Goal: Task Accomplishment & Management: Manage account settings

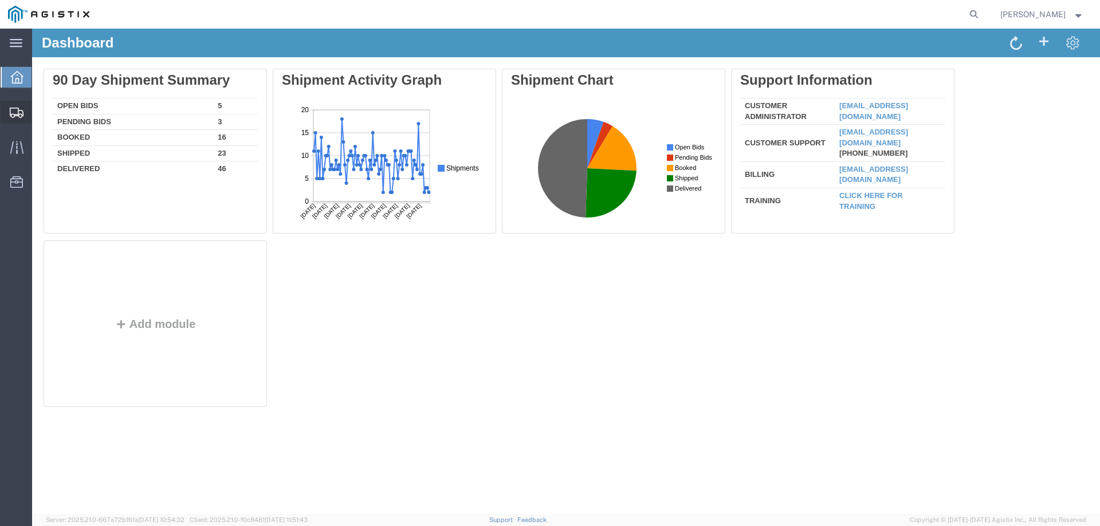
click at [14, 108] on icon at bounding box center [17, 113] width 14 height 10
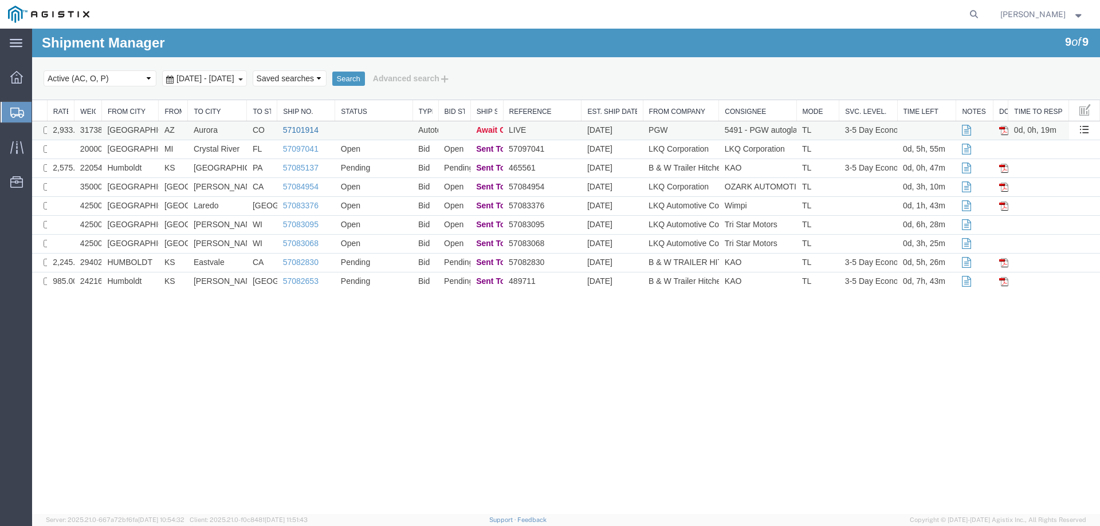
click at [299, 128] on link "57101914" at bounding box center [301, 129] width 36 height 9
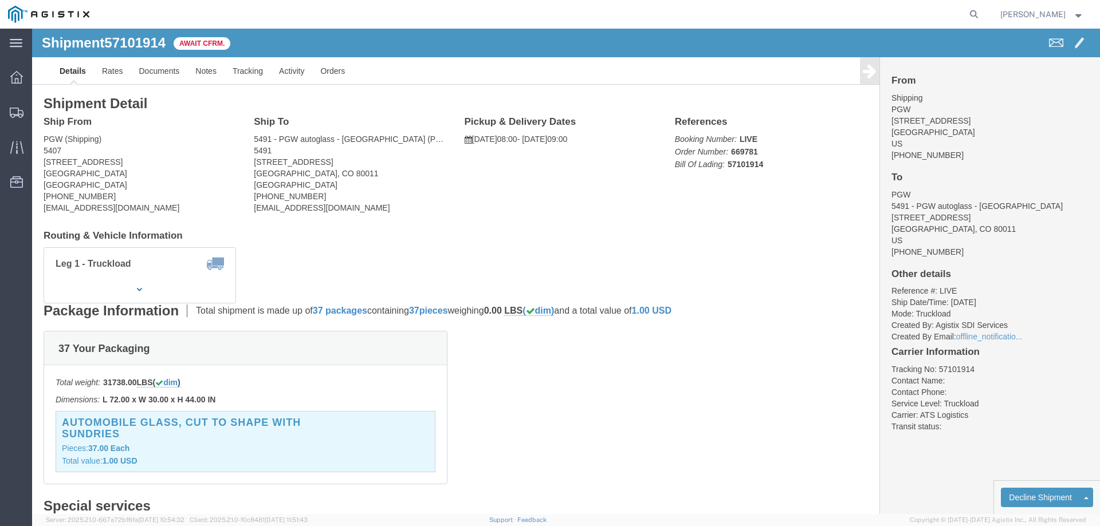
click b "57101914"
copy b "57101914"
click link "Confirm"
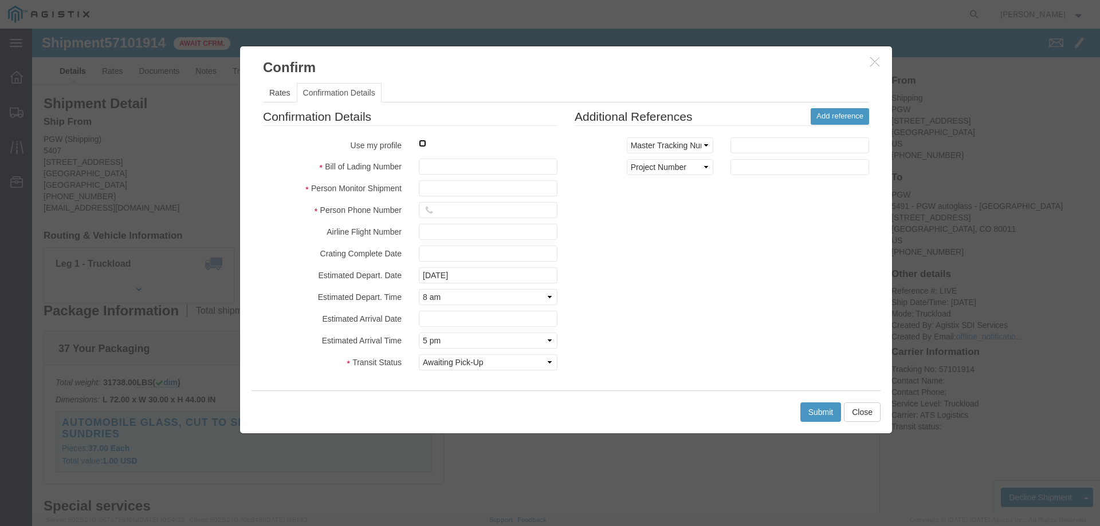
click input "checkbox"
checkbox input "true"
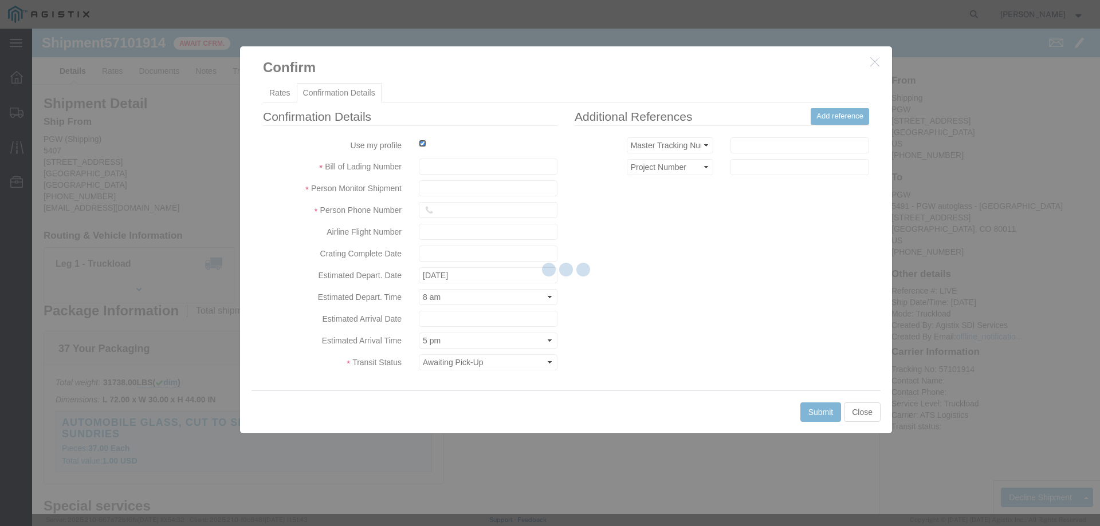
type input "[PERSON_NAME]"
type input "3204977237"
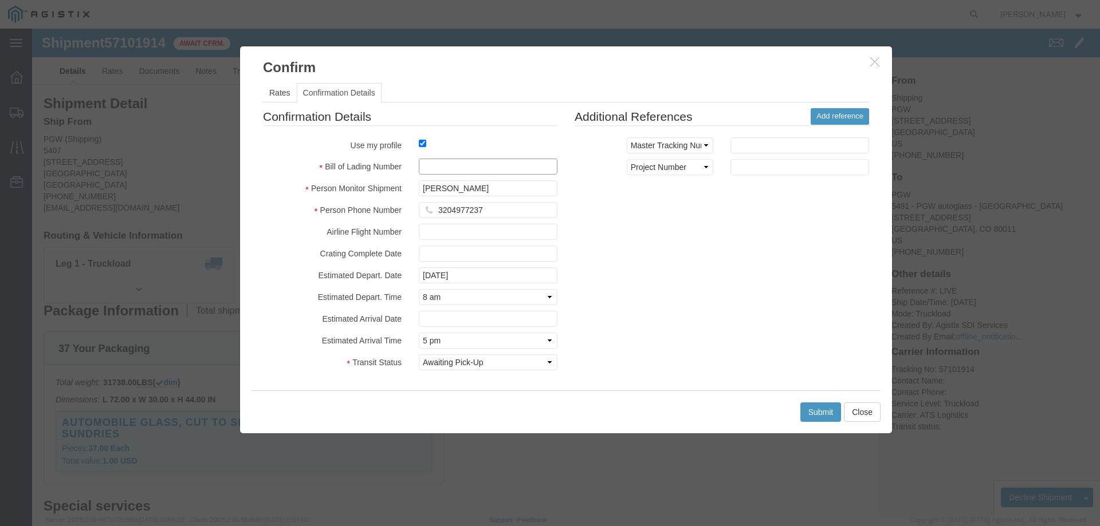
click input "text"
paste input "57101914"
type input "57101914"
click button "Submit"
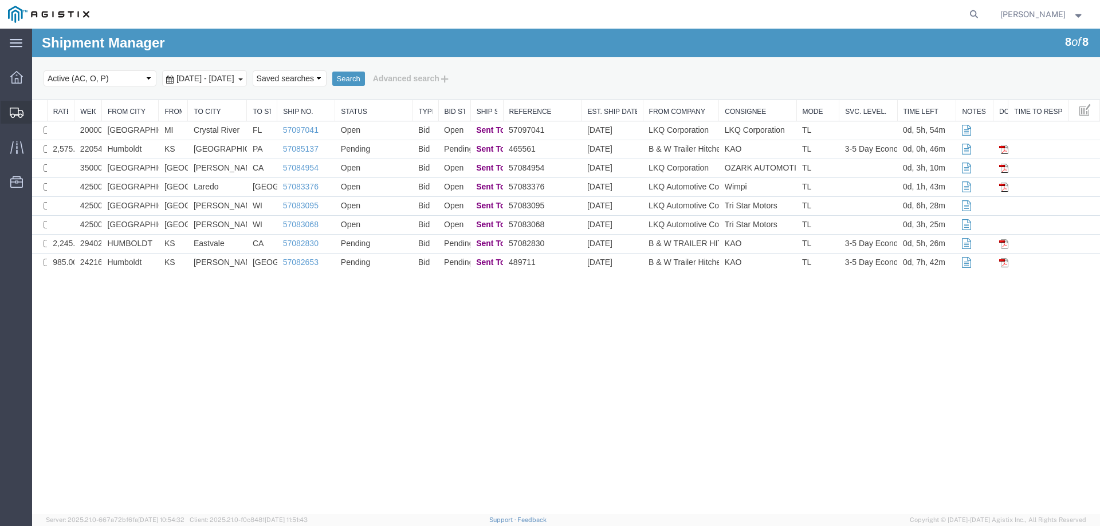
click at [14, 113] on icon at bounding box center [17, 113] width 14 height 10
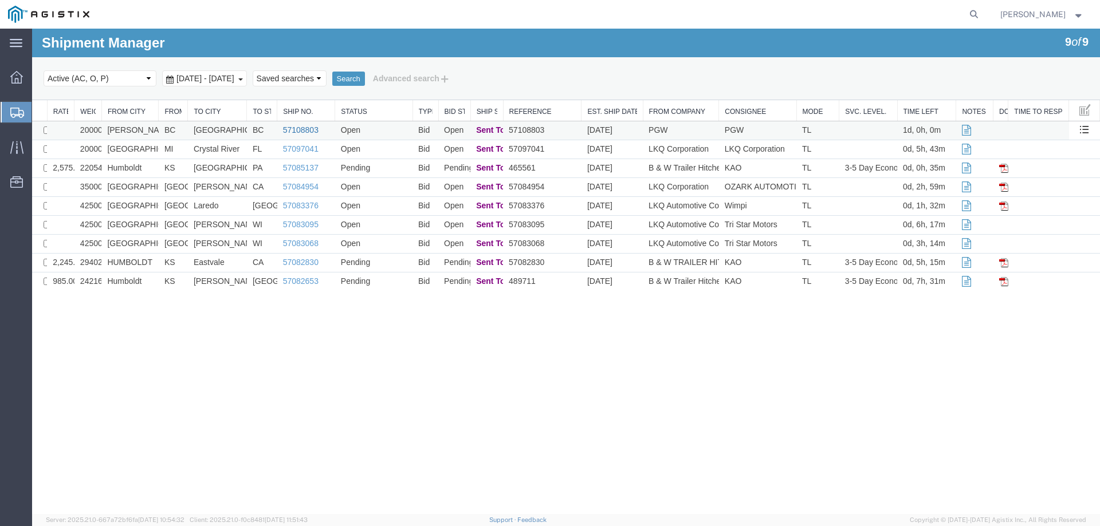
click at [302, 132] on link "57108803" at bounding box center [301, 129] width 36 height 9
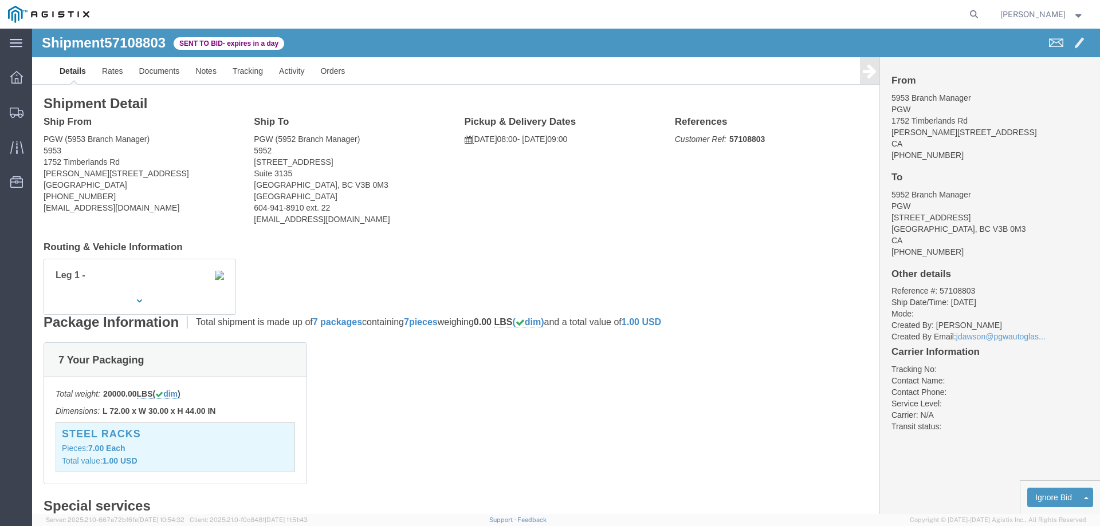
click b "57108803"
copy b "57108803"
click link "Enter / Modify Bid"
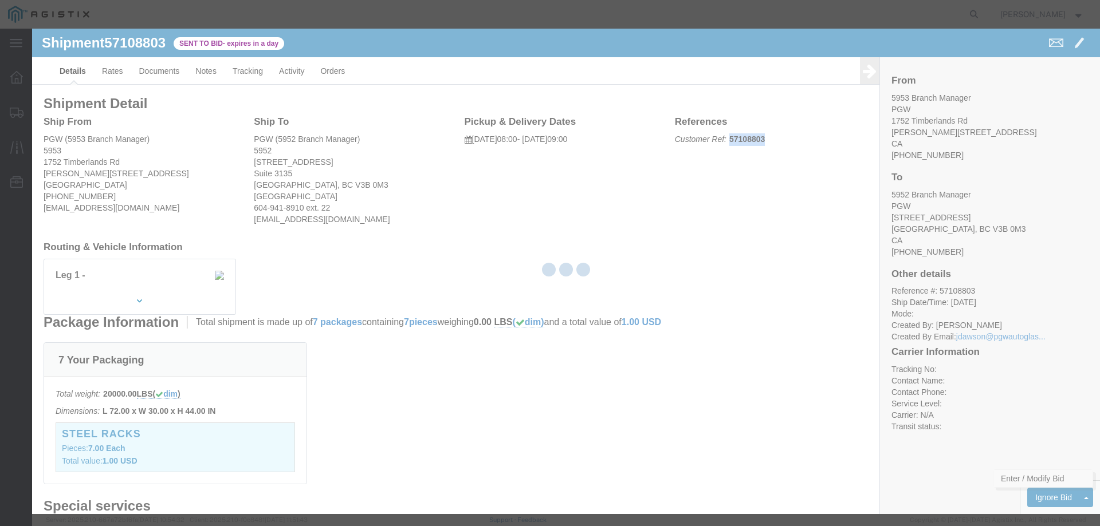
select select "146"
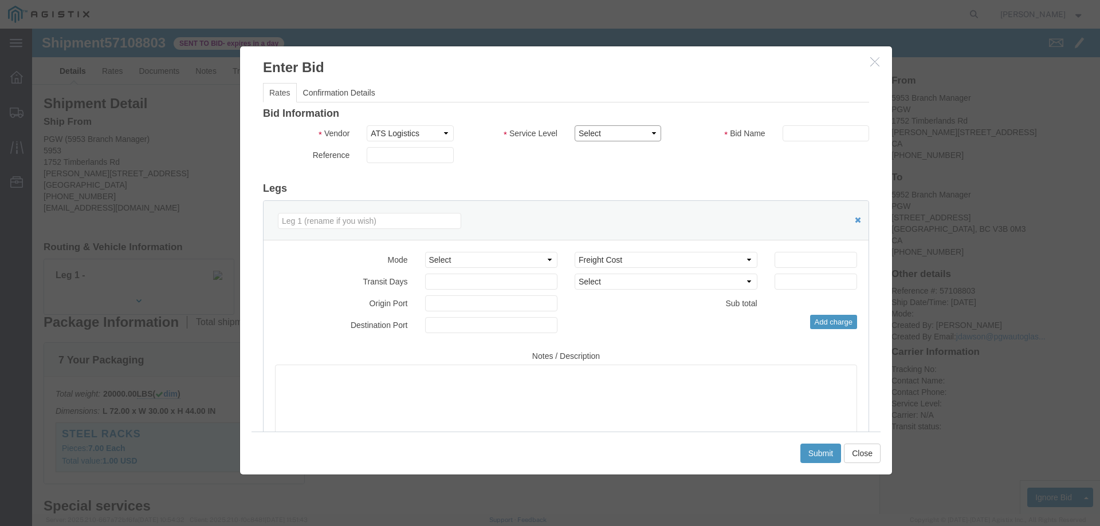
click select "Select CONESTOGA DFRM/STEP Economy TL Flatbed Intermodal LTL Standard Next Day …"
select select "25032"
click select "Select CONESTOGA DFRM/STEP Economy TL Flatbed Intermodal LTL Standard Next Day …"
click input "text"
type input "ats"
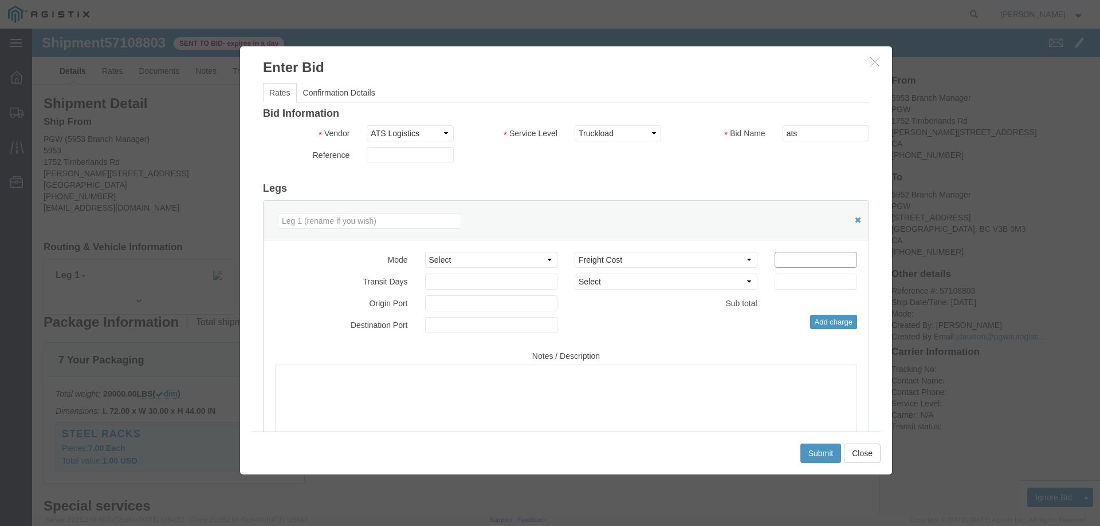
click input "number"
type input "1100"
click button "Submit"
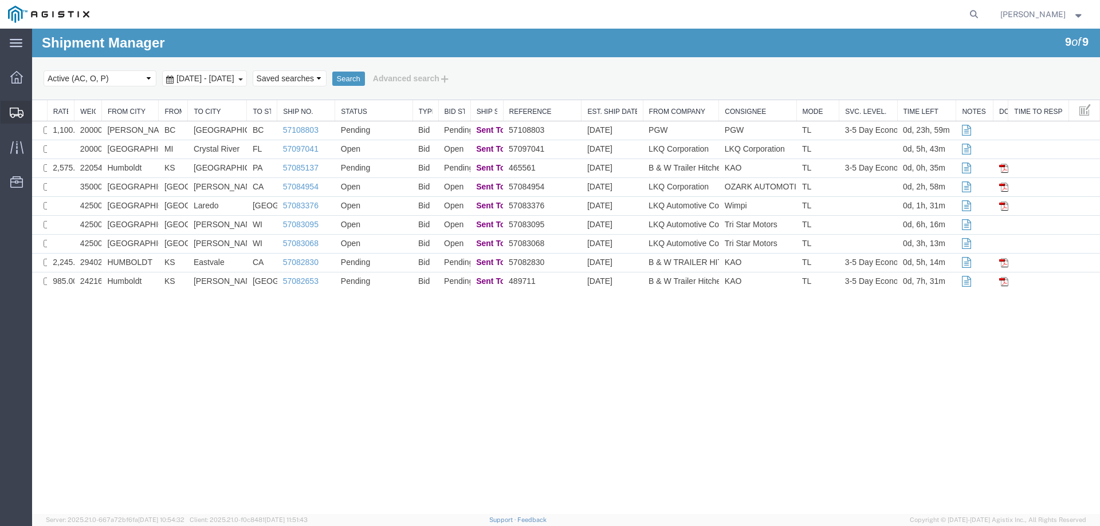
click at [5, 120] on div at bounding box center [17, 112] width 32 height 23
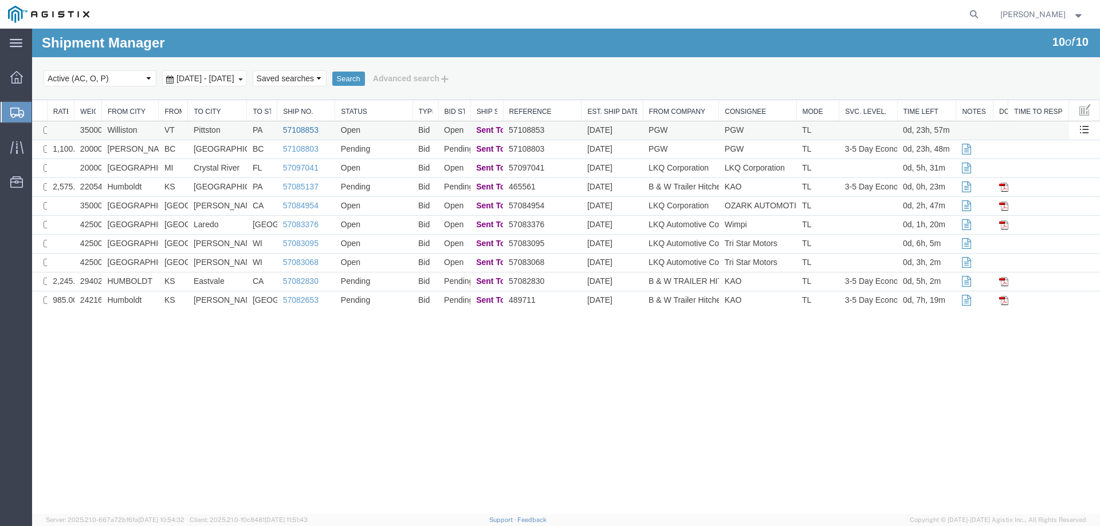
click at [305, 129] on link "57108853" at bounding box center [301, 129] width 36 height 9
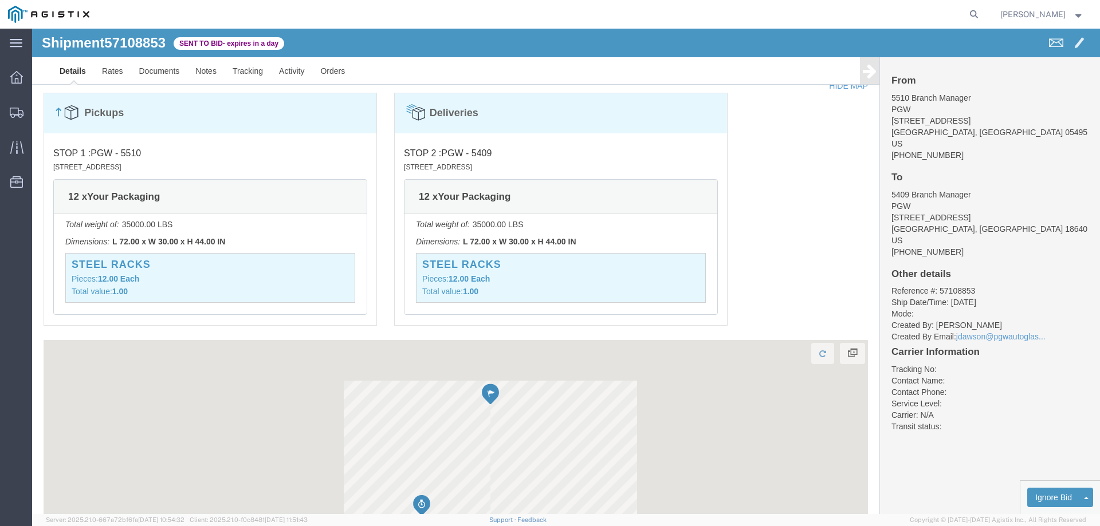
scroll to position [608, 0]
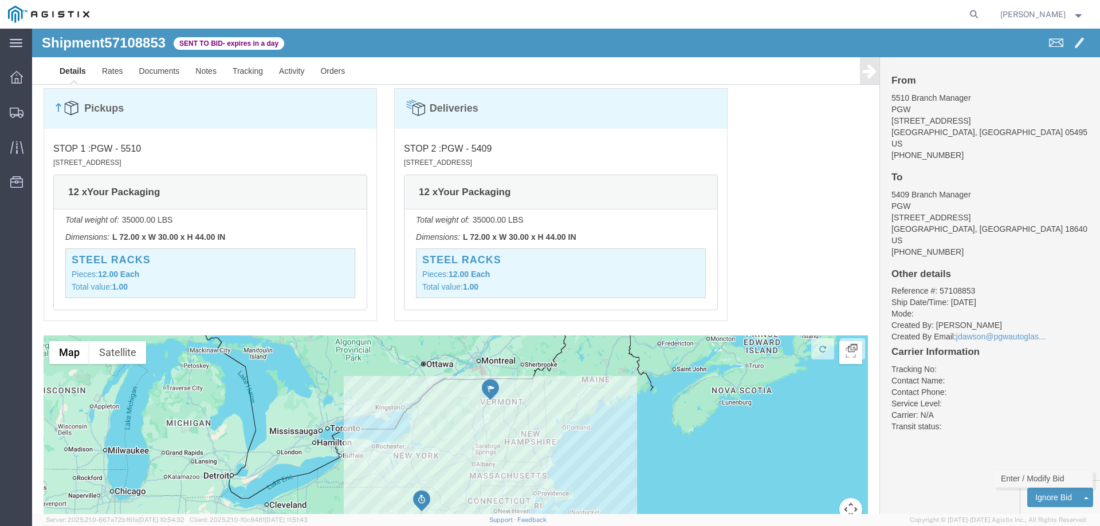
click link "Enter / Modify Bid"
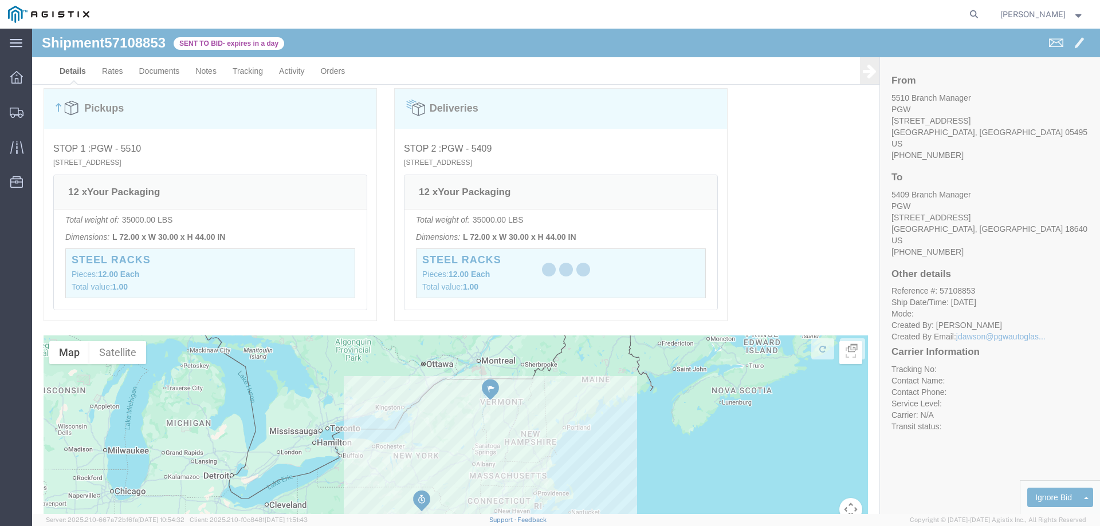
select select "146"
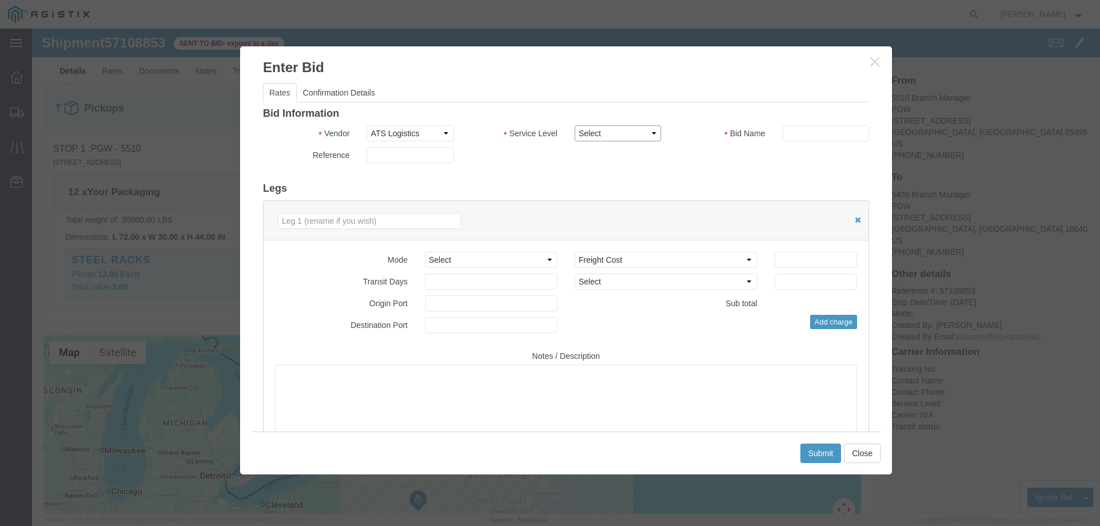
click select "Select CONESTOGA DFRM/STEP Economy TL Flatbed Intermodal LTL Standard Next Day …"
select select "25032"
click select "Select CONESTOGA DFRM/STEP Economy TL Flatbed Intermodal LTL Standard Next Day …"
click input "text"
type input "ats"
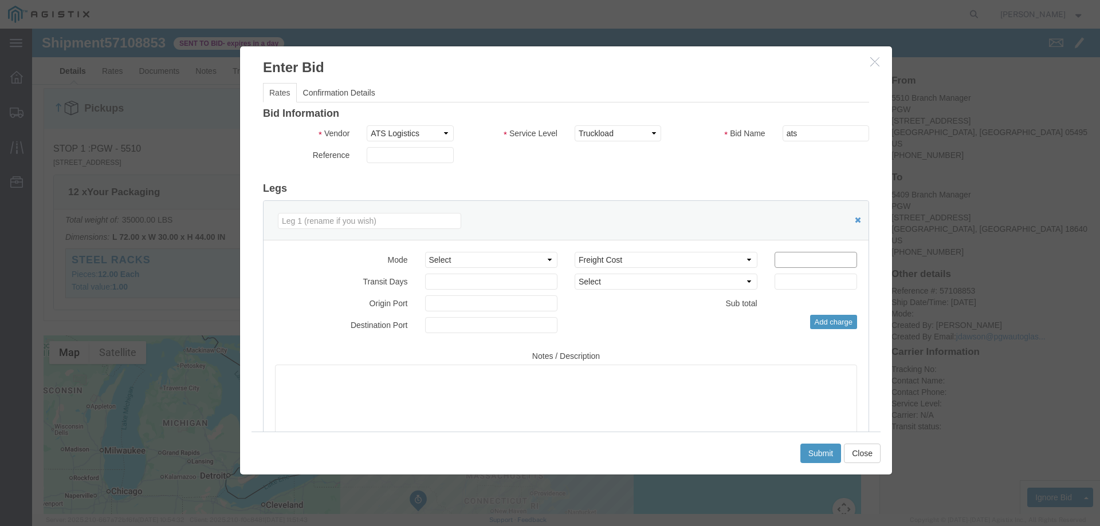
click input "number"
type input "1060"
click button "Submit"
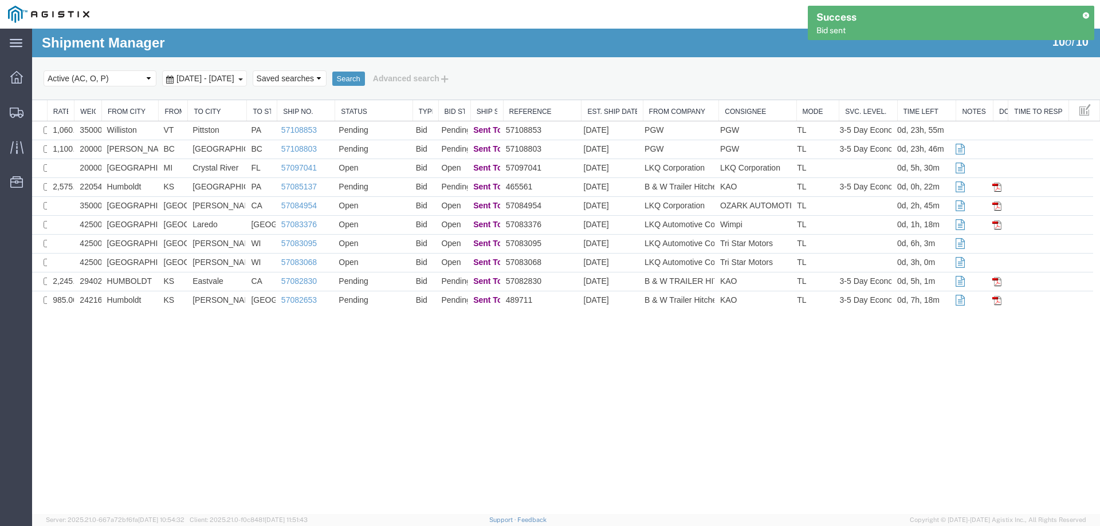
scroll to position [0, 0]
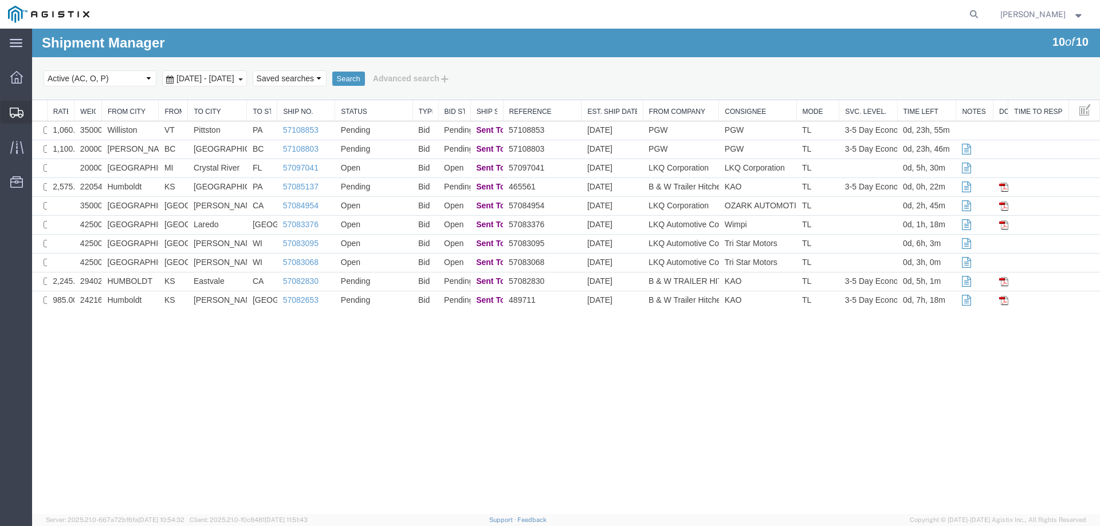
click at [16, 111] on icon at bounding box center [17, 113] width 14 height 10
click at [160, 133] on td "VT" at bounding box center [173, 130] width 29 height 19
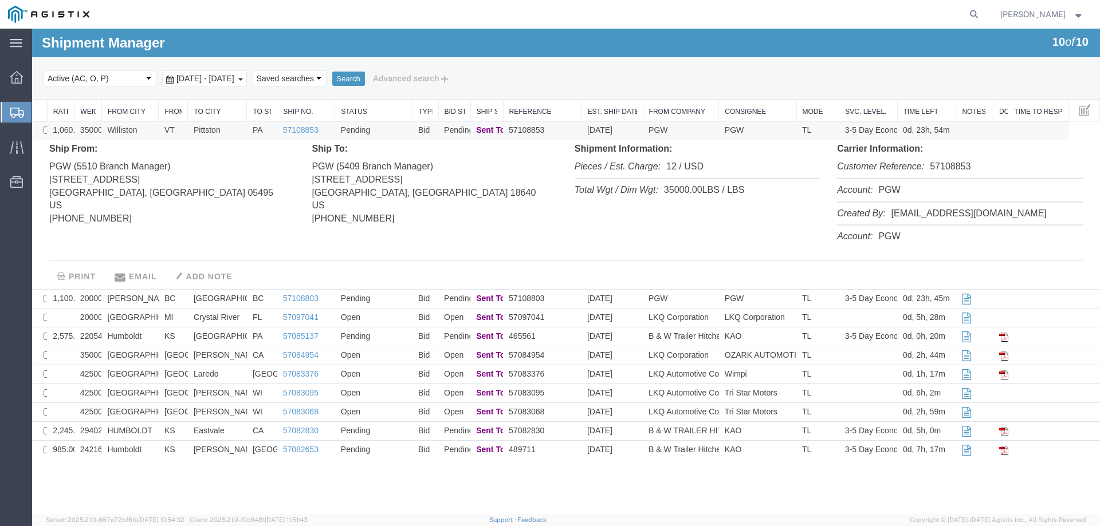
click at [156, 129] on td "Williston" at bounding box center [129, 130] width 57 height 19
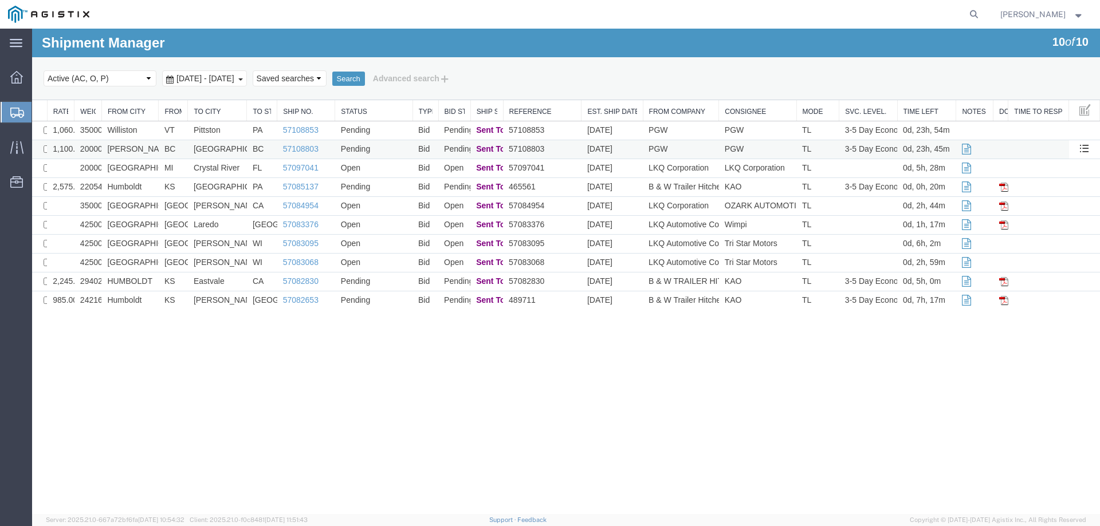
click at [154, 151] on td "[PERSON_NAME]" at bounding box center [129, 149] width 57 height 19
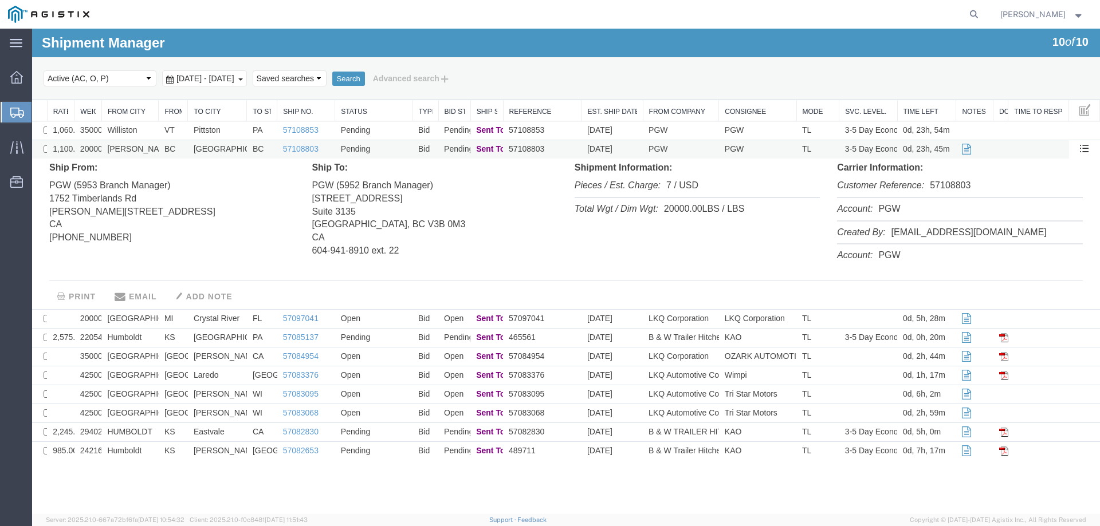
click at [154, 151] on td "[PERSON_NAME]" at bounding box center [129, 149] width 57 height 19
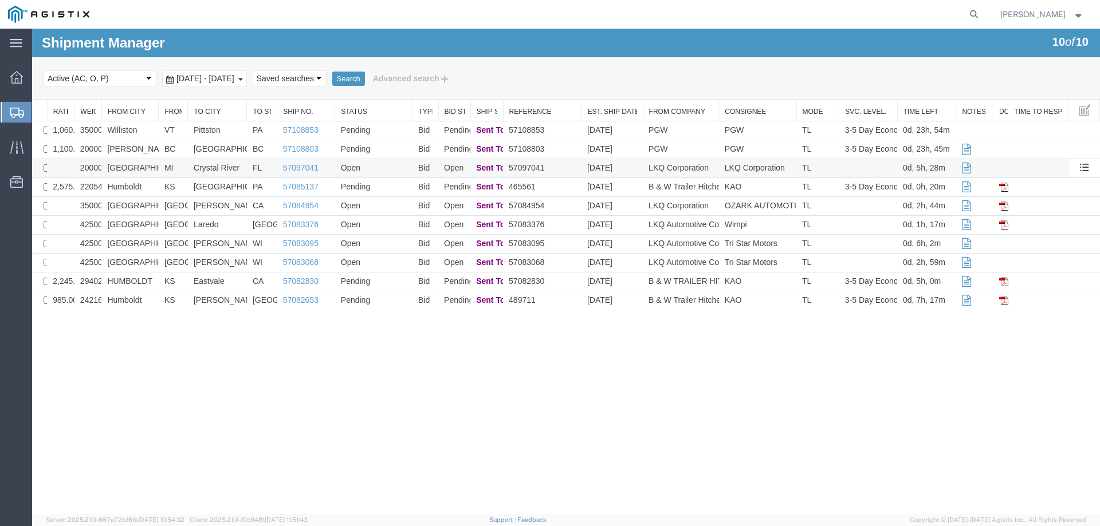
click at [148, 174] on td "[GEOGRAPHIC_DATA]" at bounding box center [129, 168] width 57 height 19
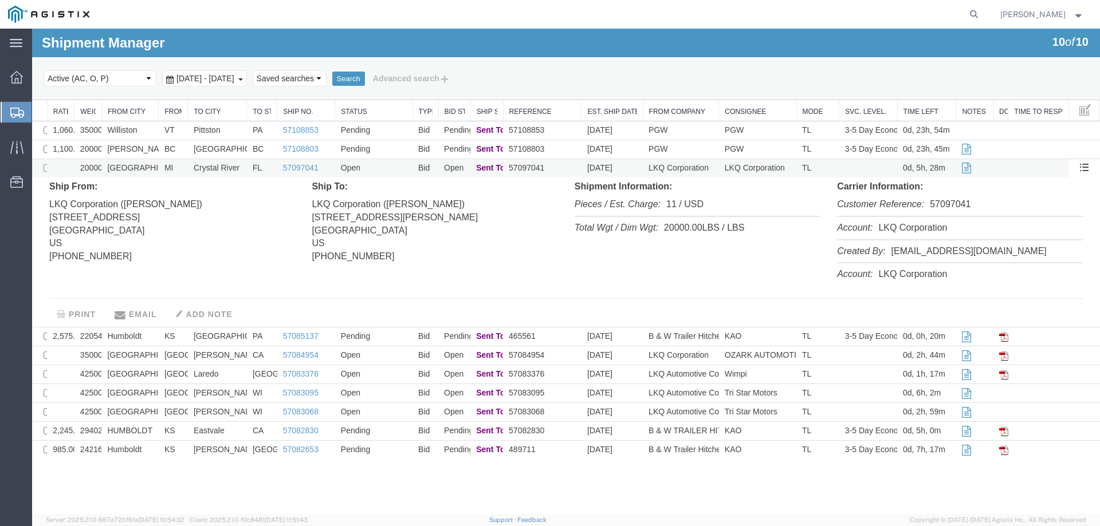
click at [148, 174] on td "[GEOGRAPHIC_DATA]" at bounding box center [129, 168] width 57 height 19
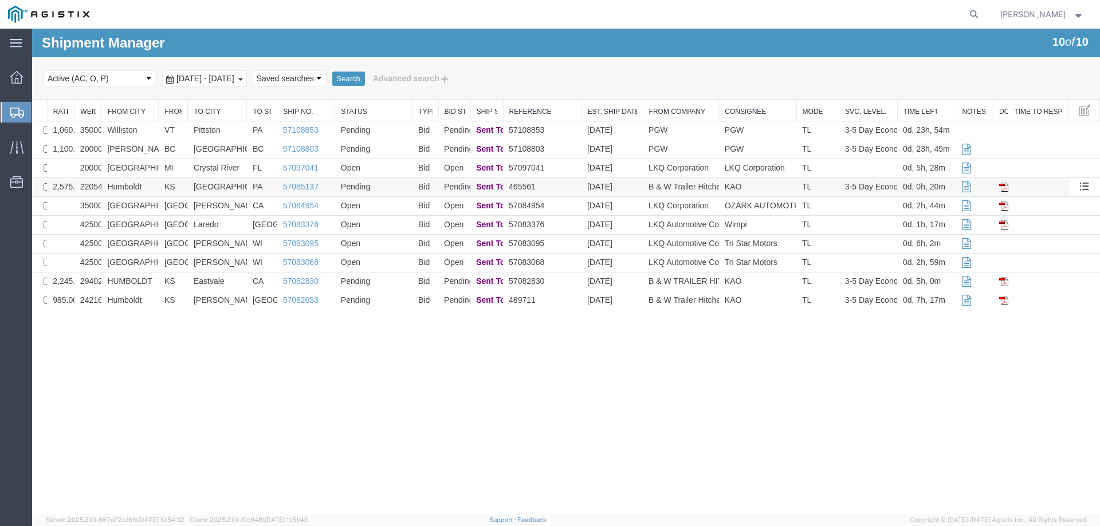
click at [149, 191] on td "Humboldt" at bounding box center [129, 187] width 57 height 19
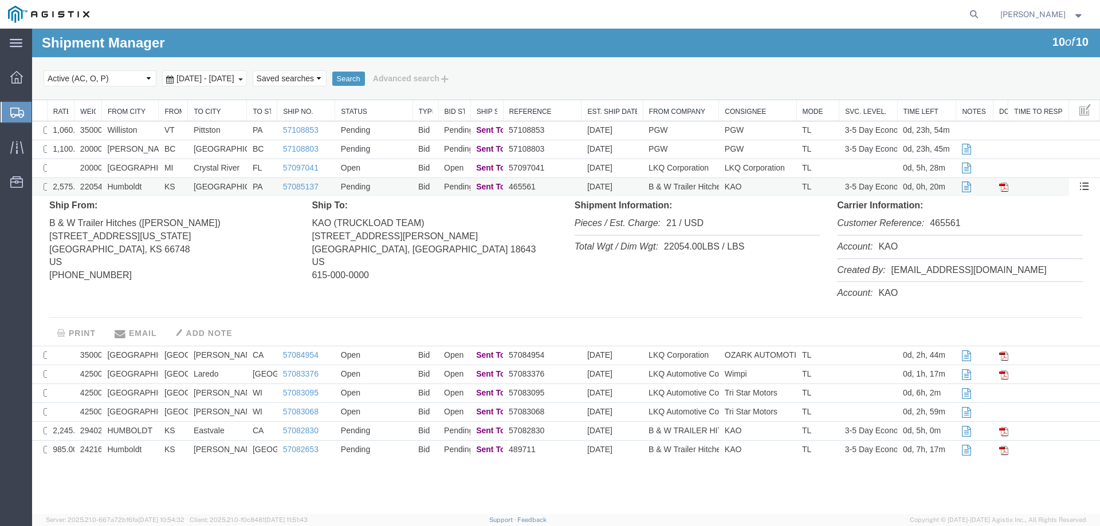
click at [149, 191] on td "Humboldt" at bounding box center [129, 187] width 57 height 19
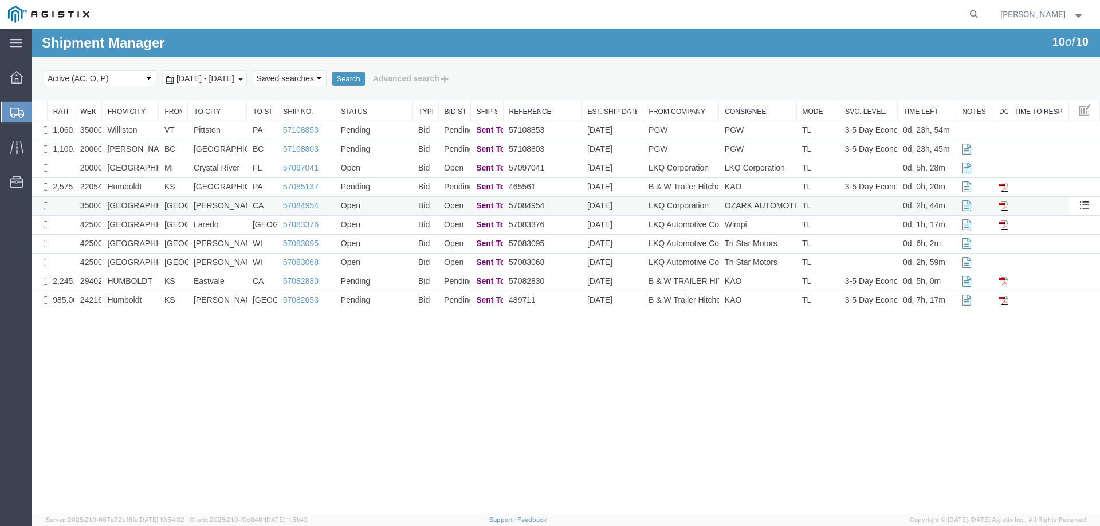
click at [152, 214] on td "[GEOGRAPHIC_DATA]" at bounding box center [129, 206] width 57 height 19
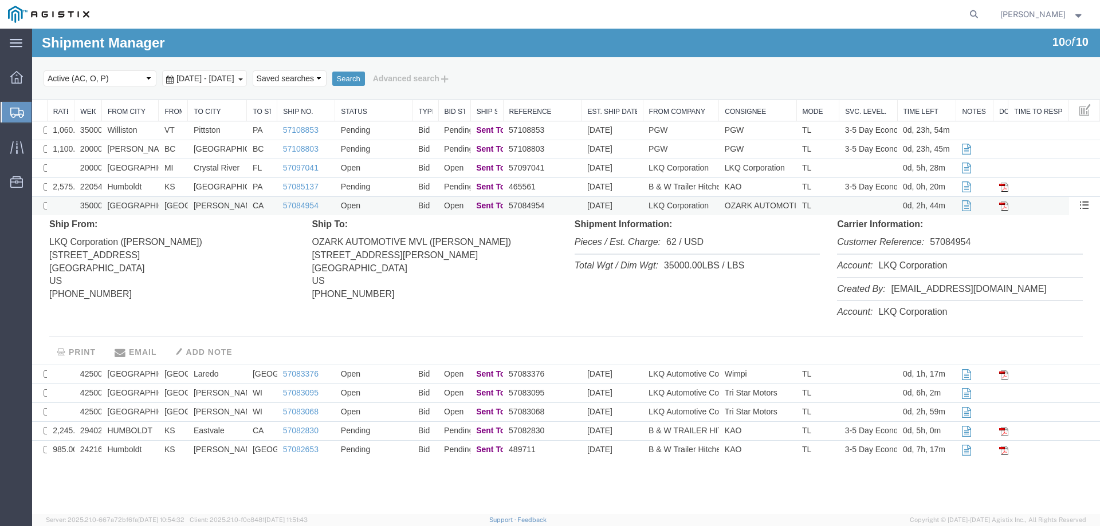
click at [152, 214] on td "[GEOGRAPHIC_DATA]" at bounding box center [129, 206] width 57 height 19
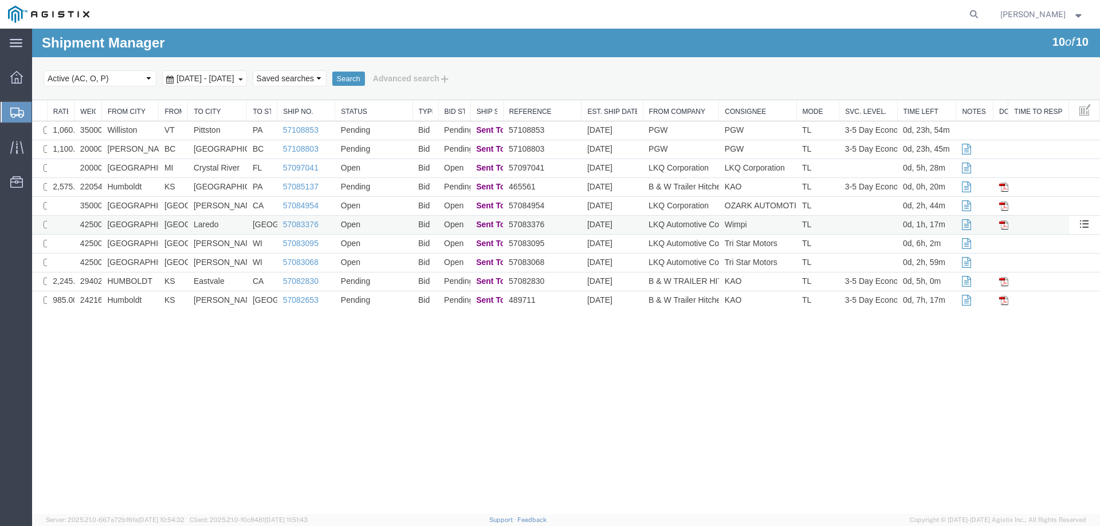
click at [154, 228] on td "[GEOGRAPHIC_DATA]" at bounding box center [129, 225] width 57 height 19
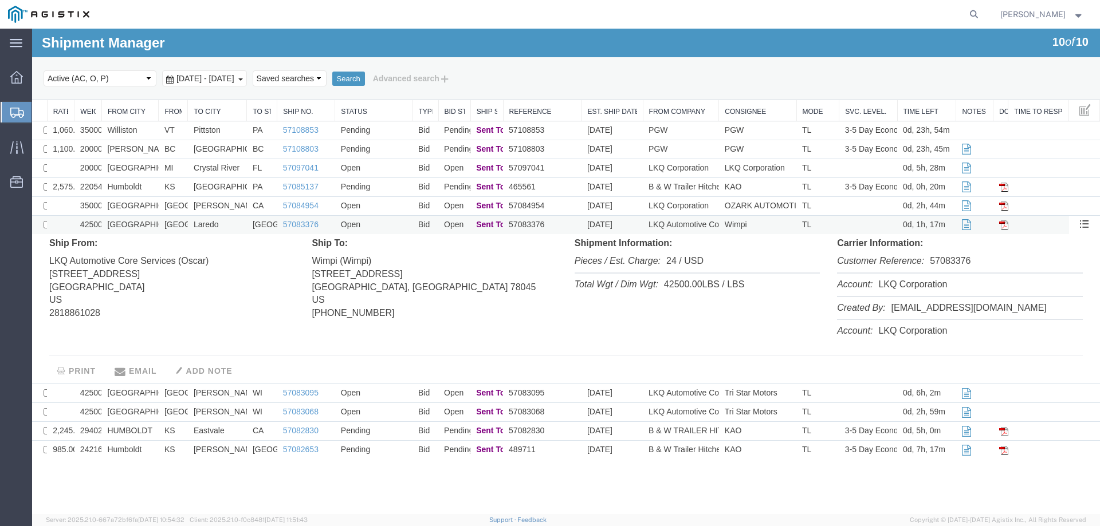
click at [154, 228] on td "[GEOGRAPHIC_DATA]" at bounding box center [129, 225] width 57 height 19
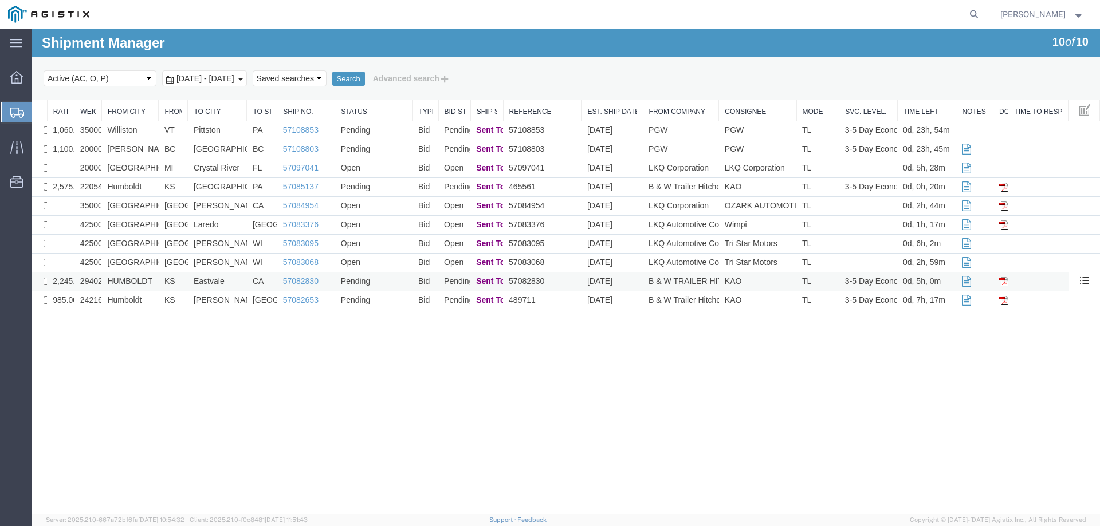
click at [159, 282] on td "KS" at bounding box center [173, 282] width 29 height 19
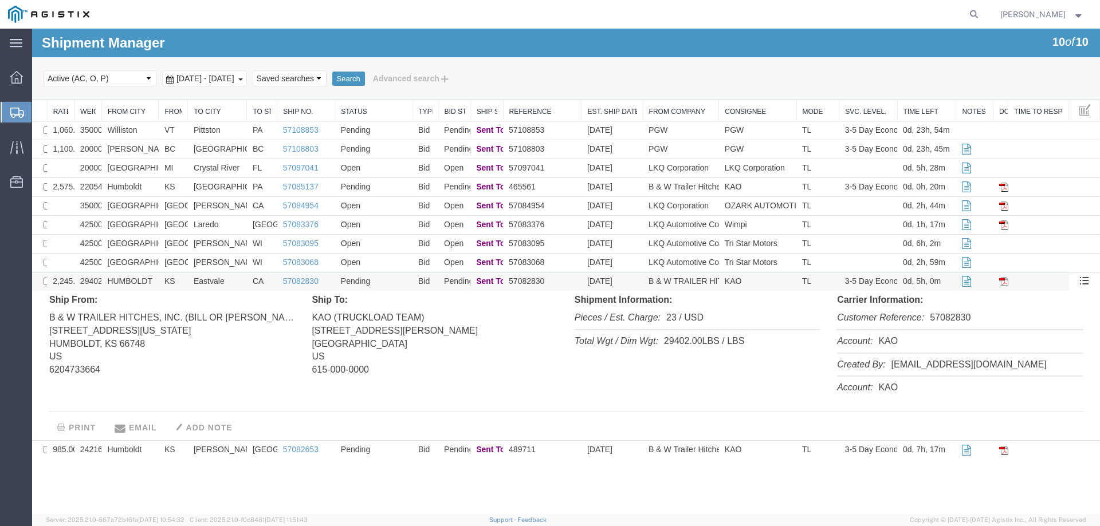
click at [159, 282] on td "KS" at bounding box center [173, 282] width 29 height 19
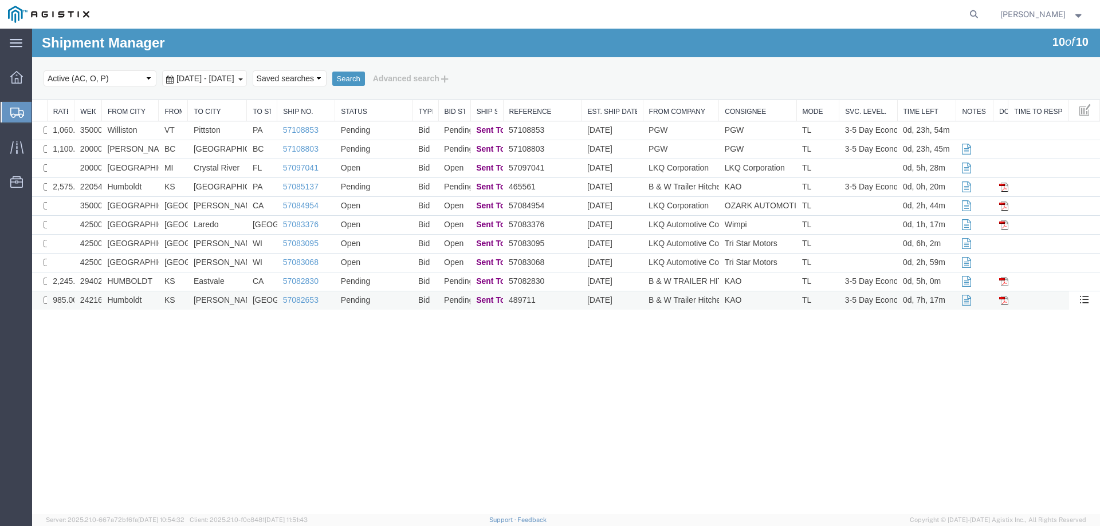
click at [155, 298] on td "Humboldt" at bounding box center [129, 301] width 57 height 19
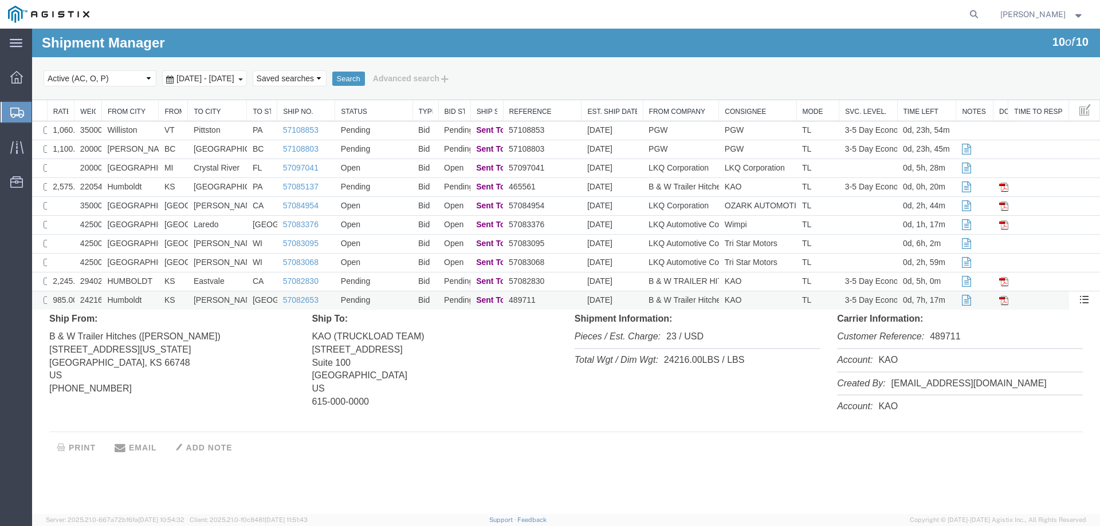
click at [155, 298] on td "Humboldt" at bounding box center [129, 301] width 57 height 19
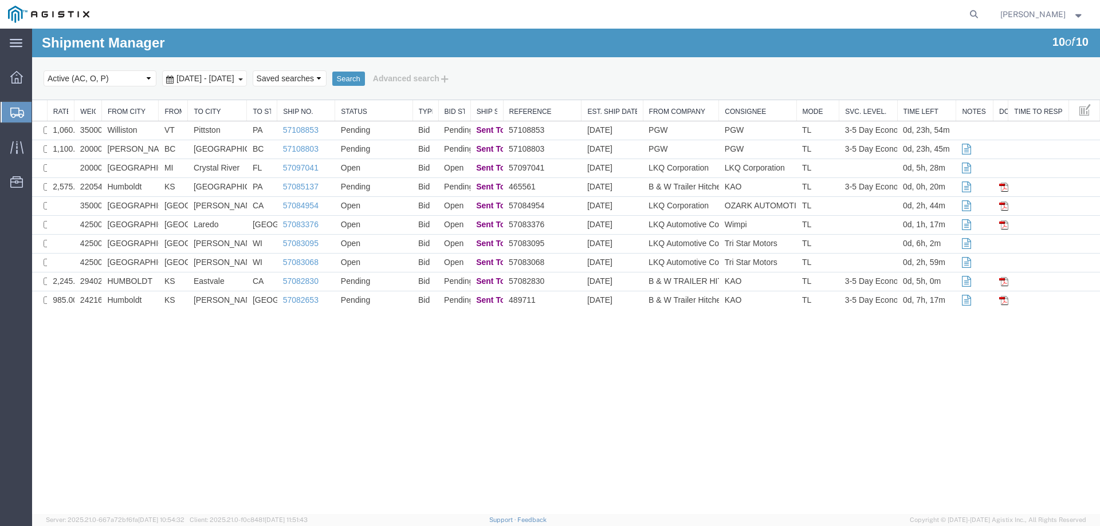
click at [17, 109] on icon at bounding box center [17, 113] width 14 height 10
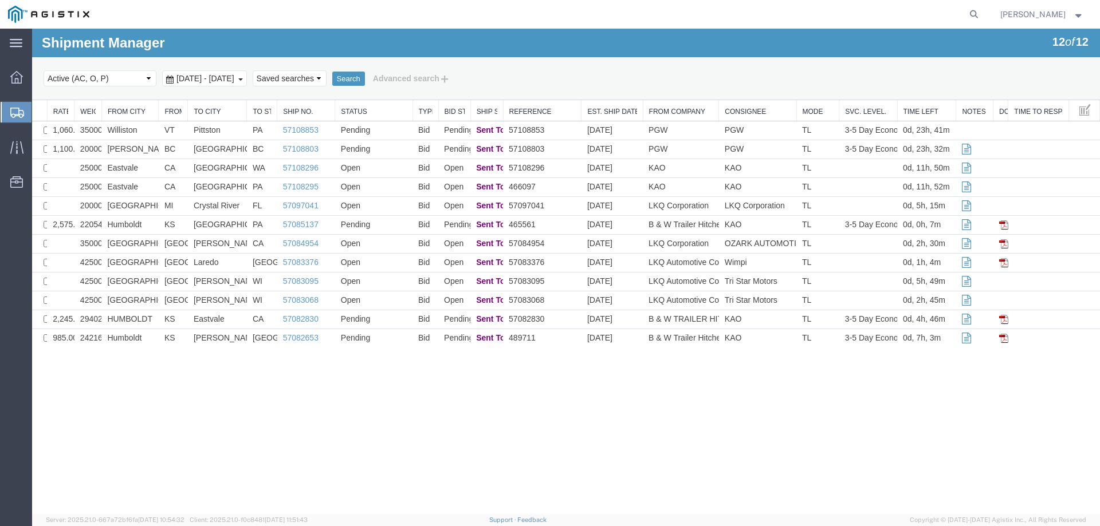
click at [13, 111] on icon at bounding box center [17, 113] width 14 height 10
click at [23, 109] on icon at bounding box center [17, 113] width 14 height 10
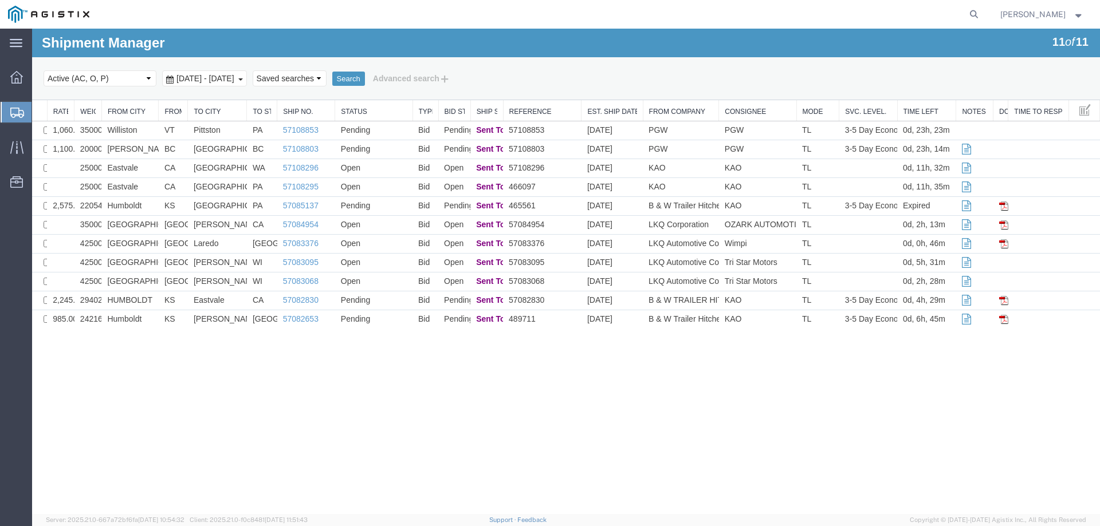
click at [17, 108] on icon at bounding box center [17, 113] width 14 height 10
click at [14, 105] on div at bounding box center [17, 112] width 32 height 21
click at [61, 368] on div "Shipment Manager 11 of 11 Search Select status Active (AC, O, P) All Approved A…" at bounding box center [566, 272] width 1068 height 486
click at [154, 299] on td "HUMBOLDT" at bounding box center [129, 301] width 57 height 19
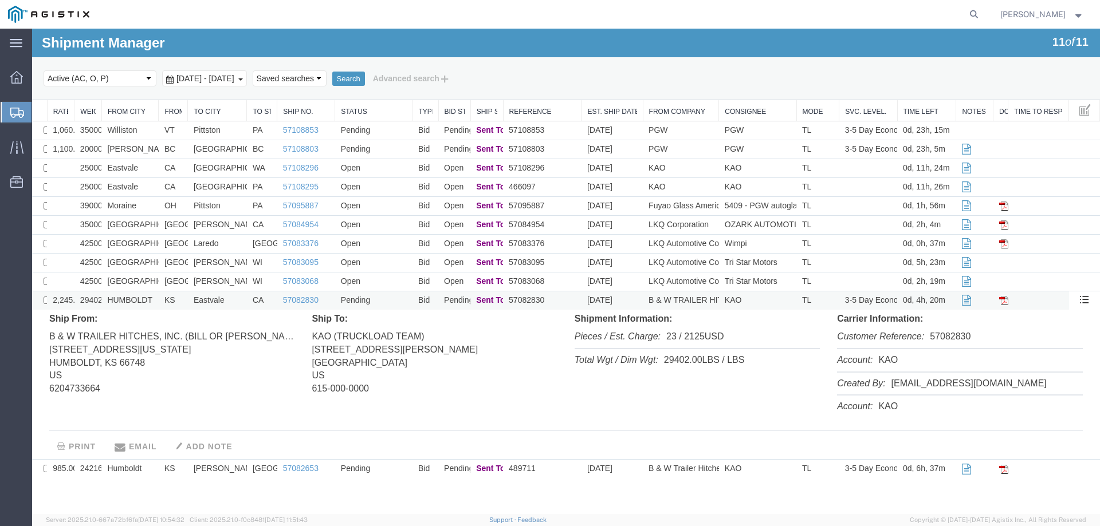
click at [154, 299] on td "HUMBOLDT" at bounding box center [129, 301] width 57 height 19
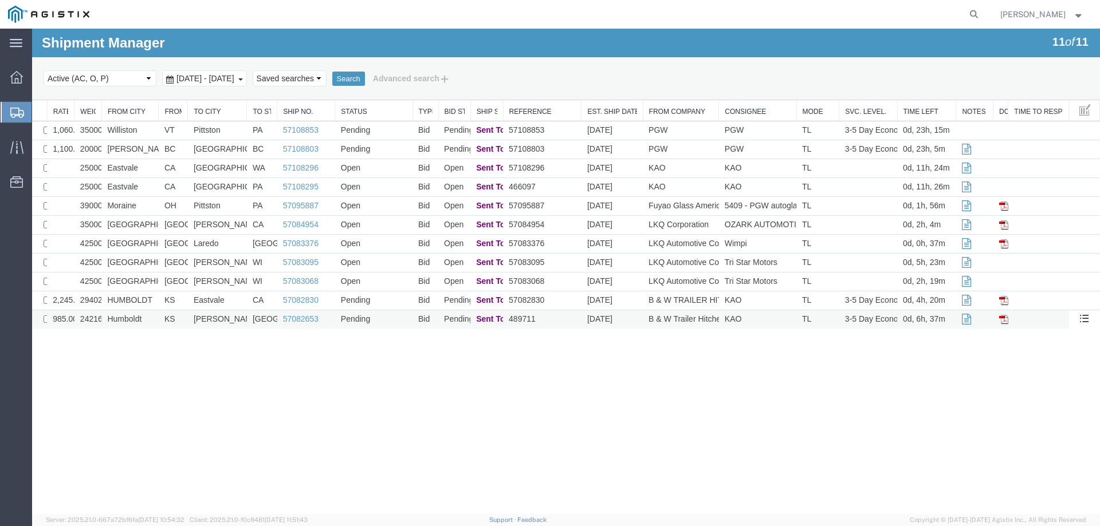
click at [156, 317] on td "Humboldt" at bounding box center [129, 319] width 57 height 19
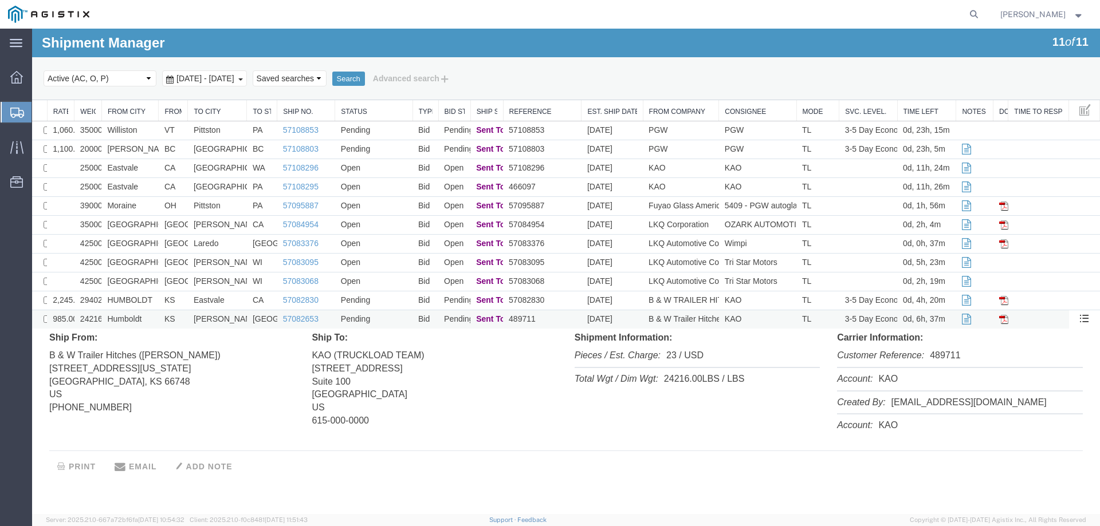
click at [156, 317] on td "Humboldt" at bounding box center [129, 319] width 57 height 19
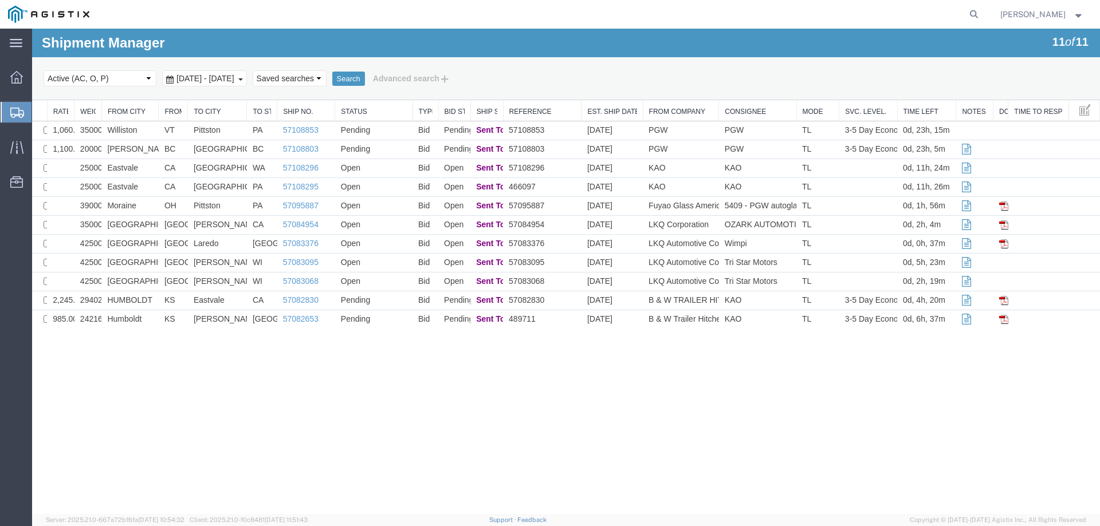
click at [99, 377] on div "Shipment Manager 11 of 11 Search Select status Active (AC, O, P) All Approved A…" at bounding box center [566, 272] width 1068 height 486
click at [290, 128] on link "57108853" at bounding box center [301, 129] width 36 height 9
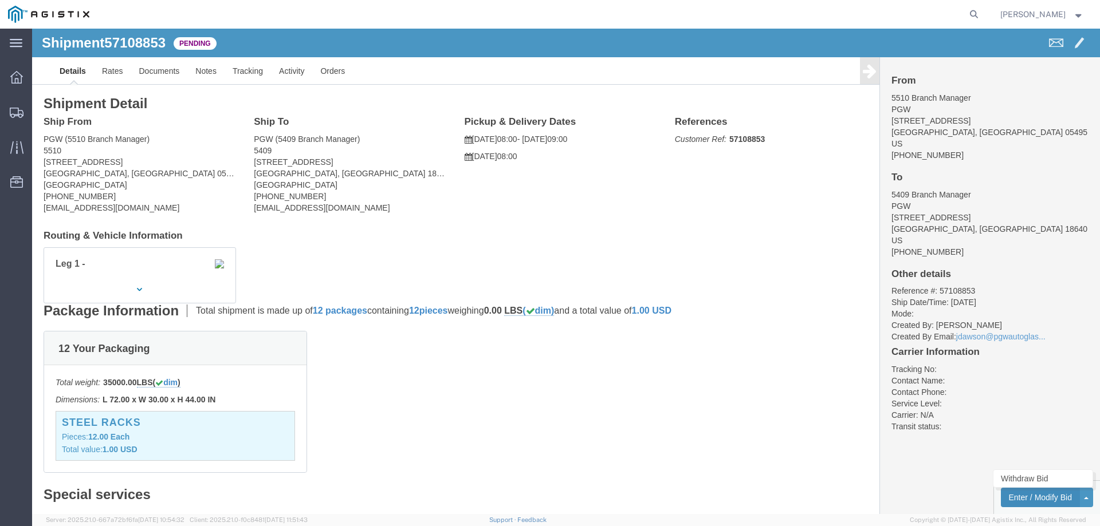
click button "Enter / Modify Bid"
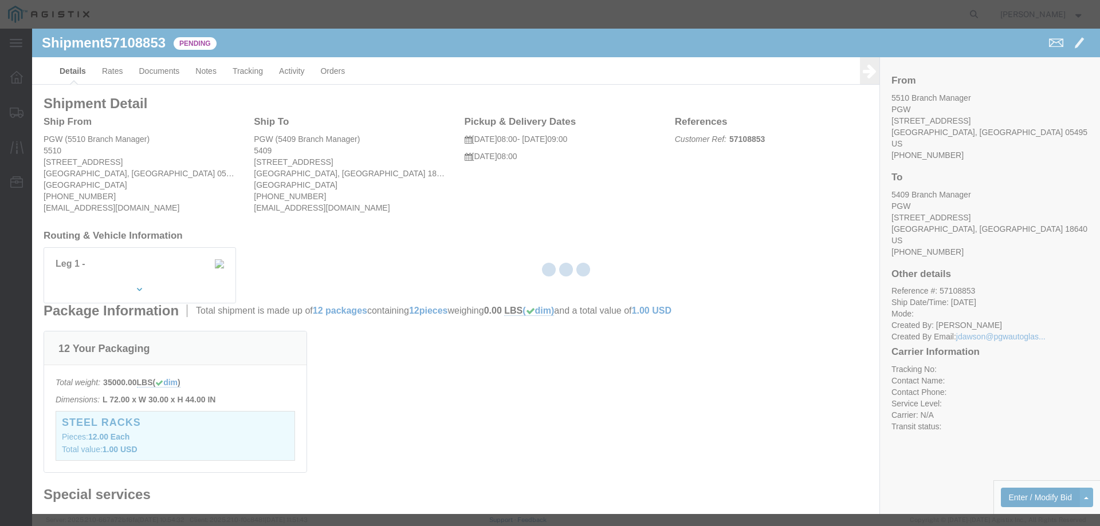
select select "146"
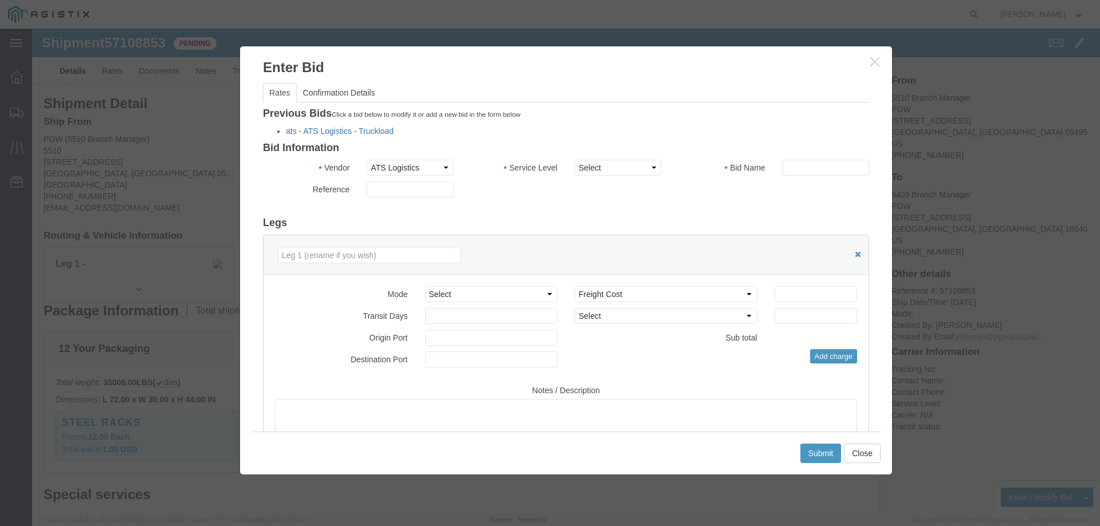
click link "ats - ATS Logistics - Truckload"
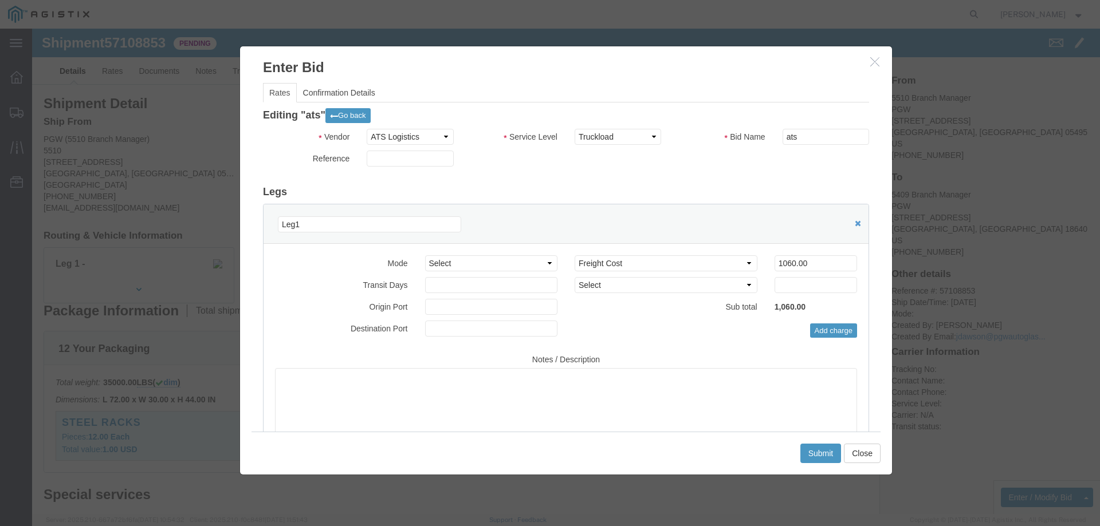
click div
drag, startPoint x: 780, startPoint y: 233, endPoint x: 725, endPoint y: 229, distance: 54.6
click div "Bid amount 1 1060.00"
type input "1000"
click button "Submit"
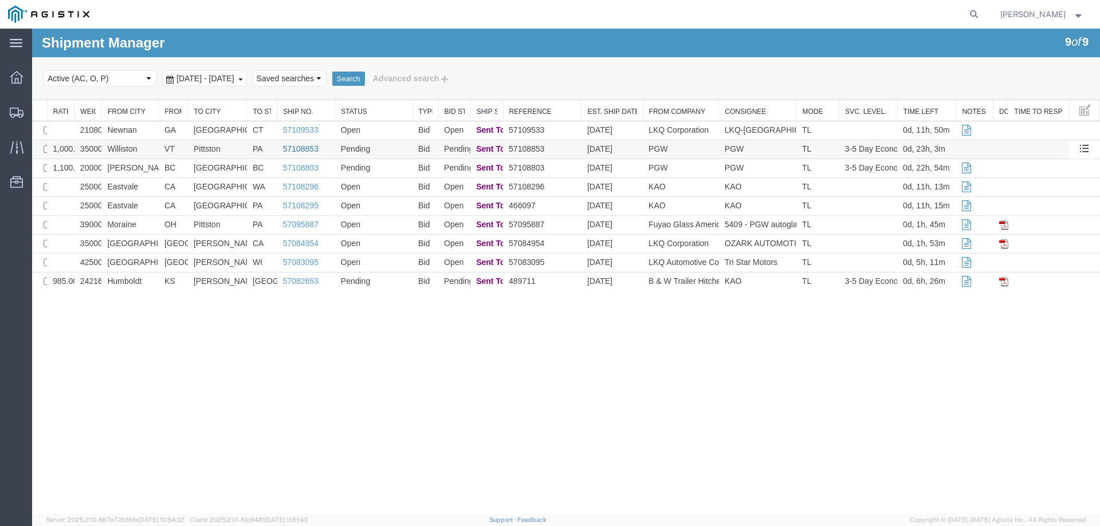
click at [294, 150] on link "57108853" at bounding box center [301, 148] width 36 height 9
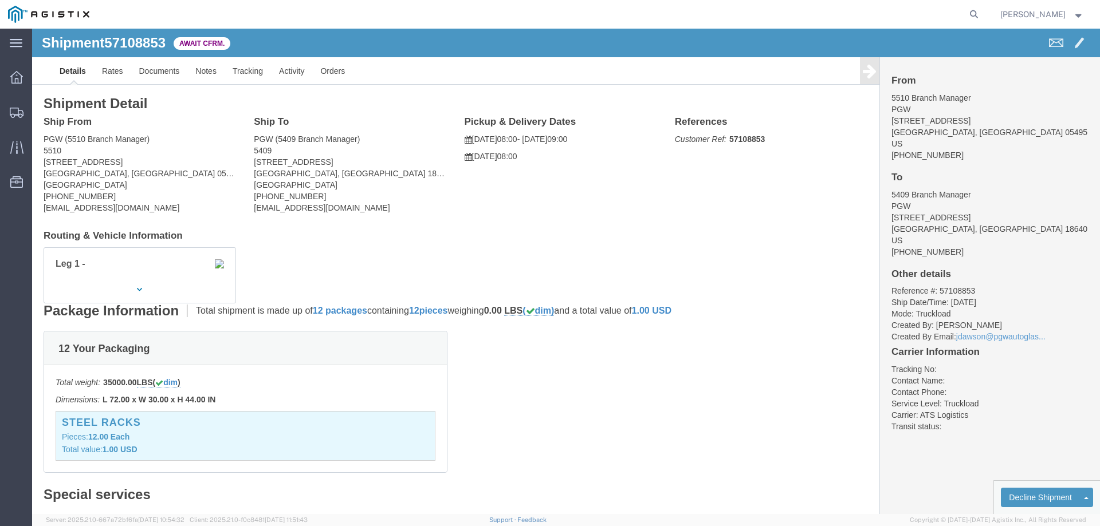
click b "57108853"
copy b "57108853"
click link "Confirm"
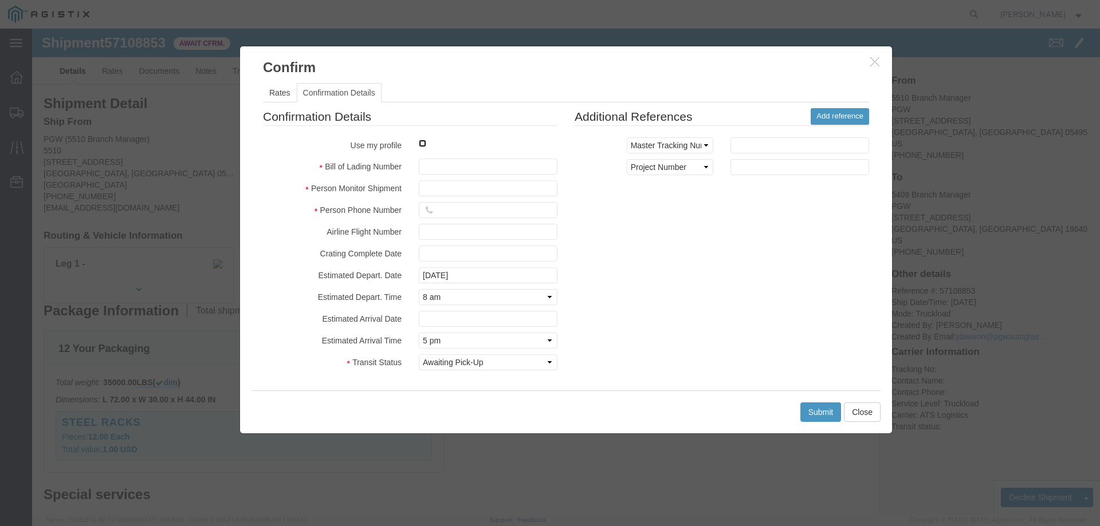
click input "checkbox"
checkbox input "true"
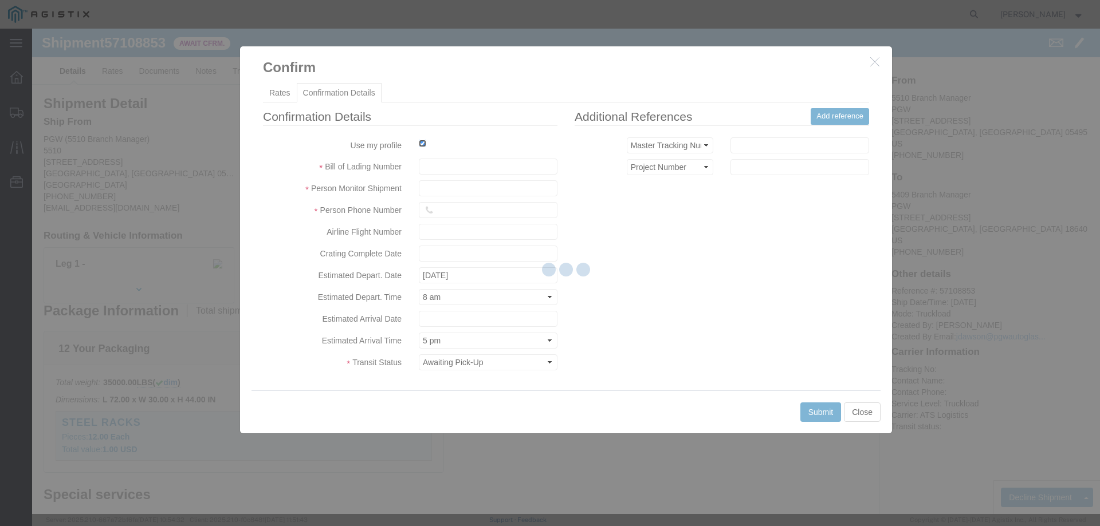
type input "[PERSON_NAME]"
type input "3204977237"
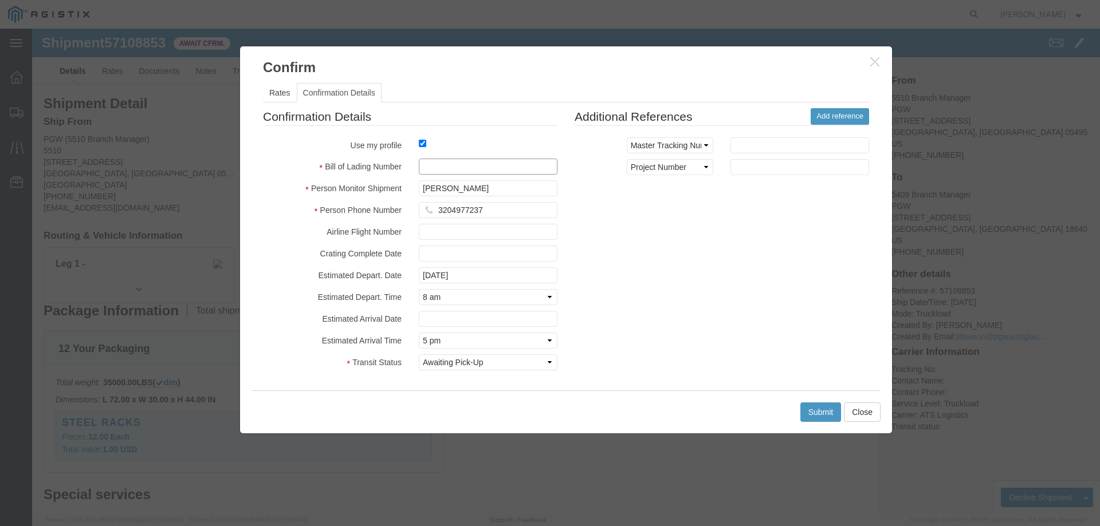
click input "text"
paste input "57108853"
type input "57108853"
click button "Submit"
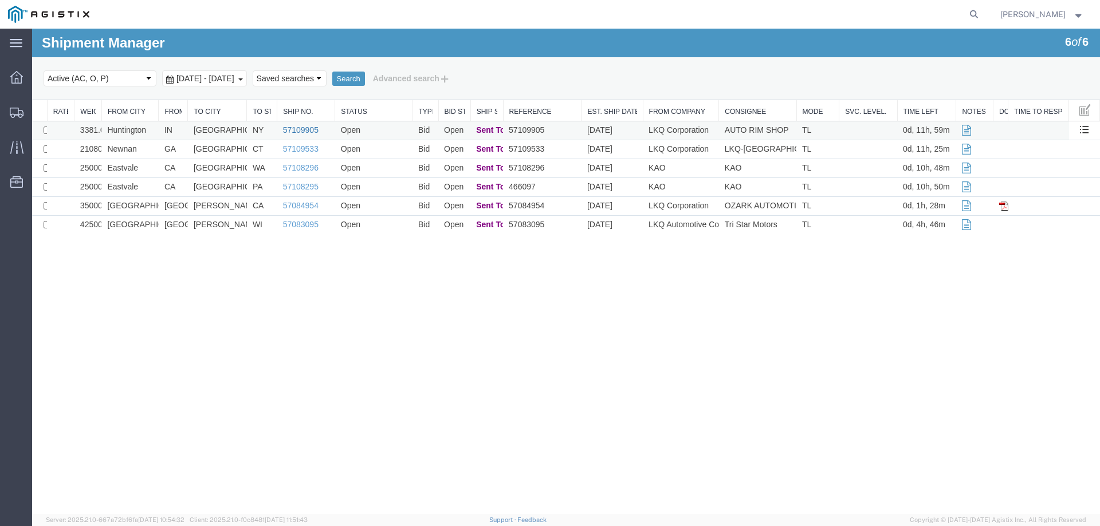
click at [293, 127] on link "57109905" at bounding box center [301, 129] width 36 height 9
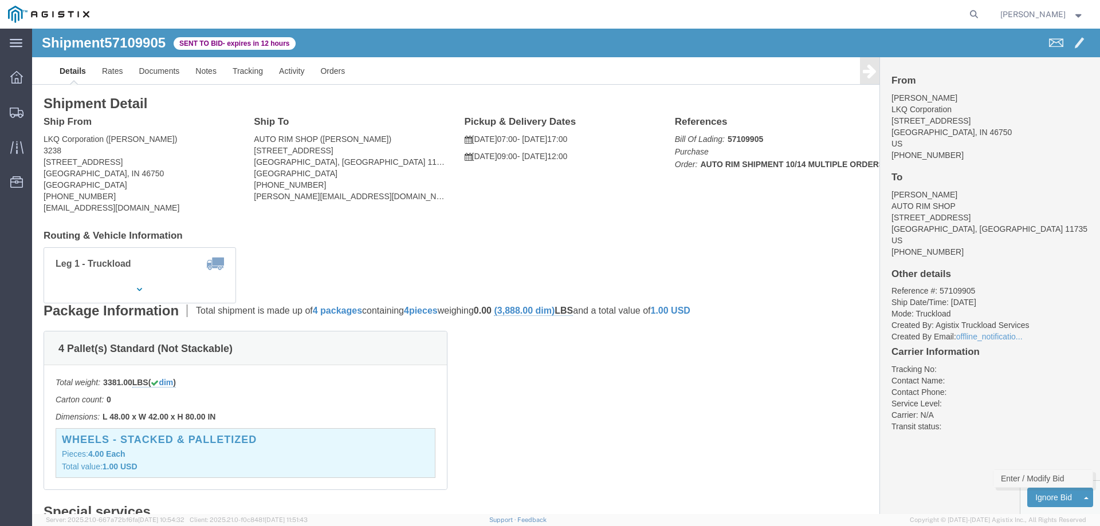
click link "Enter / Modify Bid"
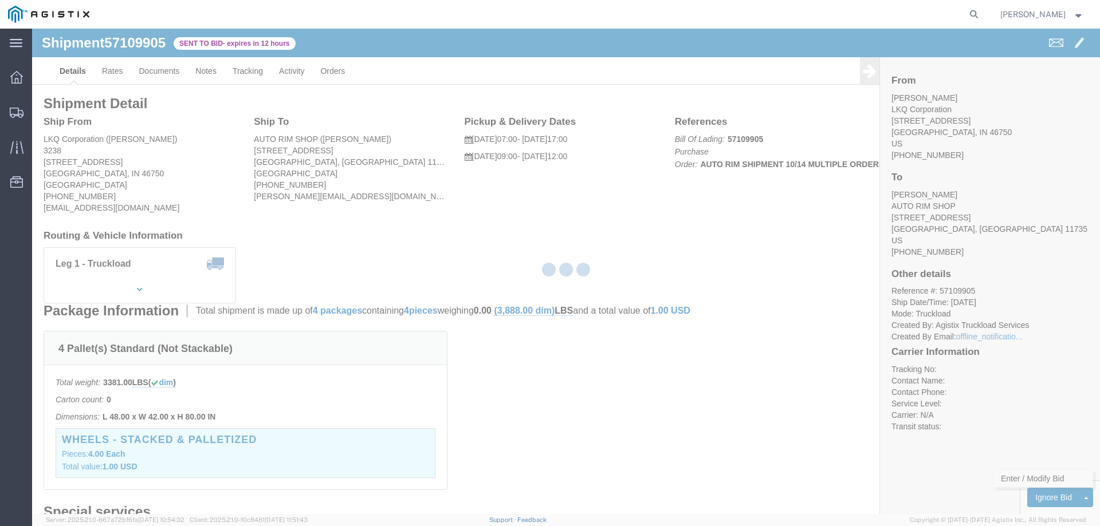
select select "146"
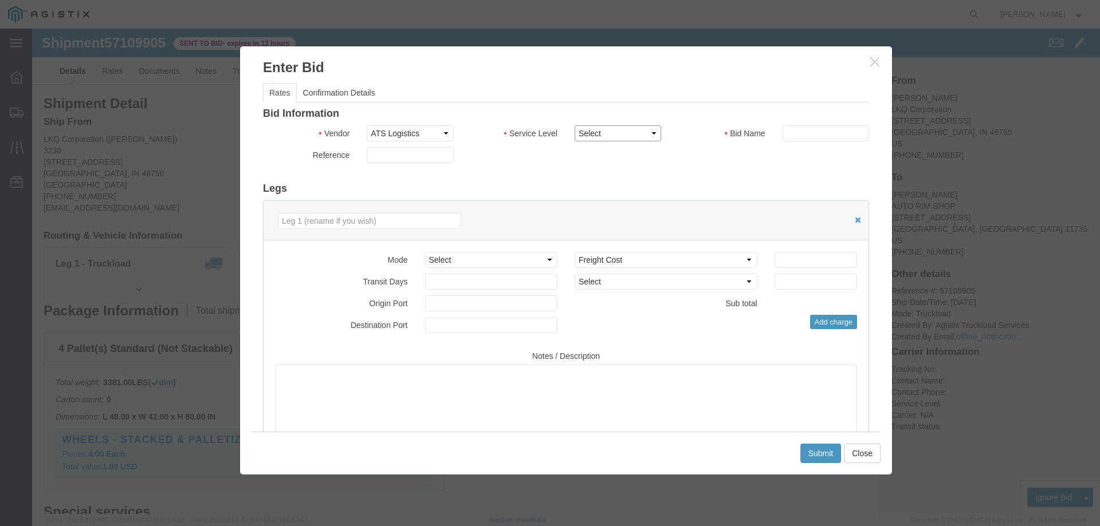
click select "Select CONESTOGA DFRM/STEP Economy TL Flatbed Intermodal LTL Standard Next Day …"
select select "25032"
click select "Select CONESTOGA DFRM/STEP Economy TL Flatbed Intermodal LTL Standard Next Day …"
click input "text"
type input "ats"
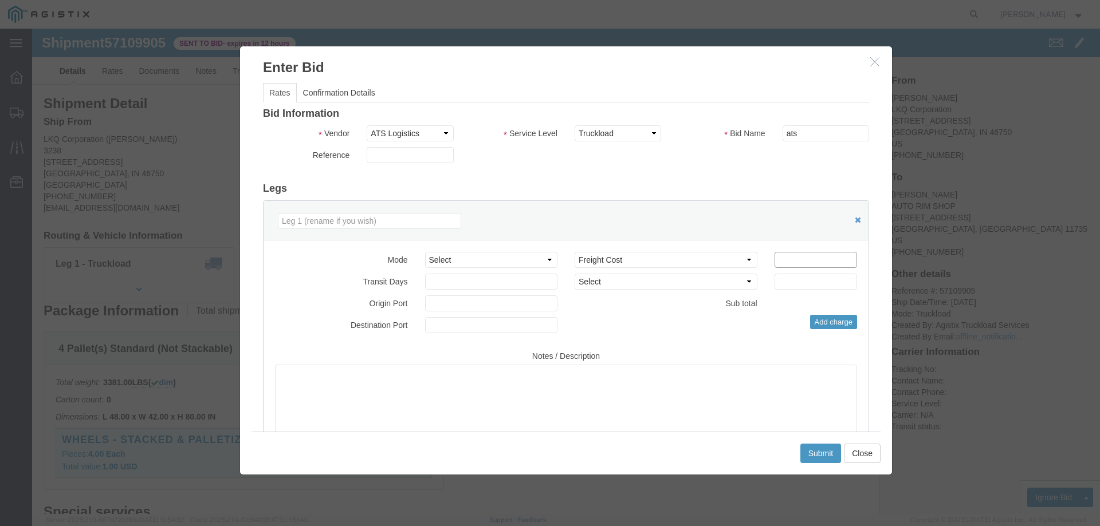
click input "number"
type input "1450"
click button "Submit"
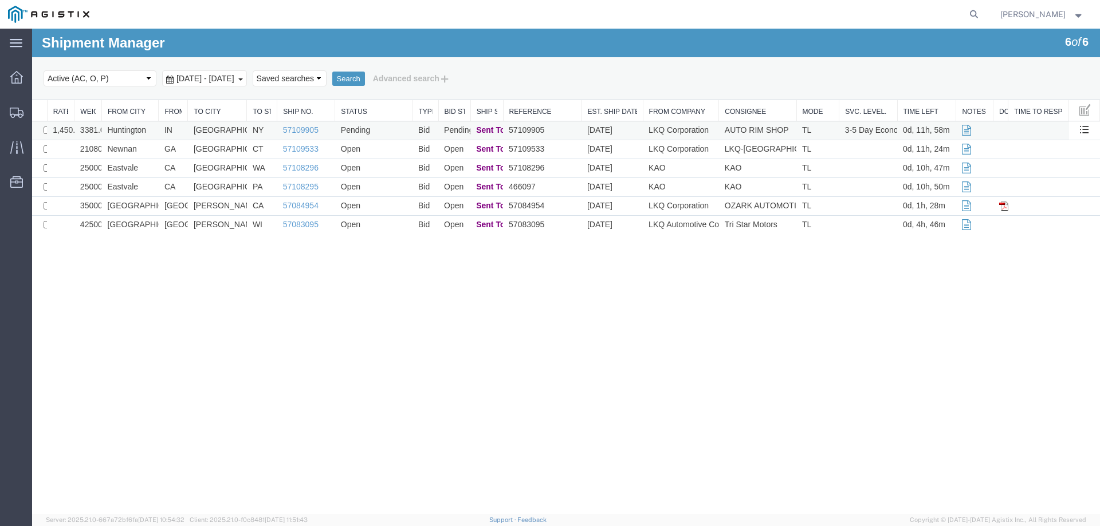
click at [154, 129] on td "Huntington" at bounding box center [129, 130] width 57 height 19
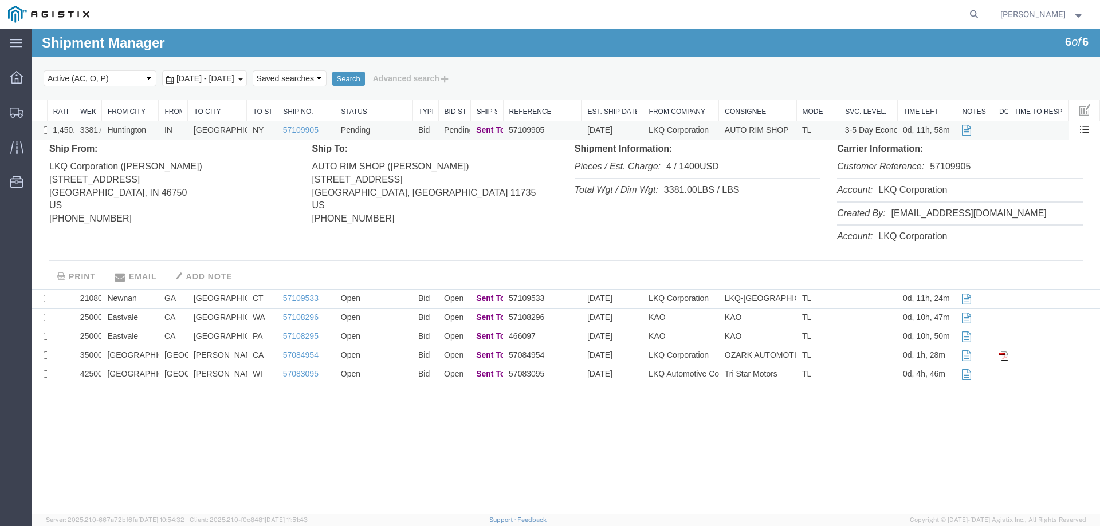
click at [154, 129] on td "Huntington" at bounding box center [129, 130] width 57 height 19
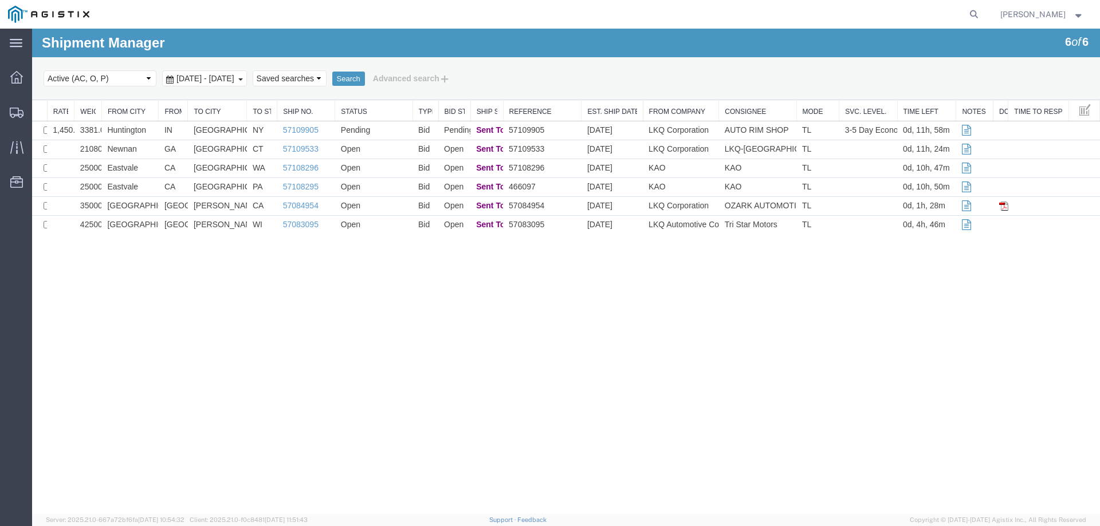
click at [1033, 280] on div "Shipment Manager 6 of 6 Search Select status Active (AC, O, P) All Approved Awa…" at bounding box center [566, 272] width 1068 height 486
click at [13, 104] on div at bounding box center [17, 112] width 32 height 23
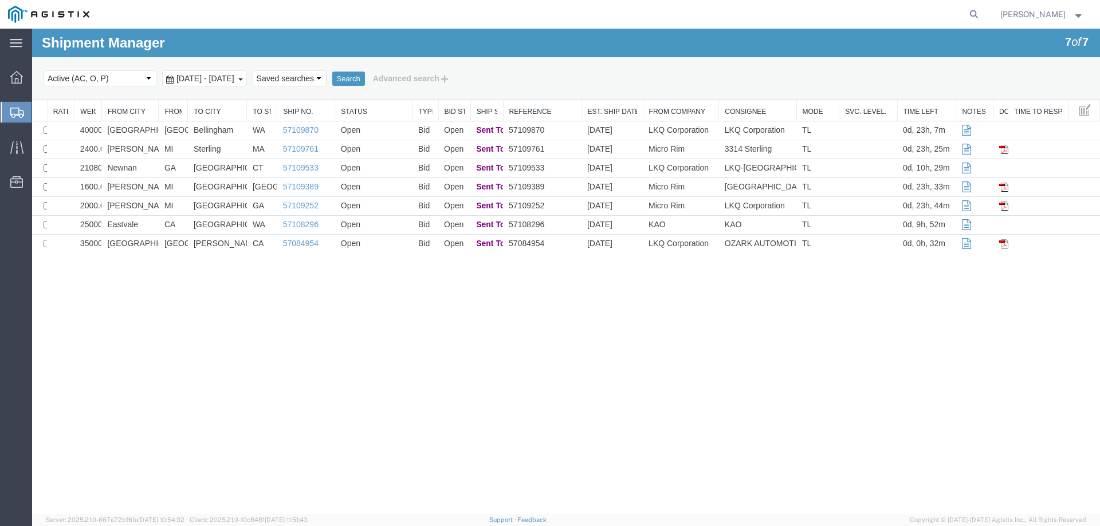
click at [18, 112] on icon at bounding box center [17, 113] width 14 height 10
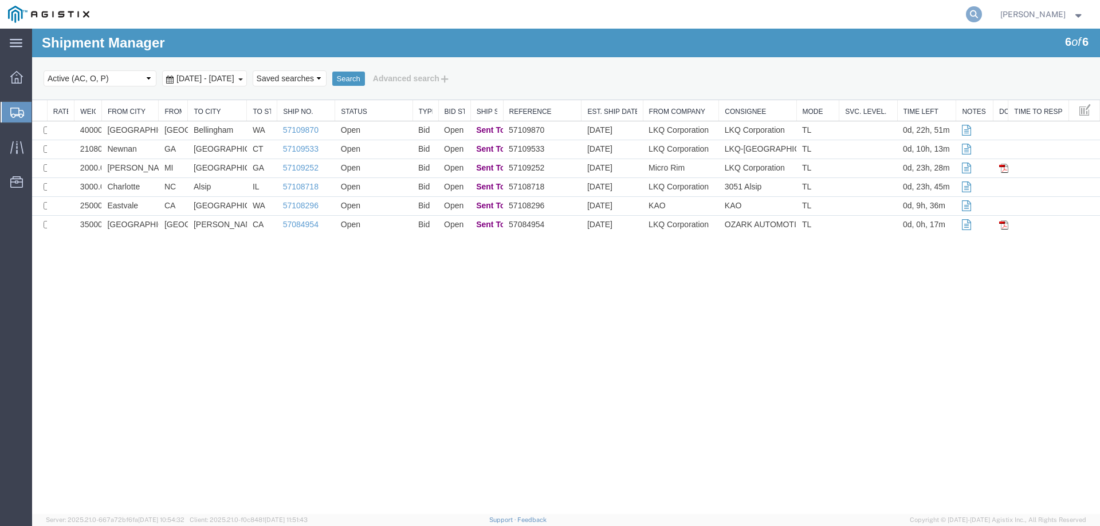
click at [982, 14] on icon at bounding box center [974, 14] width 16 height 16
click at [722, 17] on input "search" at bounding box center [791, 14] width 348 height 27
paste input "57097599"
click at [982, 13] on icon at bounding box center [974, 14] width 16 height 16
type input "57097599"
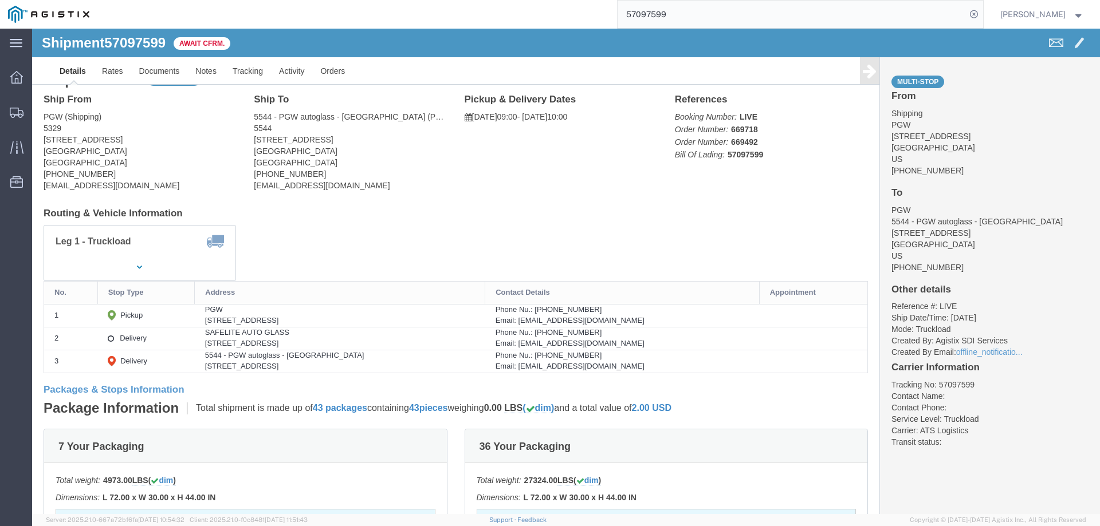
scroll to position [21, 0]
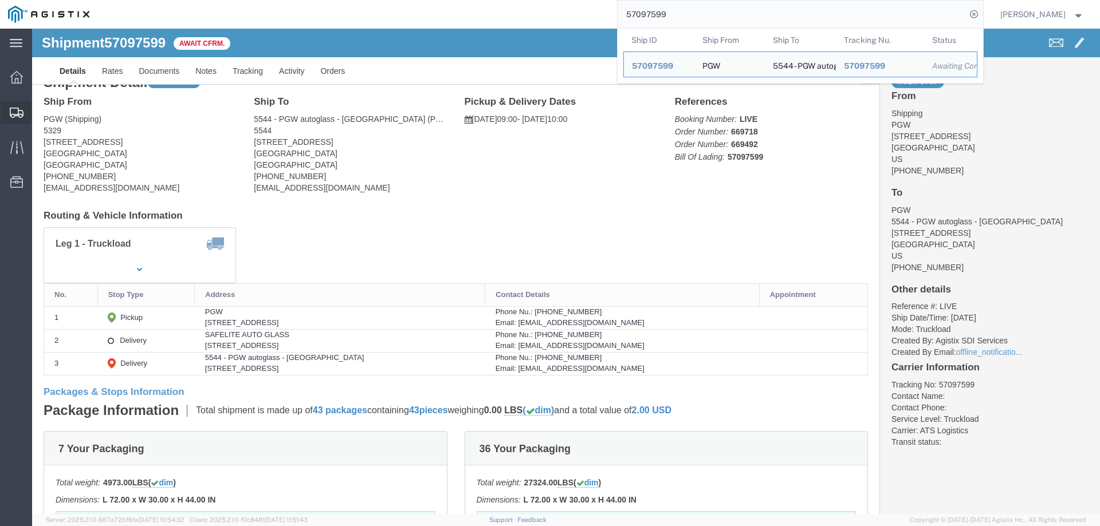
click at [11, 113] on icon at bounding box center [17, 113] width 14 height 10
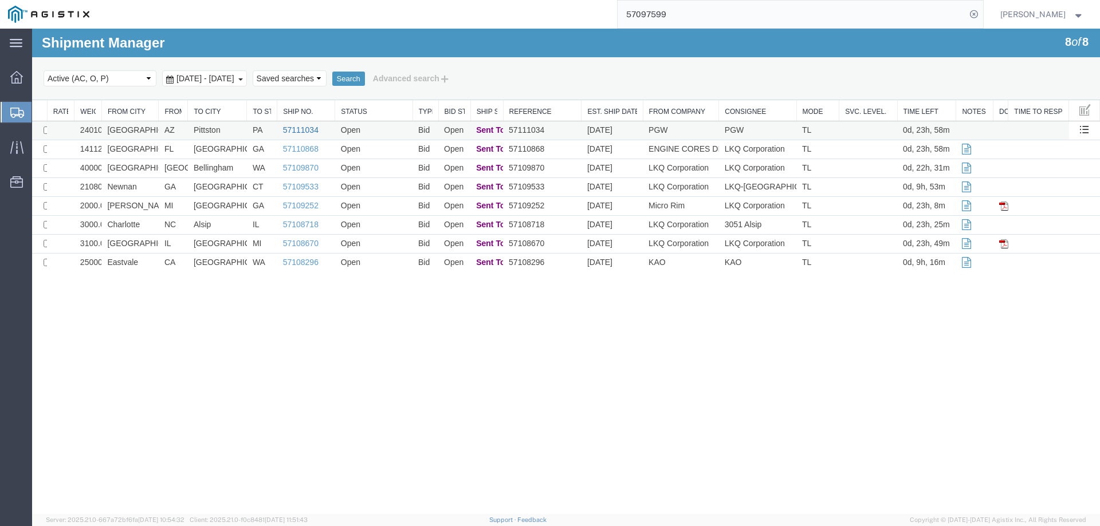
click at [302, 130] on link "57111034" at bounding box center [301, 129] width 36 height 9
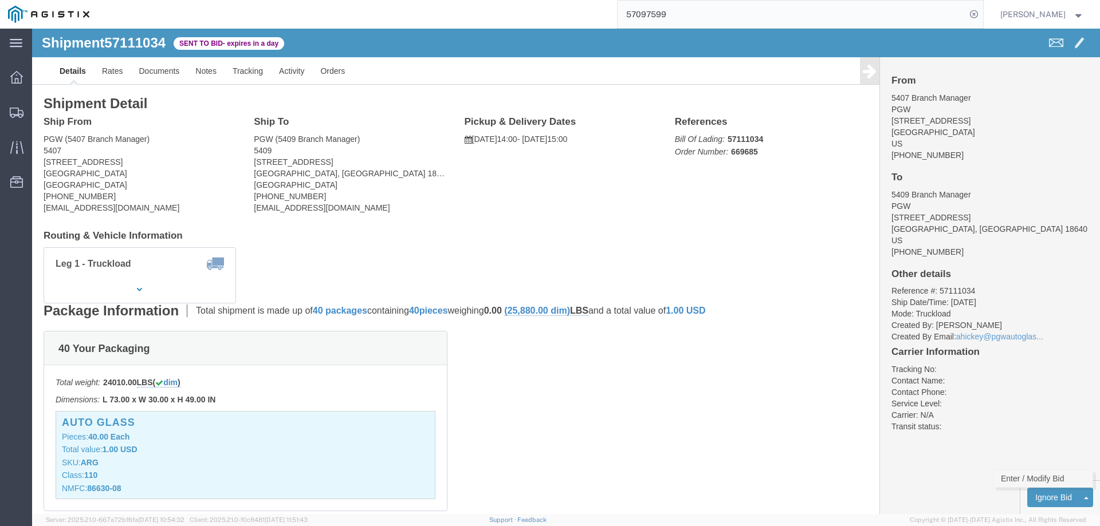
click link "Enter / Modify Bid"
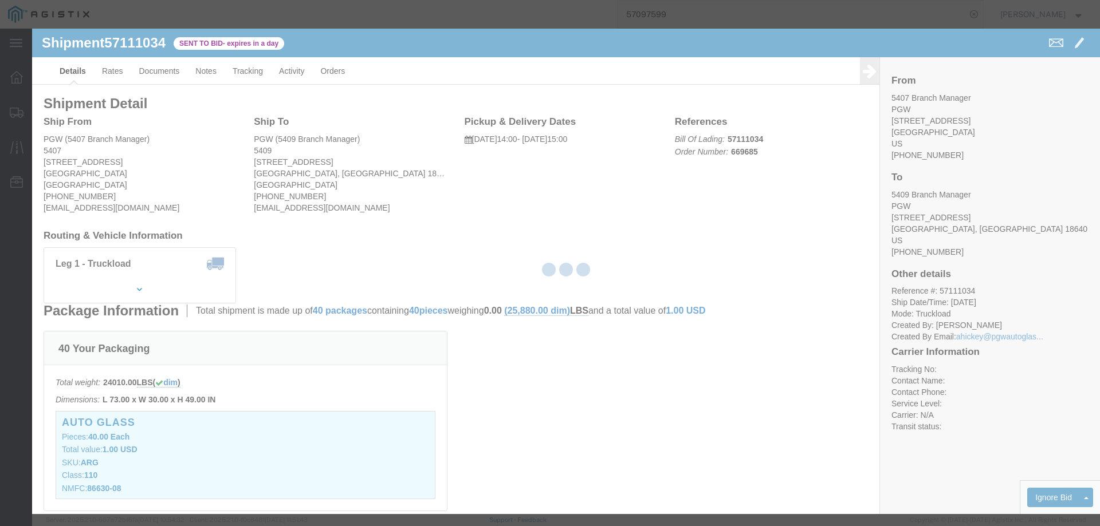
select select "146"
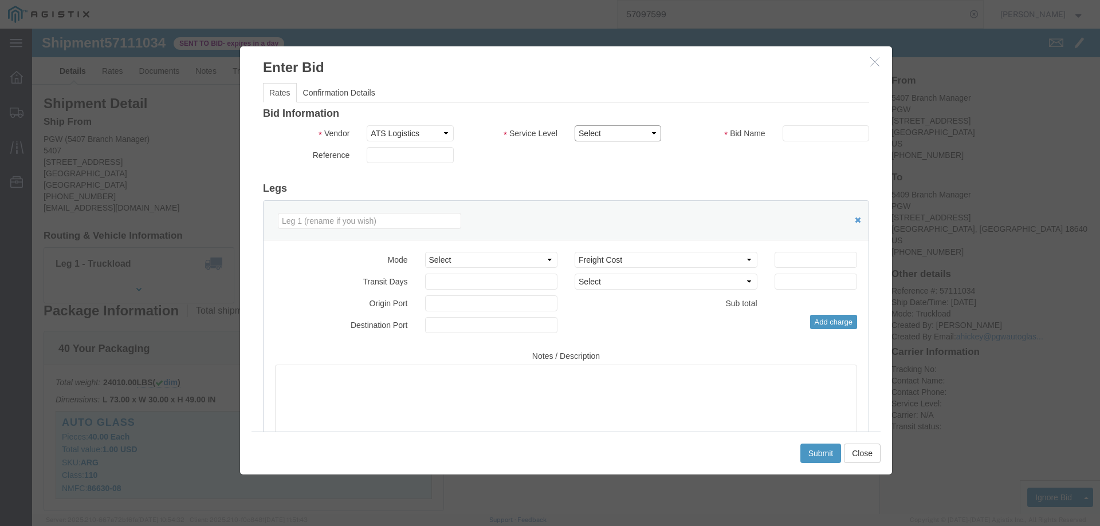
click select "Select CONESTOGA DFRM/STEP Economy TL Flatbed Intermodal LTL Standard Next Day …"
select select "25032"
click select "Select CONESTOGA DFRM/STEP Economy TL Flatbed Intermodal LTL Standard Next Day …"
click input "text"
type input "ats"
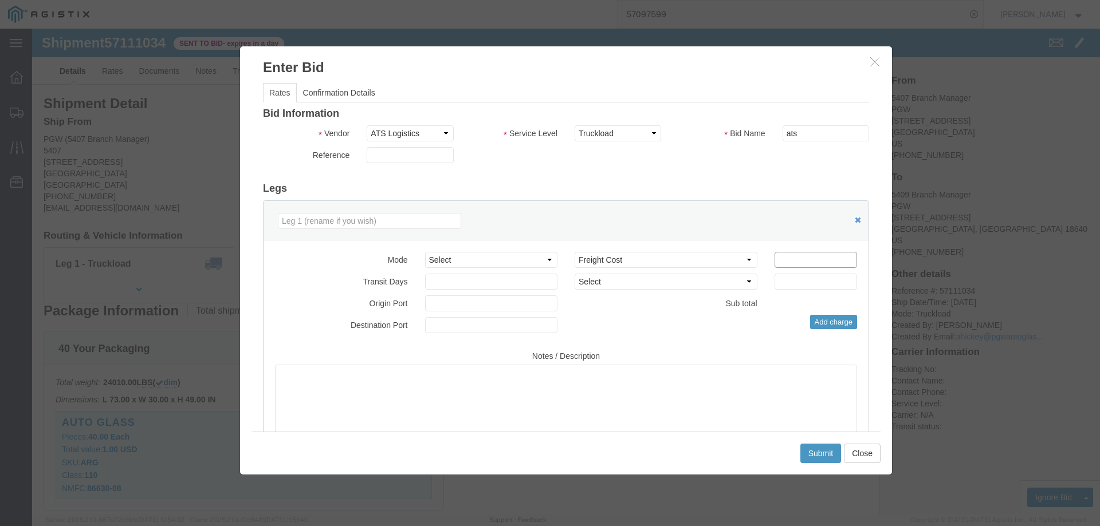
click input "number"
click input "48750.01"
type input "4875"
click div "Submit Close"
click button "Submit"
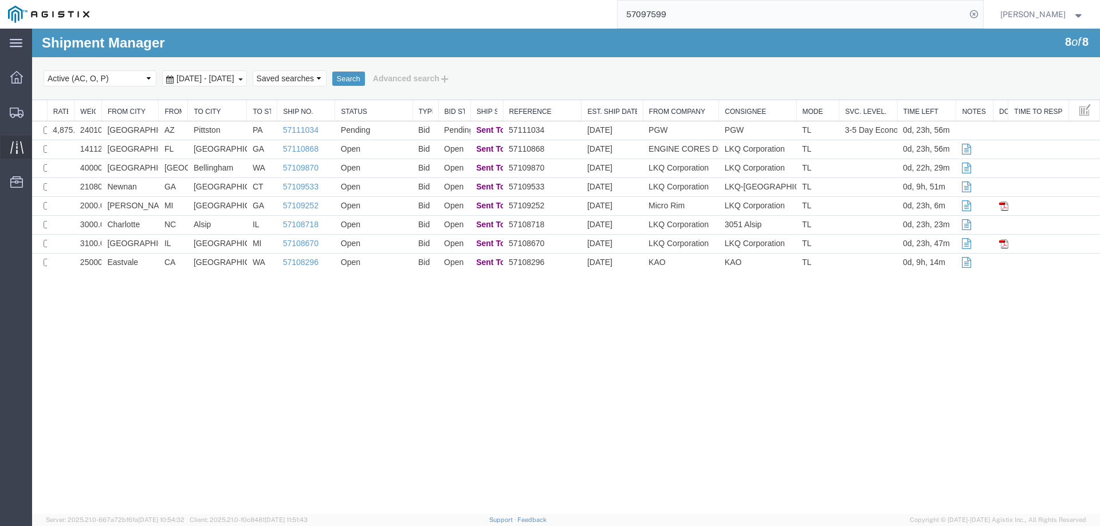
click at [10, 144] on icon at bounding box center [16, 147] width 13 height 13
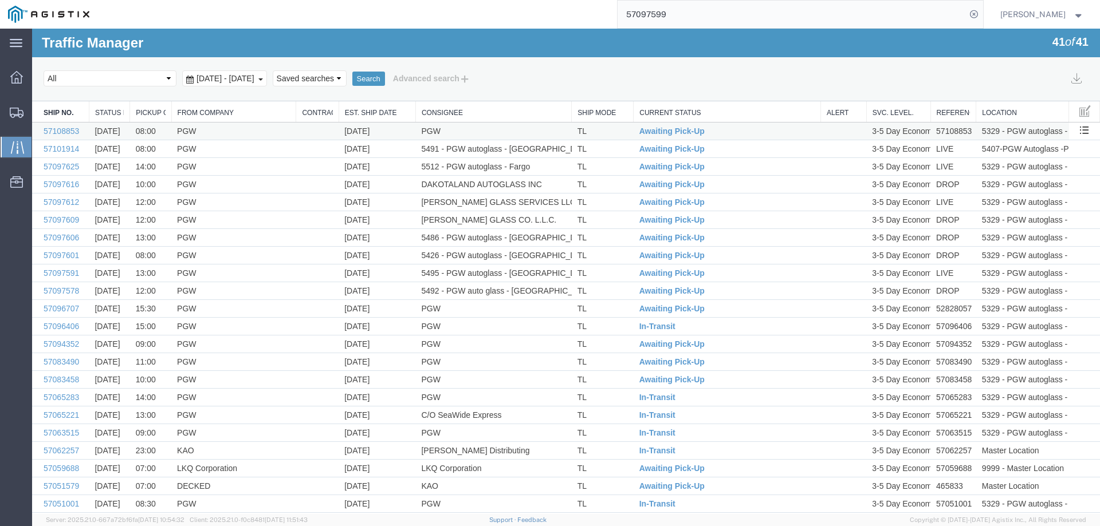
click at [399, 133] on td "[DATE]" at bounding box center [377, 132] width 77 height 18
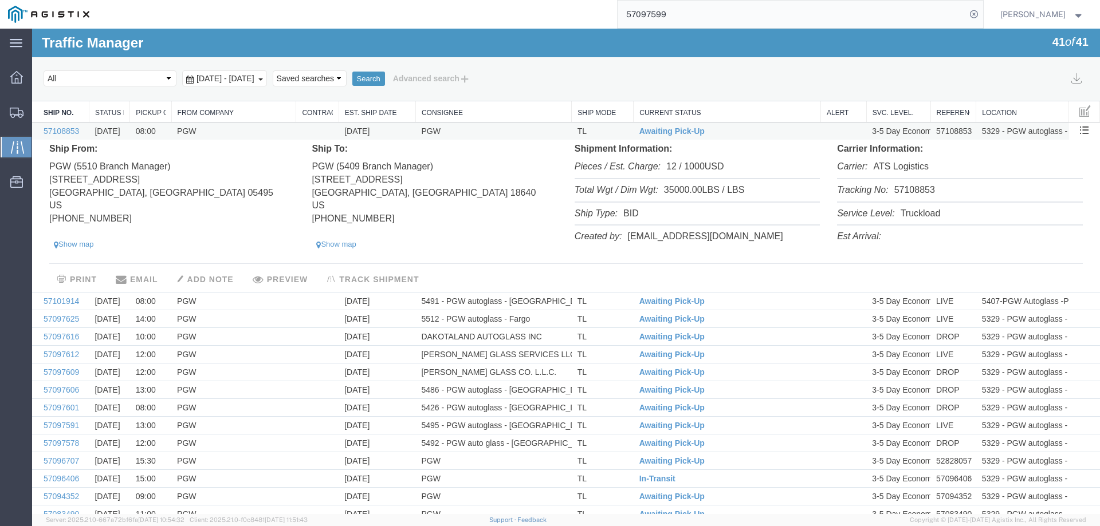
click at [399, 133] on td "[DATE]" at bounding box center [377, 132] width 77 height 18
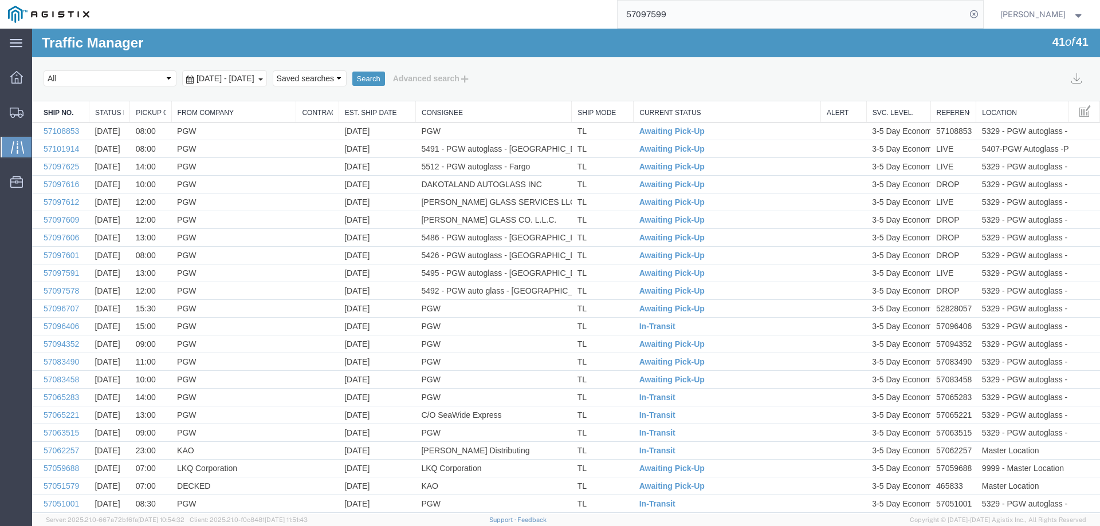
click at [370, 109] on link "Est. Ship Date" at bounding box center [377, 113] width 65 height 10
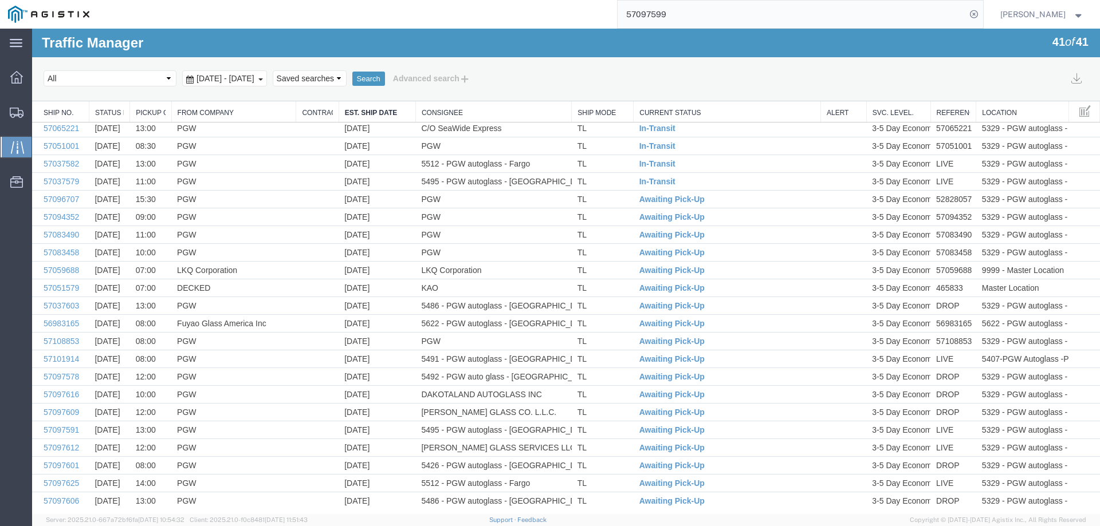
scroll to position [348, 0]
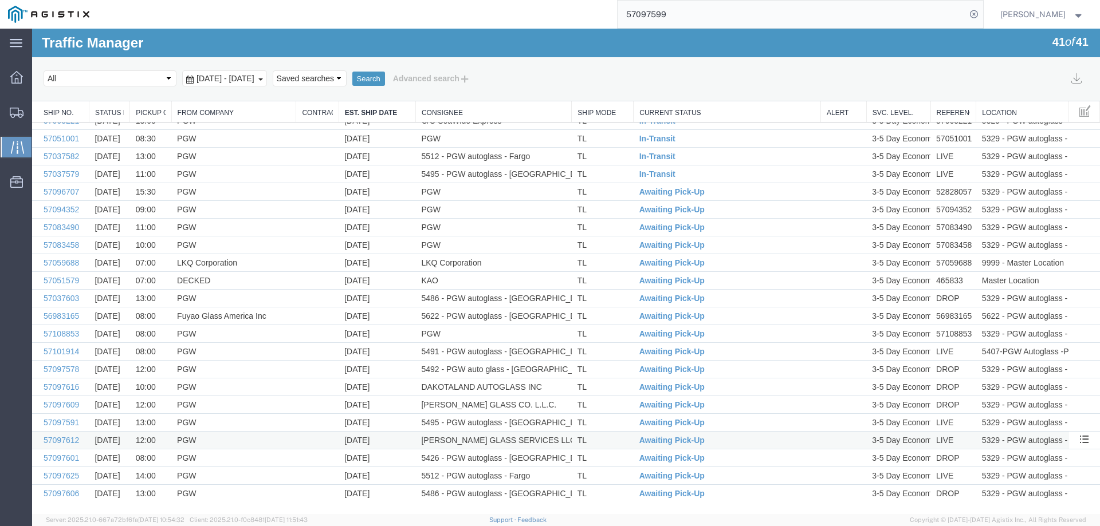
click at [399, 439] on td "[DATE]" at bounding box center [377, 441] width 77 height 18
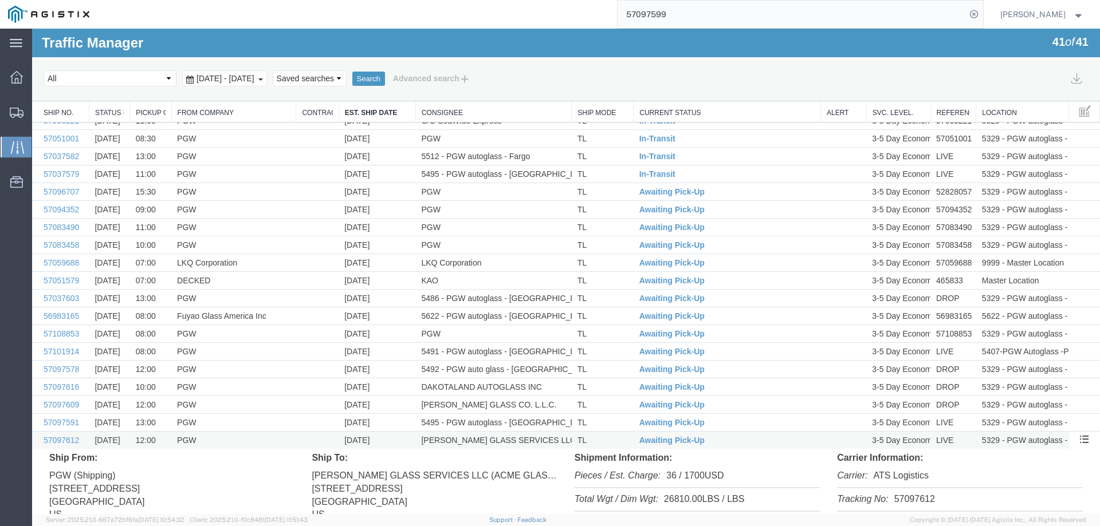
click at [399, 439] on td "[DATE]" at bounding box center [377, 441] width 77 height 18
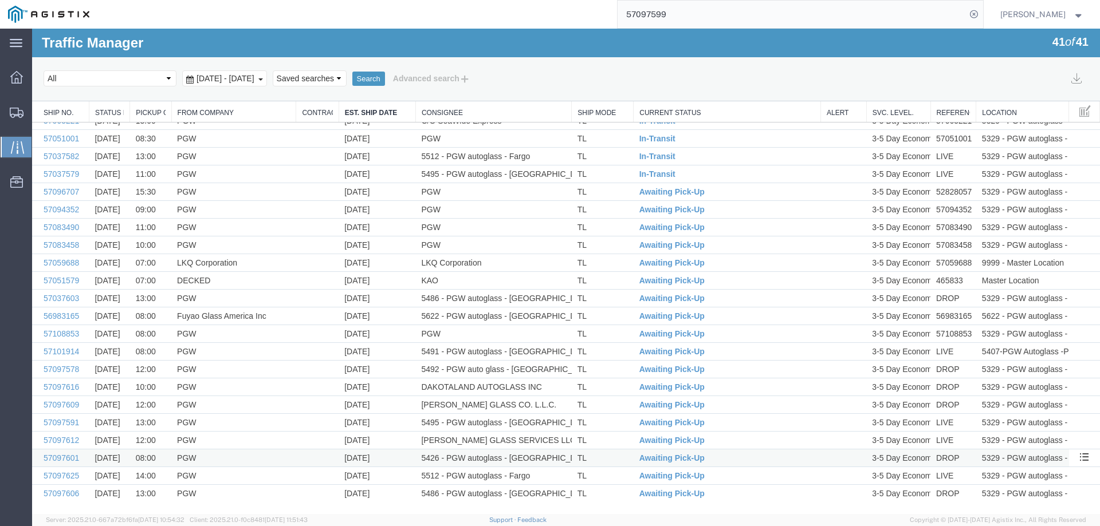
click at [394, 459] on td "[DATE]" at bounding box center [377, 459] width 77 height 18
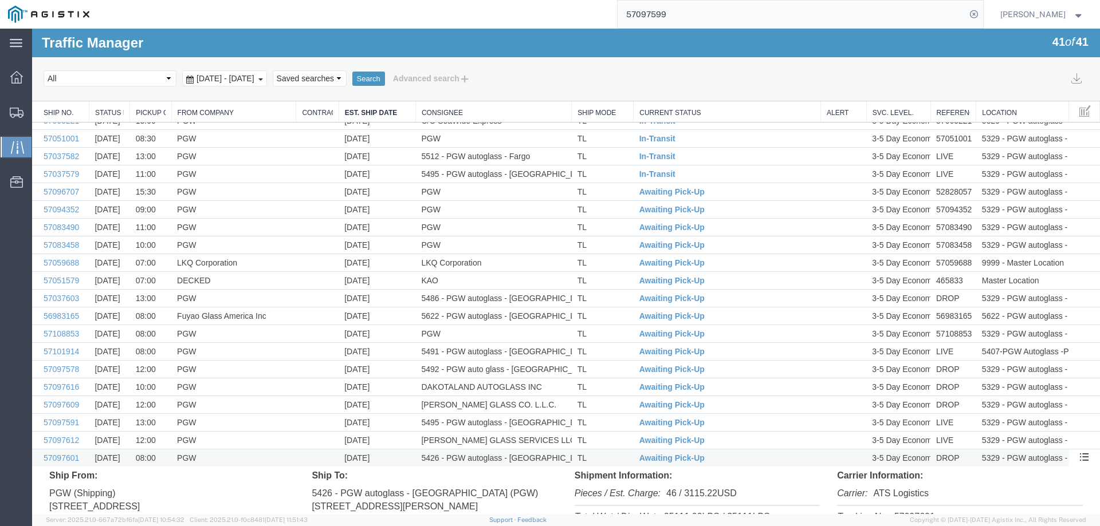
click at [394, 459] on td "[DATE]" at bounding box center [377, 459] width 77 height 18
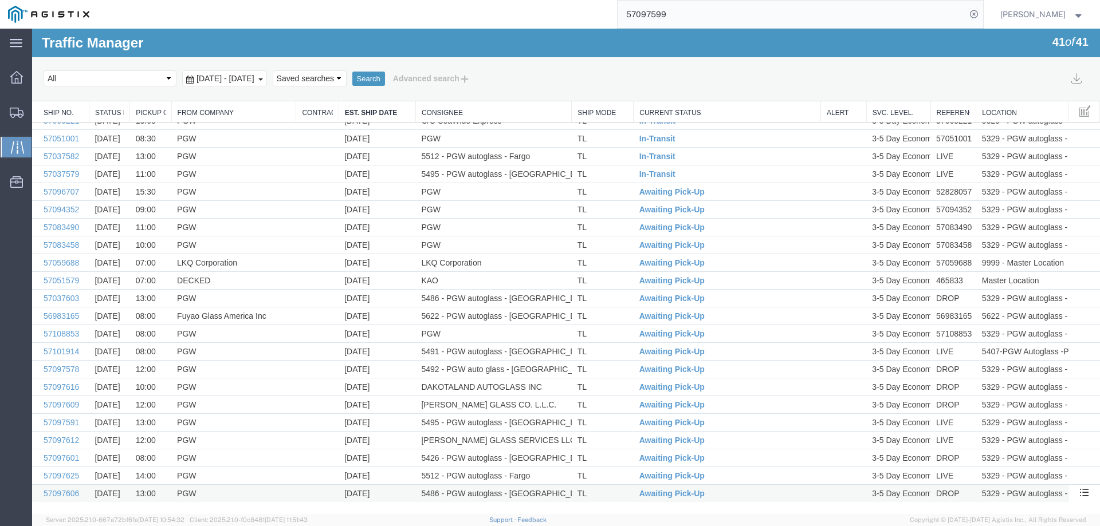
click at [395, 489] on td "[DATE]" at bounding box center [377, 494] width 77 height 18
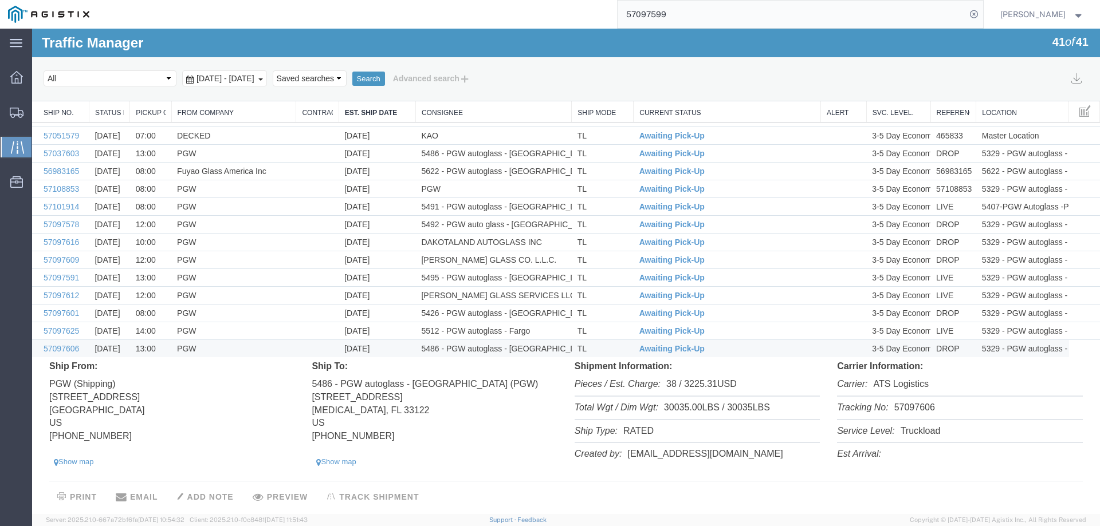
scroll to position [500, 0]
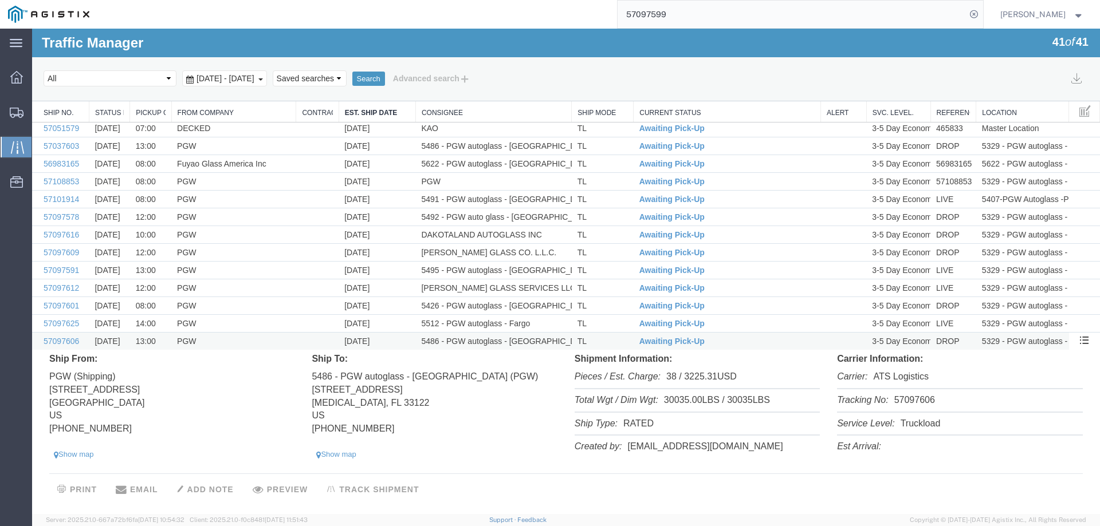
click at [551, 339] on td "5486 - PGW autoglass - [GEOGRAPHIC_DATA]" at bounding box center [493, 342] width 156 height 18
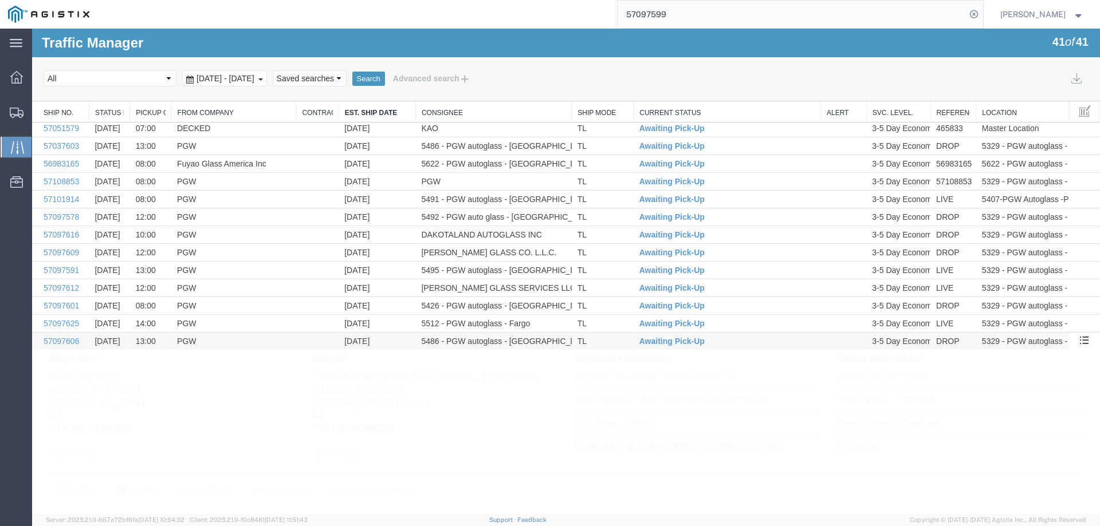
scroll to position [348, 0]
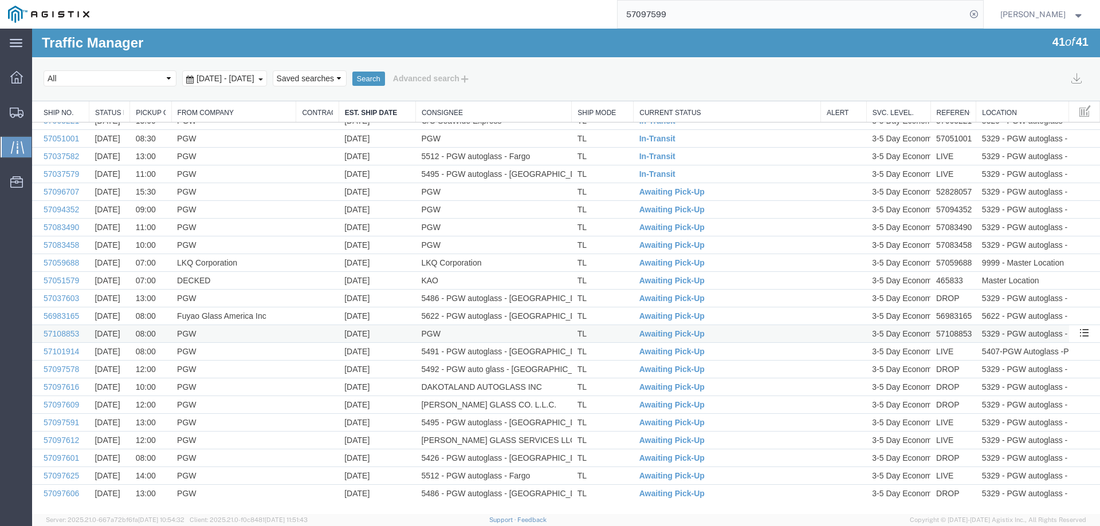
click at [394, 332] on td "[DATE]" at bounding box center [377, 334] width 77 height 18
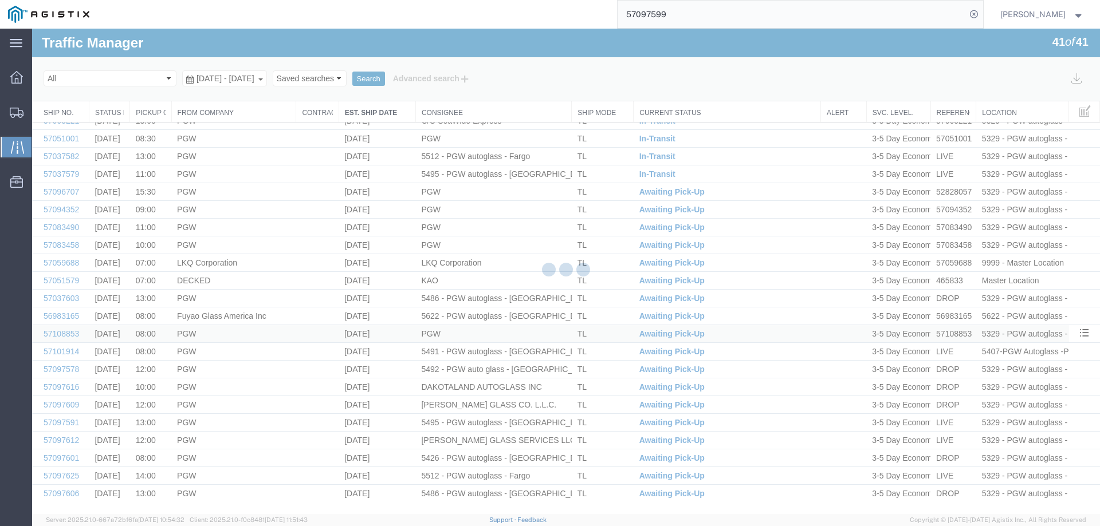
scroll to position [500, 0]
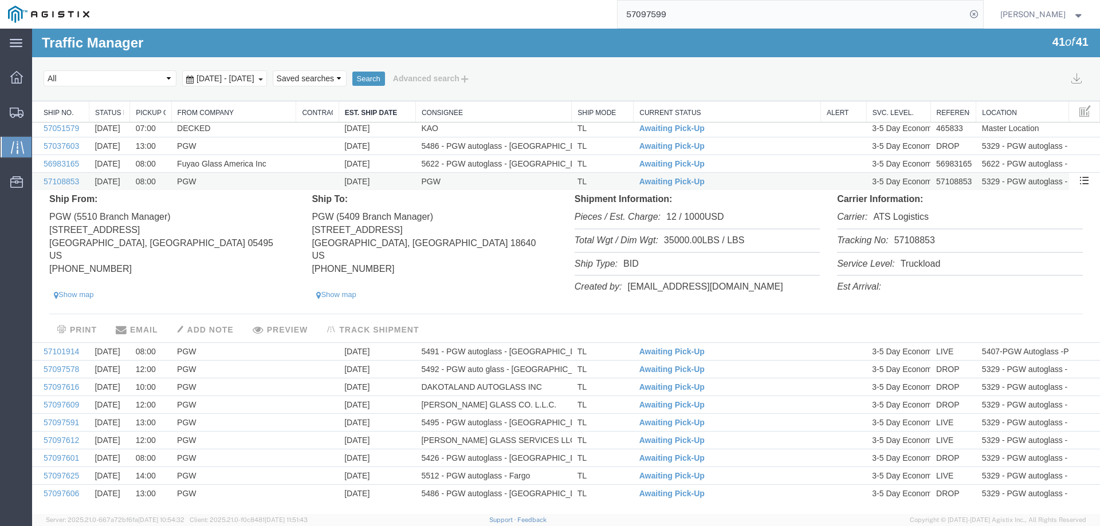
click at [479, 182] on td "PGW" at bounding box center [493, 182] width 156 height 18
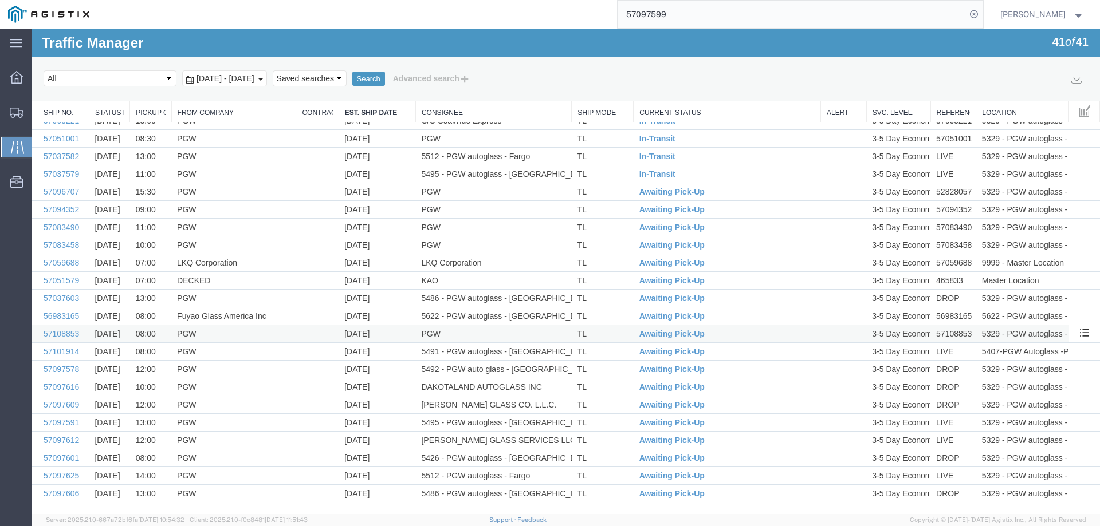
scroll to position [348, 0]
click at [889, 14] on input "57097599" at bounding box center [791, 14] width 348 height 27
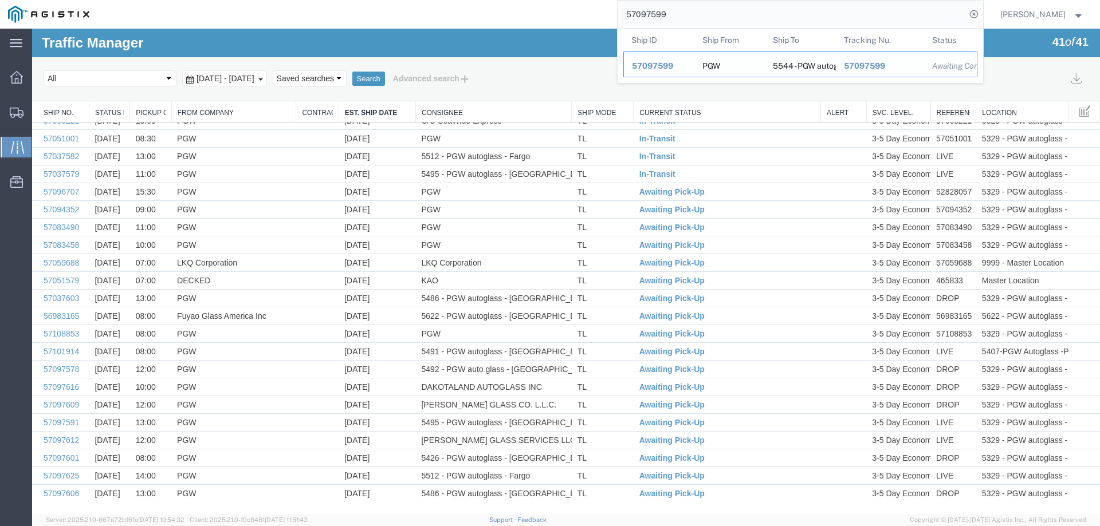
click at [668, 66] on span "57097599" at bounding box center [652, 65] width 41 height 9
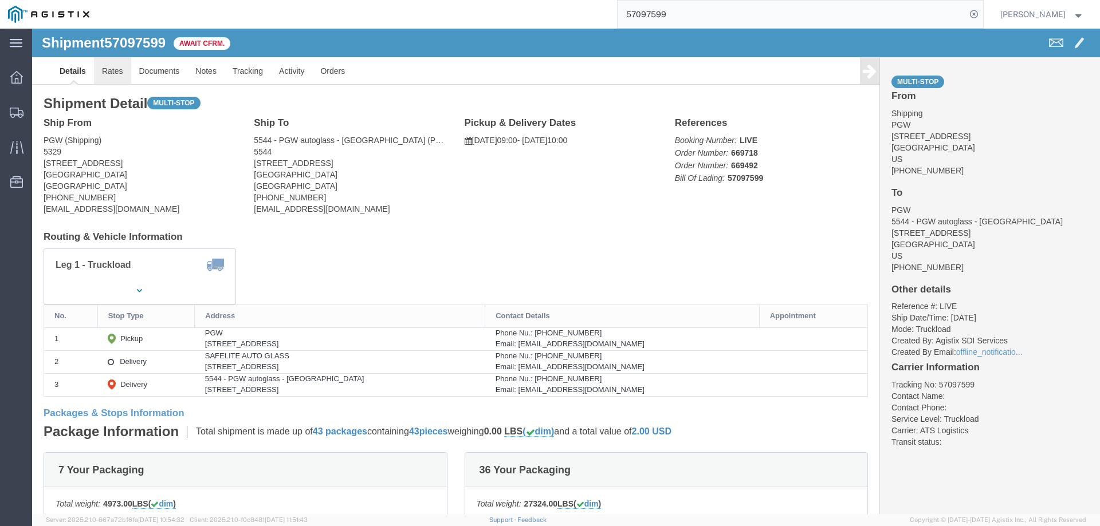
click link "Rates"
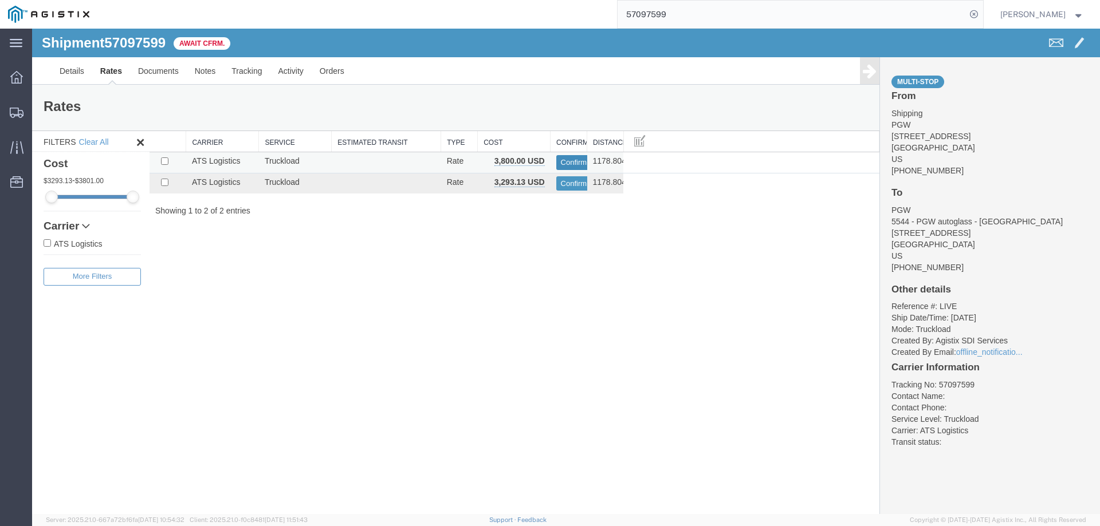
click at [568, 160] on button "Confirm" at bounding box center [574, 162] width 36 height 15
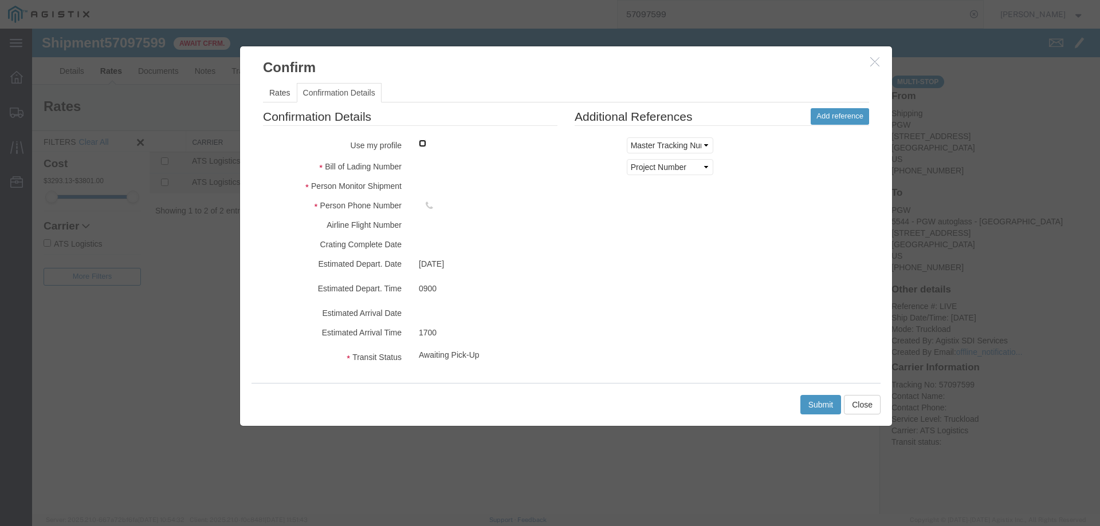
click at [424, 144] on input "checkbox" at bounding box center [422, 143] width 7 height 7
checkbox input "true"
click at [816, 403] on button "Submit" at bounding box center [820, 404] width 41 height 19
click at [427, 166] on div at bounding box center [488, 164] width 156 height 11
click at [860, 407] on button "Close" at bounding box center [862, 404] width 37 height 19
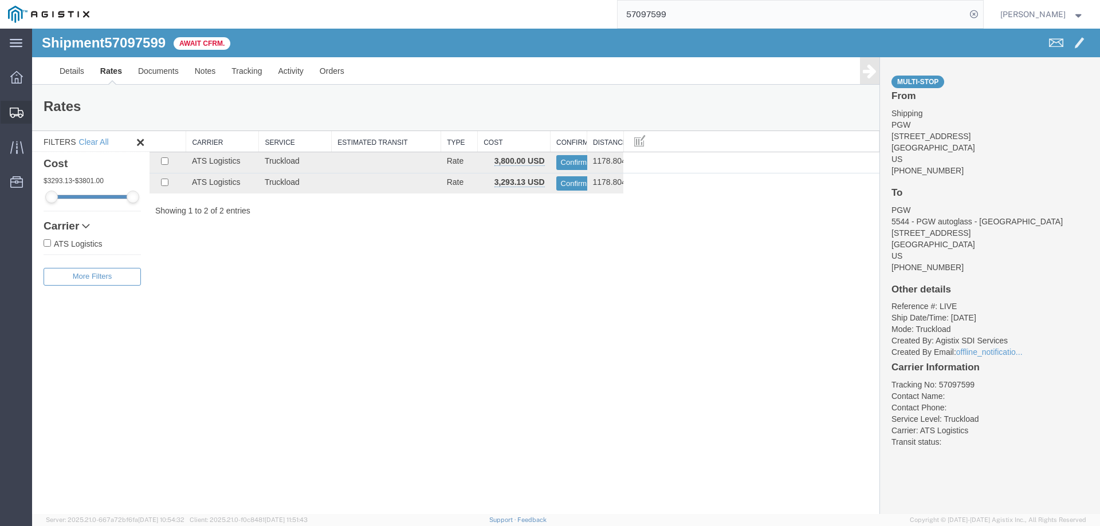
click at [21, 109] on icon at bounding box center [17, 113] width 14 height 10
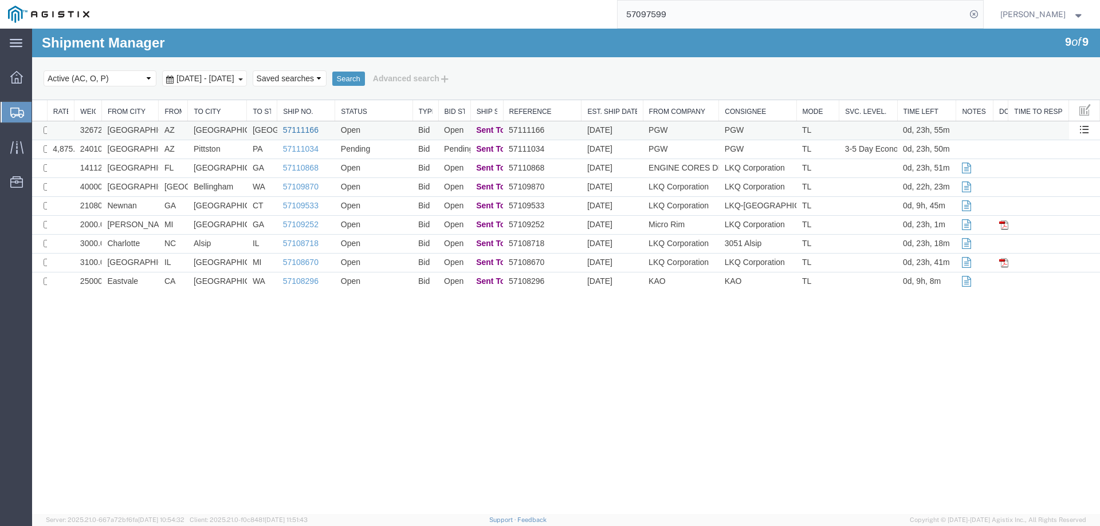
click at [297, 131] on link "57111166" at bounding box center [301, 129] width 36 height 9
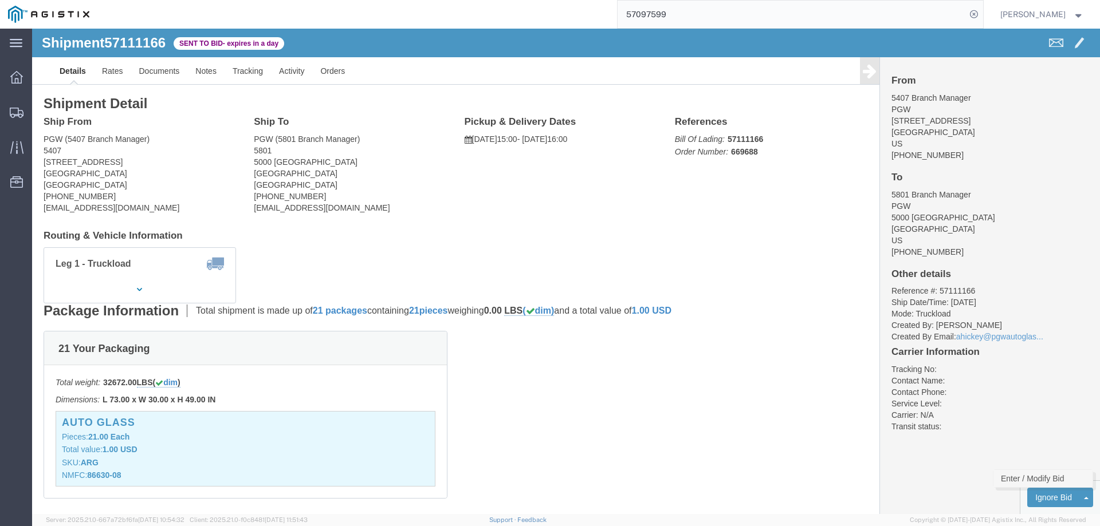
click link "Enter / Modify Bid"
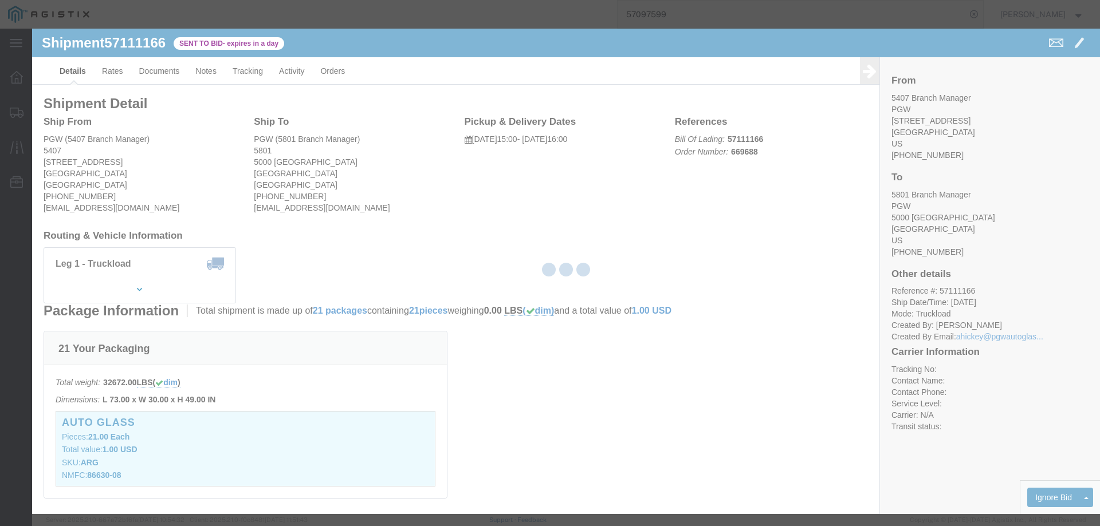
select select "146"
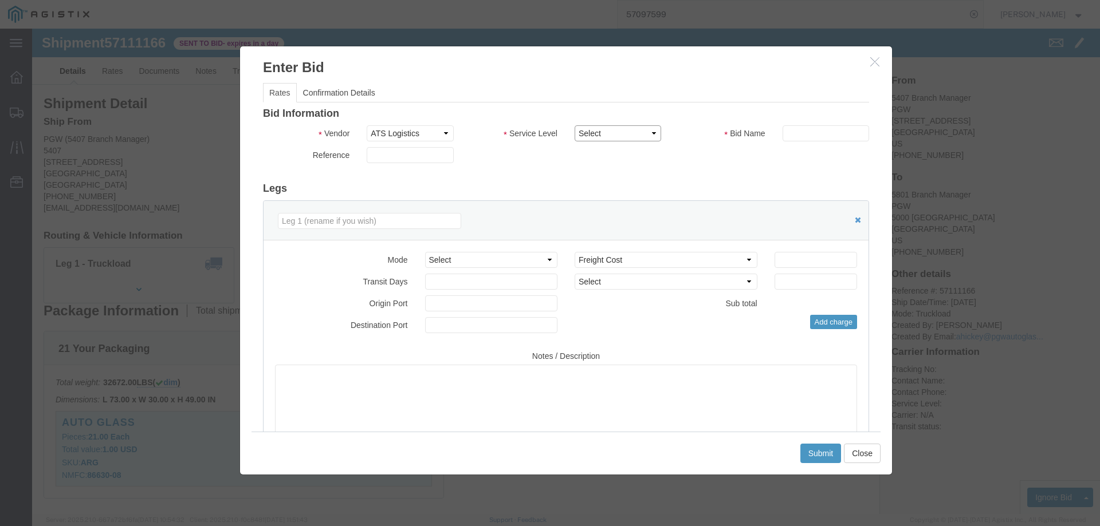
click select "Select CONESTOGA DFRM/STEP Economy TL Flatbed Intermodal LTL Standard Next Day …"
select select "25032"
click select "Select CONESTOGA DFRM/STEP Economy TL Flatbed Intermodal LTL Standard Next Day …"
click input "text"
type input "ats"
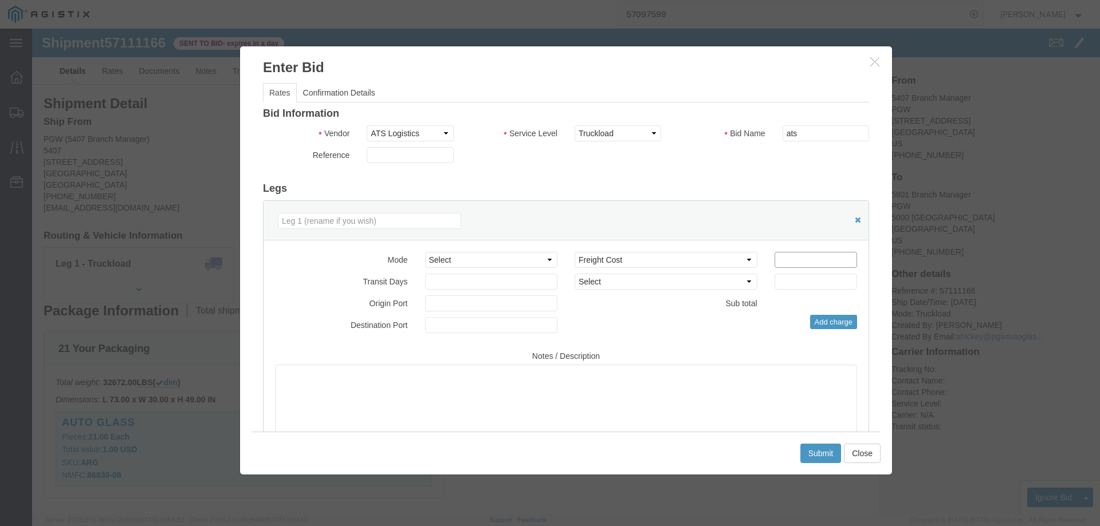
click input "number"
type input "2150"
click button "Submit"
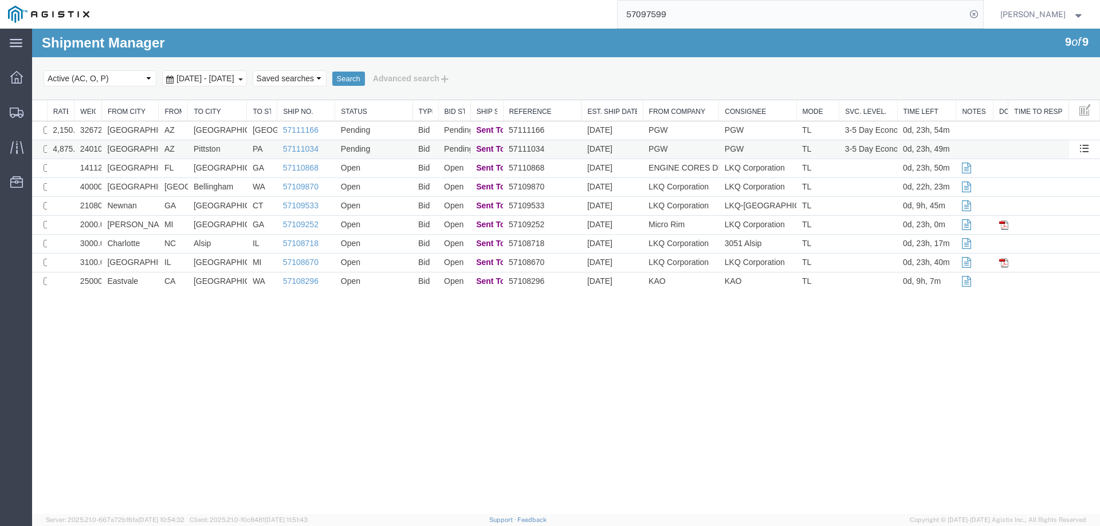
click at [111, 149] on td "[GEOGRAPHIC_DATA]" at bounding box center [129, 149] width 57 height 19
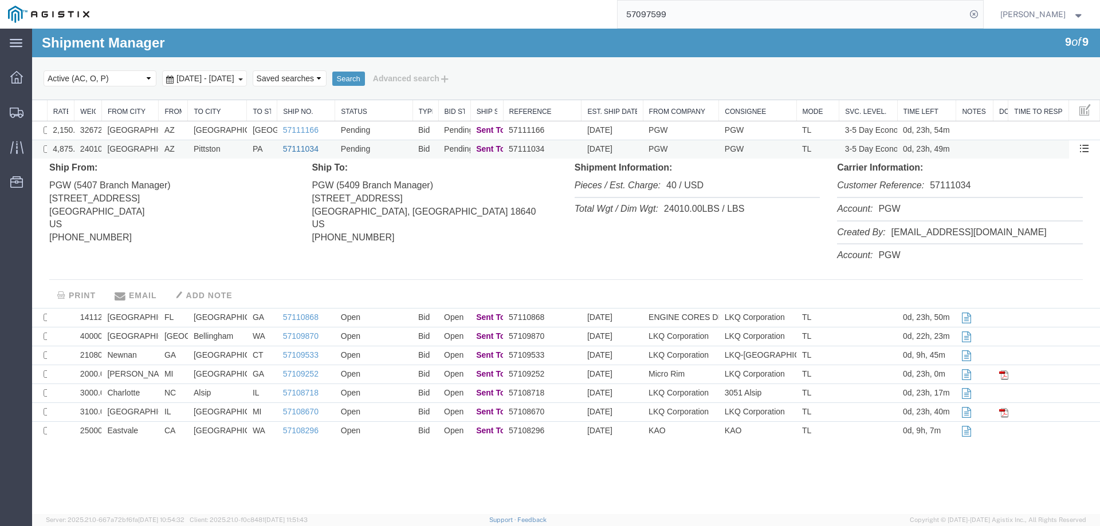
click at [294, 149] on link "57111034" at bounding box center [301, 148] width 36 height 9
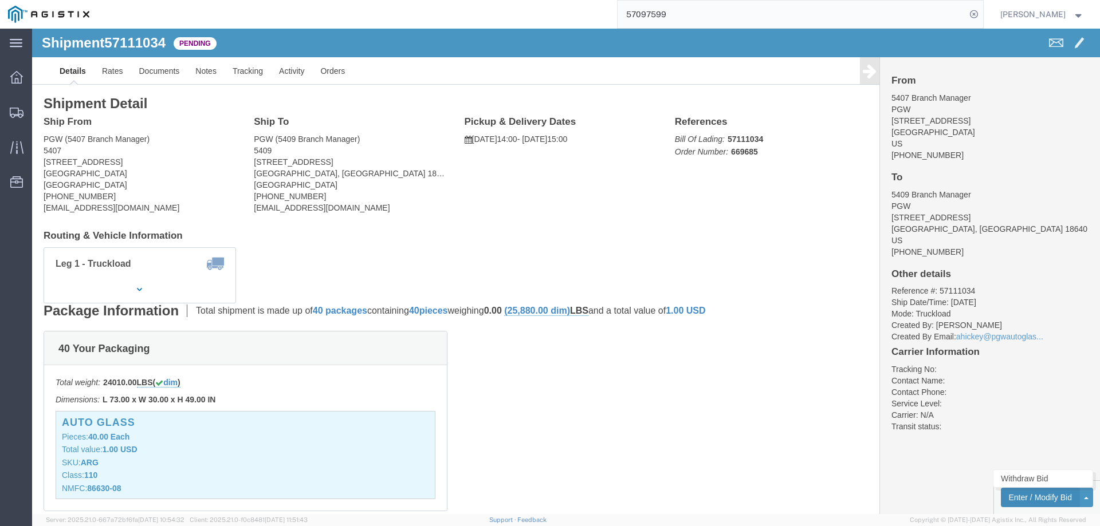
click button "Enter / Modify Bid"
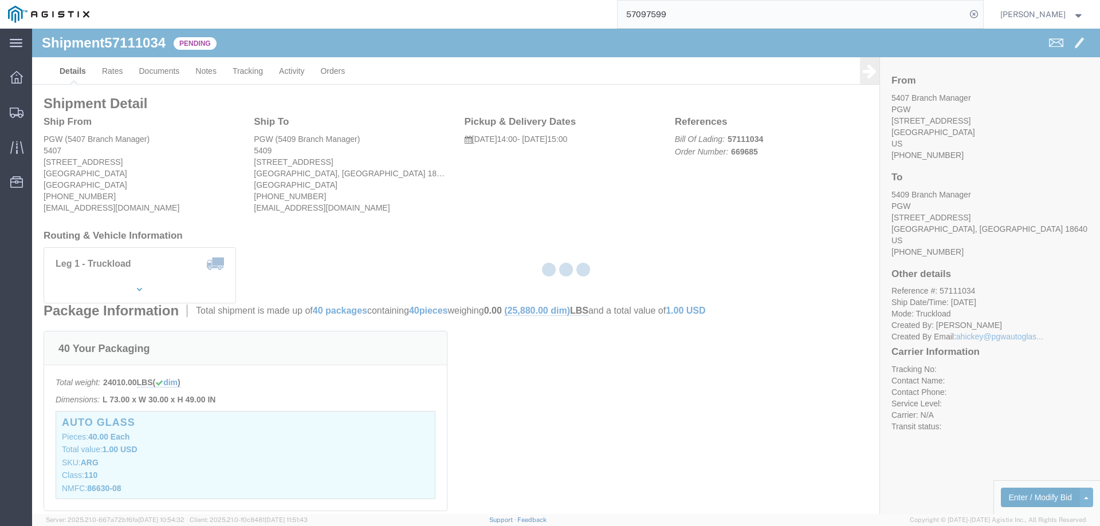
select select "146"
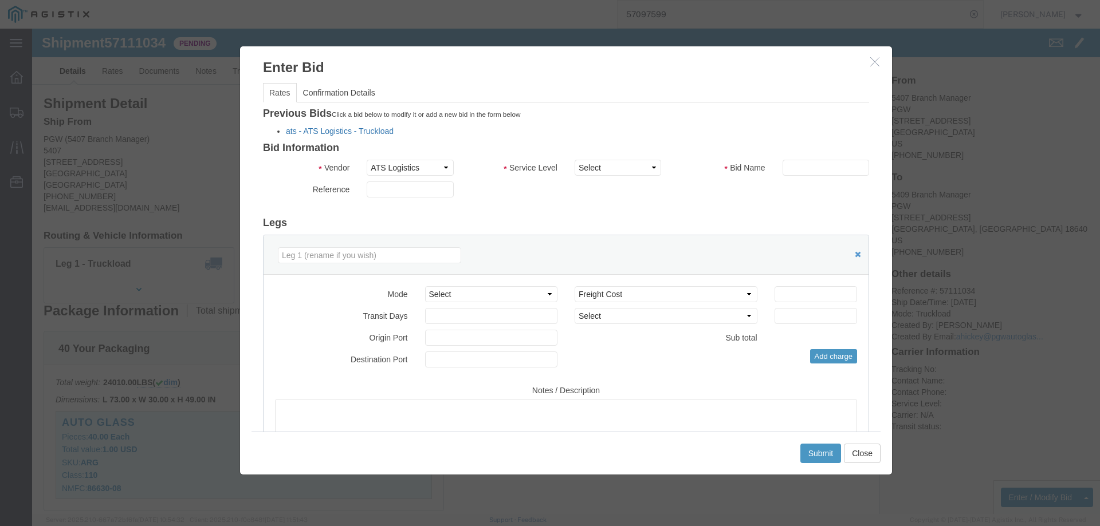
click link "ats - ATS Logistics - Truckload"
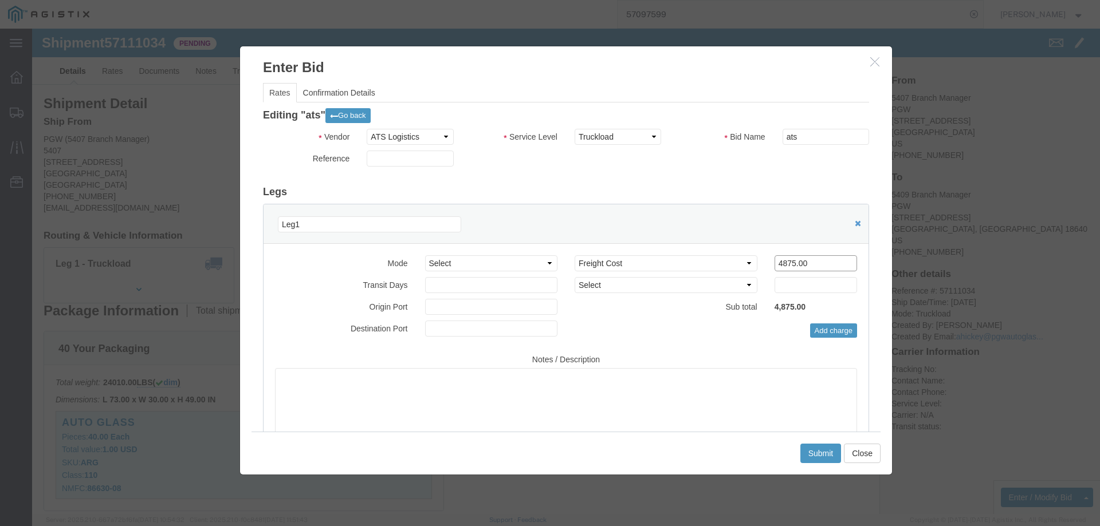
drag, startPoint x: 770, startPoint y: 235, endPoint x: 684, endPoint y: 231, distance: 86.0
click div "Select 2 Day Service 3 Axle Winch Truck 3 to 5 Day Service 96L Domestic Flat Ra…"
type input "4980"
click button "Submit"
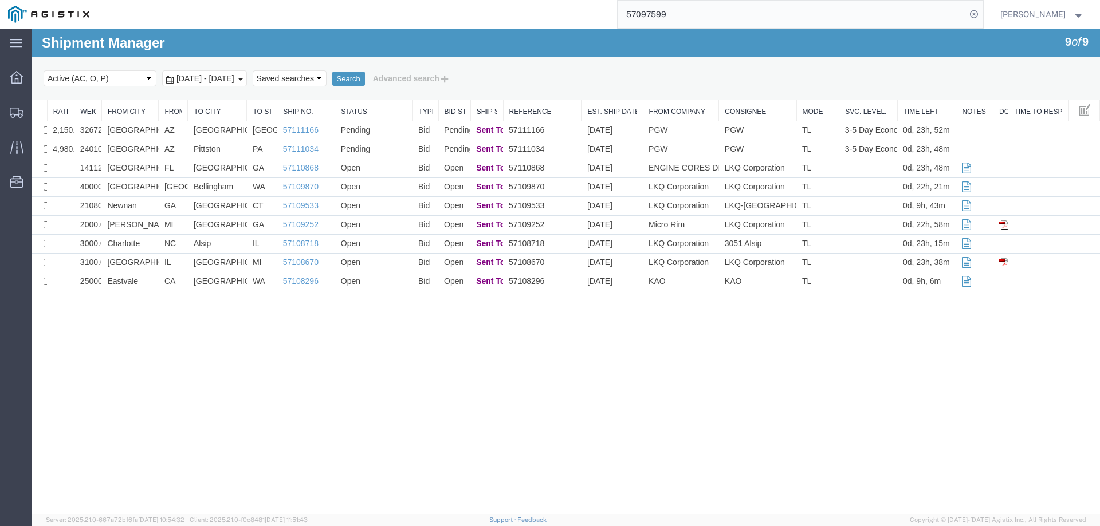
click at [712, 385] on div "Shipment Manager 9 of 9 Search Select status Active (AC, O, P) All Approved Awa…" at bounding box center [566, 272] width 1068 height 486
click at [21, 111] on icon at bounding box center [17, 113] width 14 height 10
click at [156, 143] on td "[GEOGRAPHIC_DATA]" at bounding box center [129, 149] width 57 height 19
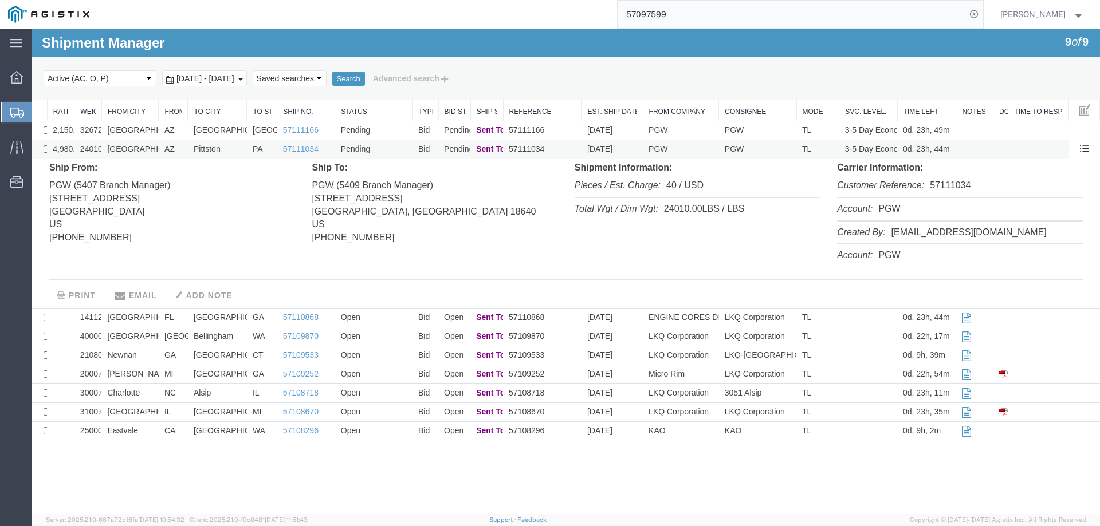
click at [156, 143] on td "[GEOGRAPHIC_DATA]" at bounding box center [129, 149] width 57 height 19
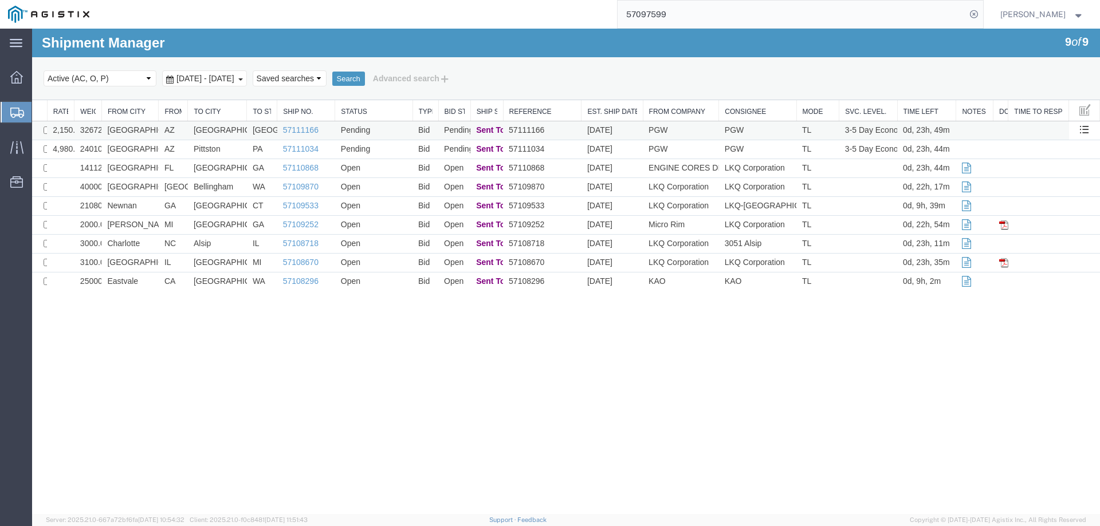
click at [155, 130] on td "[GEOGRAPHIC_DATA]" at bounding box center [129, 130] width 57 height 19
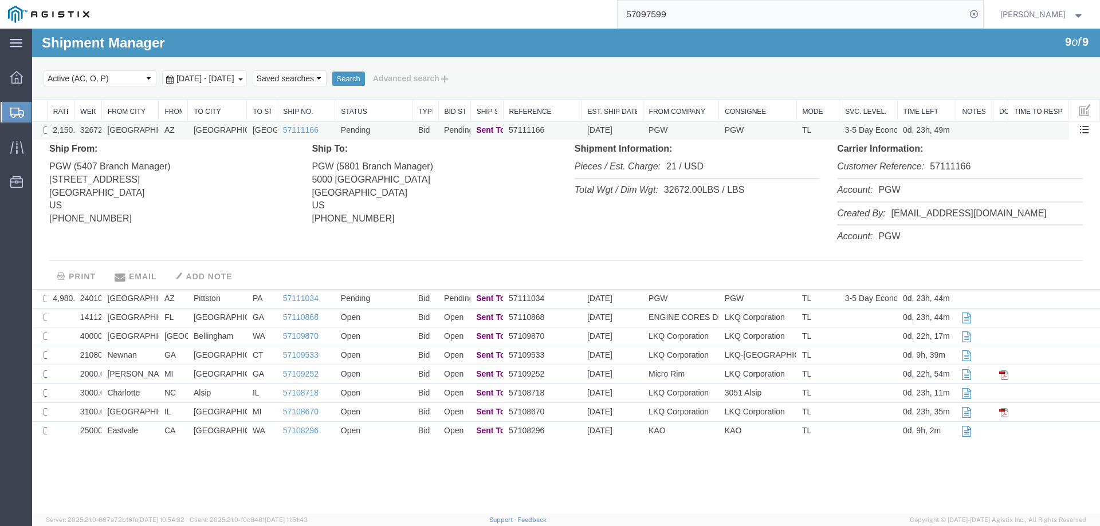
click at [155, 130] on td "[GEOGRAPHIC_DATA]" at bounding box center [129, 130] width 57 height 19
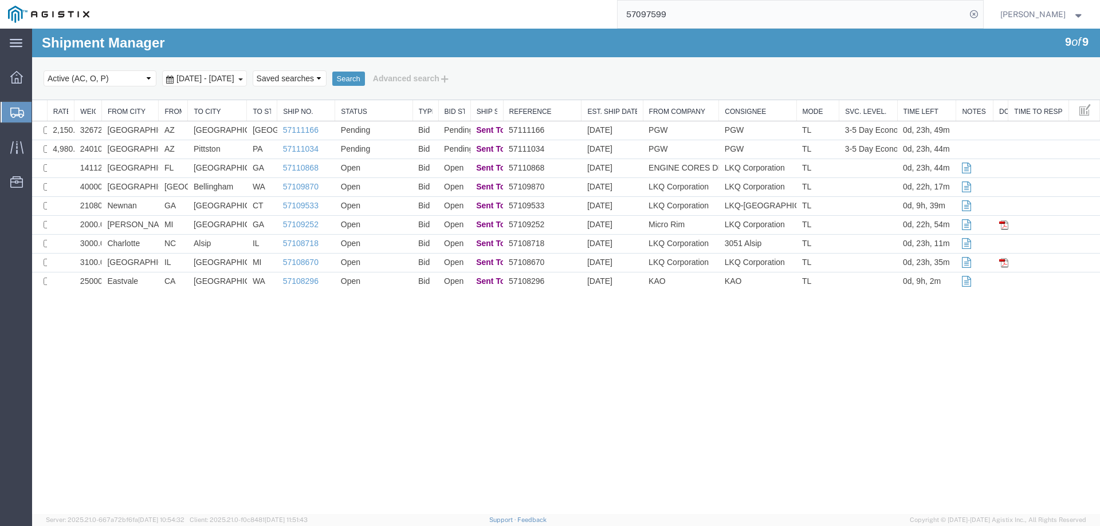
click at [8, 109] on div at bounding box center [17, 112] width 32 height 21
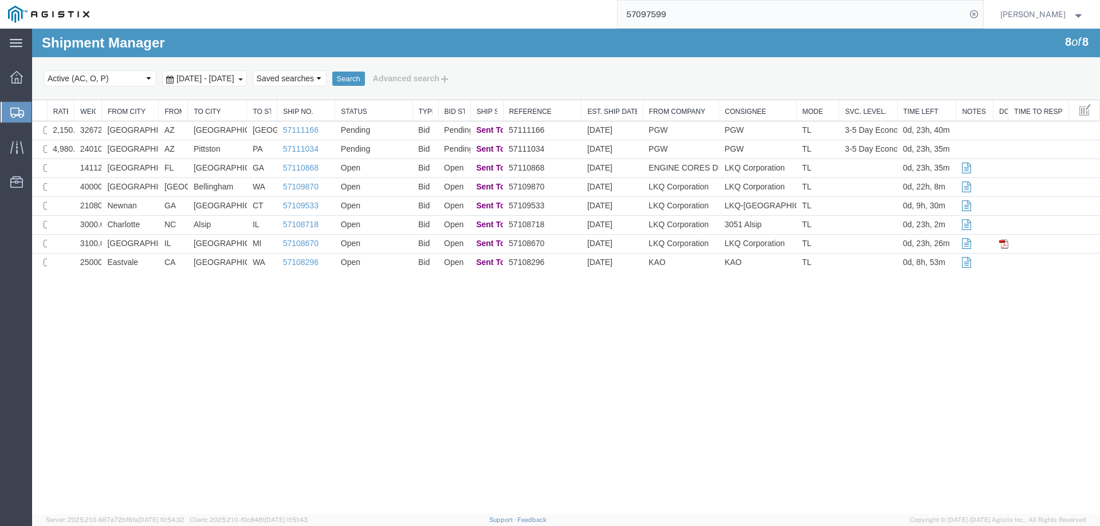
click at [14, 110] on icon at bounding box center [17, 113] width 14 height 10
click at [11, 110] on icon at bounding box center [17, 113] width 14 height 10
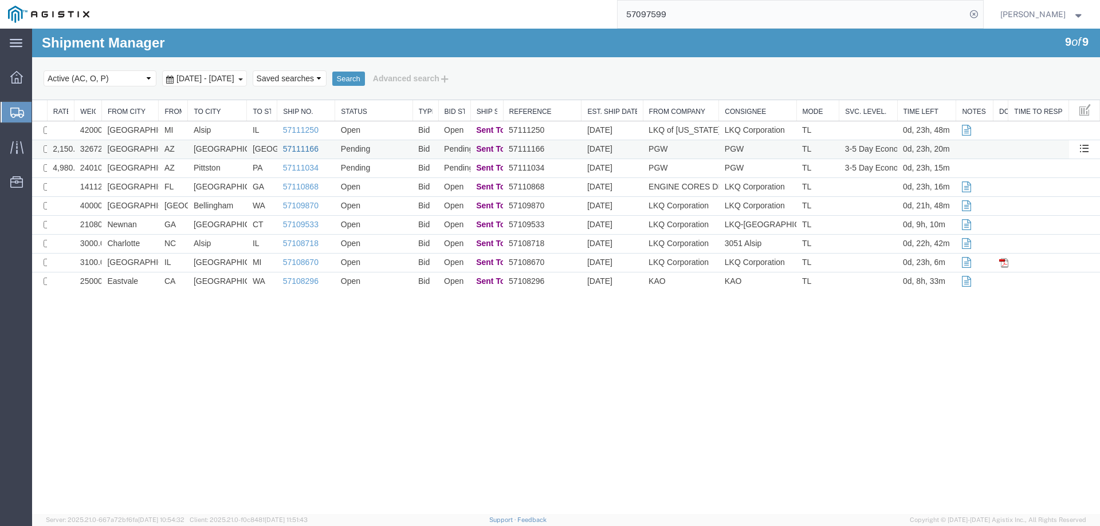
click at [301, 149] on link "57111166" at bounding box center [301, 148] width 36 height 9
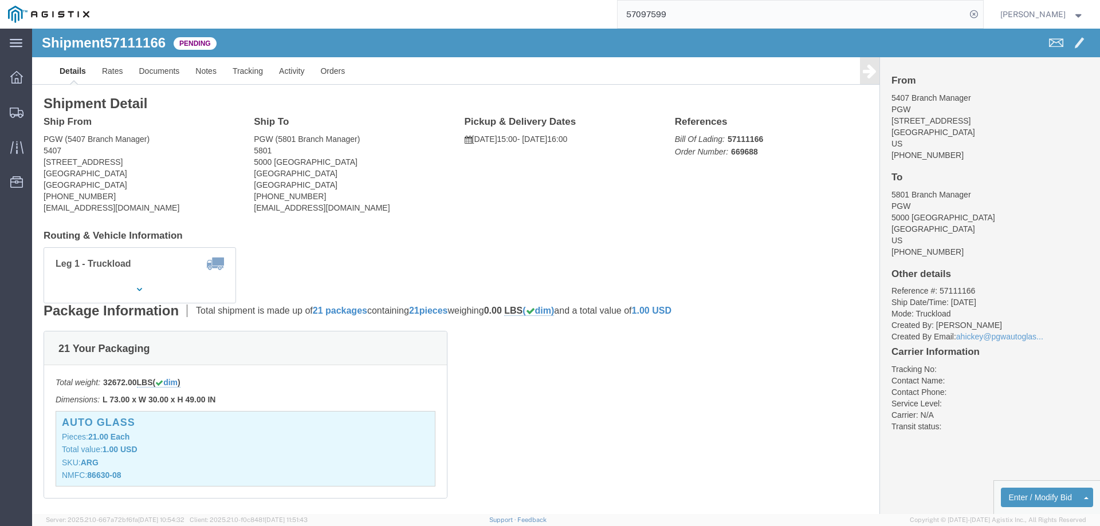
click b "57111166"
copy b "57111166"
click button "Enter / Modify Bid"
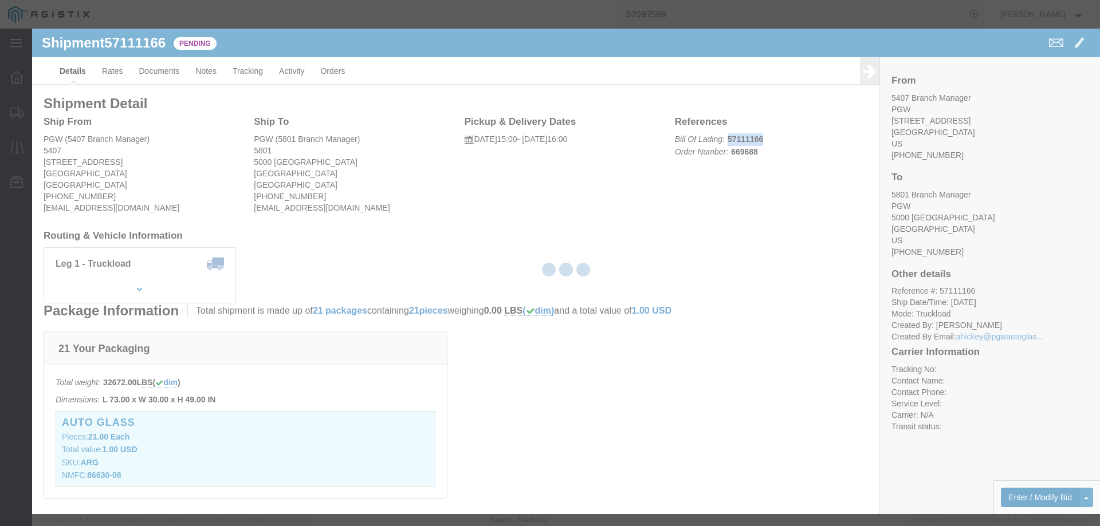
select select "146"
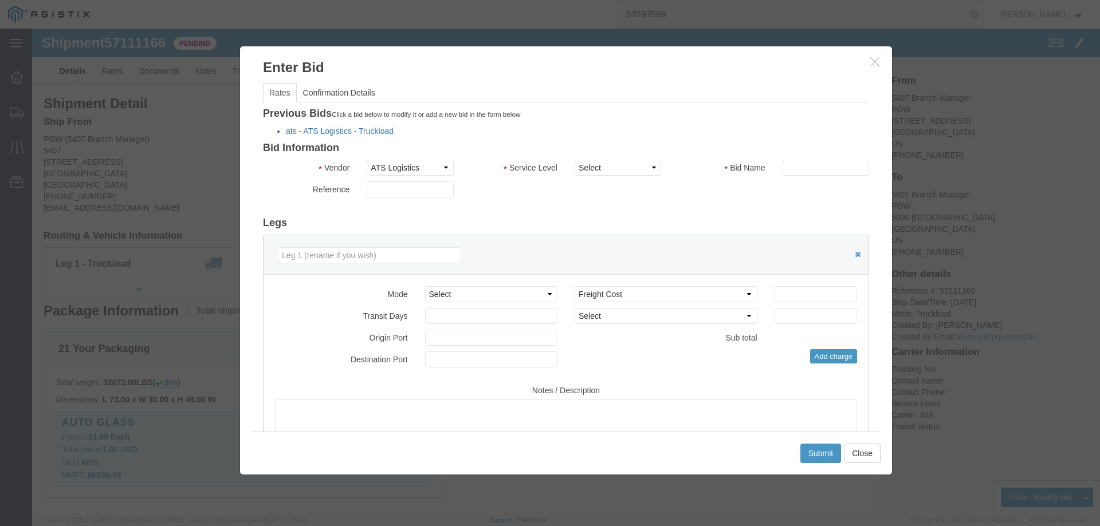
click link "ats - ATS Logistics - Truckload"
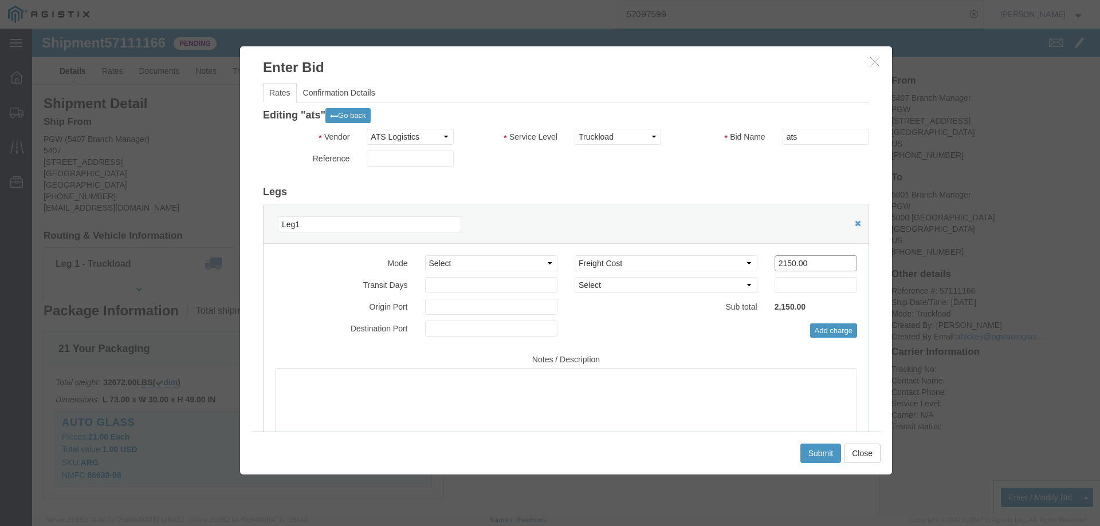
drag, startPoint x: 772, startPoint y: 237, endPoint x: 702, endPoint y: 230, distance: 70.2
click div "Select 2 Day Service 3 Axle Winch Truck 3 to 5 Day Service 96L Domestic Flat Ra…"
type input "2099"
click button "Submit"
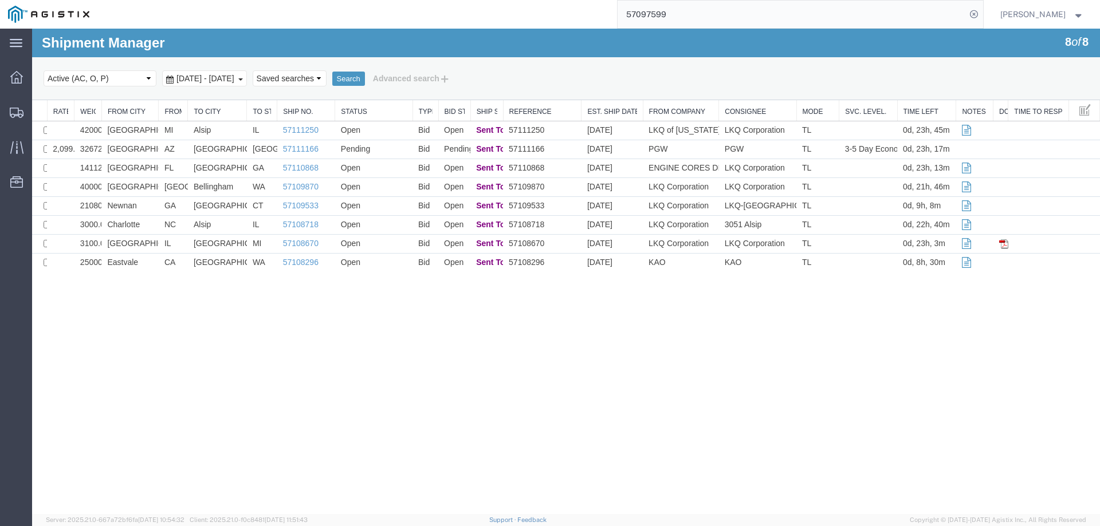
click at [970, 368] on div "Shipment Manager 8 of 8 Search Select status Active (AC, O, P) All Approved Awa…" at bounding box center [566, 272] width 1068 height 486
click at [391, 147] on td "Pending" at bounding box center [373, 149] width 77 height 19
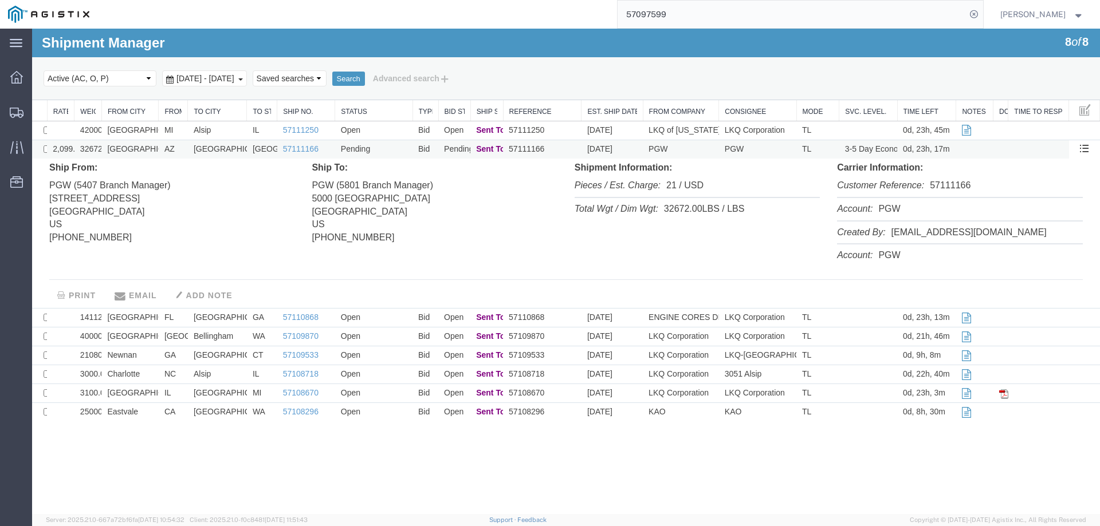
click at [391, 147] on td "Pending" at bounding box center [373, 149] width 77 height 19
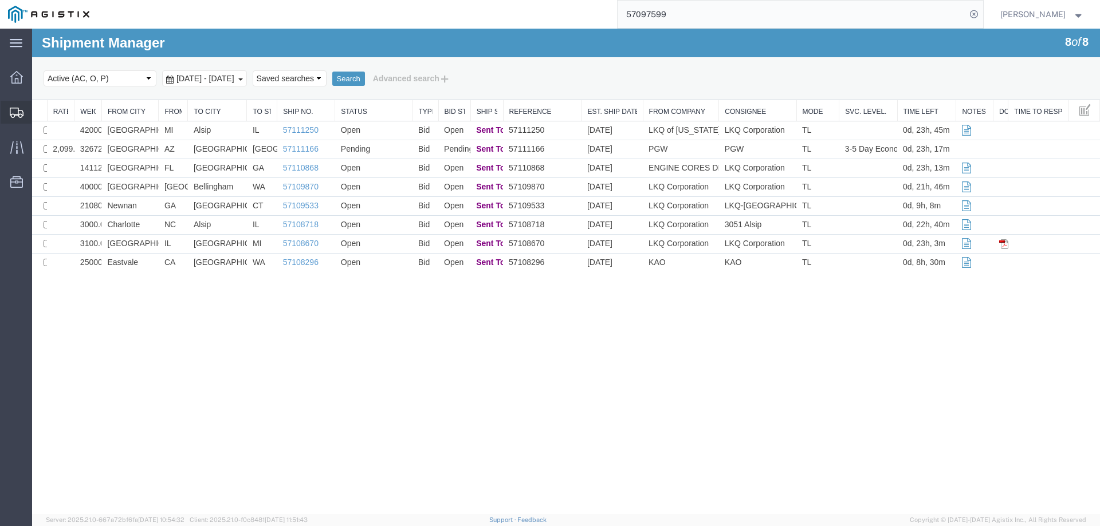
click at [9, 109] on div at bounding box center [17, 112] width 32 height 23
click at [151, 144] on td "[GEOGRAPHIC_DATA]" at bounding box center [129, 149] width 57 height 19
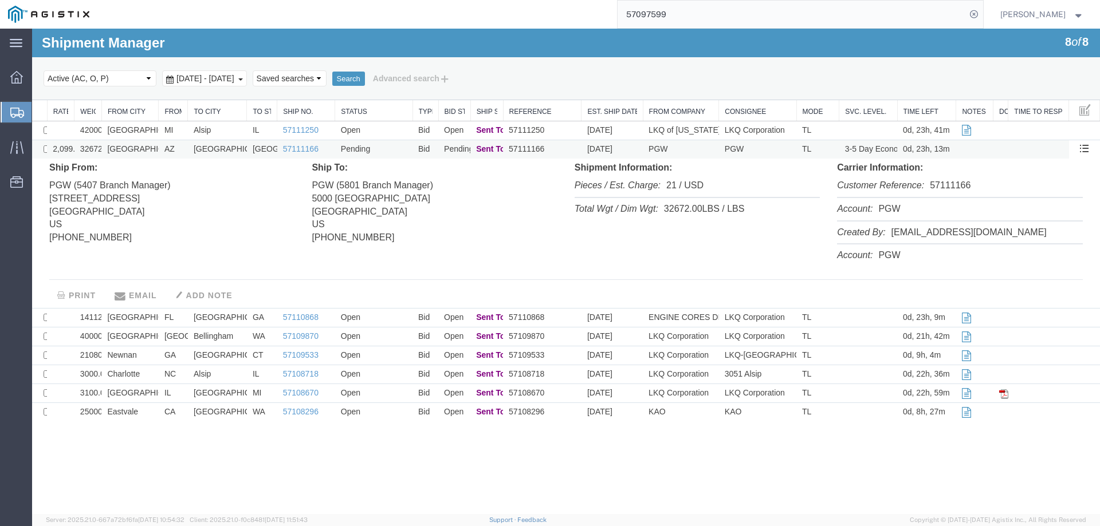
click at [151, 144] on td "[GEOGRAPHIC_DATA]" at bounding box center [129, 149] width 57 height 19
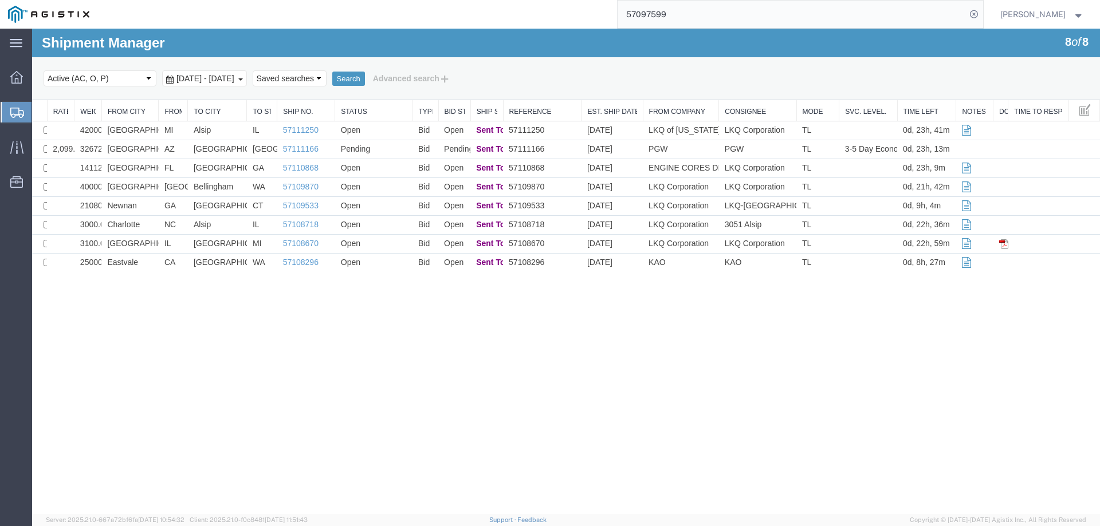
click at [11, 112] on icon at bounding box center [17, 113] width 14 height 10
click at [17, 218] on div "main_menu Created with Sketch. Collapse Menu Dashboard Shipments Traffic Resour…" at bounding box center [16, 278] width 32 height 498
click at [306, 150] on link "57111166" at bounding box center [301, 148] width 36 height 9
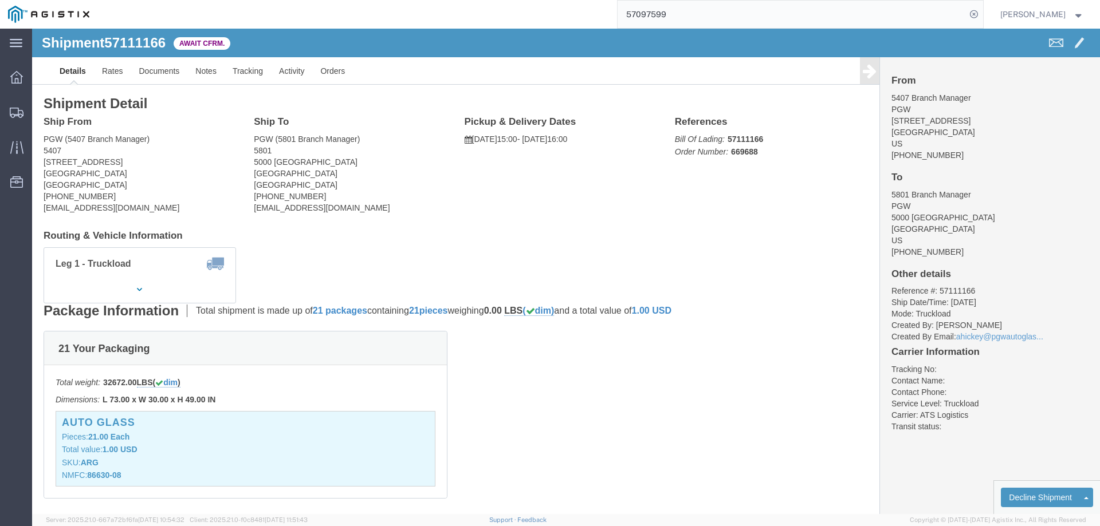
click li "Reference #: 57111166"
copy li "57111166"
click link "Confirm"
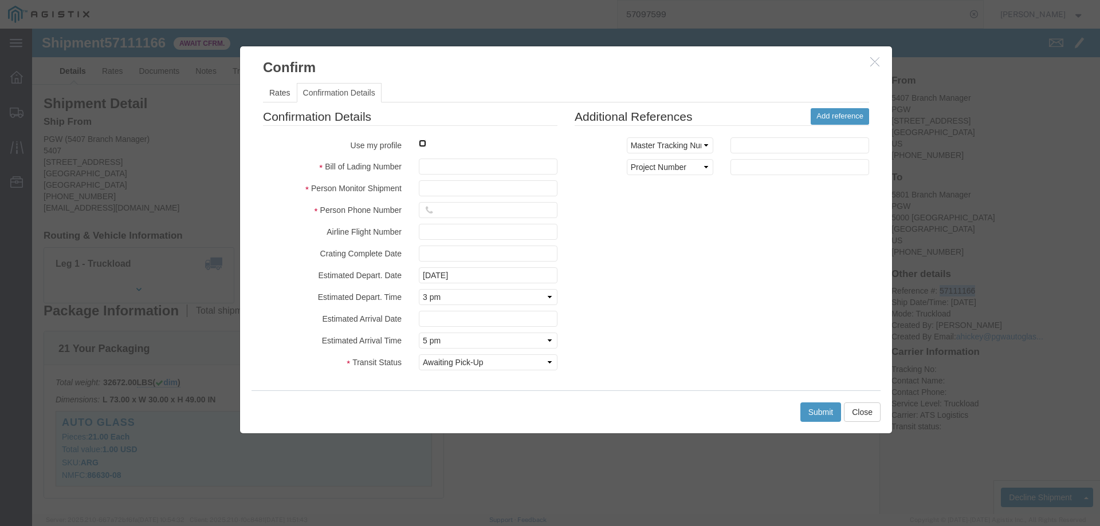
click input "checkbox"
checkbox input "true"
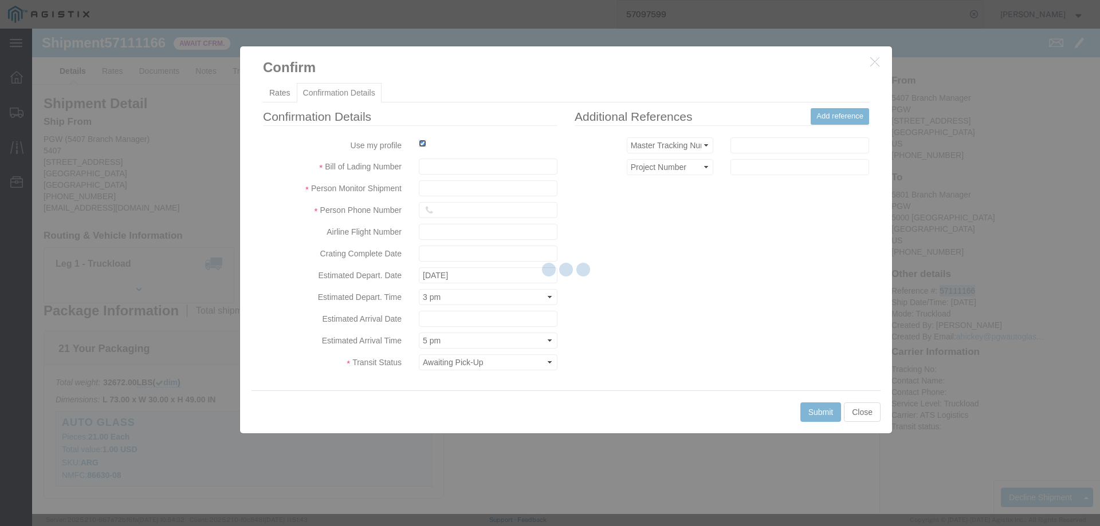
type input "[PERSON_NAME]"
type input "3204977237"
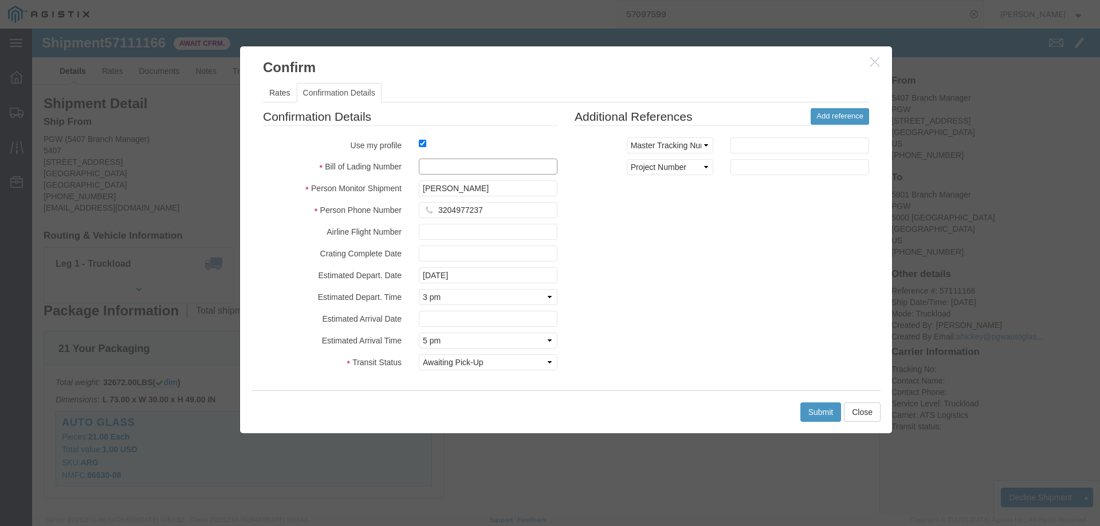
click input "text"
paste input "57111166"
type input "57111166"
click button "Submit"
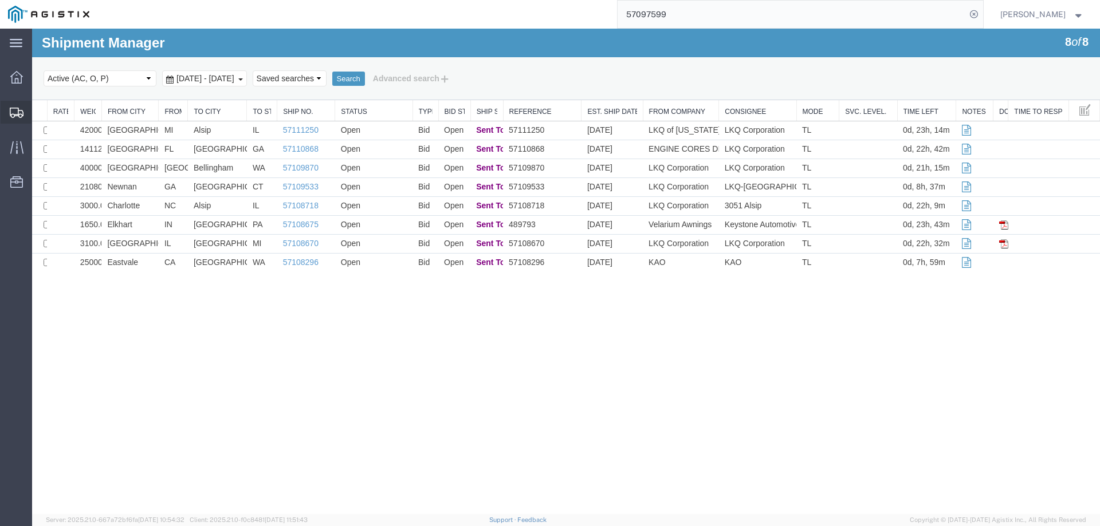
click at [6, 111] on div at bounding box center [17, 112] width 32 height 23
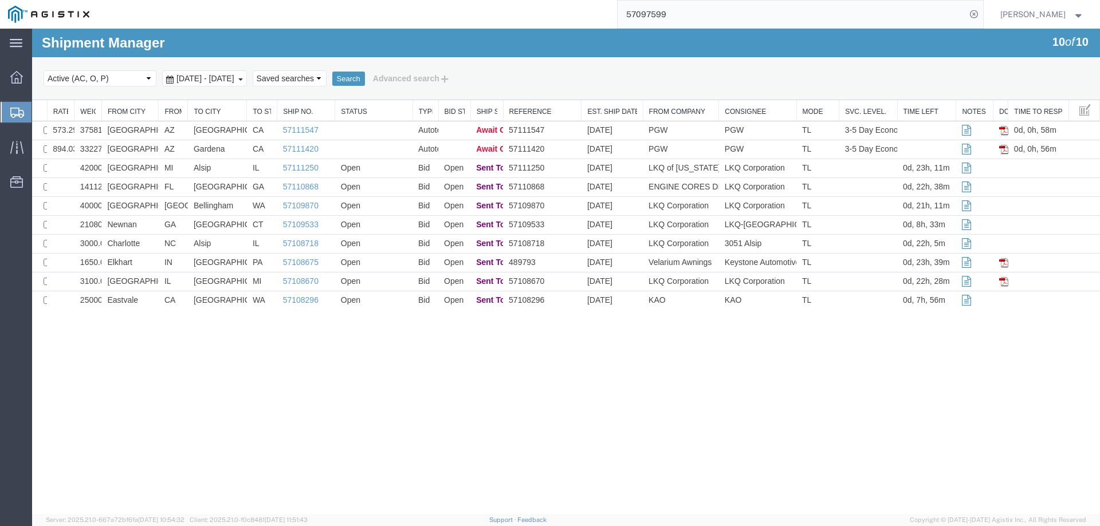
click at [13, 117] on icon at bounding box center [17, 113] width 14 height 10
click at [298, 148] on link "57111420" at bounding box center [301, 148] width 36 height 9
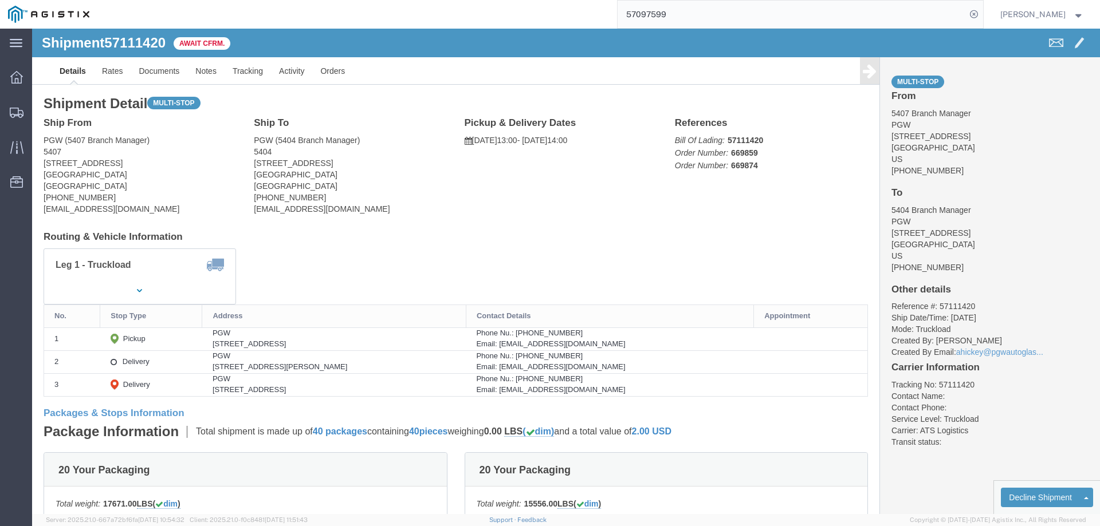
click b "57111420"
copy b "57111420"
click link "Confirm"
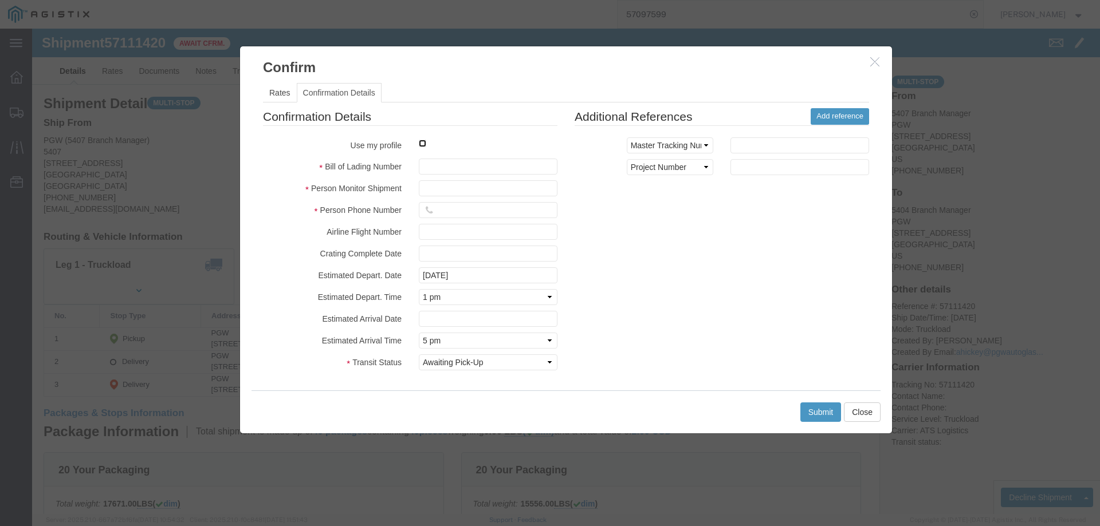
click input "checkbox"
checkbox input "true"
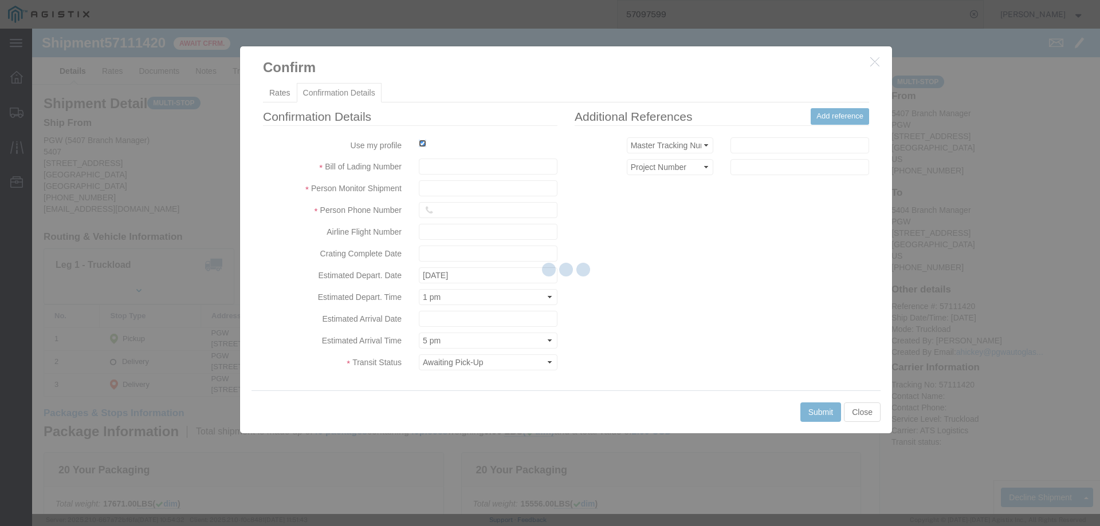
type input "[PERSON_NAME]"
type input "3204977237"
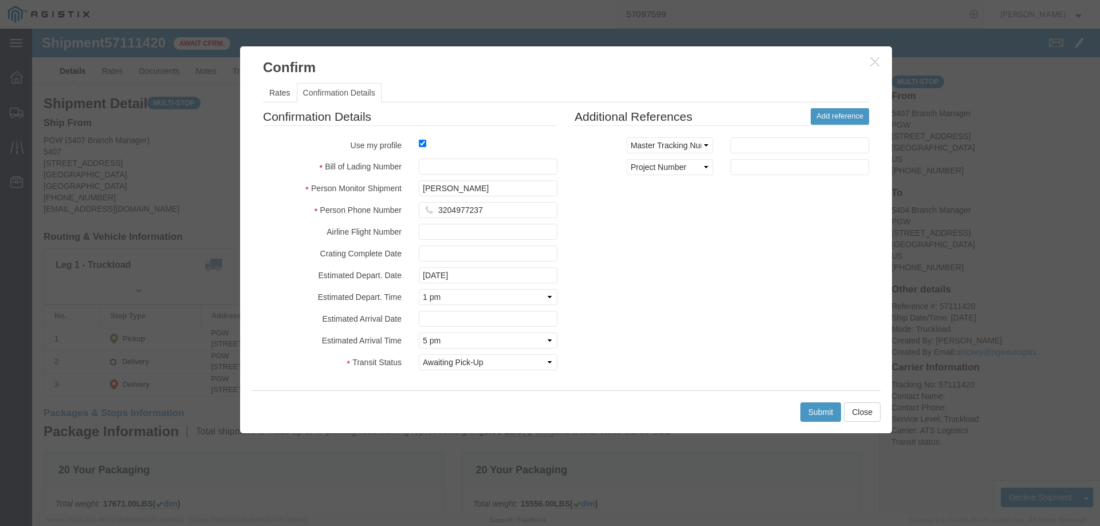
click fieldset "Confirmation Details Use my profile Bill of Lading Number Person Monitor Shipme…"
click input "text"
paste input "57111420"
type input "57111420"
click button "Submit"
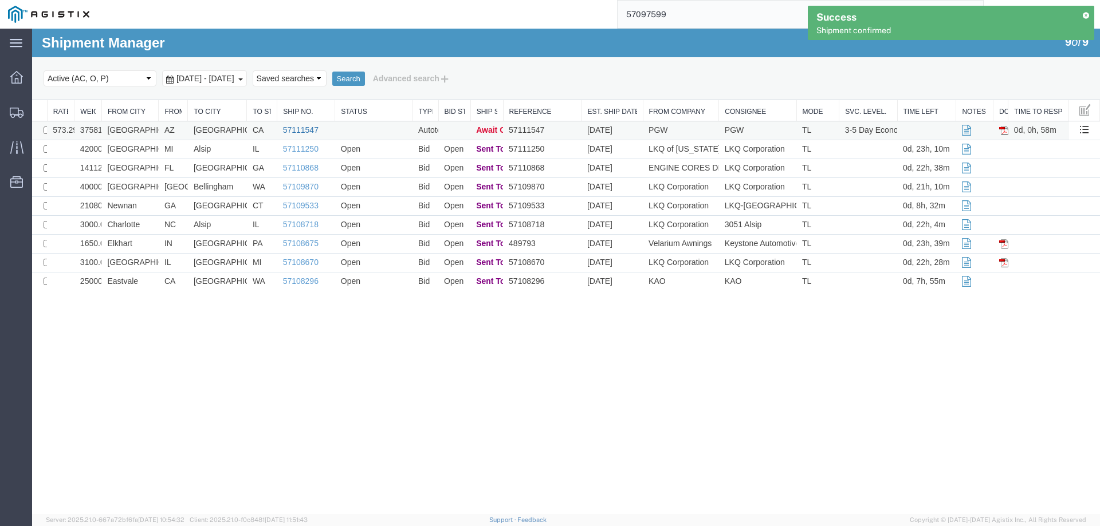
click at [307, 129] on link "57111547" at bounding box center [301, 129] width 36 height 9
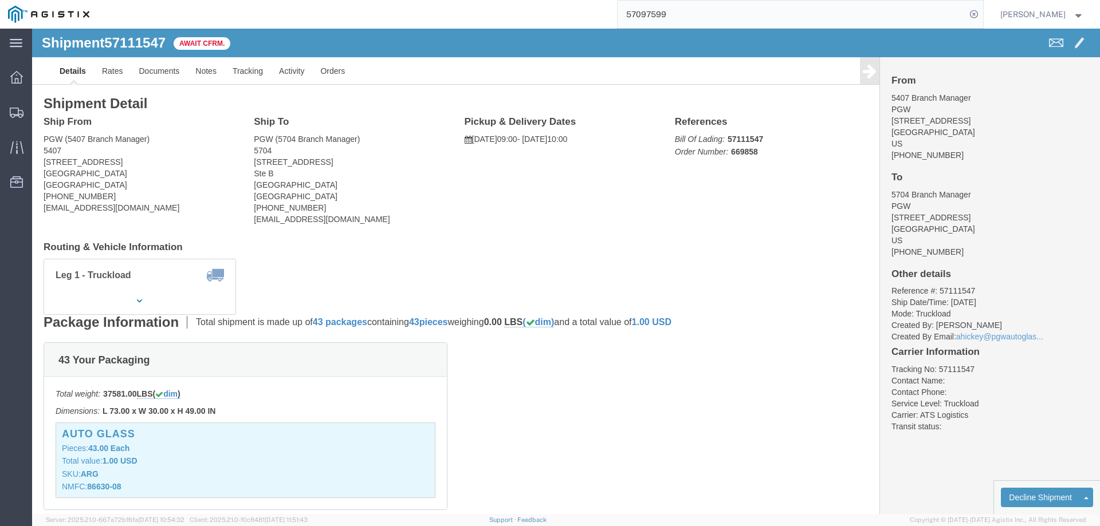
click b "57111547"
copy b "57111547"
click link "Confirm"
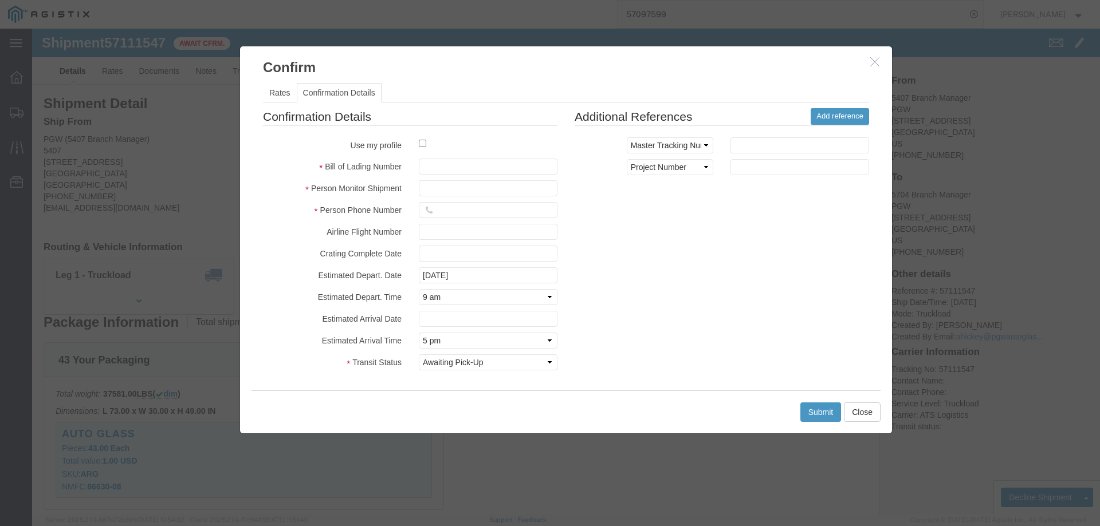
click label
click input "checkbox"
checkbox input "true"
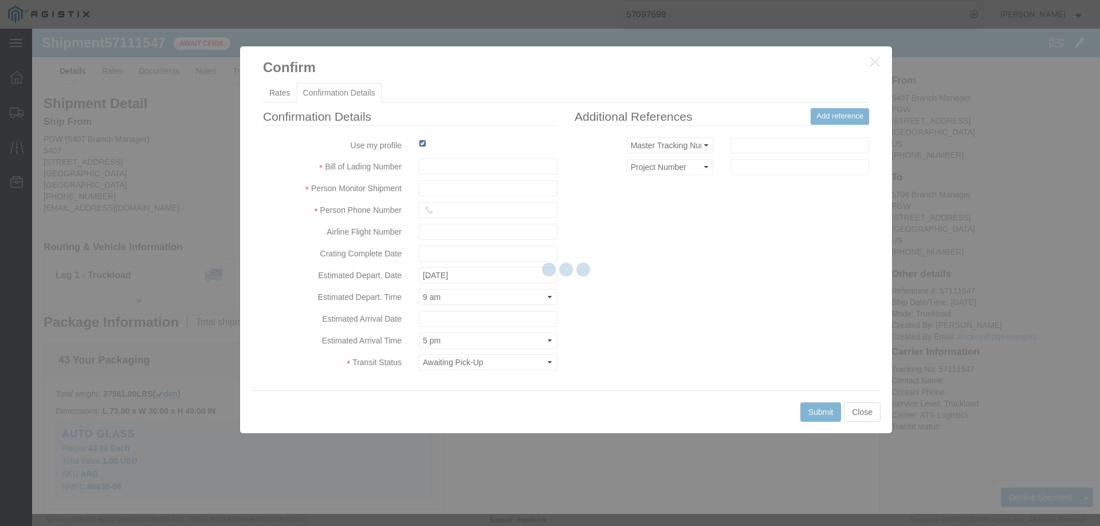
type input "[PERSON_NAME]"
type input "3204977237"
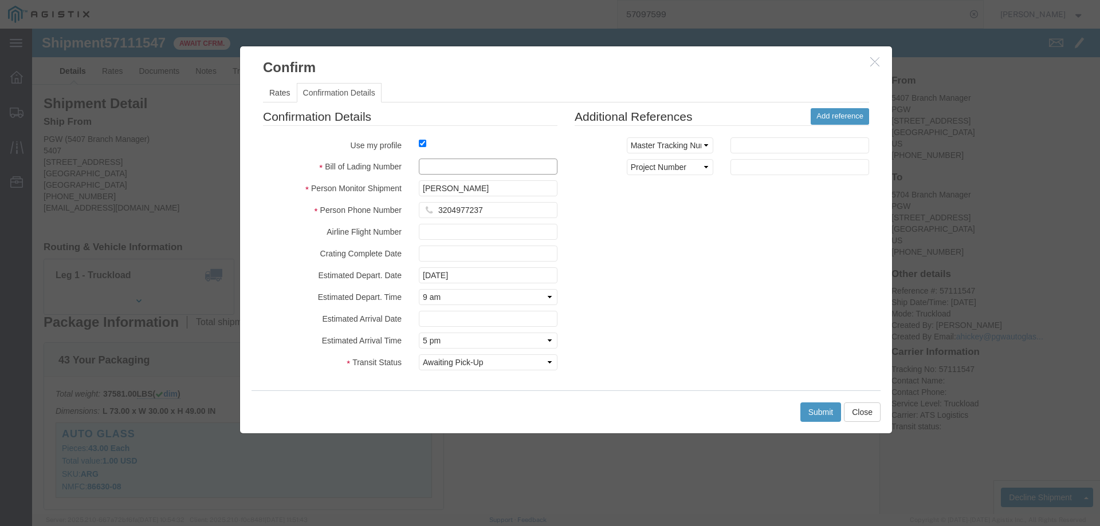
click input "text"
paste input "57111547"
type input "57111547"
click button "Submit"
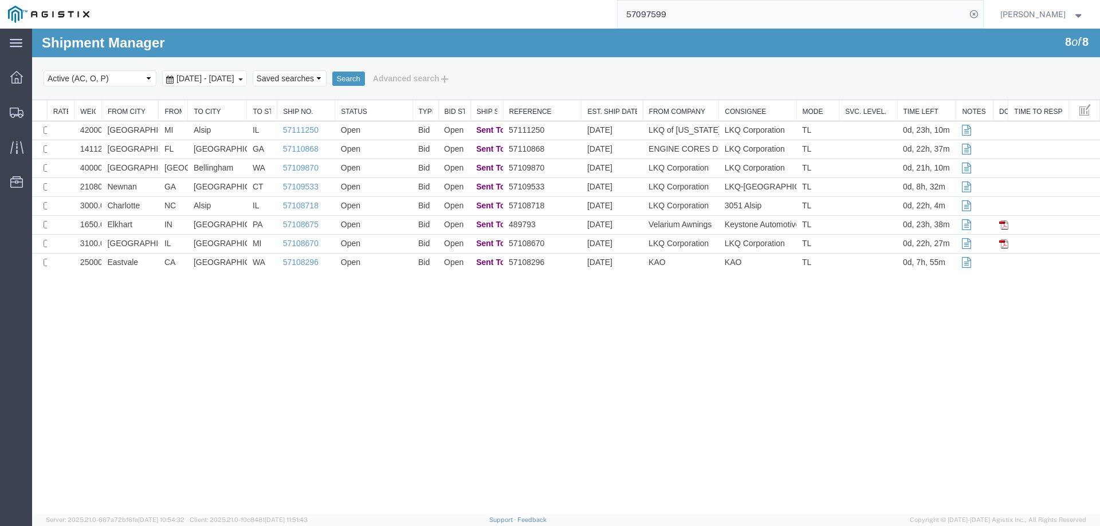
click at [22, 312] on div "main_menu Created with Sketch. Collapse Menu Dashboard Shipments Traffic Resour…" at bounding box center [16, 278] width 32 height 498
click at [10, 109] on icon at bounding box center [17, 113] width 14 height 10
click at [8, 319] on div "main_menu Created with Sketch. Collapse Menu Dashboard Shipments Traffic Resour…" at bounding box center [16, 278] width 32 height 498
click at [15, 109] on icon at bounding box center [17, 113] width 14 height 10
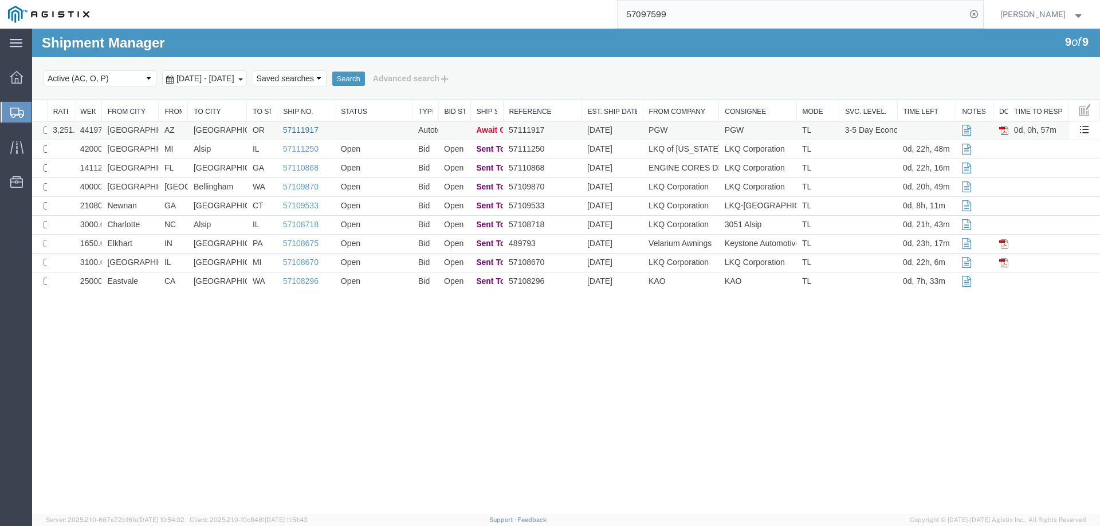
click at [298, 127] on link "57111917" at bounding box center [301, 129] width 36 height 9
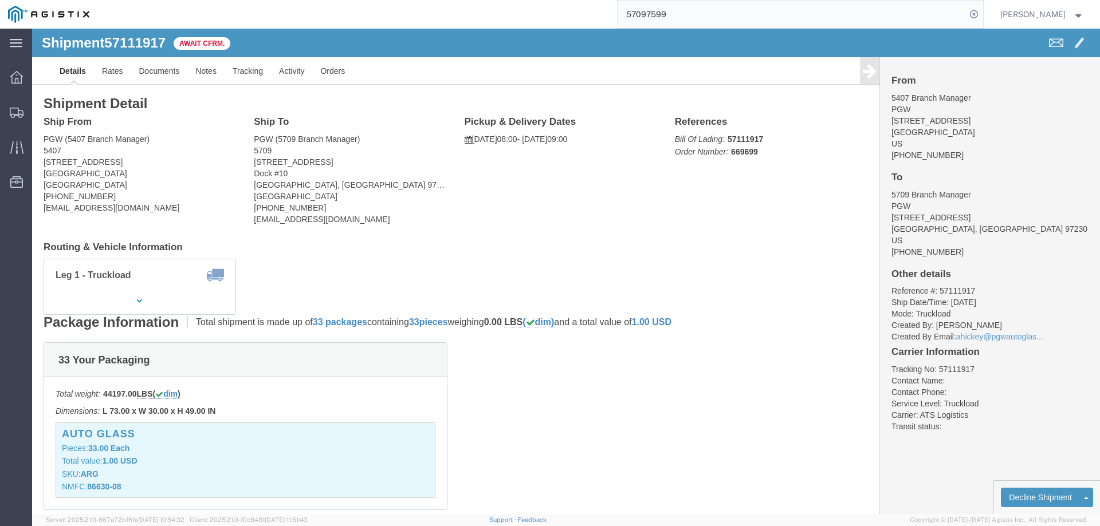
click b "57111917"
copy b "57111917"
click link "Confirm"
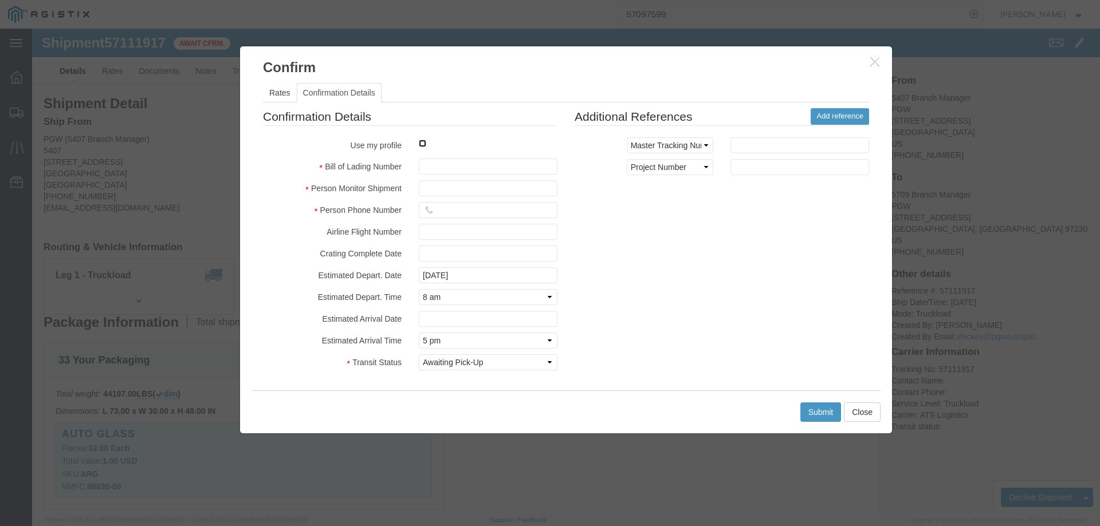
click input "checkbox"
checkbox input "true"
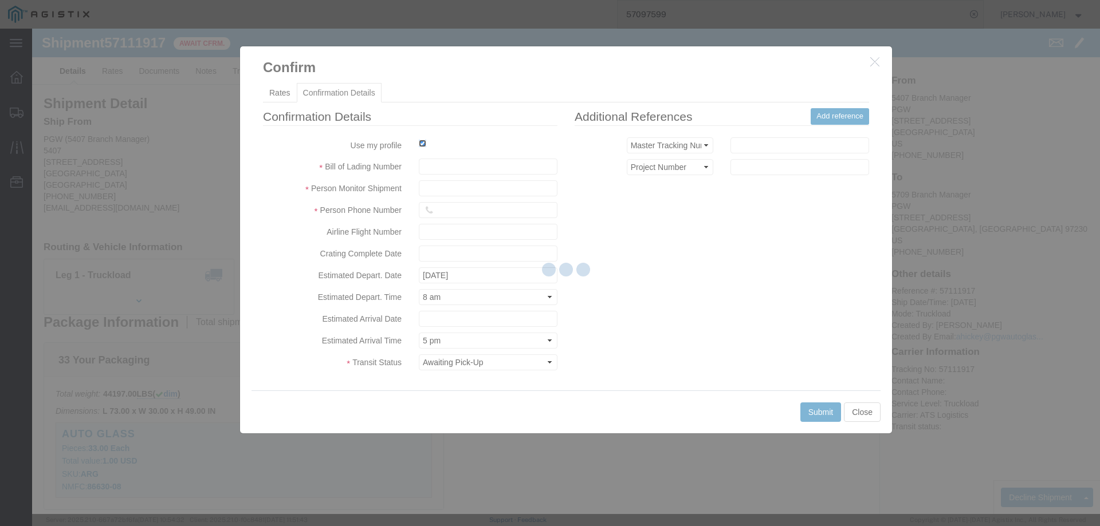
type input "[PERSON_NAME]"
type input "3204977237"
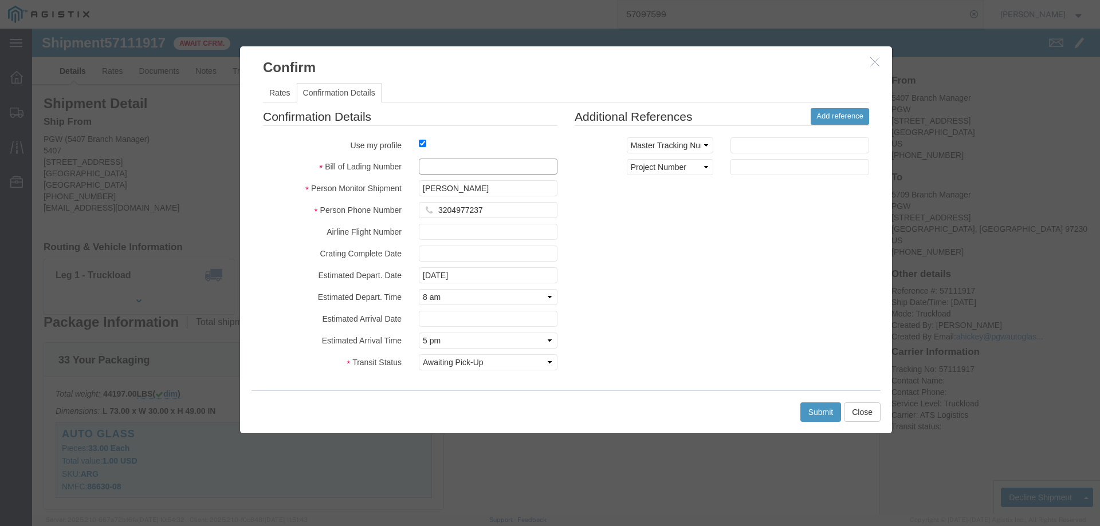
click input "text"
paste input "57111917"
type input "57111917"
click button "Submit"
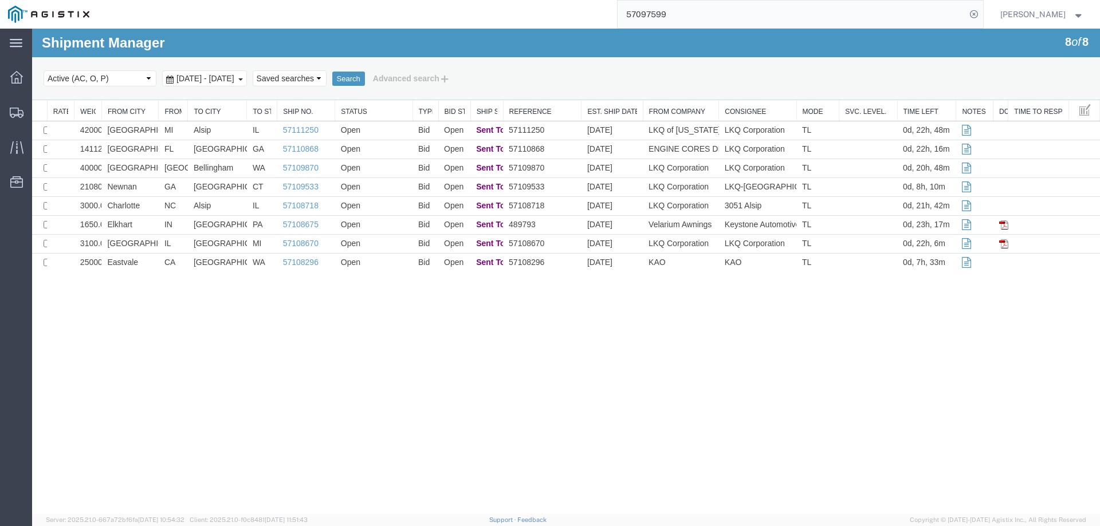
click at [37, 310] on div "Shipment Manager 8 of 8 Search Select status Active (AC, O, P) All Approved Awa…" at bounding box center [566, 272] width 1068 height 486
click at [17, 111] on icon at bounding box center [17, 113] width 14 height 10
click at [19, 111] on icon at bounding box center [17, 113] width 14 height 10
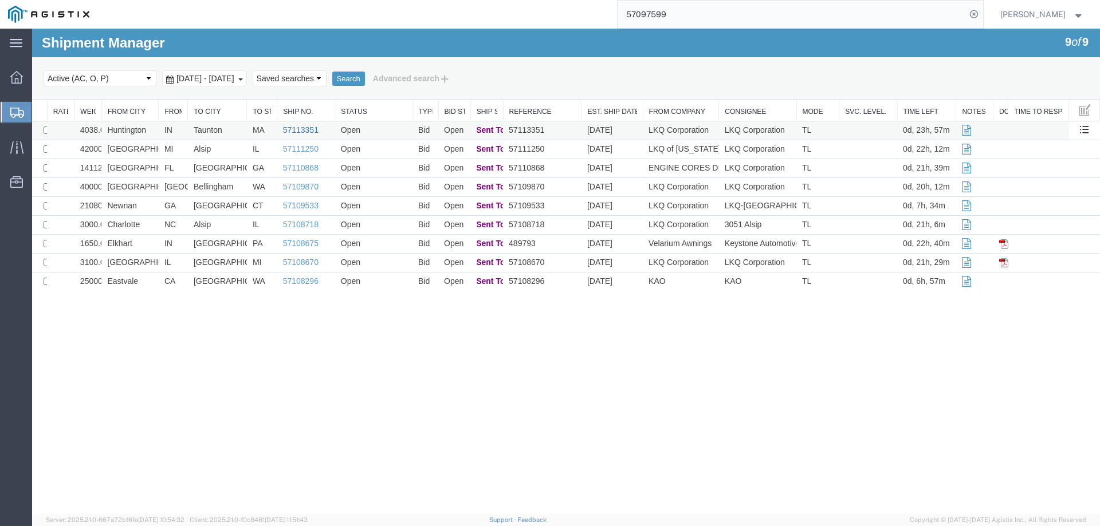
click at [297, 131] on link "57113351" at bounding box center [301, 129] width 36 height 9
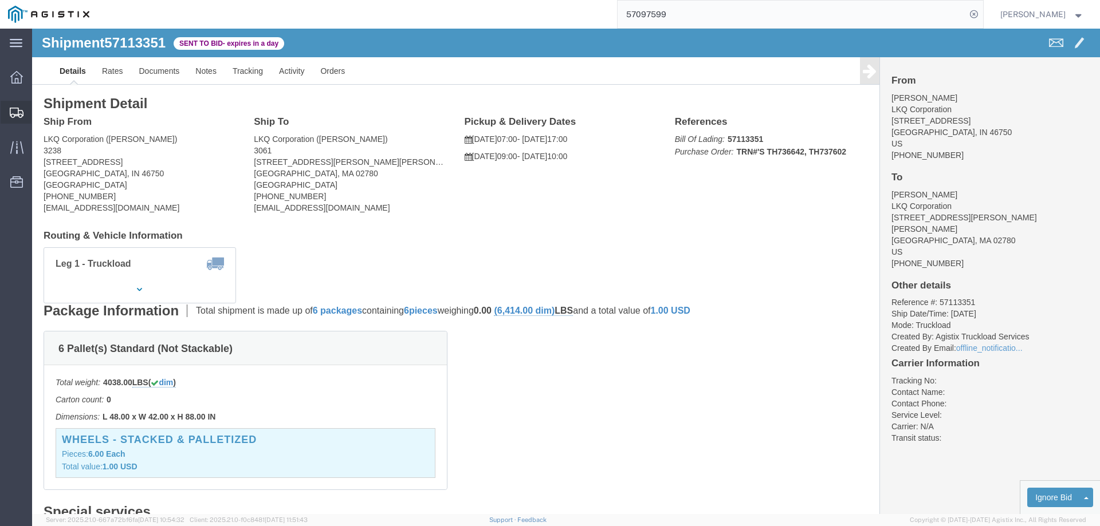
click at [15, 110] on icon at bounding box center [17, 113] width 14 height 10
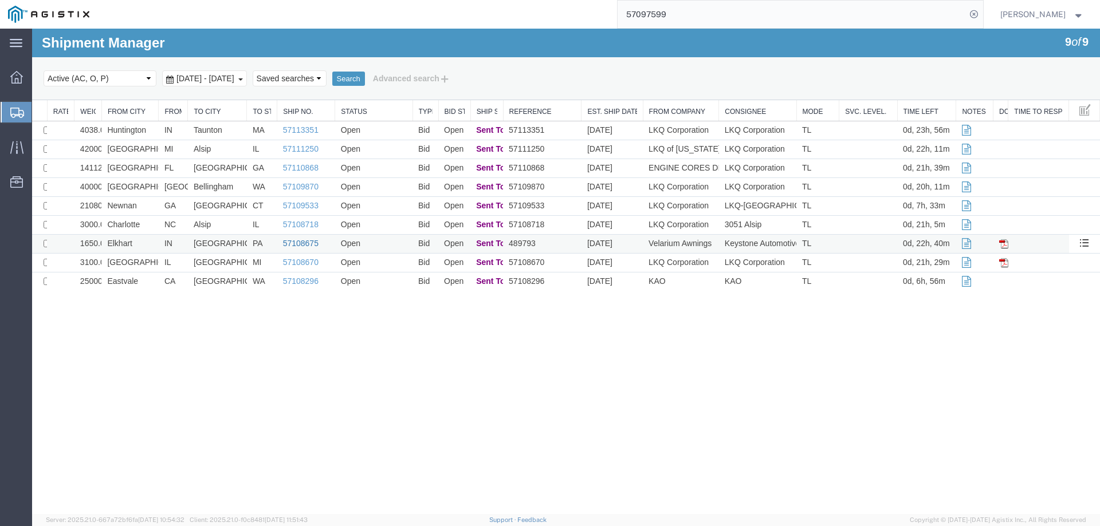
click at [296, 243] on link "57108675" at bounding box center [301, 243] width 36 height 9
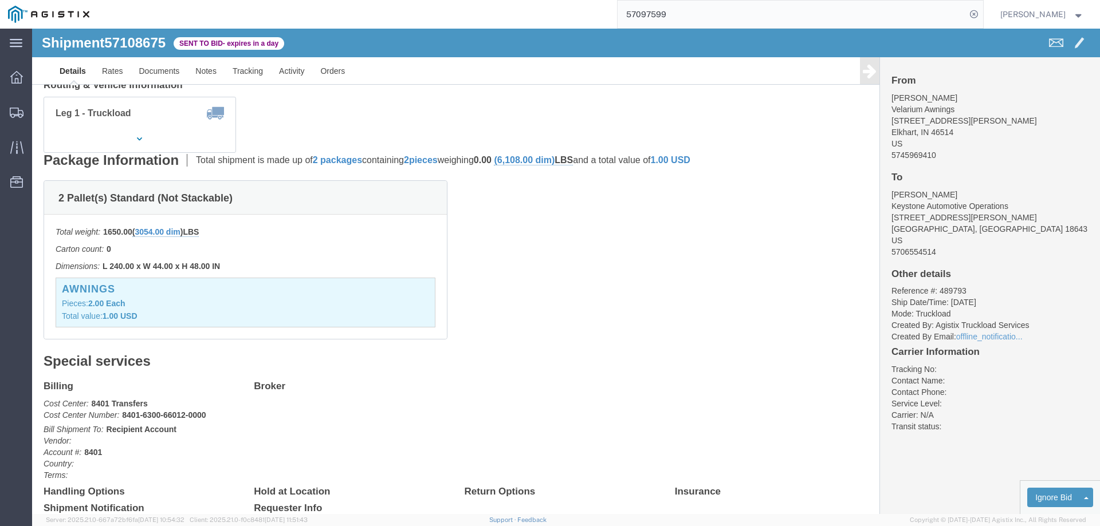
scroll to position [119, 0]
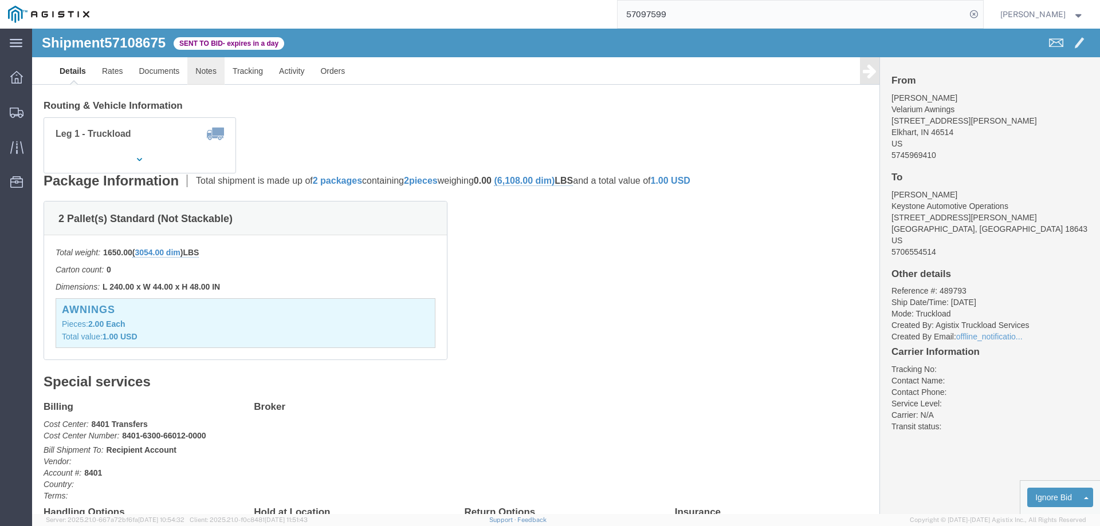
click link "Notes"
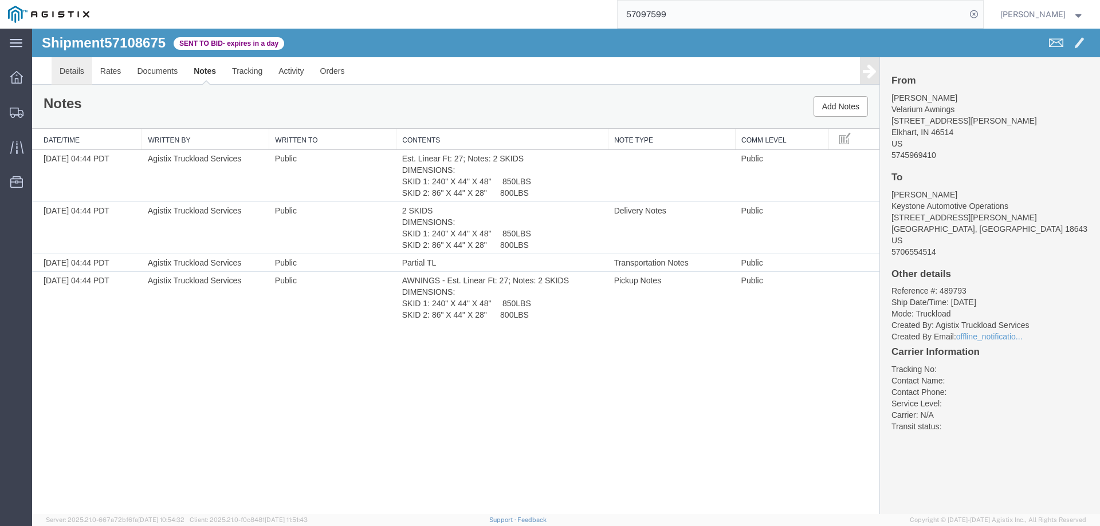
click at [73, 69] on link "Details" at bounding box center [72, 70] width 41 height 27
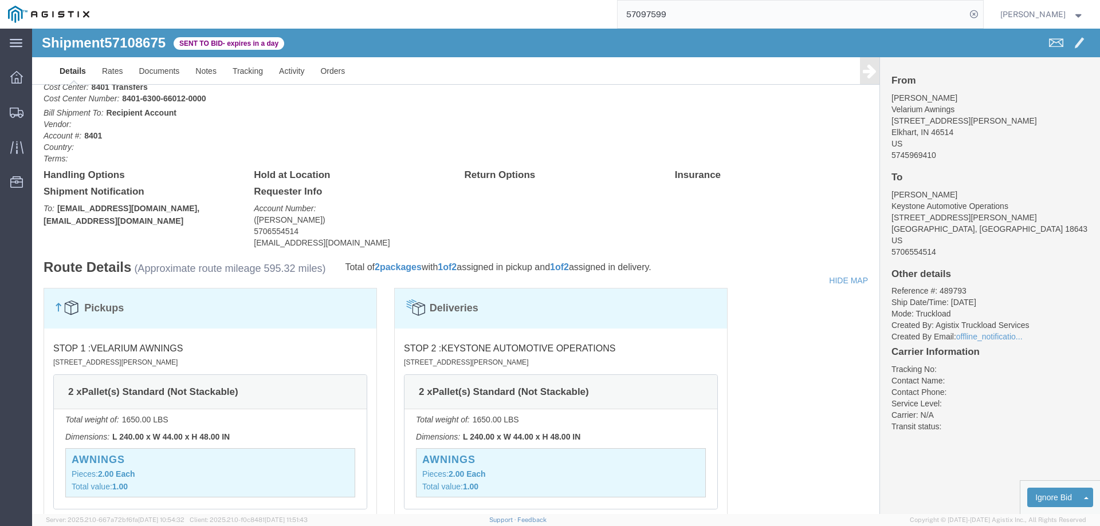
scroll to position [472, 0]
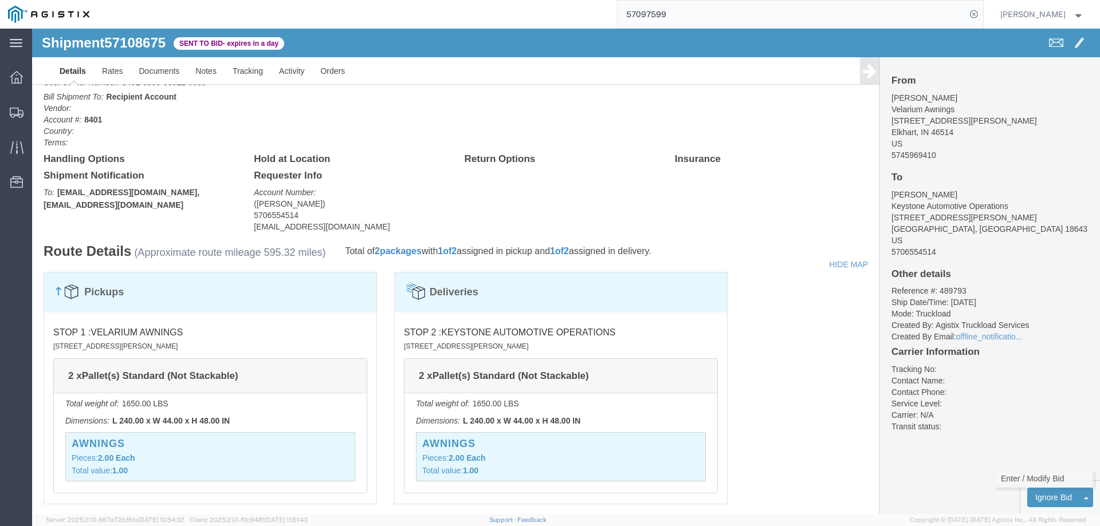
click link "Enter / Modify Bid"
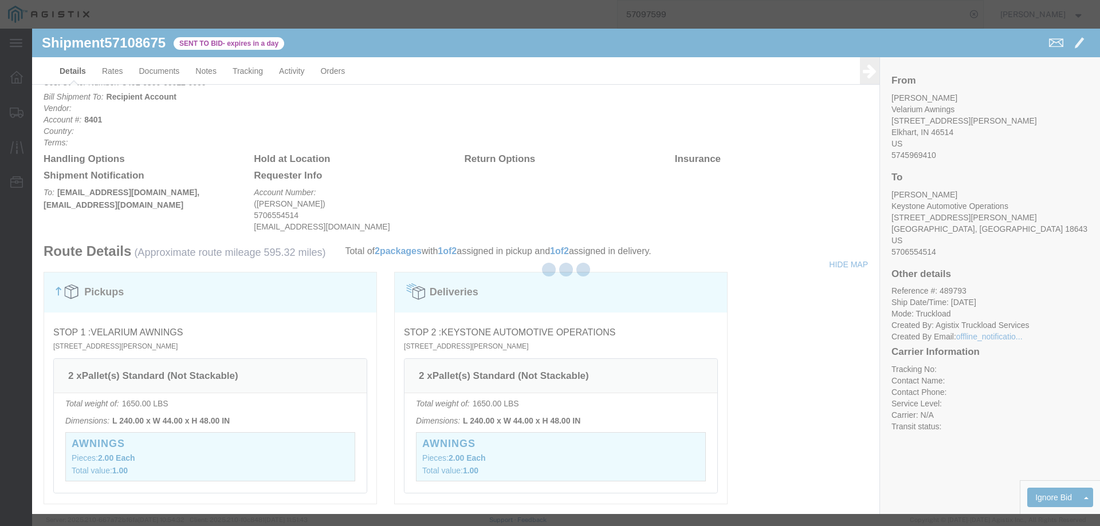
select select "146"
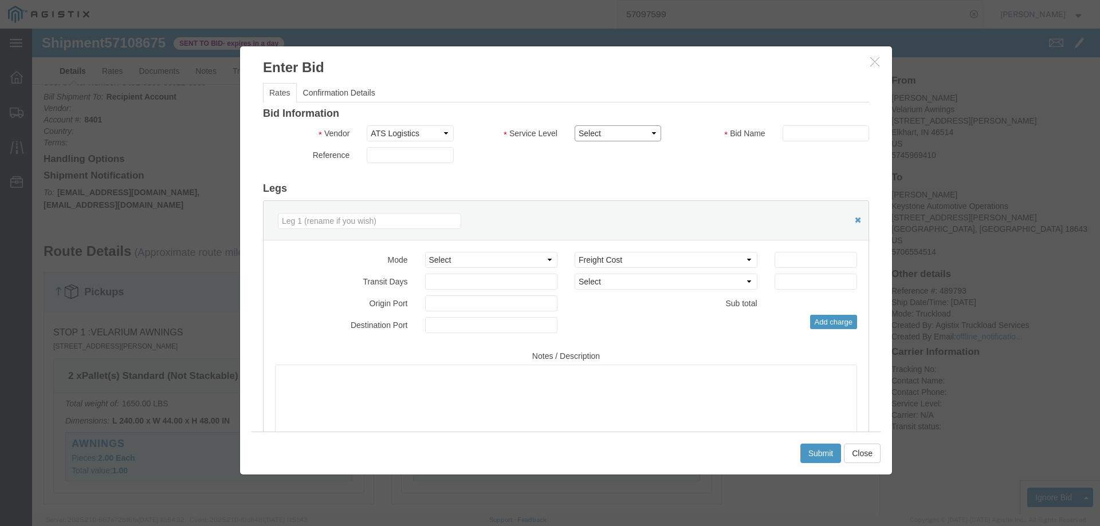
click select "Select CONESTOGA DFRM/STEP Economy TL Flatbed Intermodal LTL Standard Next Day …"
select select "25032"
click select "Select CONESTOGA DFRM/STEP Economy TL Flatbed Intermodal LTL Standard Next Day …"
click input "text"
type input "ats"
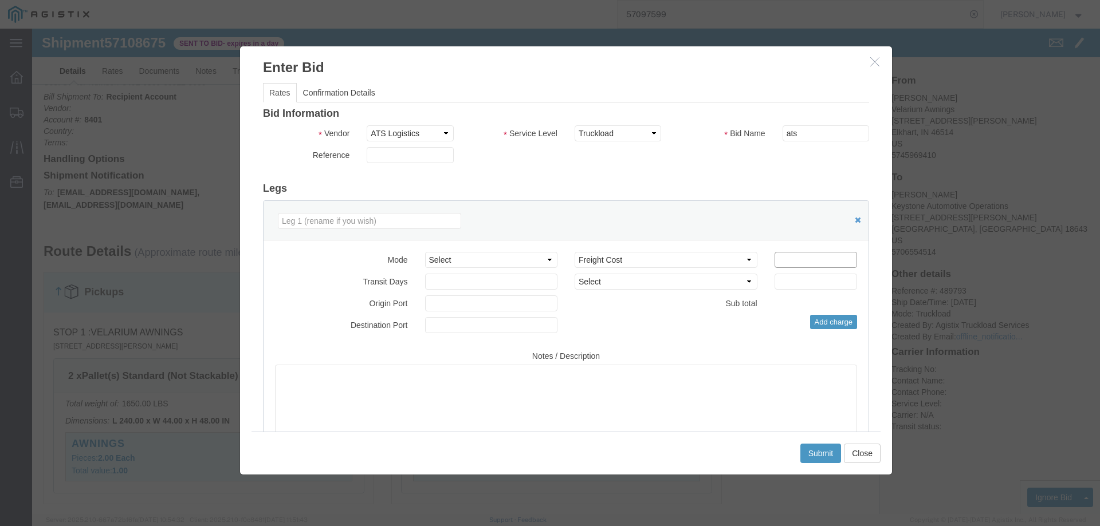
click input "number"
type input "1275"
click button "Submit"
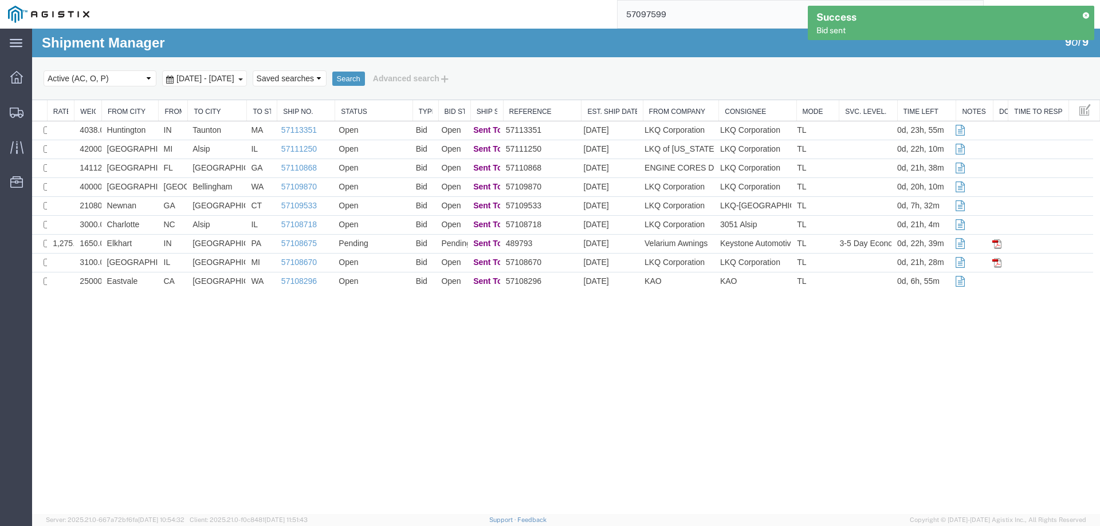
scroll to position [0, 0]
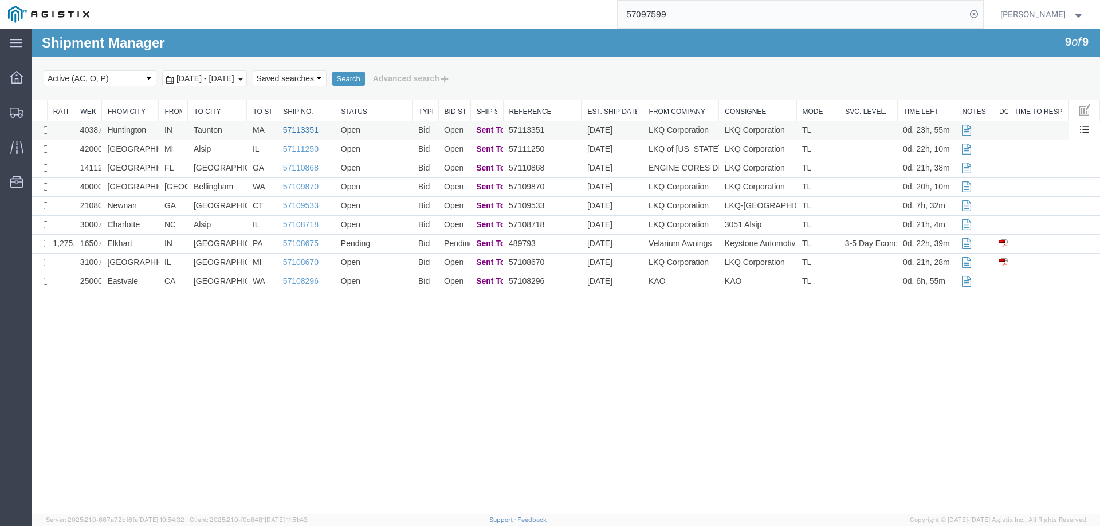
click at [304, 130] on link "57113351" at bounding box center [301, 129] width 36 height 9
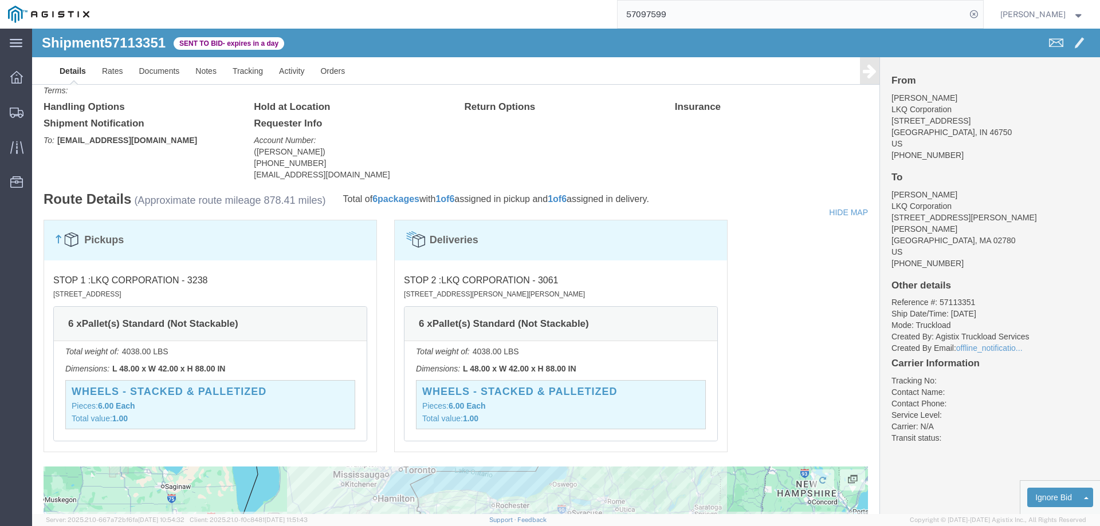
scroll to position [769, 0]
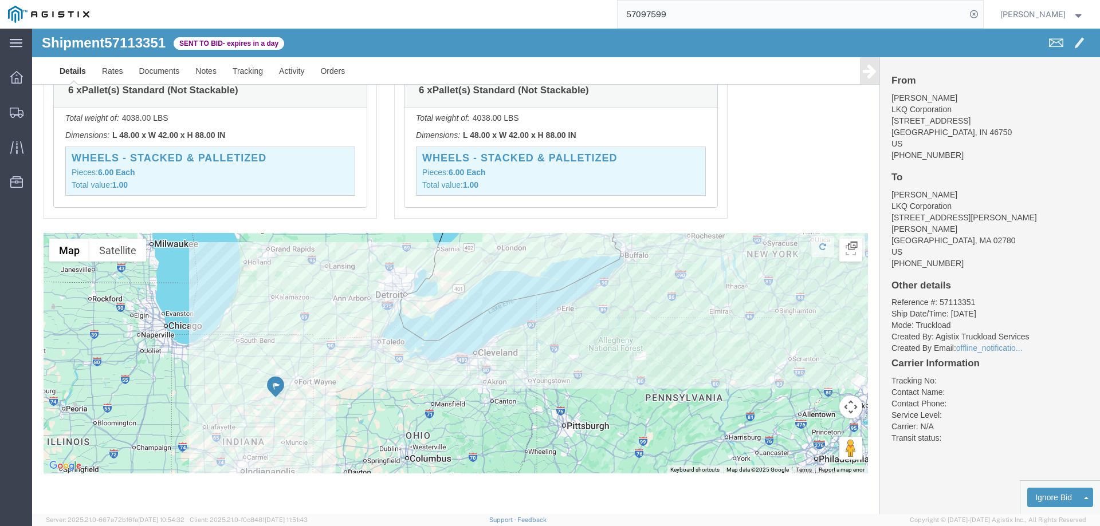
drag, startPoint x: 258, startPoint y: 380, endPoint x: 457, endPoint y: 341, distance: 202.4
click div
click link "Enter / Modify Bid"
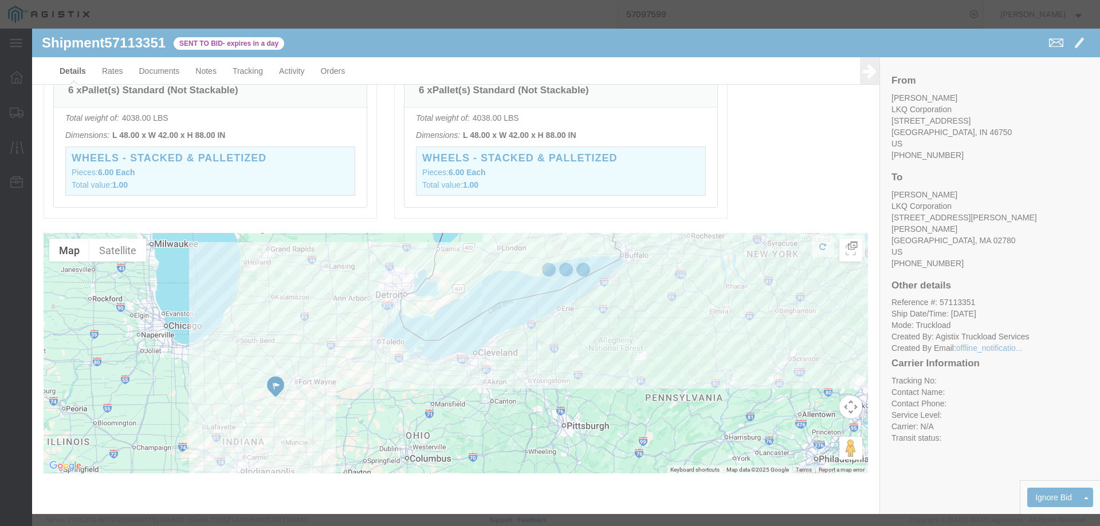
select select "146"
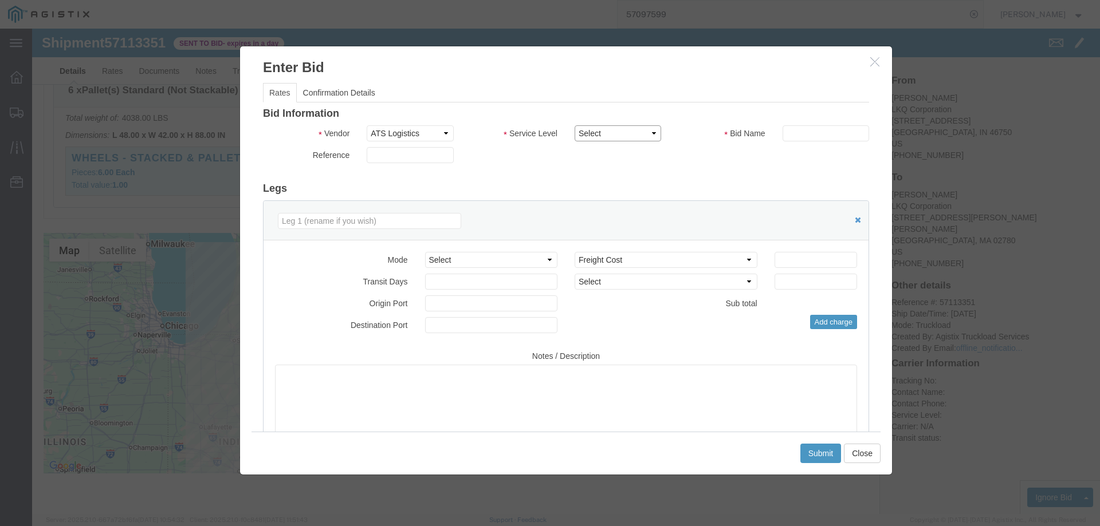
click select "Select CONESTOGA DFRM/STEP Economy TL Flatbed Intermodal LTL Standard Next Day …"
select select "25032"
click select "Select CONESTOGA DFRM/STEP Economy TL Flatbed Intermodal LTL Standard Next Day …"
click input "text"
type input "ats"
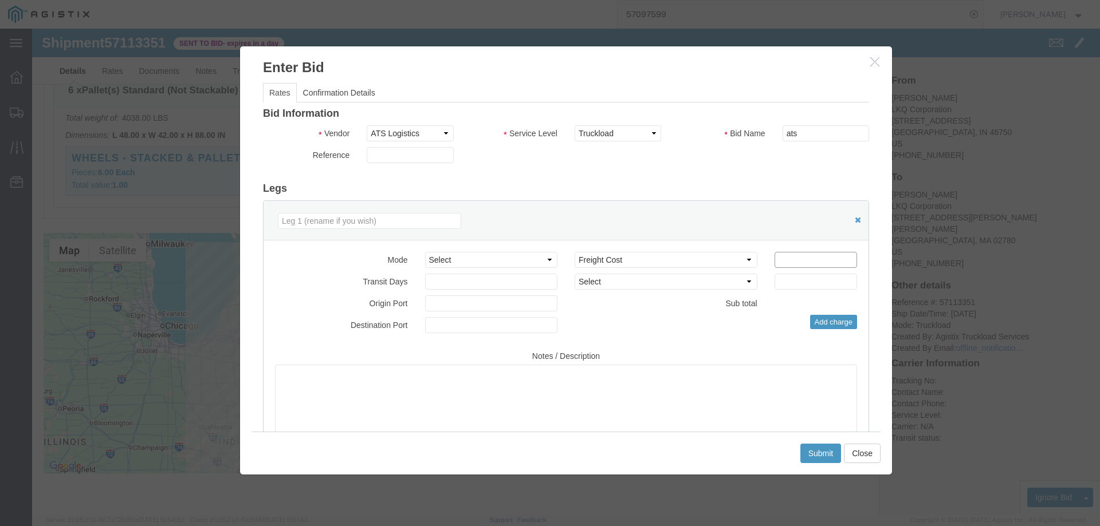
click input "number"
drag, startPoint x: 760, startPoint y: 229, endPoint x: 703, endPoint y: 233, distance: 56.3
click div "Select 2 Day Service 3 Axle Winch Truck 3 to 5 Day Service 96L Domestic Flat Ra…"
type input "1525"
click button "Submit"
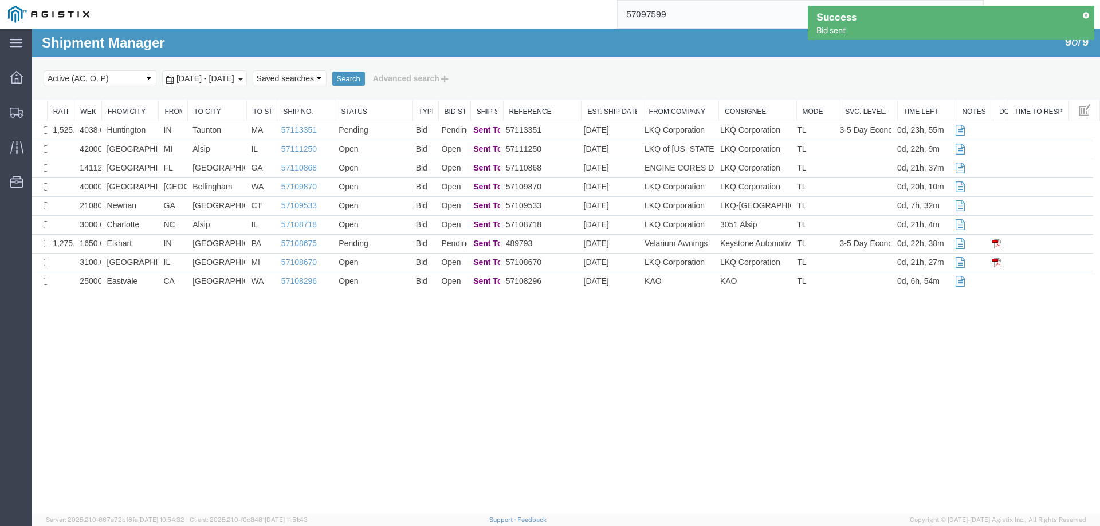
scroll to position [0, 0]
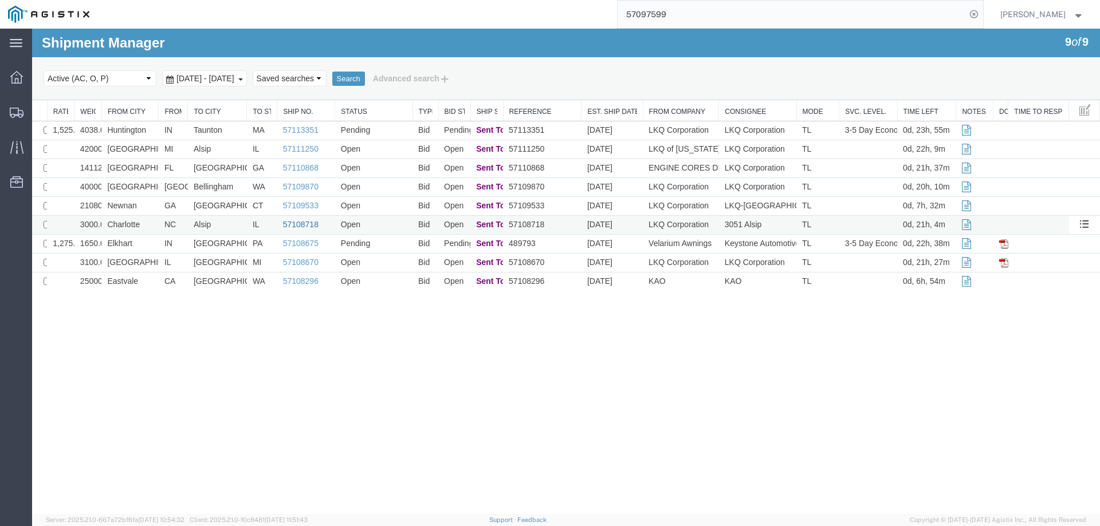
click at [306, 223] on link "57108718" at bounding box center [301, 224] width 36 height 9
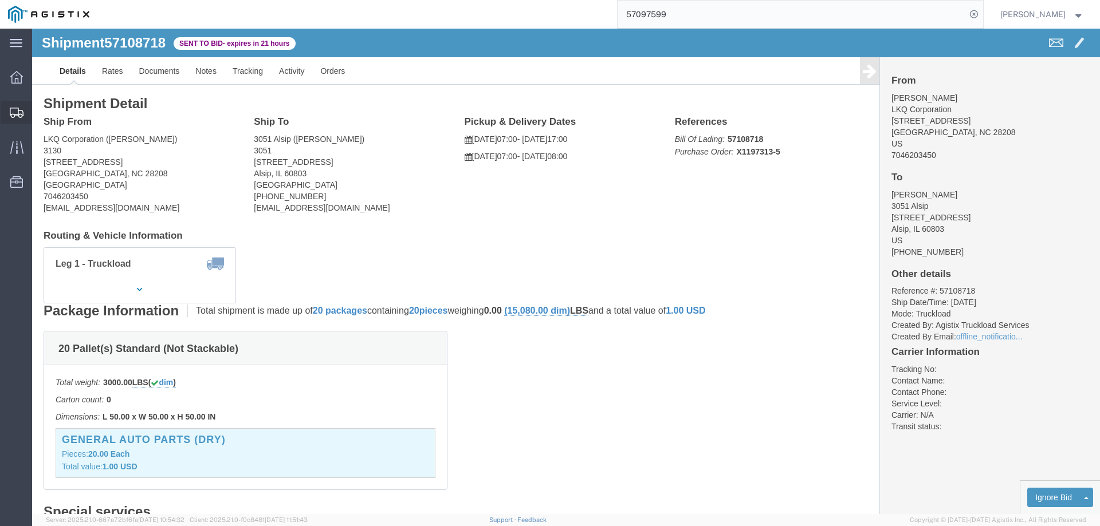
click at [17, 113] on icon at bounding box center [17, 113] width 14 height 10
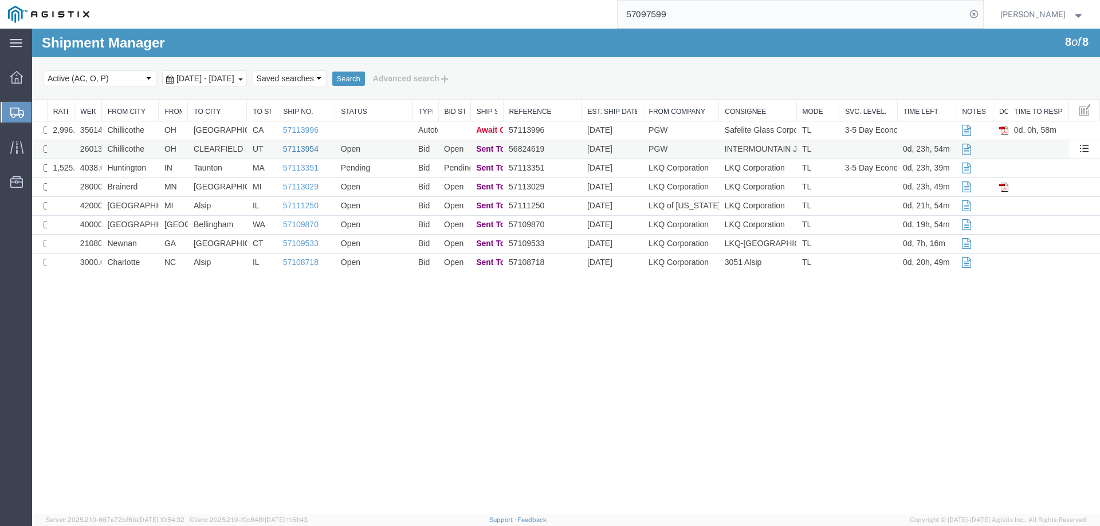
click at [314, 150] on link "57113954" at bounding box center [301, 148] width 36 height 9
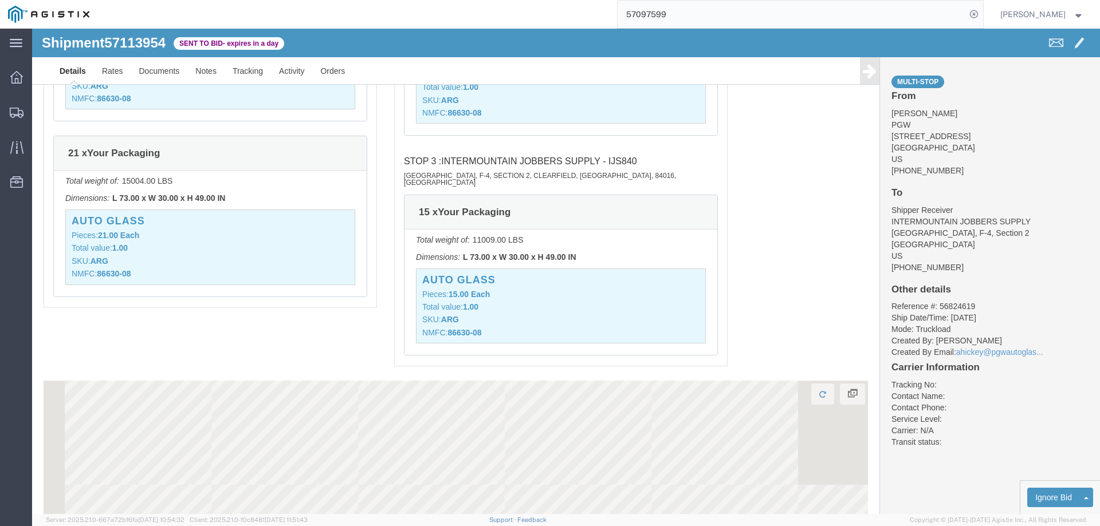
scroll to position [948, 0]
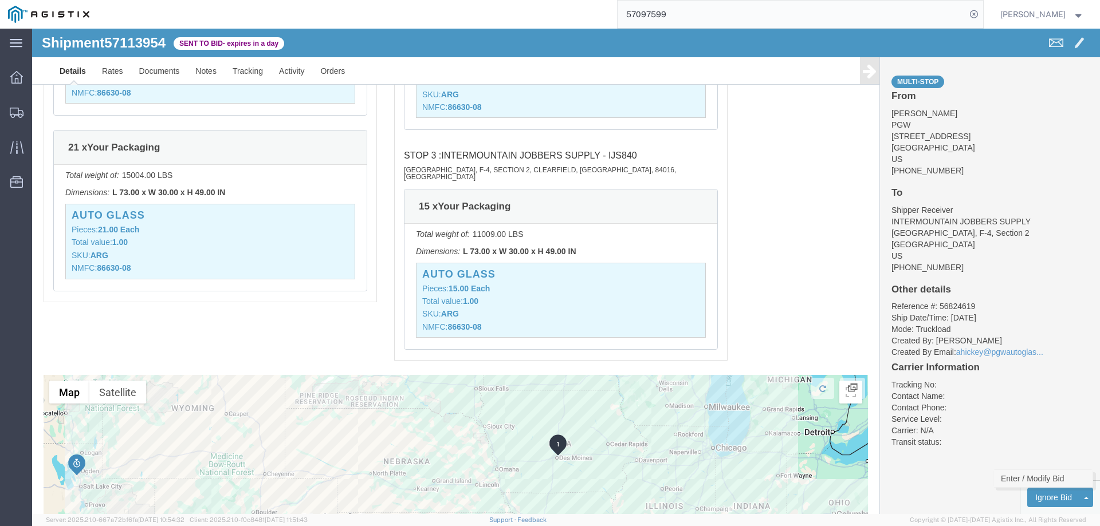
click link "Enter / Modify Bid"
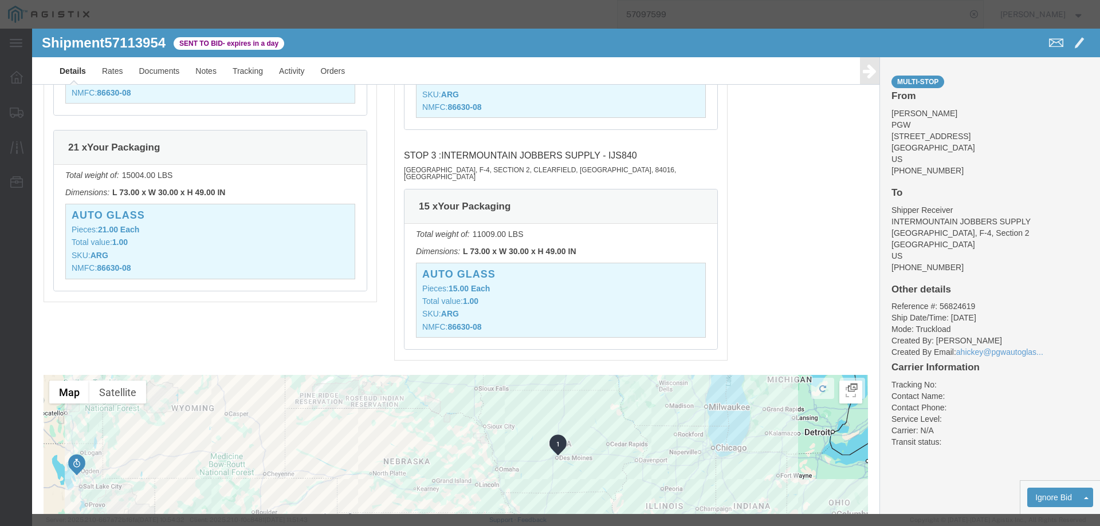
select select "146"
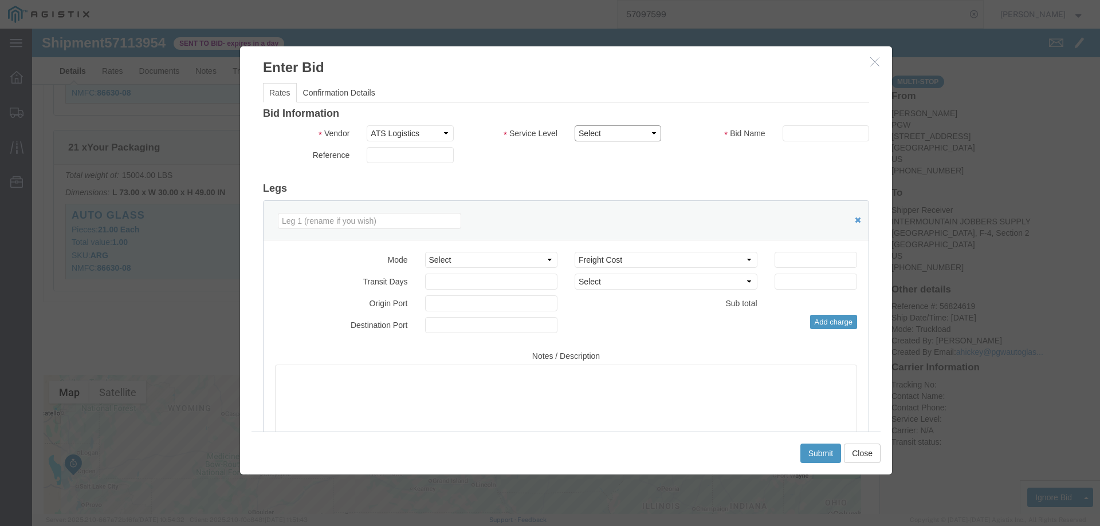
click select "Select CONESTOGA DFRM/STEP Economy TL Flatbed Intermodal LTL Standard Next Day …"
select select "25032"
click select "Select CONESTOGA DFRM/STEP Economy TL Flatbed Intermodal LTL Standard Next Day …"
click input "text"
type input "ats"
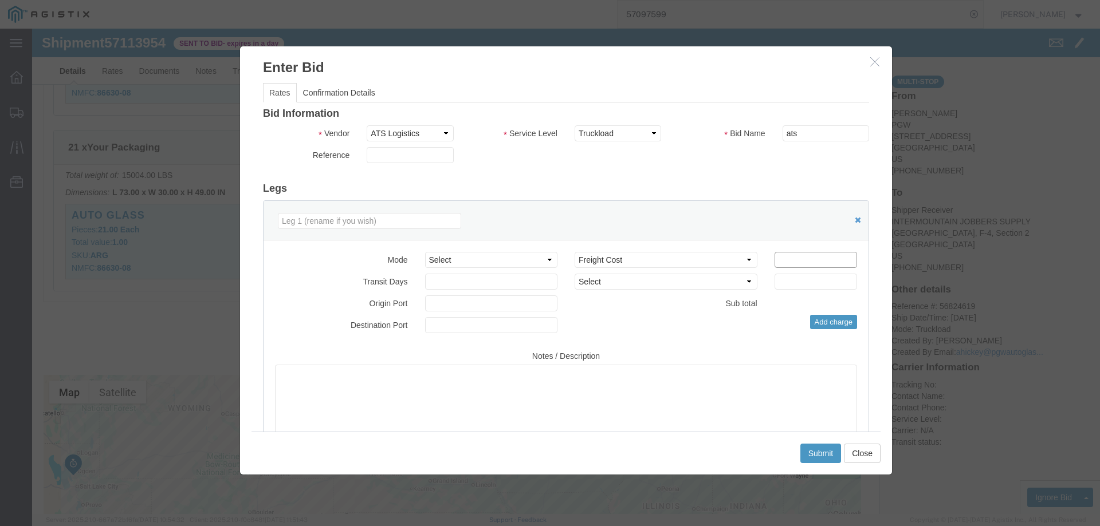
click input "number"
type input "3750"
click button "Submit"
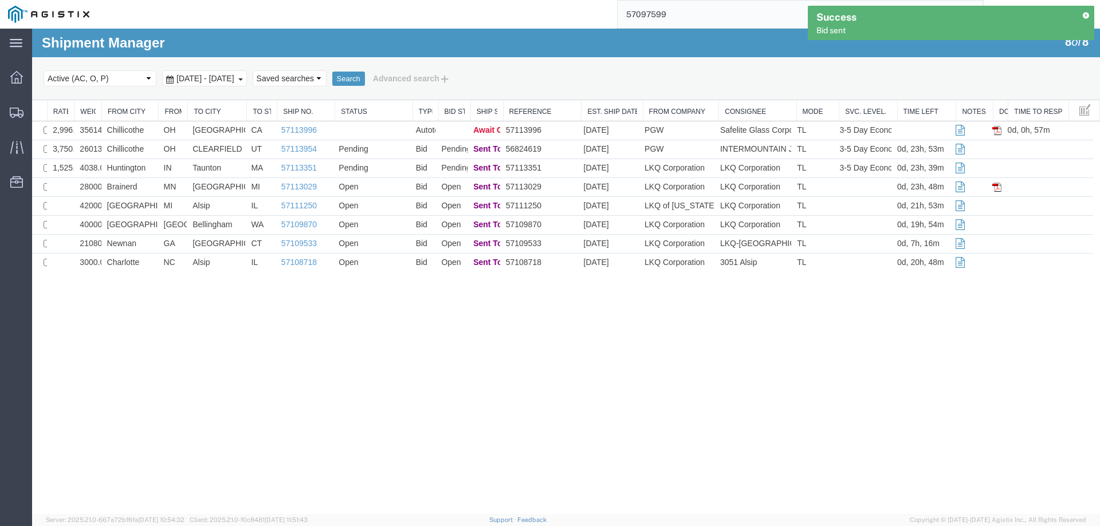
scroll to position [0, 0]
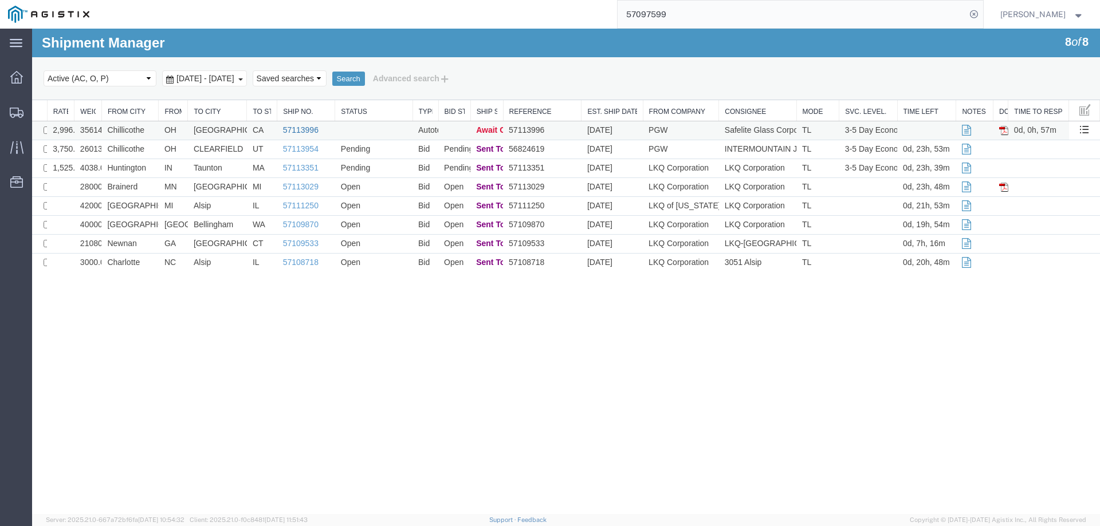
click at [302, 128] on link "57113996" at bounding box center [301, 129] width 36 height 9
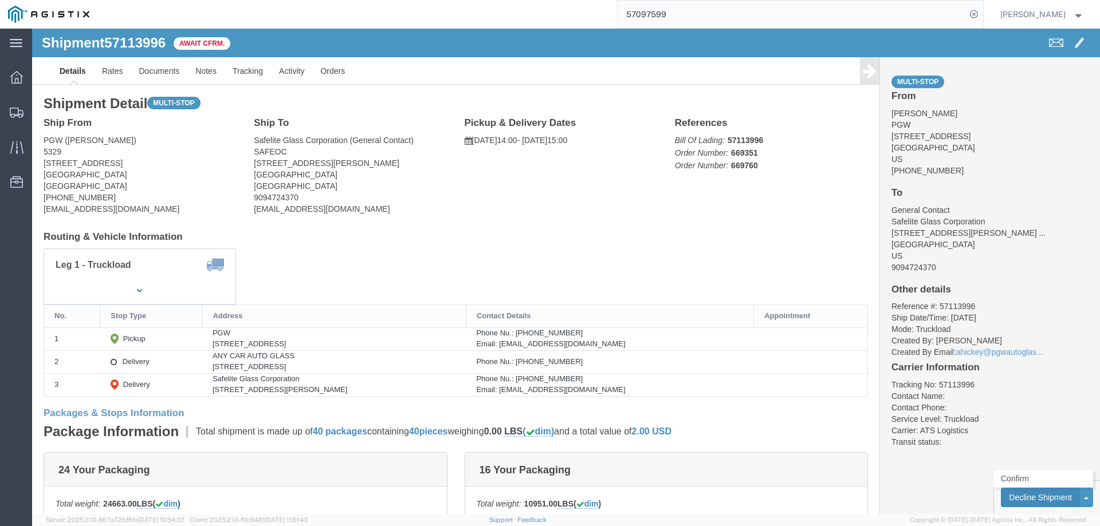
click button "Decline Shipment"
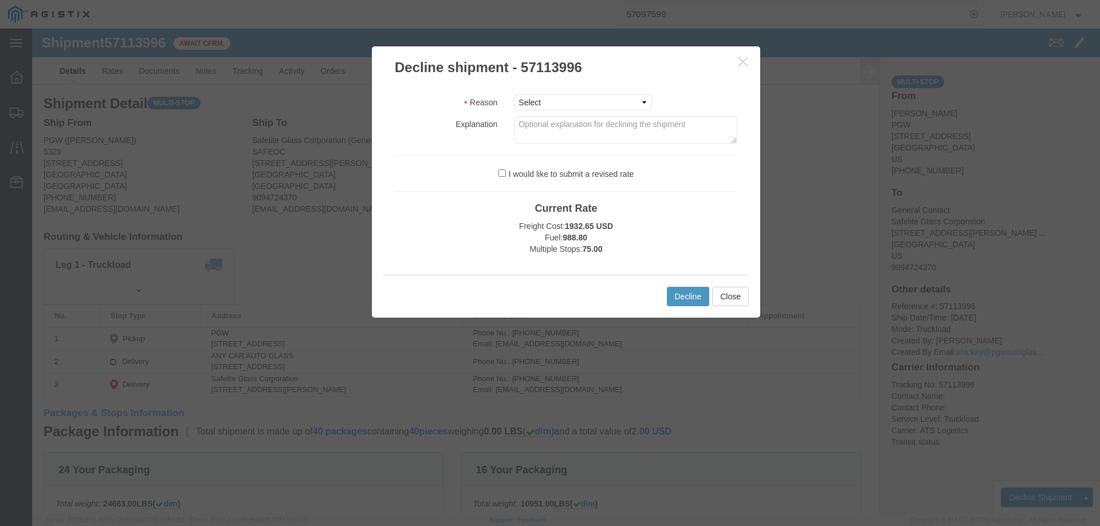
click label "I would like to submit a revised rate"
click input "I would like to submit a revised rate"
checkbox input "true"
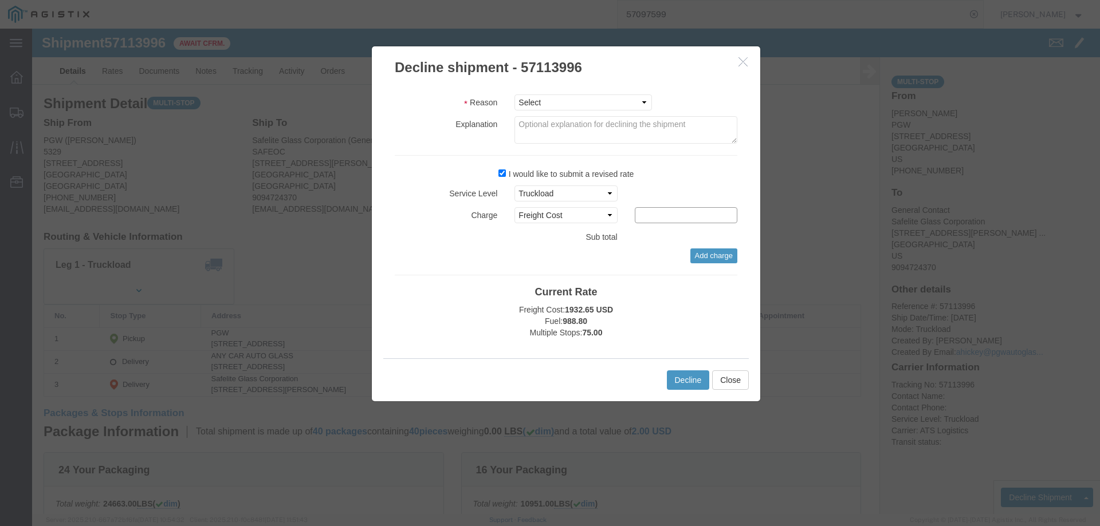
click input "text"
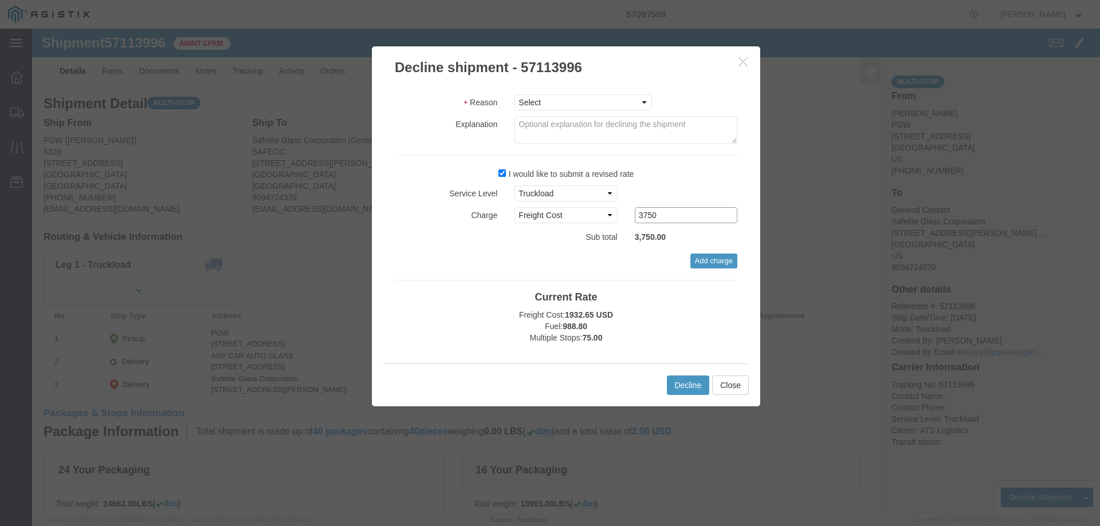
click input "3750"
drag, startPoint x: 624, startPoint y: 187, endPoint x: 597, endPoint y: 187, distance: 27.5
click div "3750"
type input "3900"
click button "Decline"
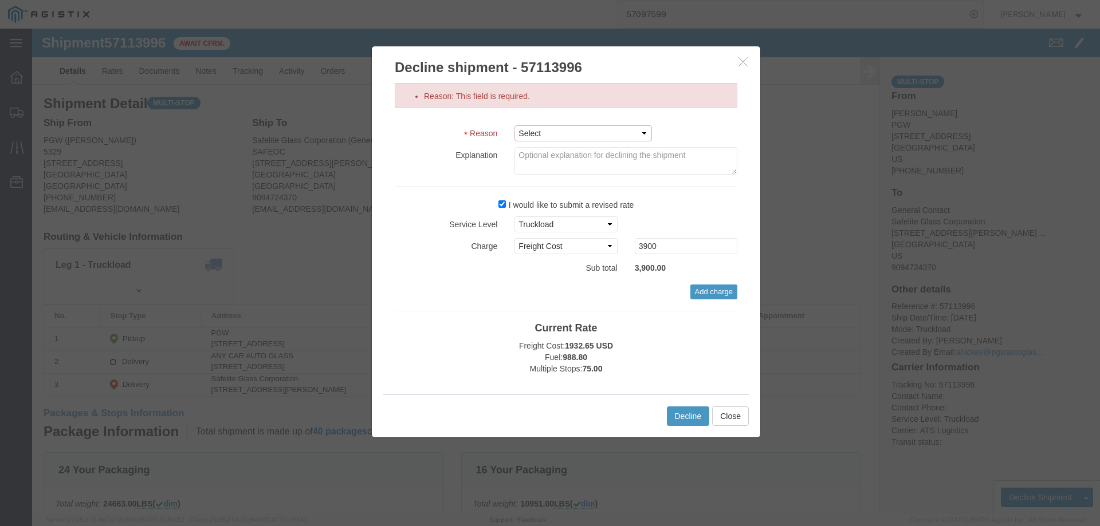
click select "Select Can't haul at contracted rate Can't meet deliver by date / time Can't me…"
select select "Can't haul at contracted rate"
click select "Select Can't haul at contracted rate Can't meet deliver by date / time Can't me…"
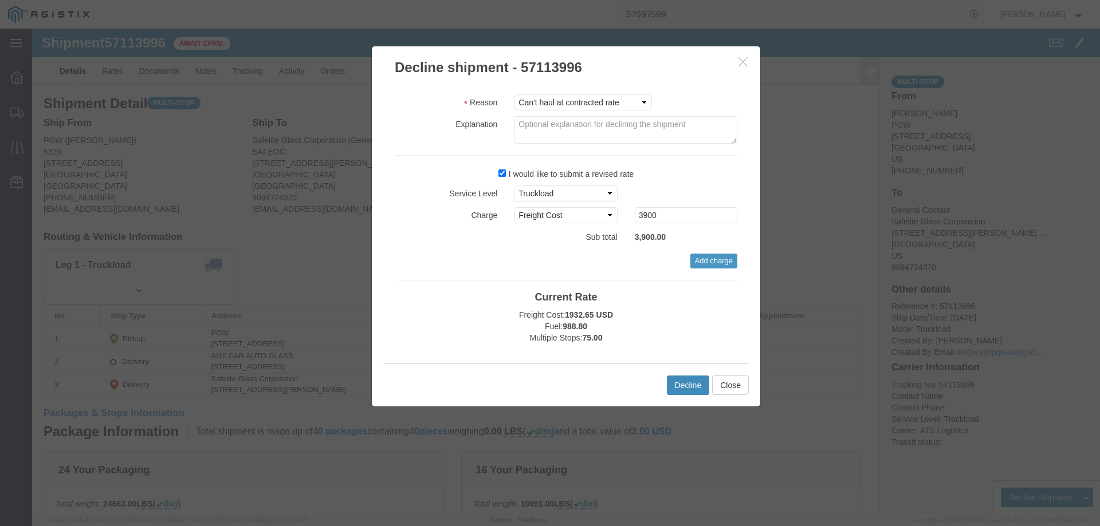
click button "Decline"
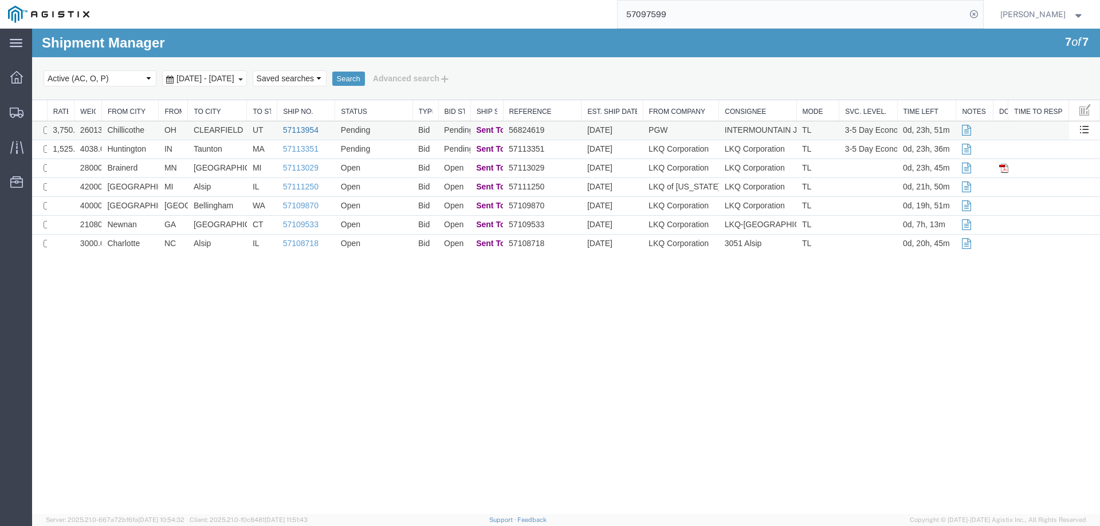
click at [297, 127] on link "57113954" at bounding box center [301, 129] width 36 height 9
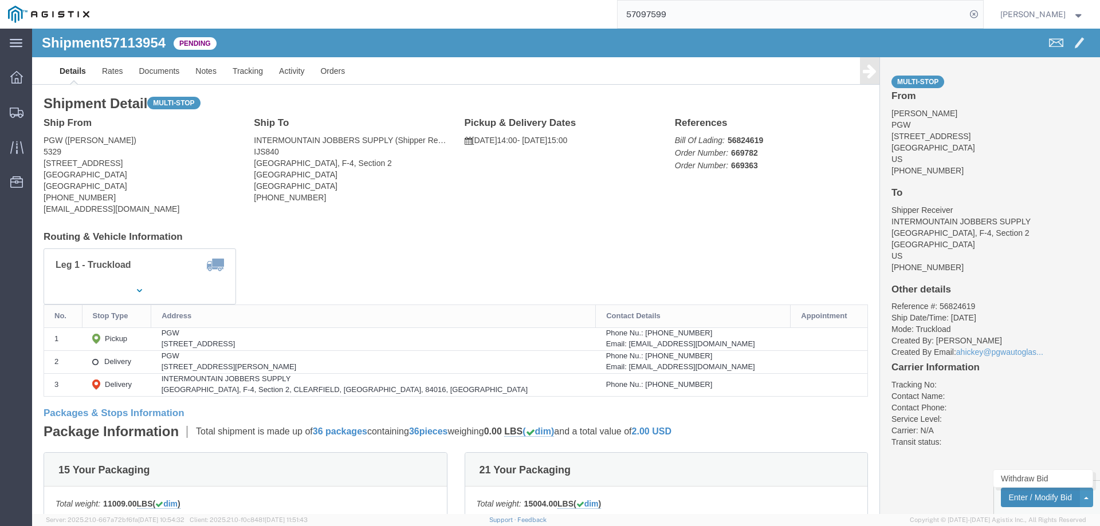
click button "Enter / Modify Bid"
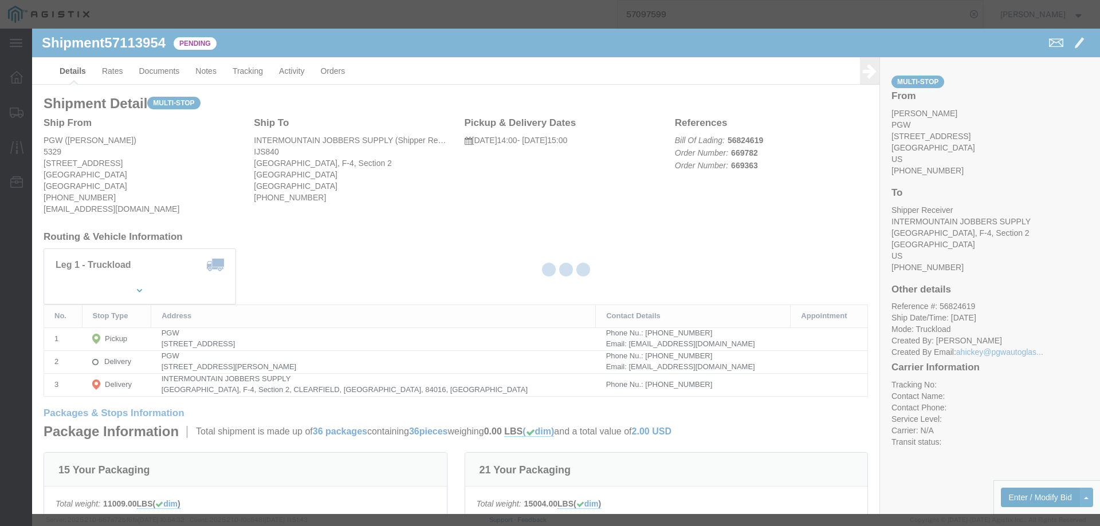
select select "146"
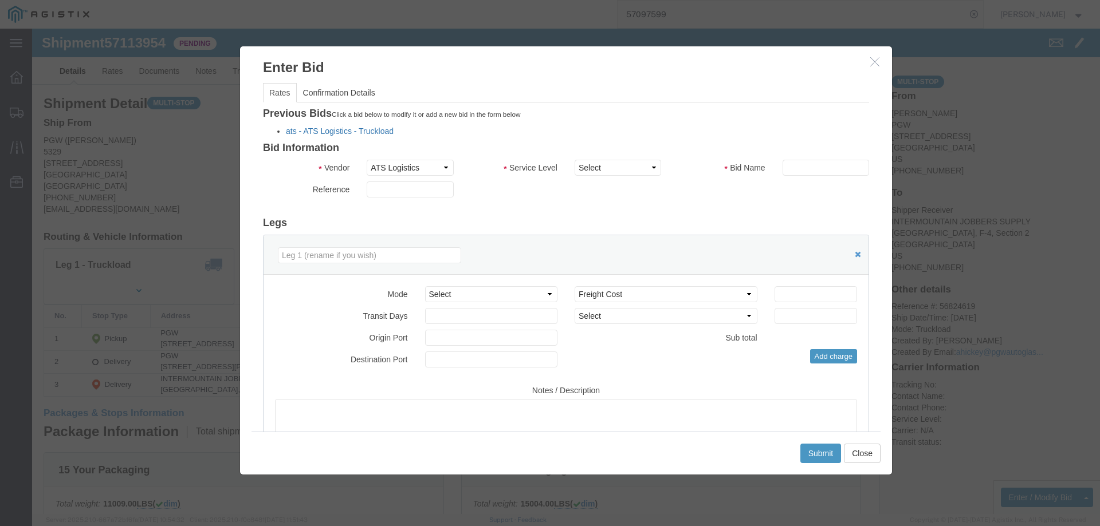
click link "ats - ATS Logistics - Truckload"
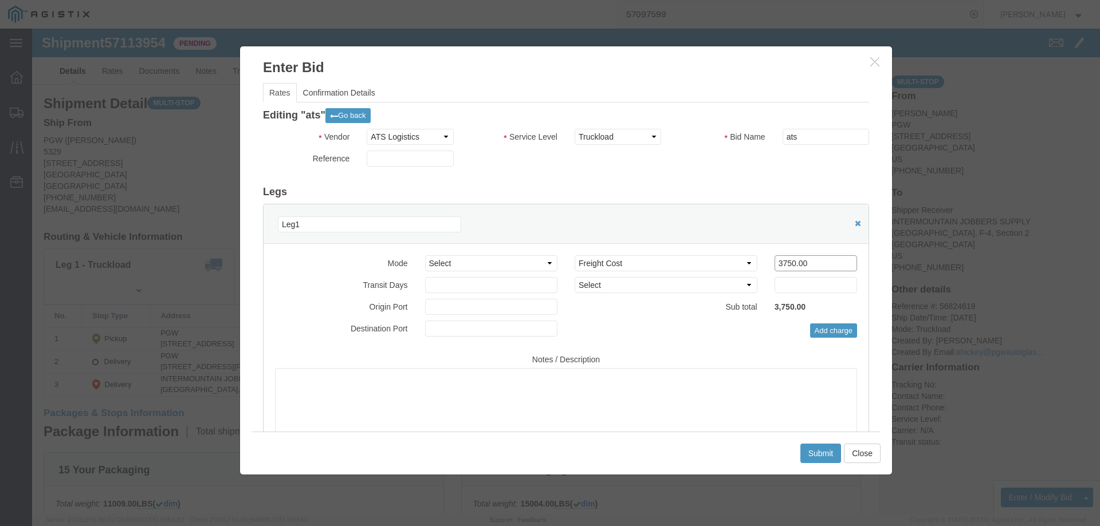
drag, startPoint x: 777, startPoint y: 235, endPoint x: 723, endPoint y: 229, distance: 54.2
click div "Select 2 Day Service 3 Axle Winch Truck 3 to 5 Day Service 96L Domestic Flat Ra…"
type input "3680"
click button "Submit"
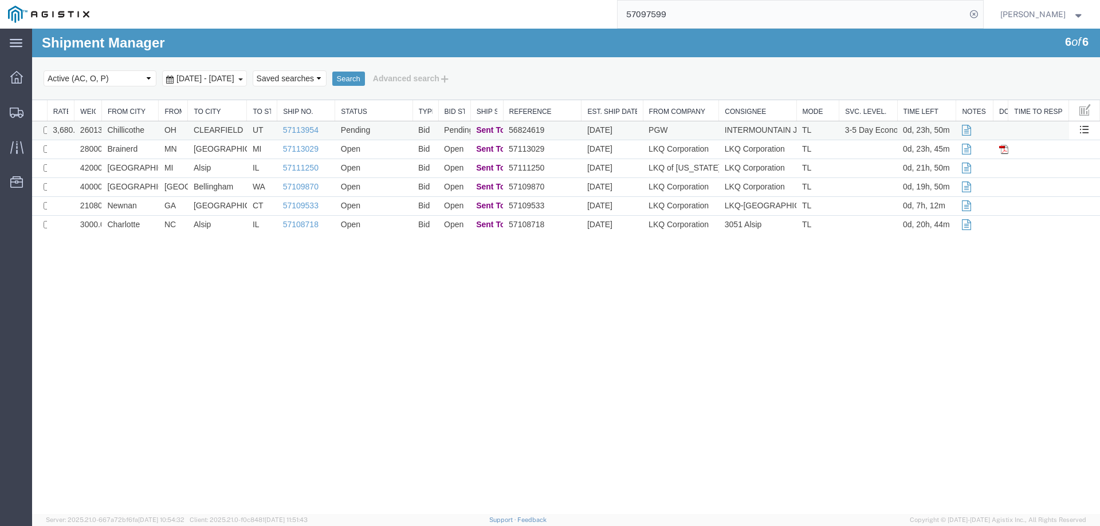
click at [392, 131] on td "Pending" at bounding box center [373, 130] width 77 height 19
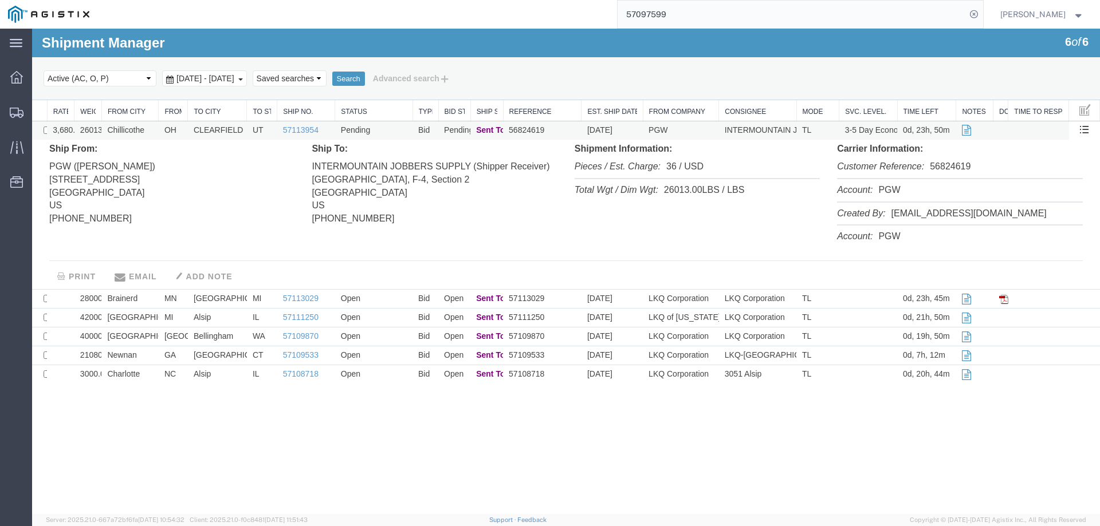
click at [392, 131] on td "Pending" at bounding box center [373, 130] width 77 height 19
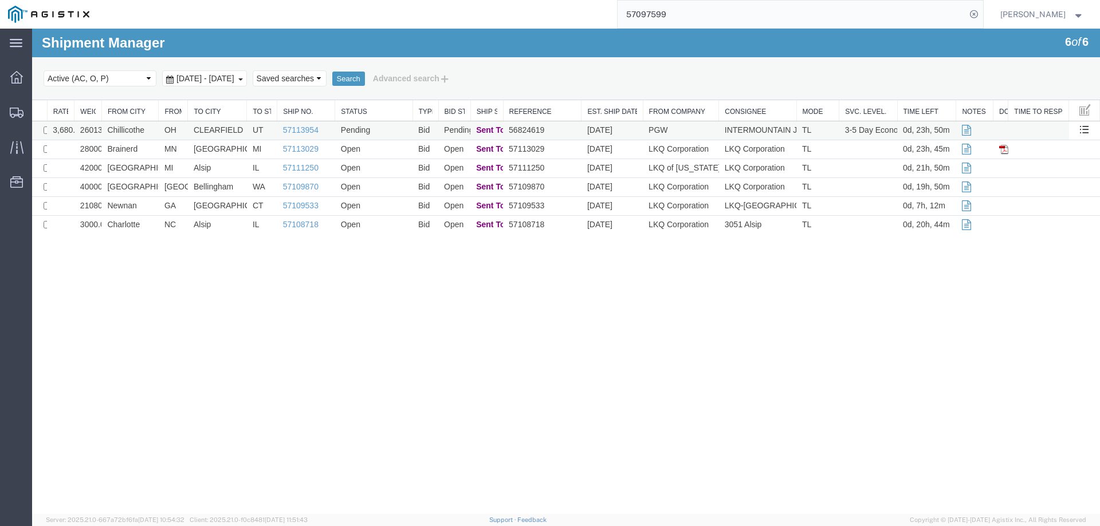
click at [154, 128] on td "Chillicothe" at bounding box center [129, 130] width 57 height 19
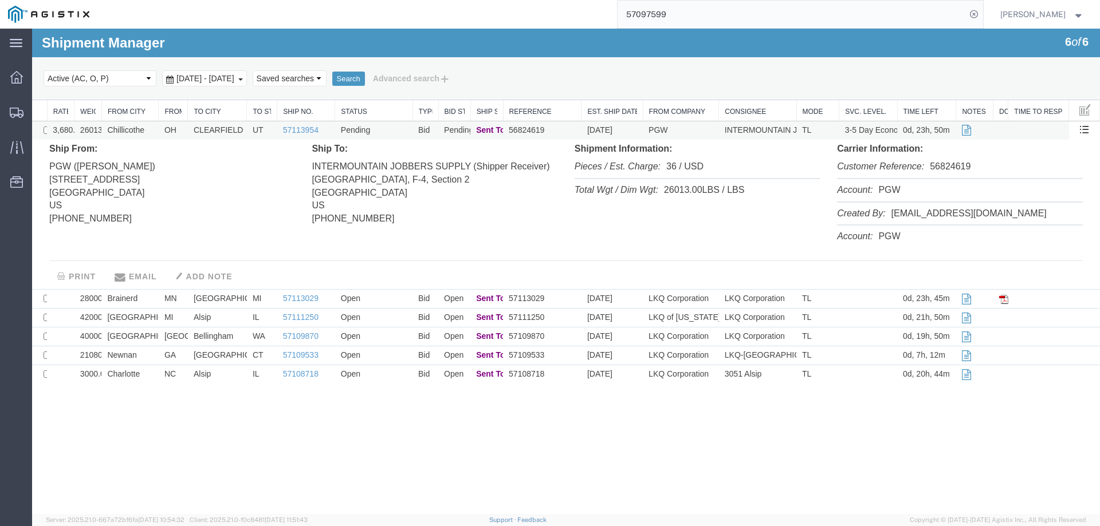
click at [154, 128] on td "Chillicothe" at bounding box center [129, 130] width 57 height 19
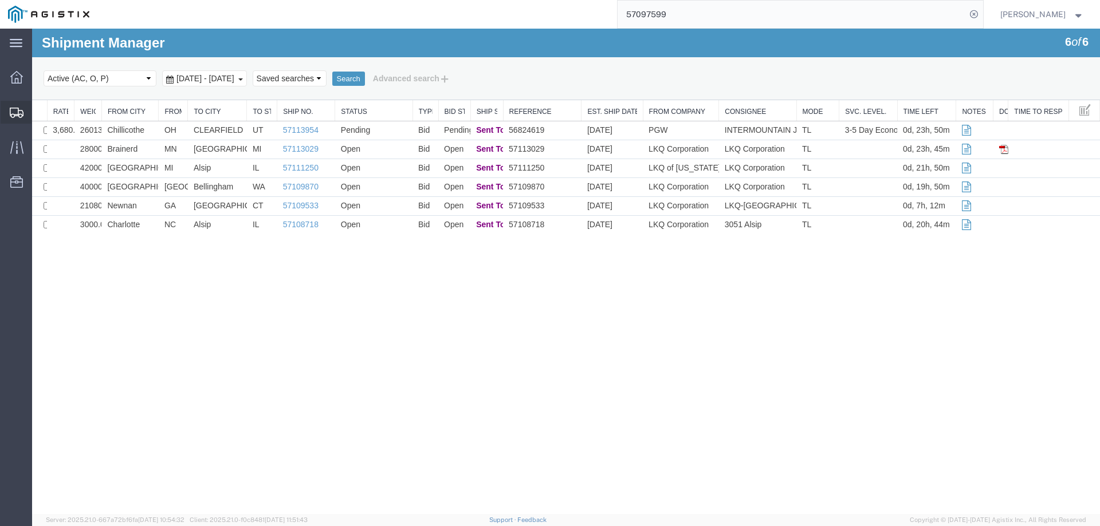
click at [13, 110] on icon at bounding box center [17, 113] width 14 height 10
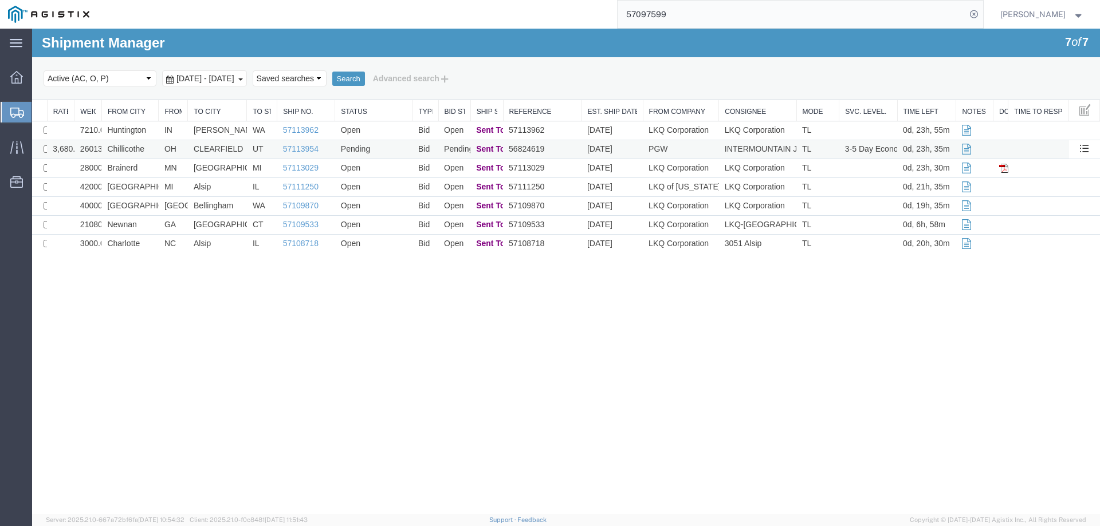
click at [160, 143] on td "OH" at bounding box center [173, 149] width 29 height 19
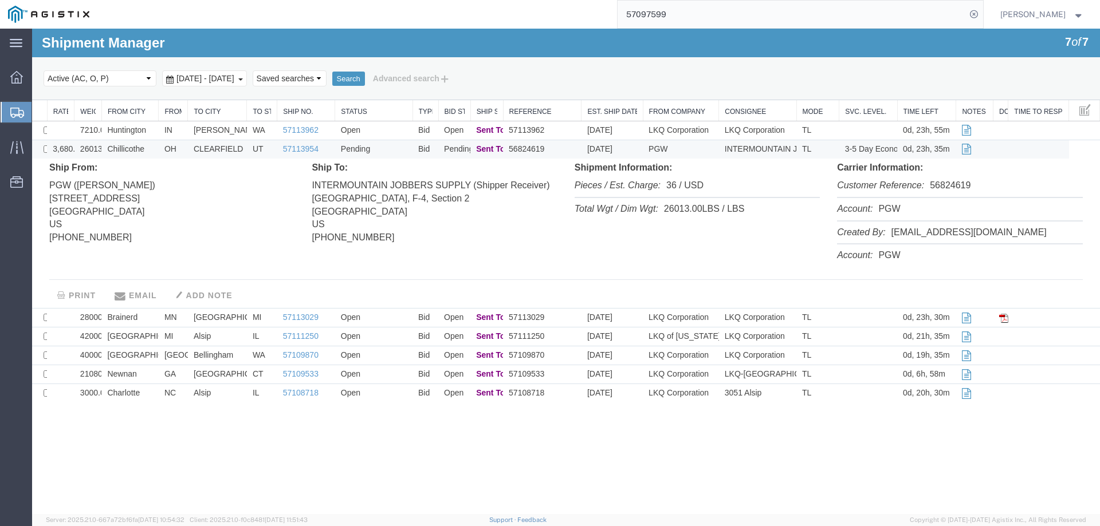
click at [155, 148] on td "Chillicothe" at bounding box center [129, 149] width 57 height 19
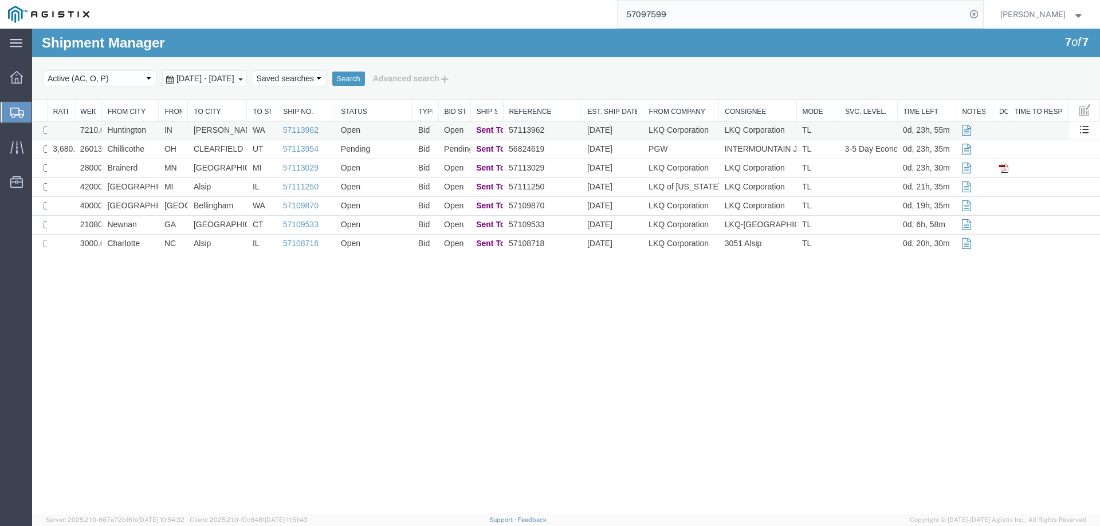
click at [174, 128] on td "IN" at bounding box center [173, 130] width 29 height 19
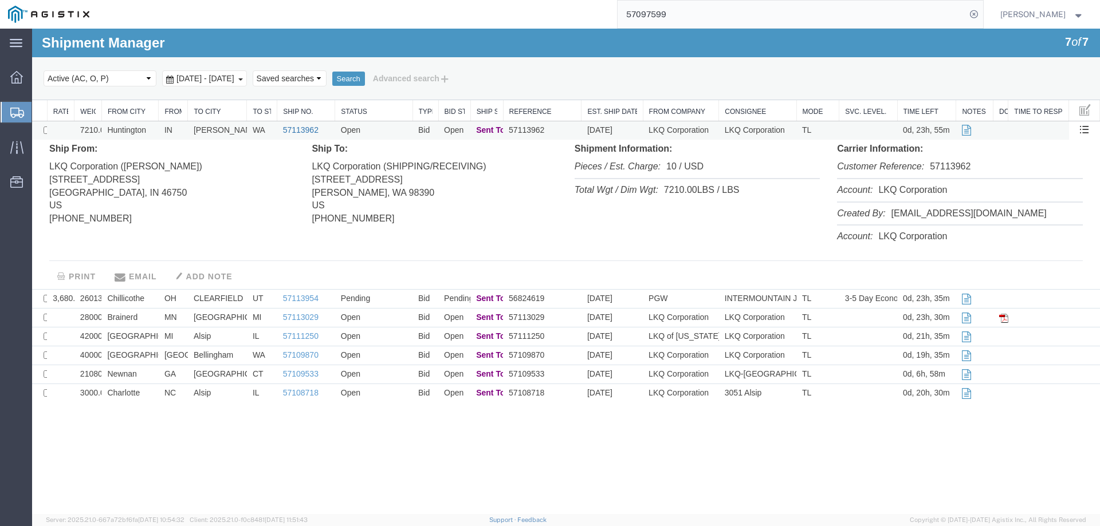
click at [301, 129] on link "57113962" at bounding box center [301, 129] width 36 height 9
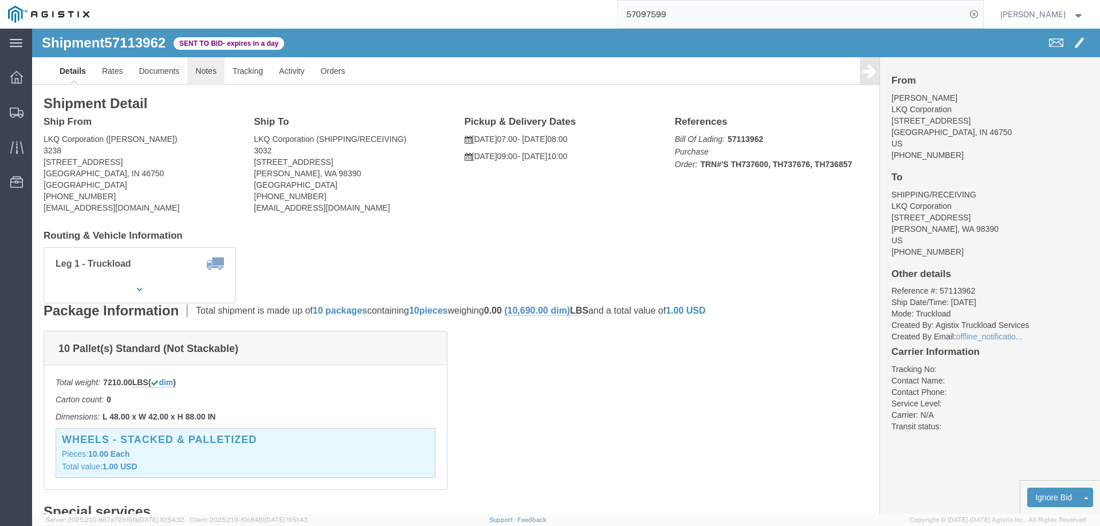
click link "Notes"
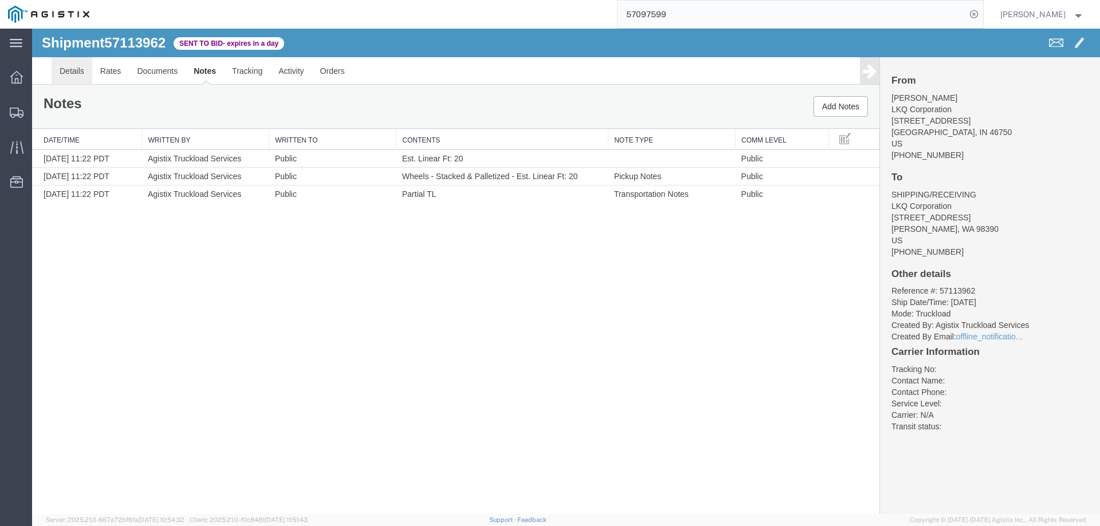
click at [76, 69] on link "Details" at bounding box center [72, 70] width 41 height 27
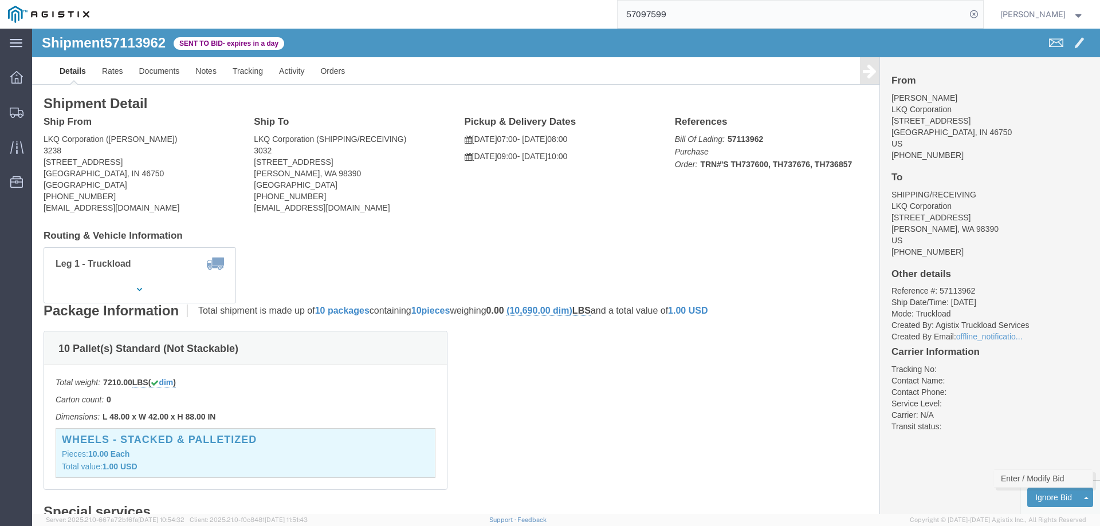
click link "Enter / Modify Bid"
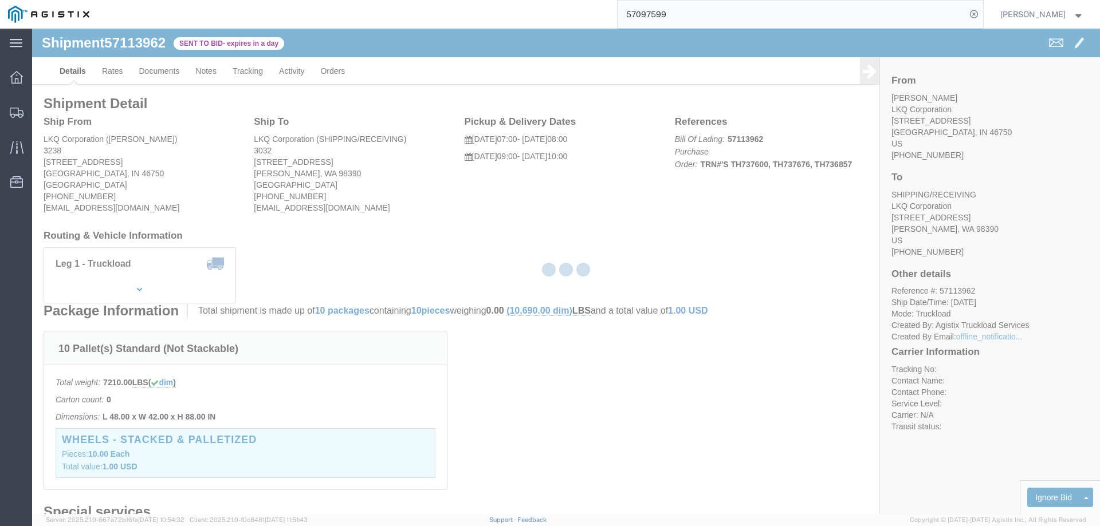
select select "146"
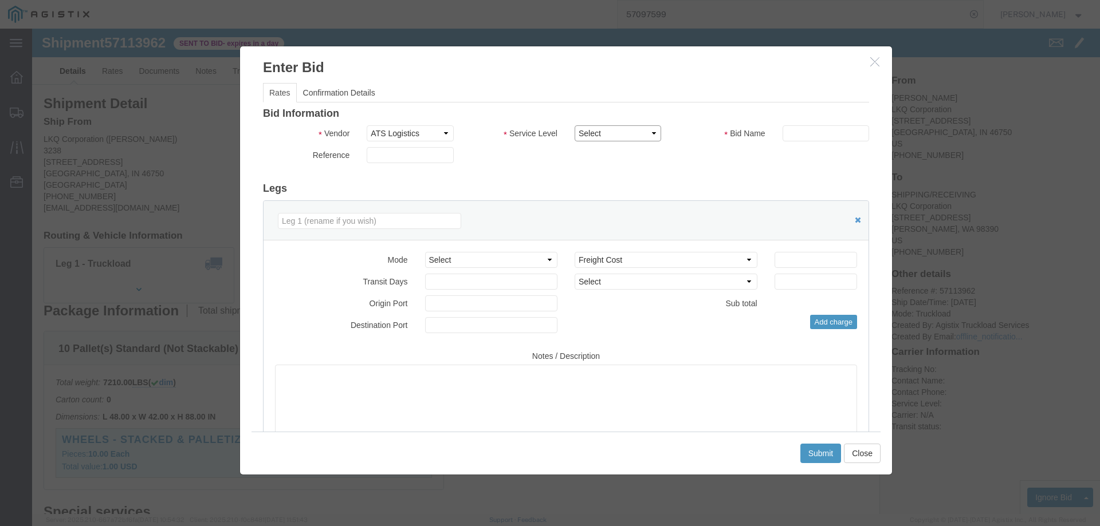
click select "Select CONESTOGA DFRM/STEP Economy TL Flatbed Intermodal LTL Standard Next Day …"
select select "25032"
click select "Select CONESTOGA DFRM/STEP Economy TL Flatbed Intermodal LTL Standard Next Day …"
click input "text"
type input "ats"
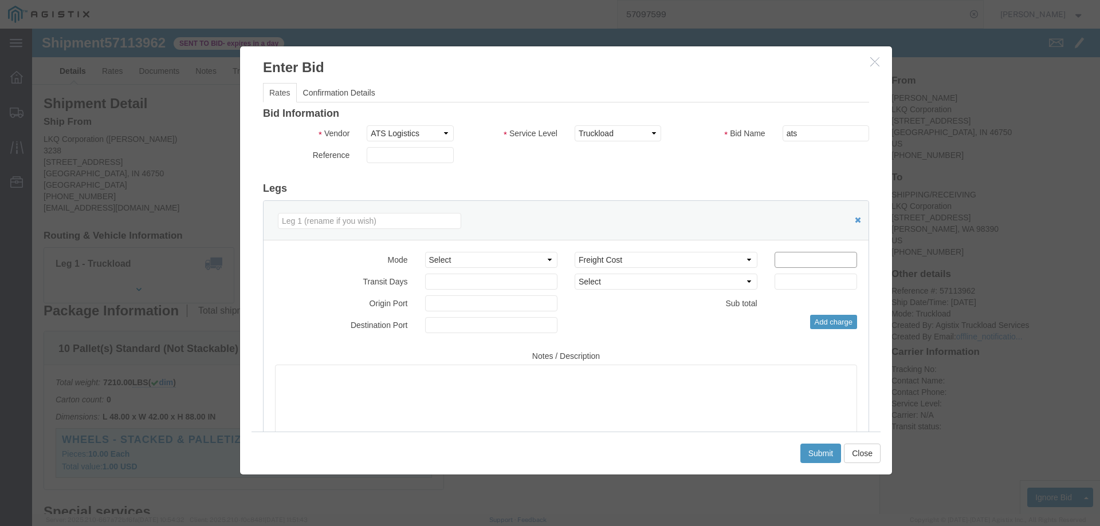
click input "number"
type input "2945"
click button "Submit"
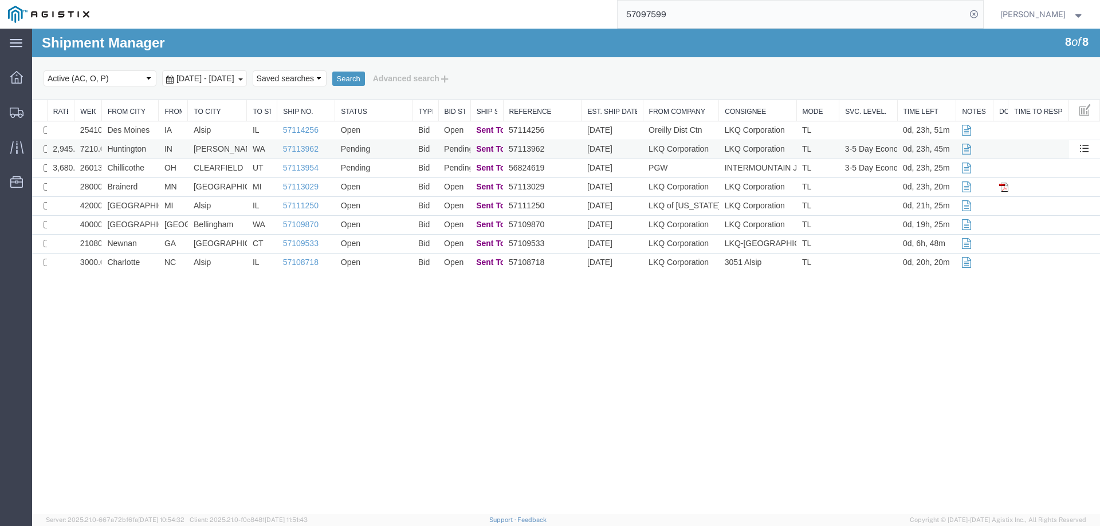
click at [152, 148] on td "Huntington" at bounding box center [129, 149] width 57 height 19
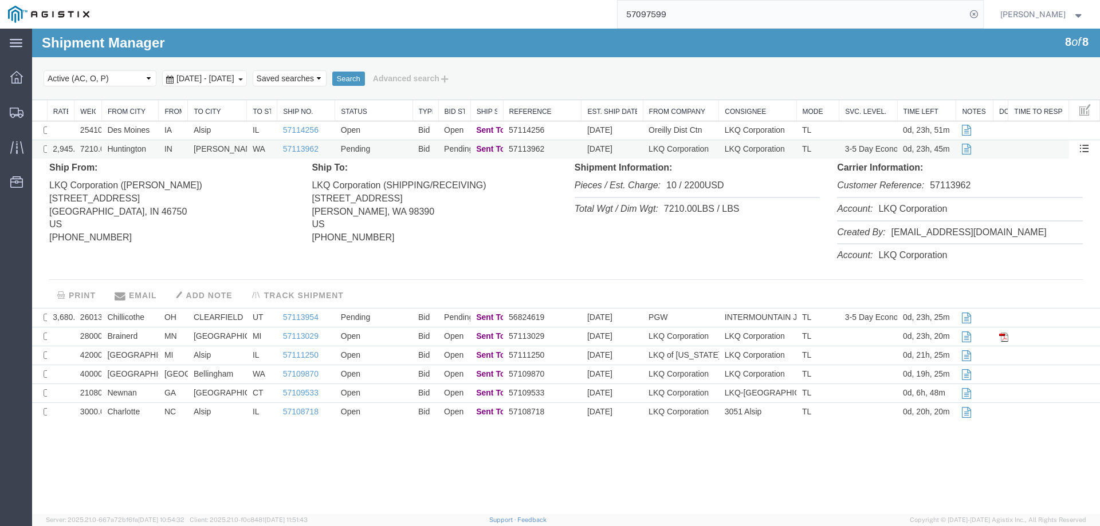
click at [152, 148] on td "Huntington" at bounding box center [129, 149] width 57 height 19
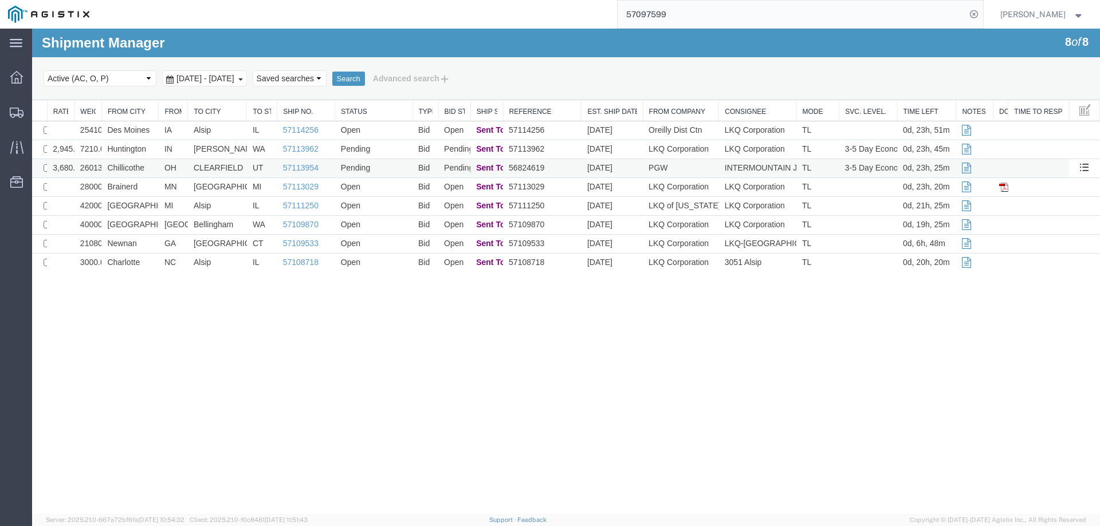
click at [154, 166] on td "Chillicothe" at bounding box center [129, 168] width 57 height 19
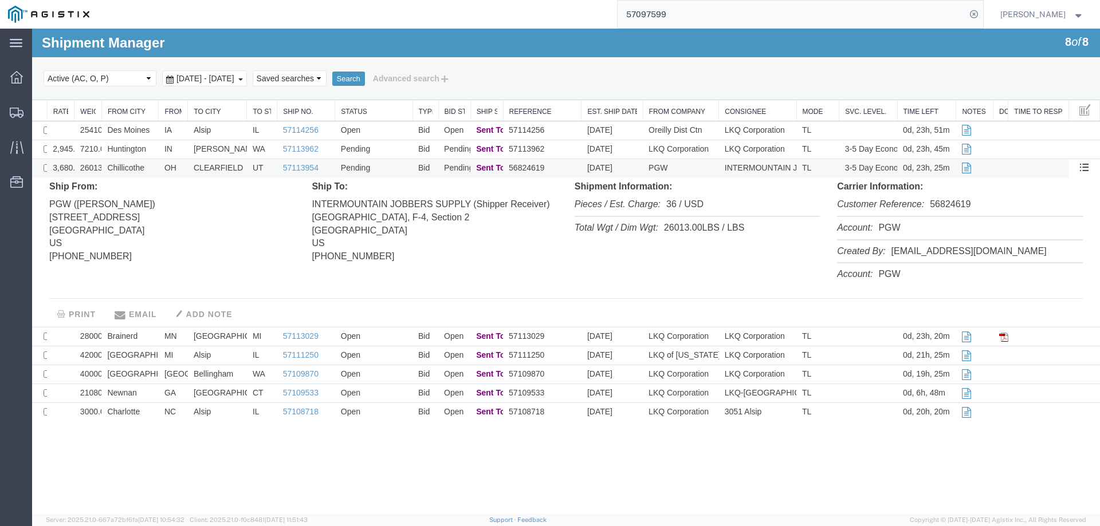
click at [154, 166] on td "Chillicothe" at bounding box center [129, 168] width 57 height 19
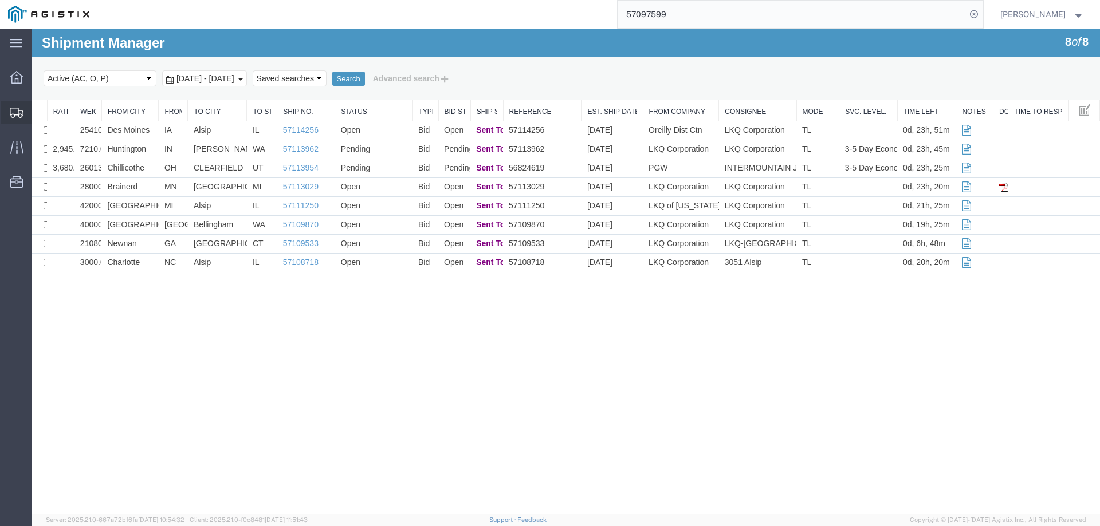
click at [13, 114] on icon at bounding box center [17, 113] width 14 height 10
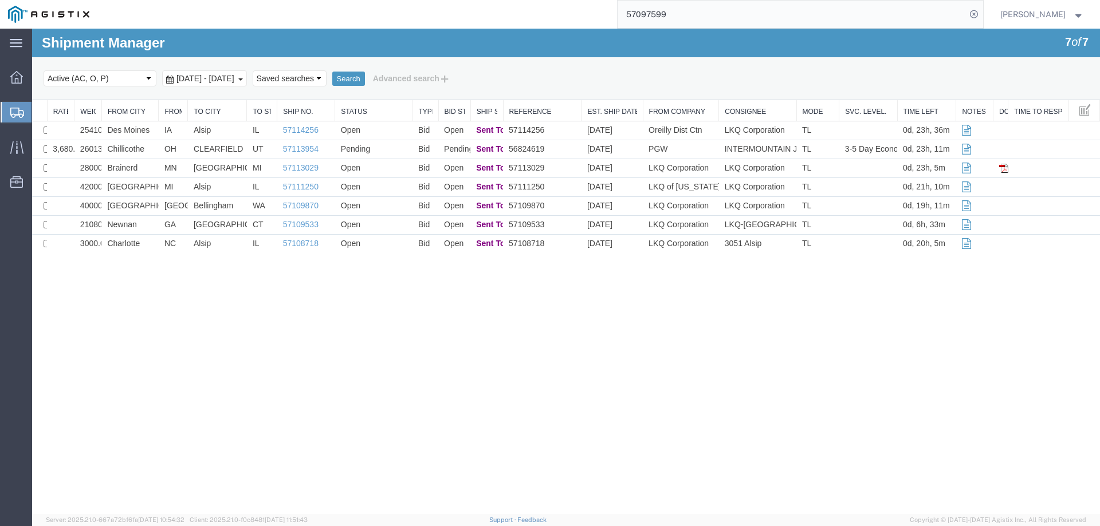
click at [1022, 304] on div "Shipment Manager 7 of 7 Search Select status Active (AC, O, P) All Approved Awa…" at bounding box center [566, 272] width 1068 height 486
click at [275, 148] on td "UT" at bounding box center [262, 149] width 30 height 19
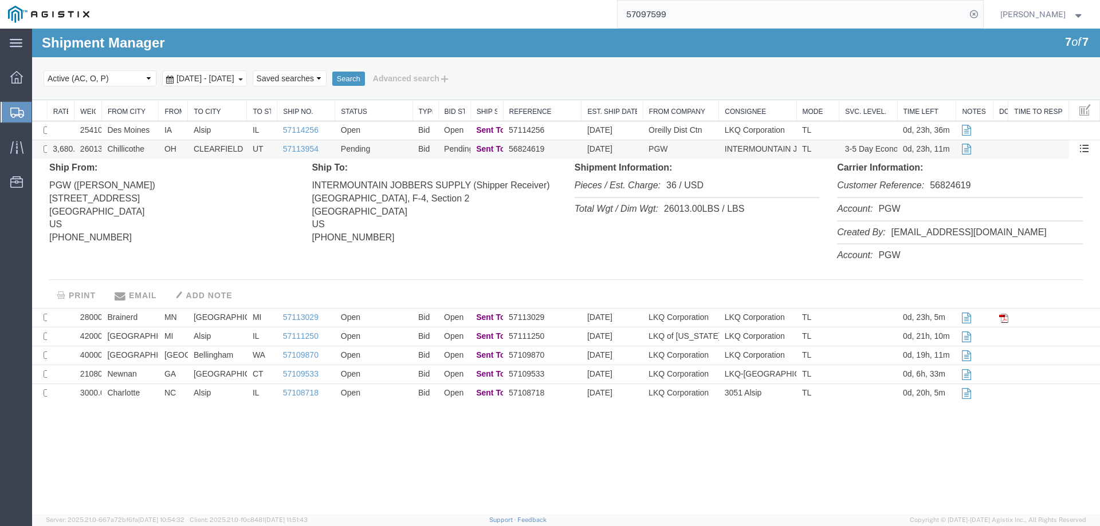
click at [275, 148] on td "UT" at bounding box center [262, 149] width 30 height 19
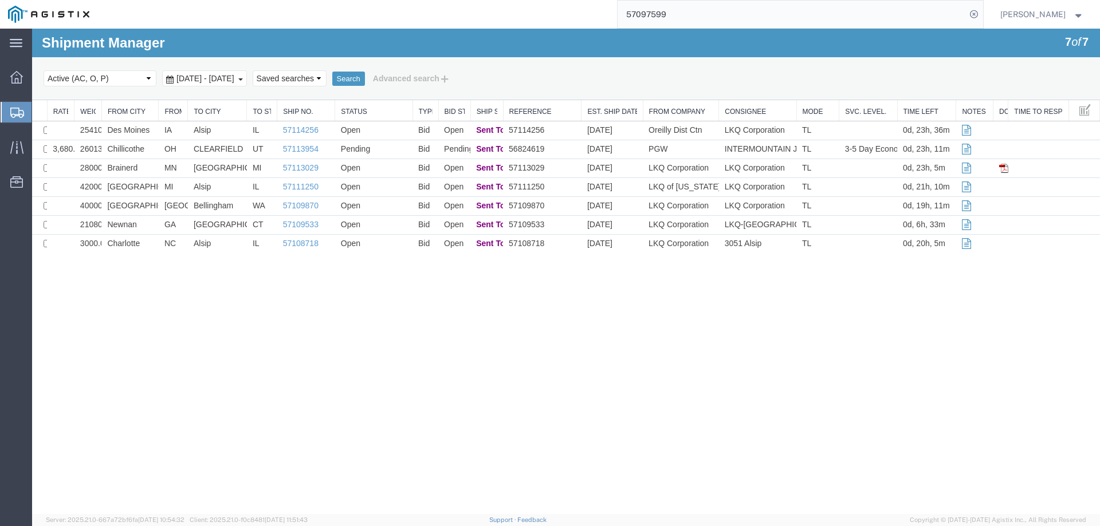
click at [13, 110] on icon at bounding box center [17, 113] width 14 height 10
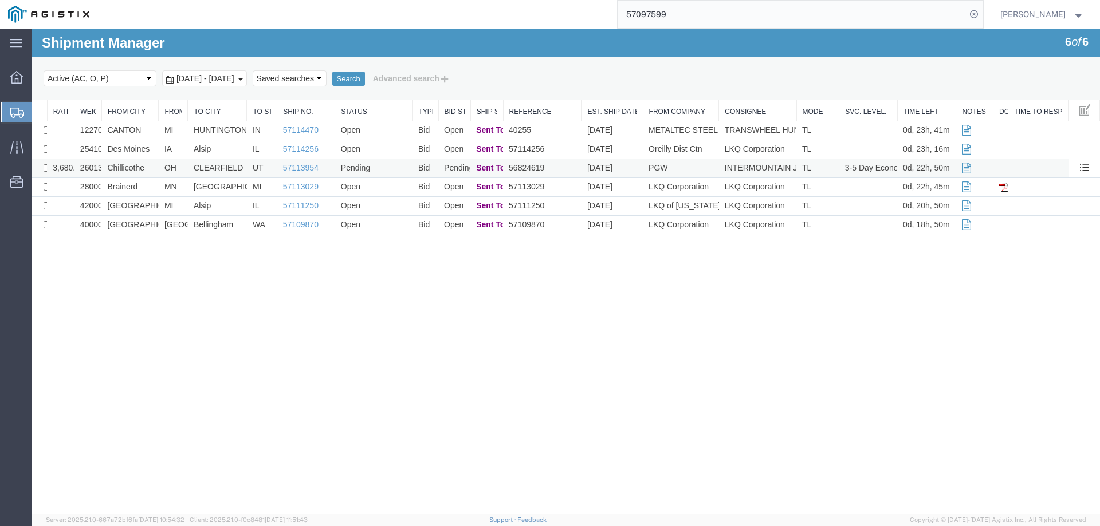
click at [148, 168] on td "Chillicothe" at bounding box center [129, 168] width 57 height 19
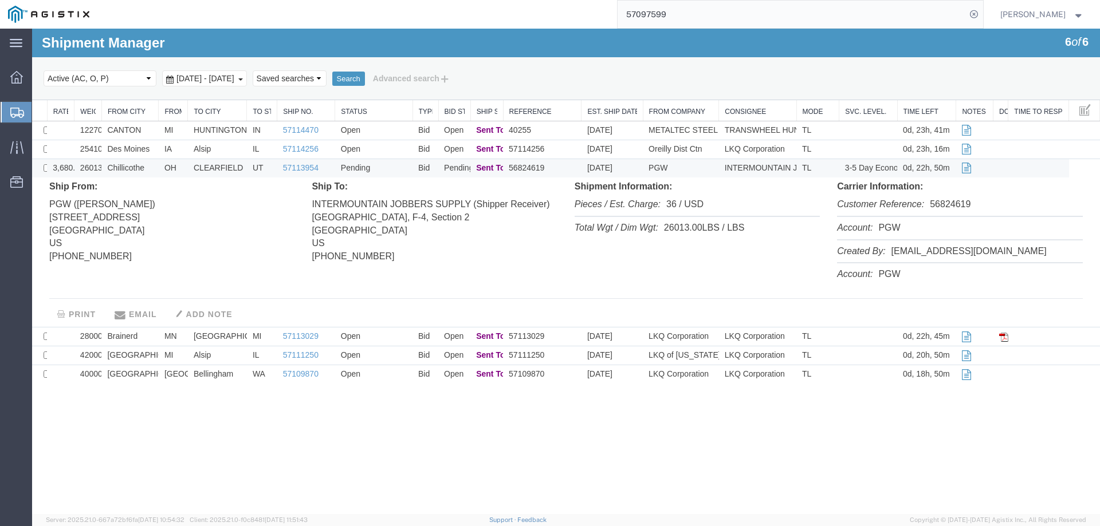
click at [155, 167] on td "Chillicothe" at bounding box center [129, 168] width 57 height 19
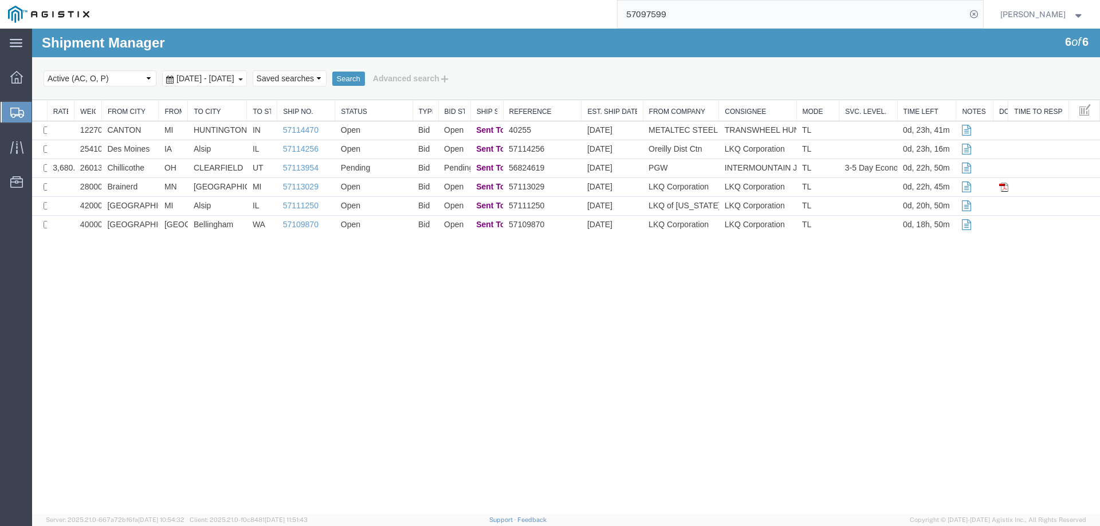
click at [16, 107] on svg-icon at bounding box center [17, 112] width 14 height 11
click at [1018, 334] on div "Shipment Manager 6 of 6 Search Select status Active (AC, O, P) All Approved Awa…" at bounding box center [566, 272] width 1068 height 486
click at [15, 108] on icon at bounding box center [17, 113] width 14 height 10
click at [393, 171] on td "Pending" at bounding box center [373, 168] width 77 height 19
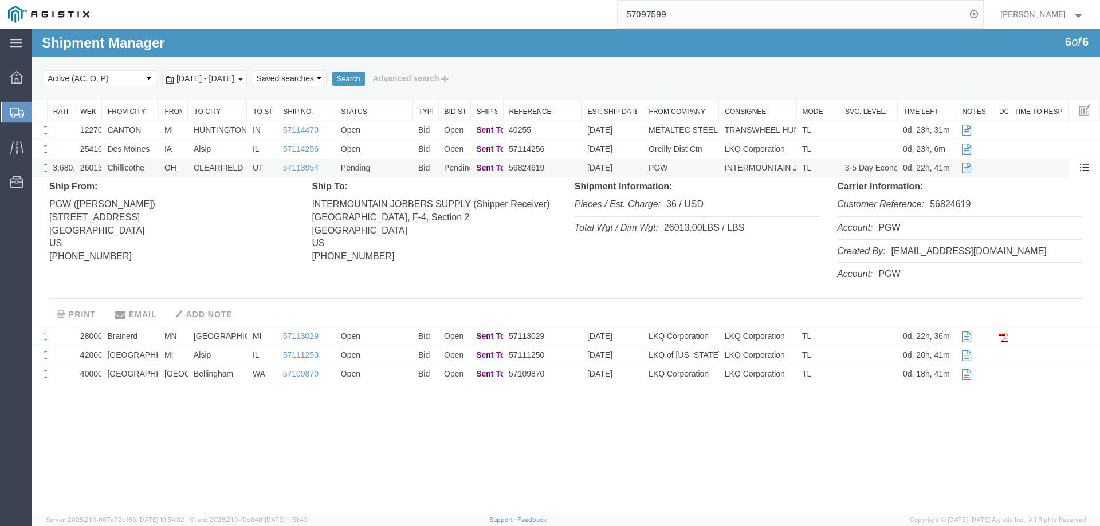
click at [393, 171] on td "Pending" at bounding box center [373, 168] width 77 height 19
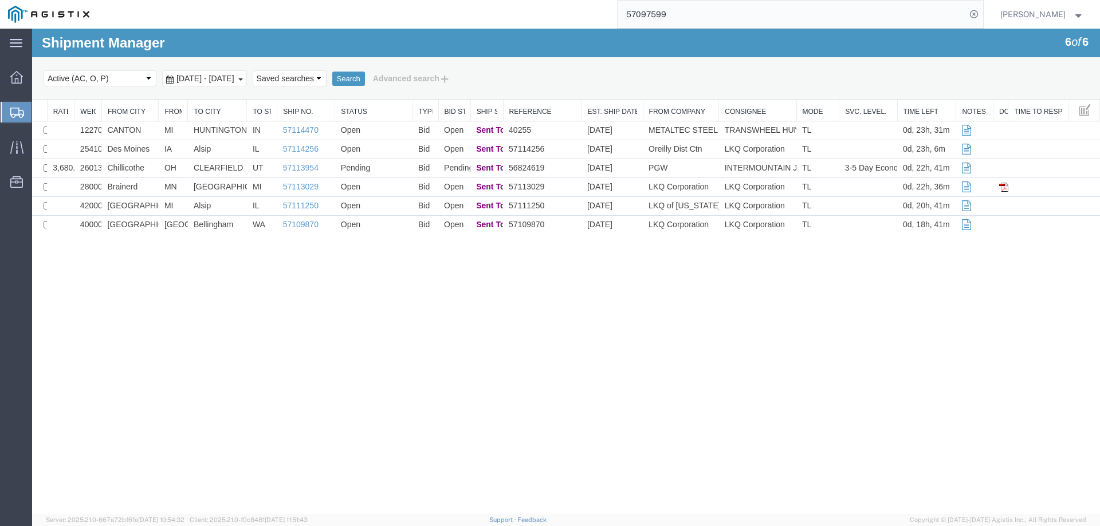
click at [11, 111] on icon at bounding box center [17, 113] width 14 height 10
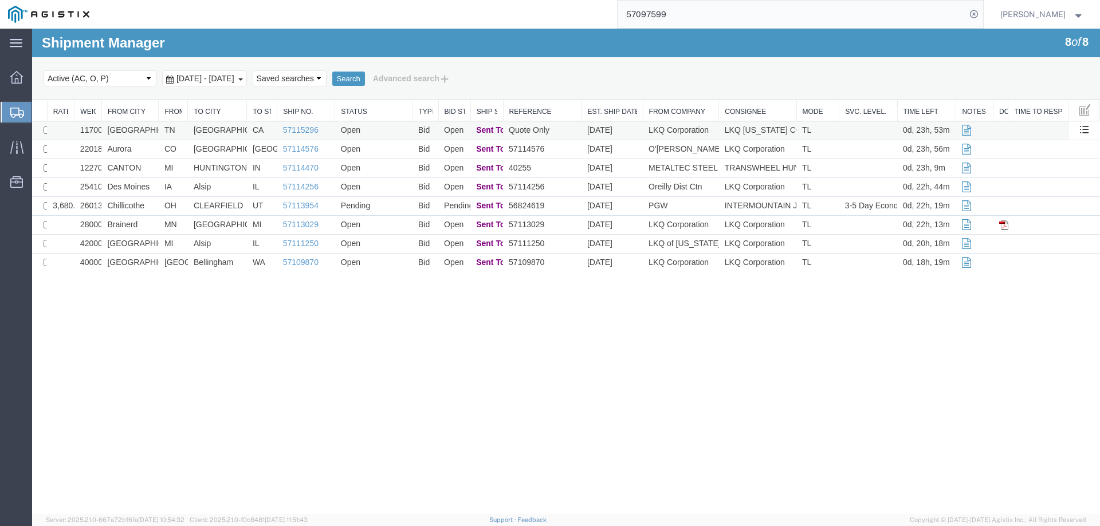
click at [235, 129] on td "[GEOGRAPHIC_DATA]" at bounding box center [217, 130] width 59 height 19
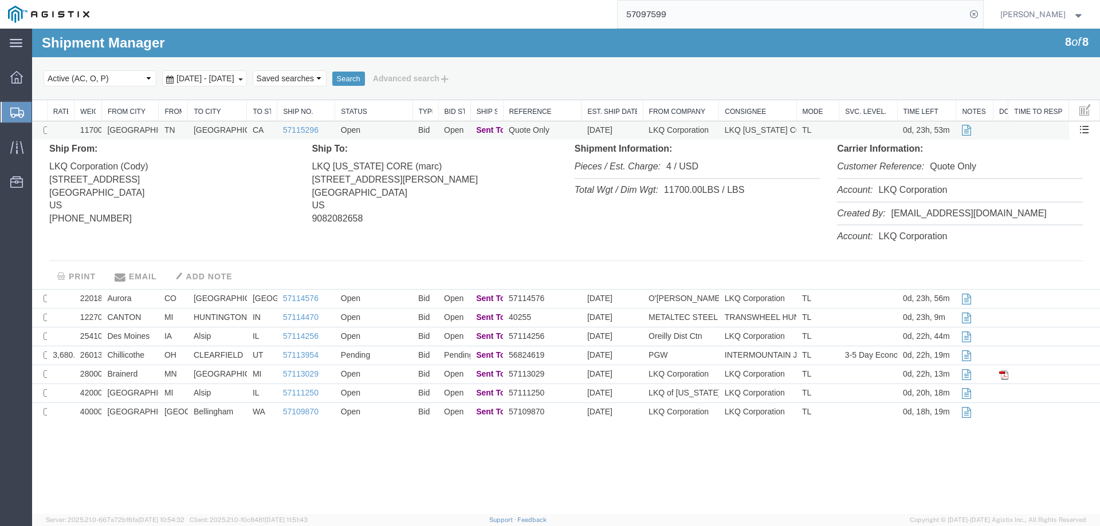
click at [235, 129] on td "[GEOGRAPHIC_DATA]" at bounding box center [217, 130] width 59 height 19
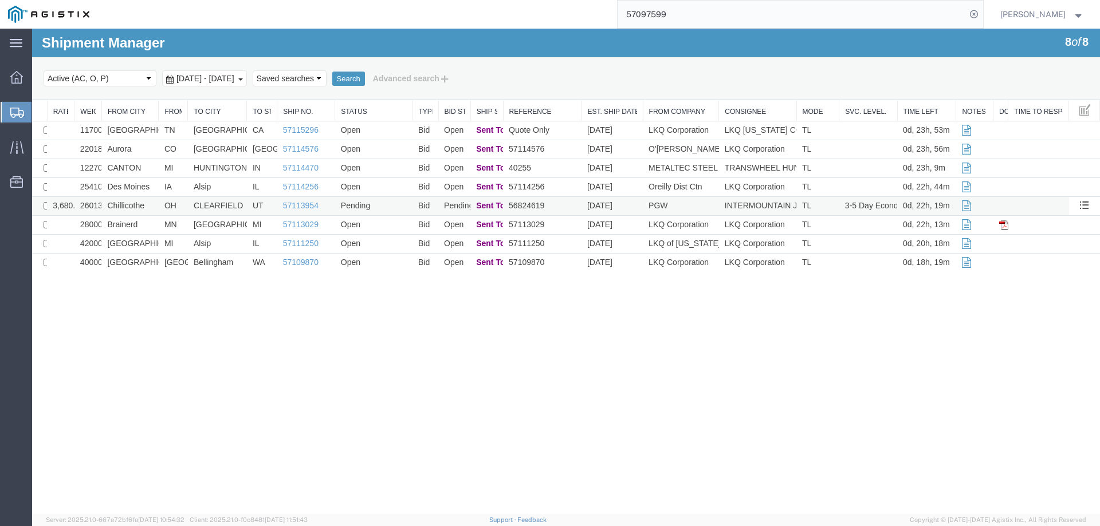
click at [152, 203] on td "Chillicothe" at bounding box center [129, 206] width 57 height 19
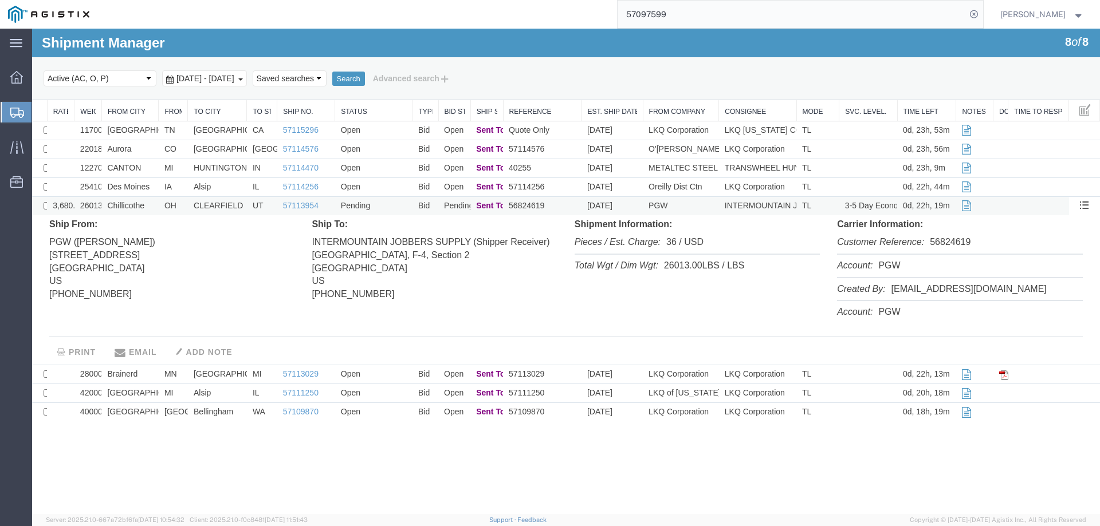
click at [152, 203] on td "Chillicothe" at bounding box center [129, 206] width 57 height 19
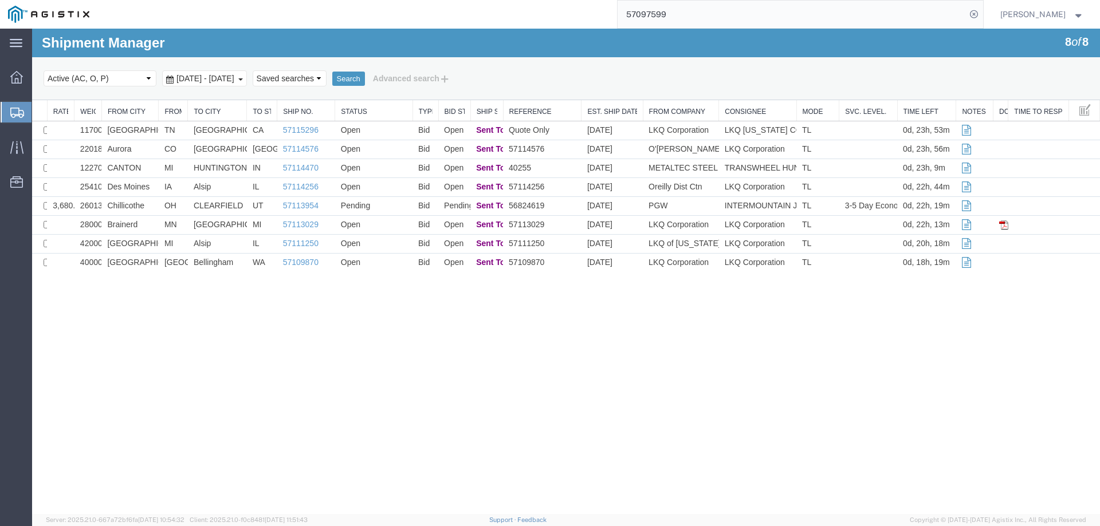
click at [11, 115] on icon at bounding box center [17, 113] width 14 height 10
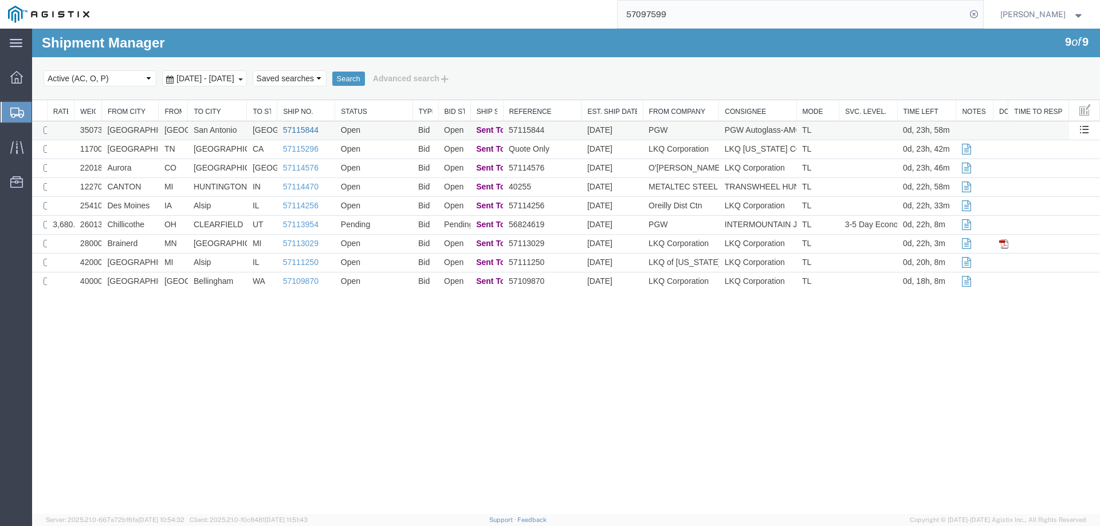
click at [304, 130] on link "57115844" at bounding box center [301, 129] width 36 height 9
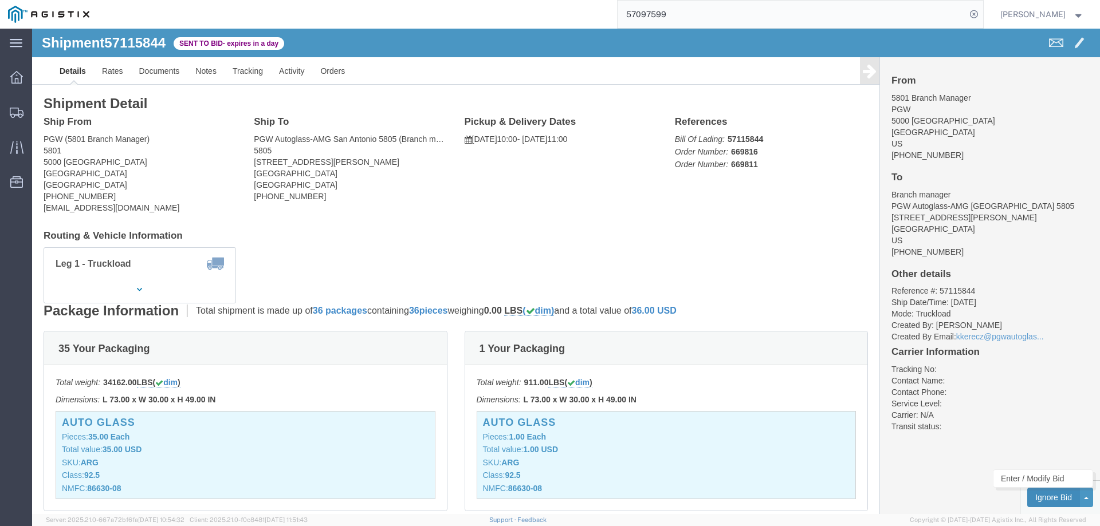
click button "Ignore Bid"
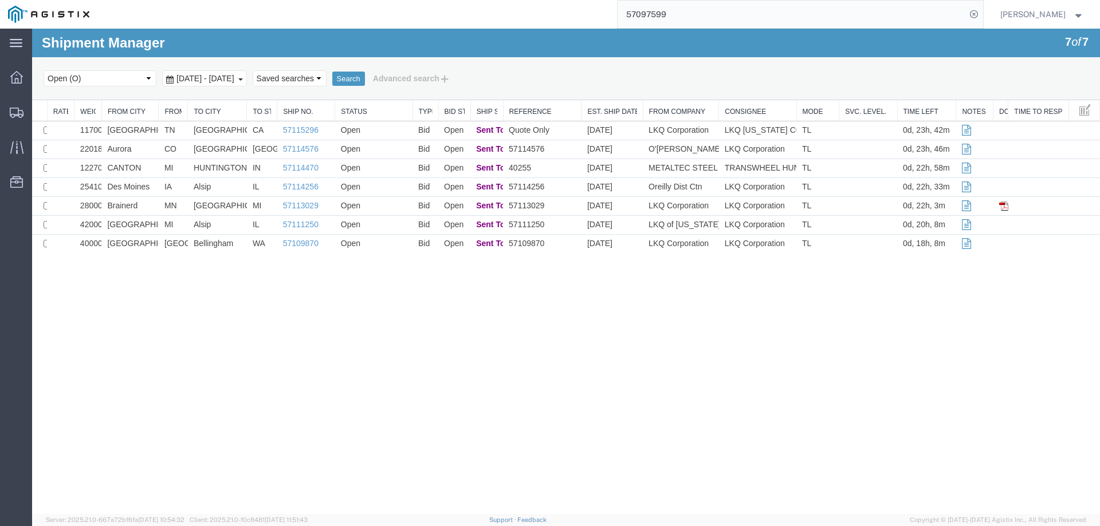
drag, startPoint x: 1061, startPoint y: 518, endPoint x: 1037, endPoint y: 466, distance: 57.9
click at [143, 81] on select "Select status Active (AC, O, P) All Approved Awaiting Confirmation (AC) Booked …" at bounding box center [100, 78] width 113 height 16
select select "IGNR"
click at [44, 70] on select "Select status Active (AC, O, P) All Approved Awaiting Confirmation (AC) Booked …" at bounding box center [100, 78] width 113 height 16
click at [365, 77] on button "Search" at bounding box center [348, 79] width 33 height 15
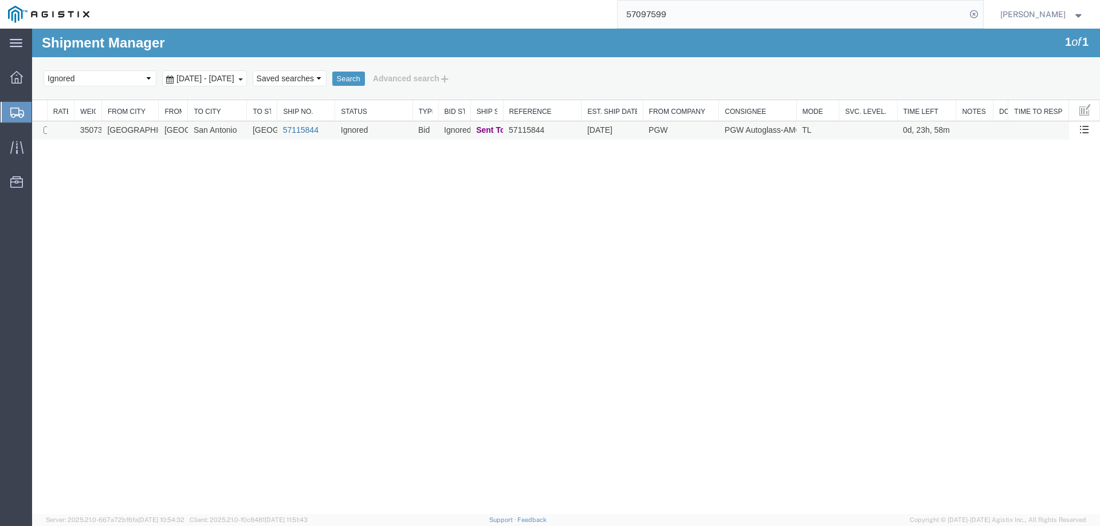
click at [306, 127] on link "57115844" at bounding box center [301, 129] width 36 height 9
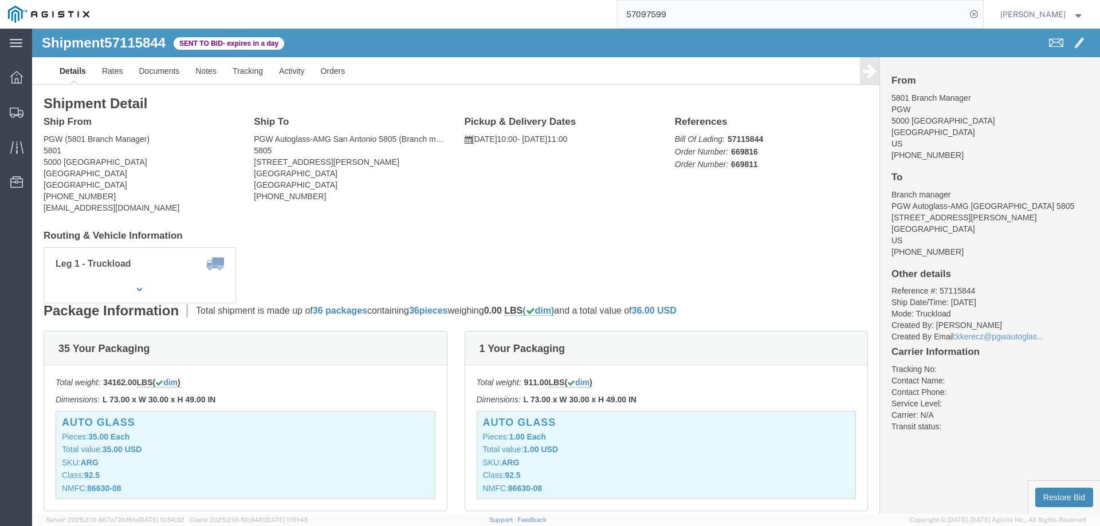
click button "Restore Bid"
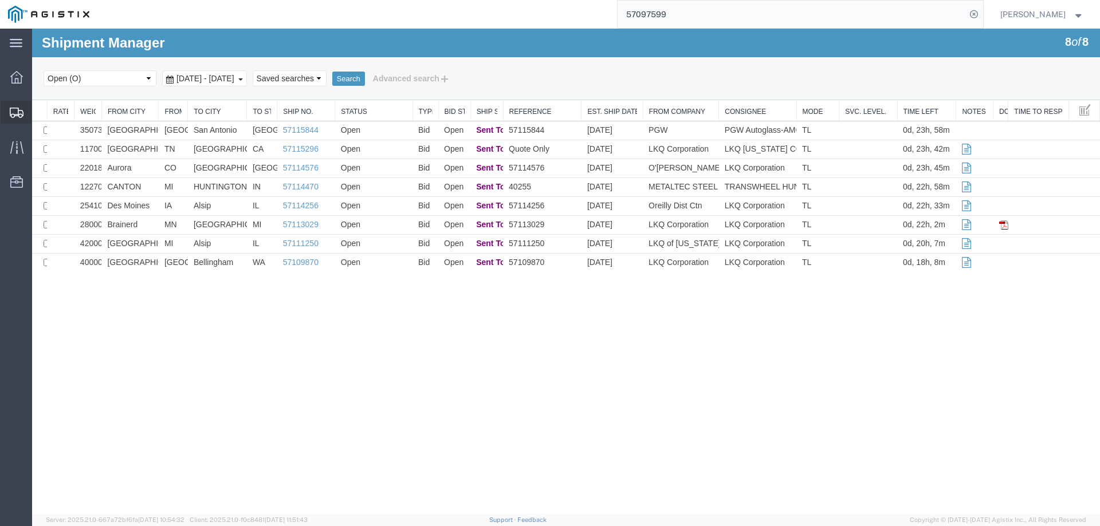
click at [18, 109] on icon at bounding box center [17, 113] width 14 height 10
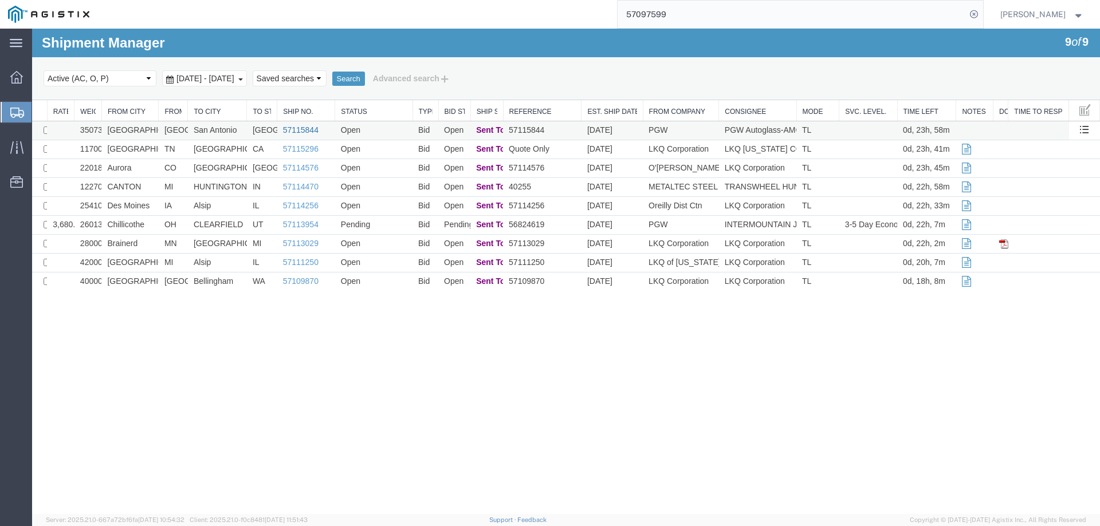
click at [302, 127] on link "57115844" at bounding box center [301, 129] width 36 height 9
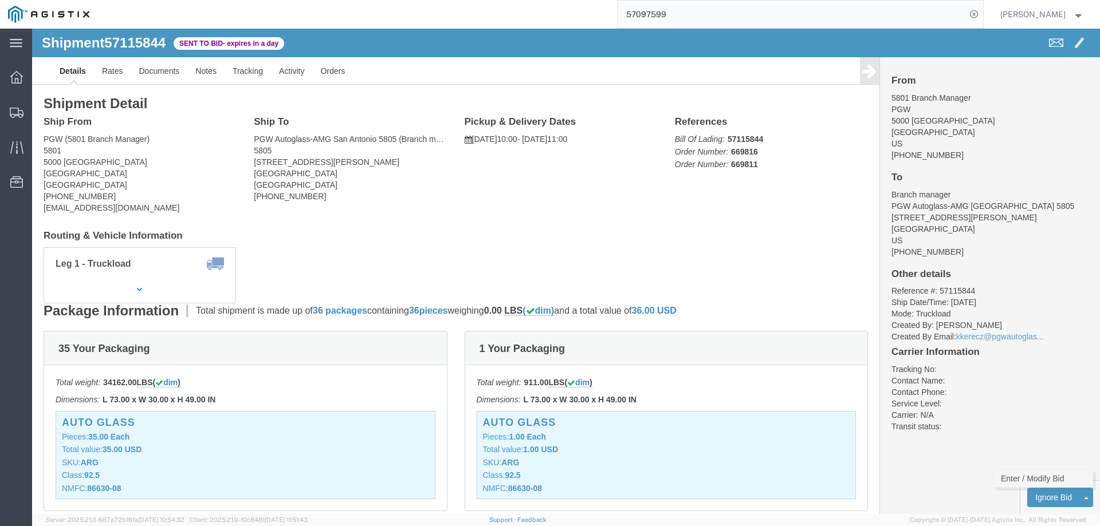
click link "Enter / Modify Bid"
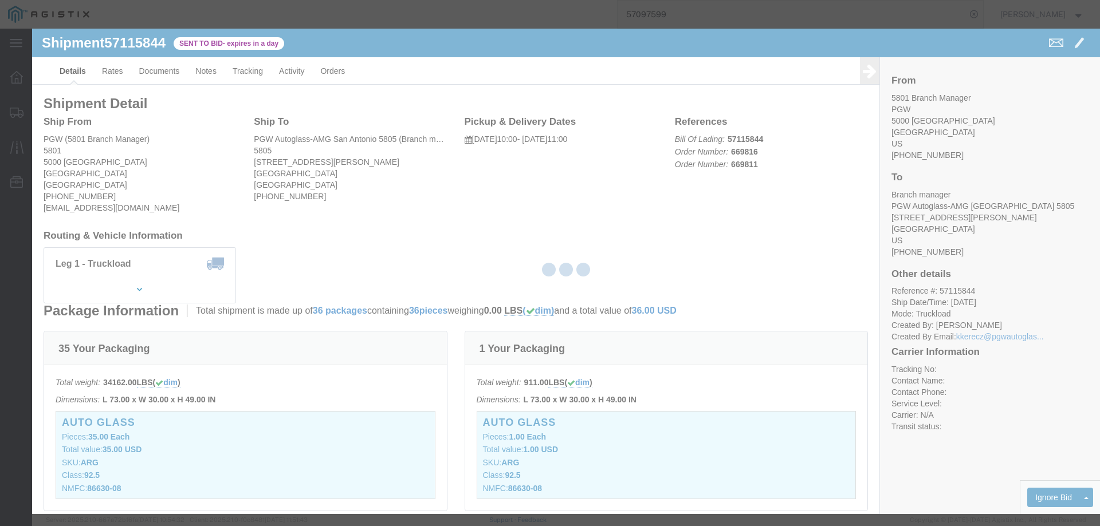
select select "146"
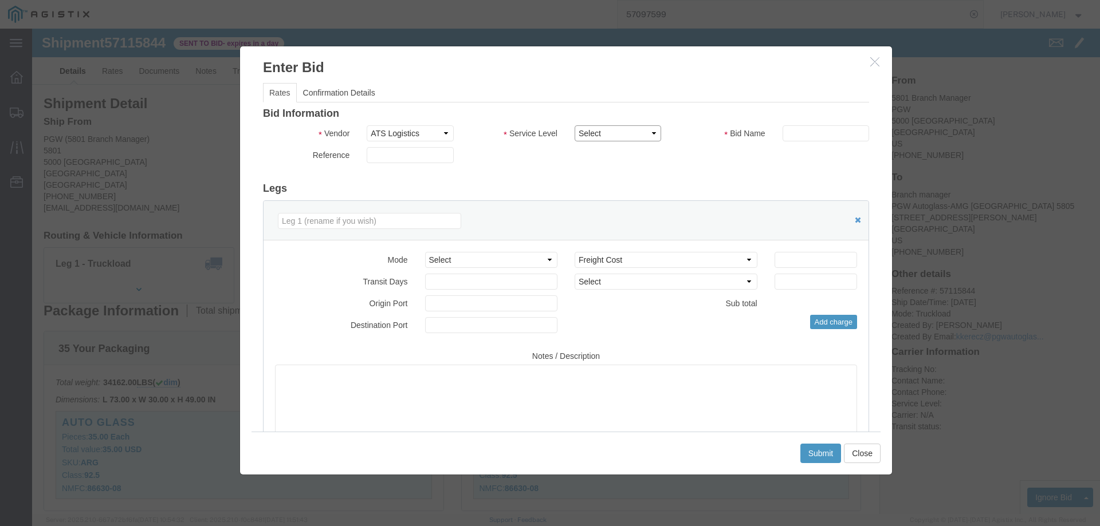
click select "Select CONESTOGA DFRM/STEP Economy TL Flatbed Intermodal LTL Standard Next Day …"
select select "25032"
click select "Select CONESTOGA DFRM/STEP Economy TL Flatbed Intermodal LTL Standard Next Day …"
click input "text"
type input "ats"
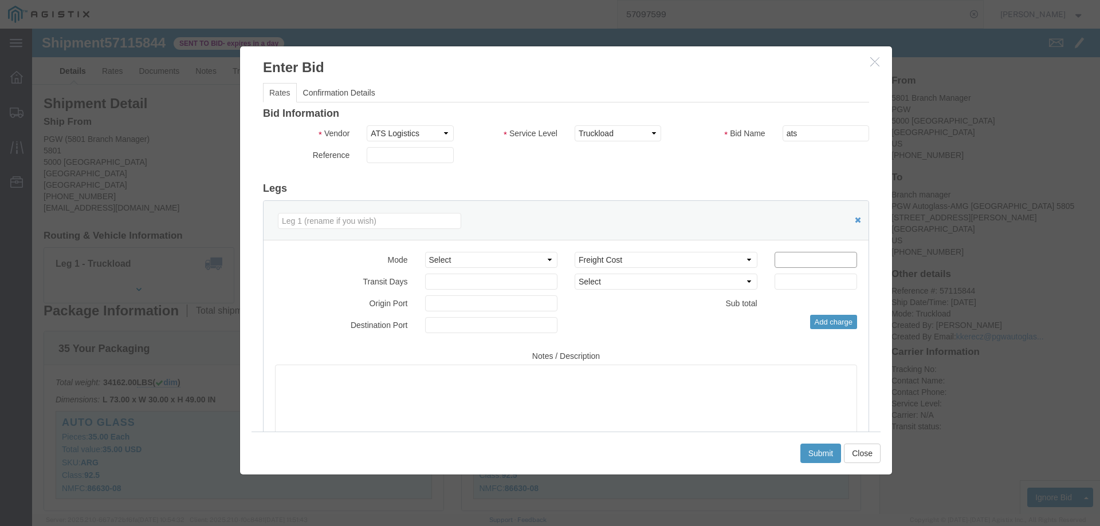
click input "number"
type input "585"
click button "Submit"
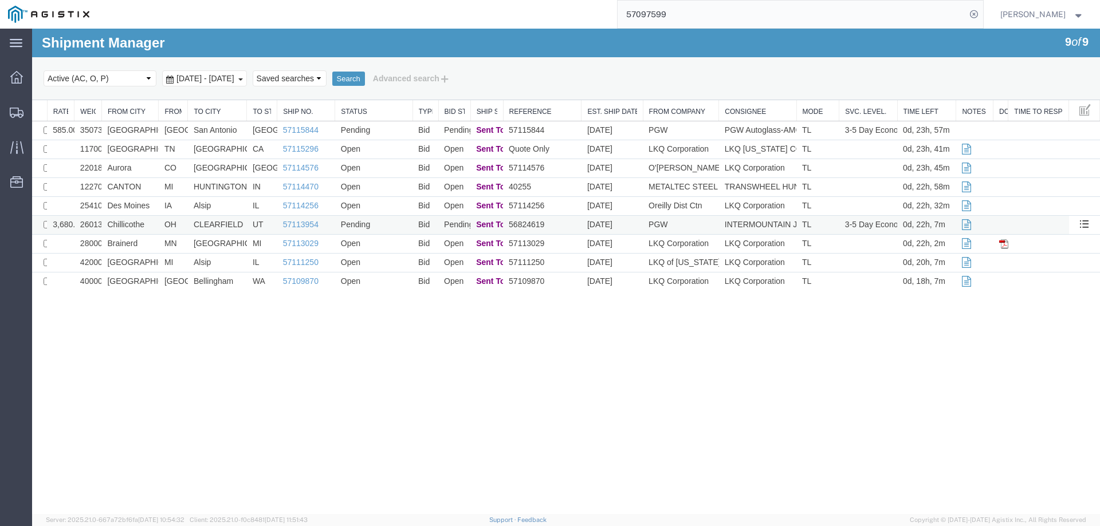
click at [154, 222] on td "Chillicothe" at bounding box center [129, 225] width 57 height 19
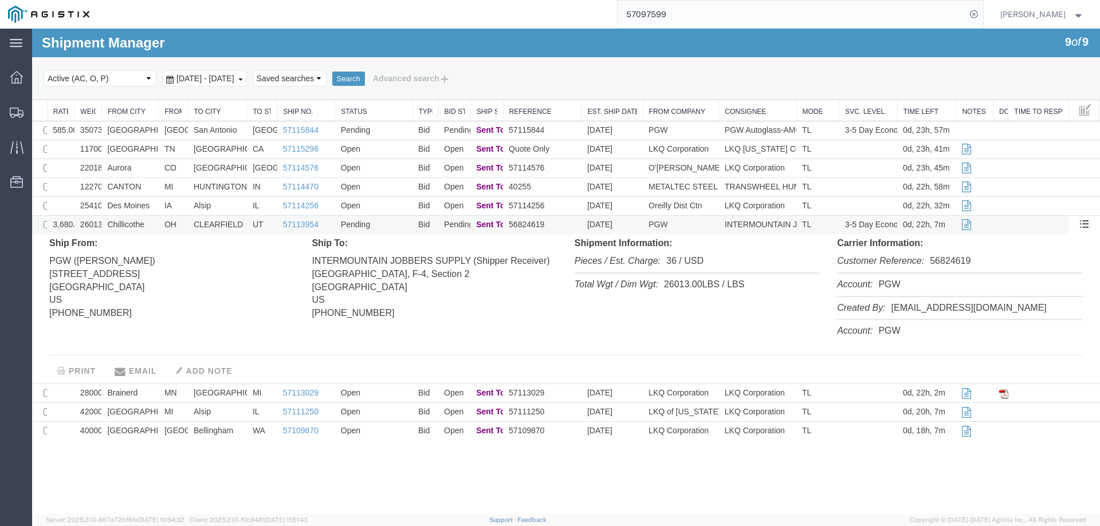
click at [154, 222] on td "Chillicothe" at bounding box center [129, 225] width 57 height 19
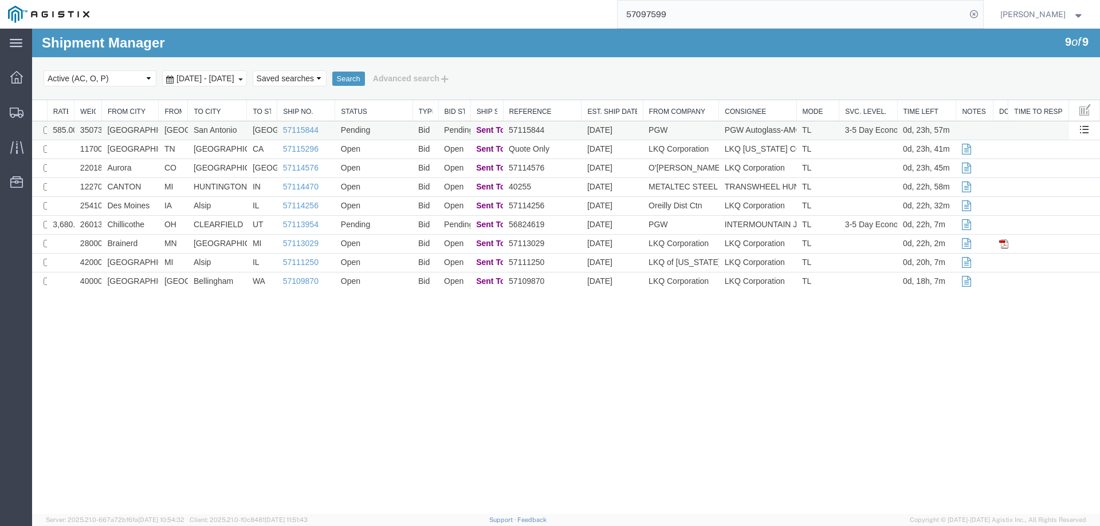
click at [155, 129] on td "[GEOGRAPHIC_DATA]" at bounding box center [129, 130] width 57 height 19
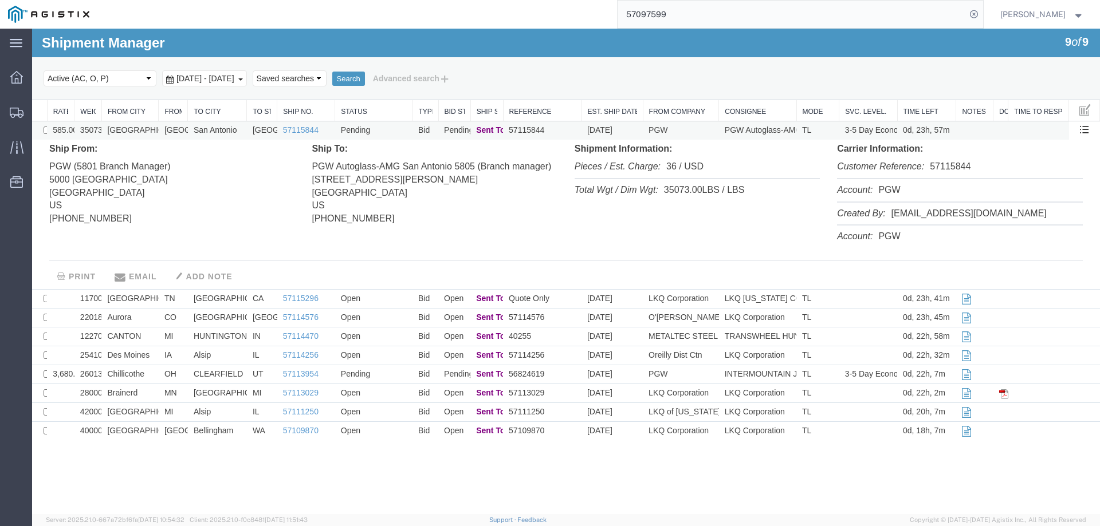
click at [155, 129] on td "[GEOGRAPHIC_DATA]" at bounding box center [129, 130] width 57 height 19
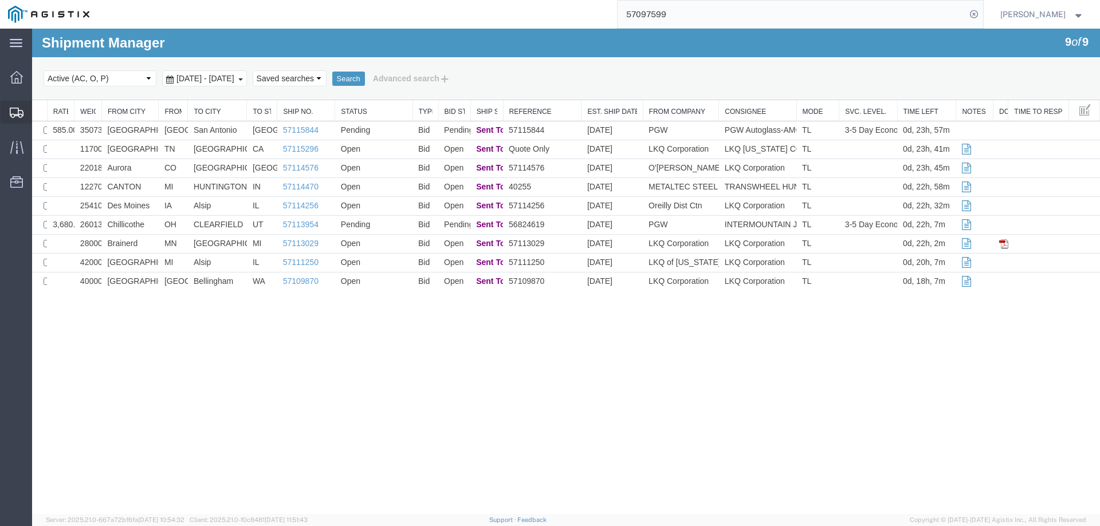
click at [15, 117] on icon at bounding box center [17, 113] width 14 height 10
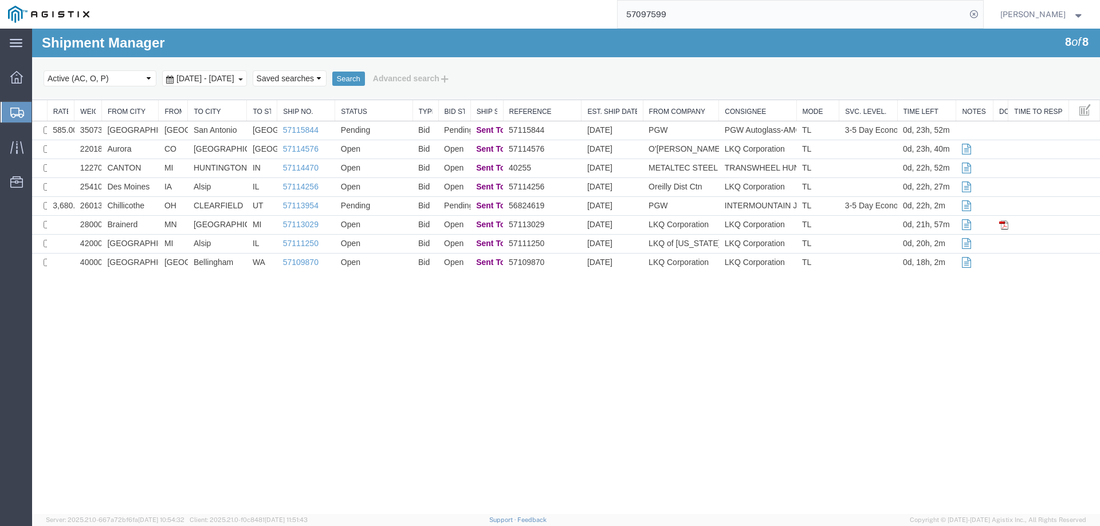
click at [1072, 362] on div "Shipment Manager 8 of 8 Search Select status Active (AC, O, P) All Approved Awa…" at bounding box center [566, 272] width 1068 height 486
click at [17, 115] on icon at bounding box center [17, 113] width 14 height 10
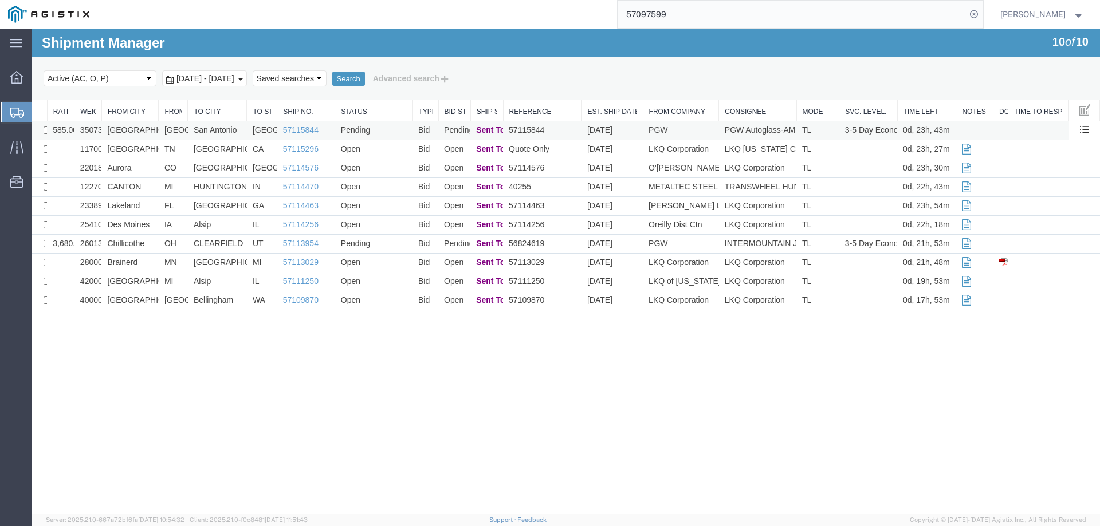
click at [157, 125] on td "[GEOGRAPHIC_DATA]" at bounding box center [129, 130] width 57 height 19
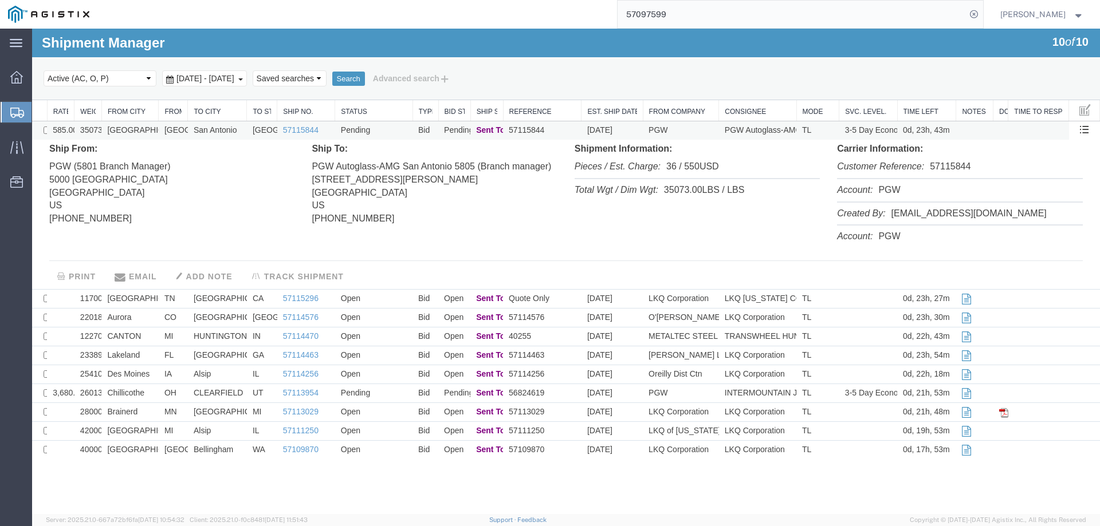
click at [157, 125] on td "[GEOGRAPHIC_DATA]" at bounding box center [129, 130] width 57 height 19
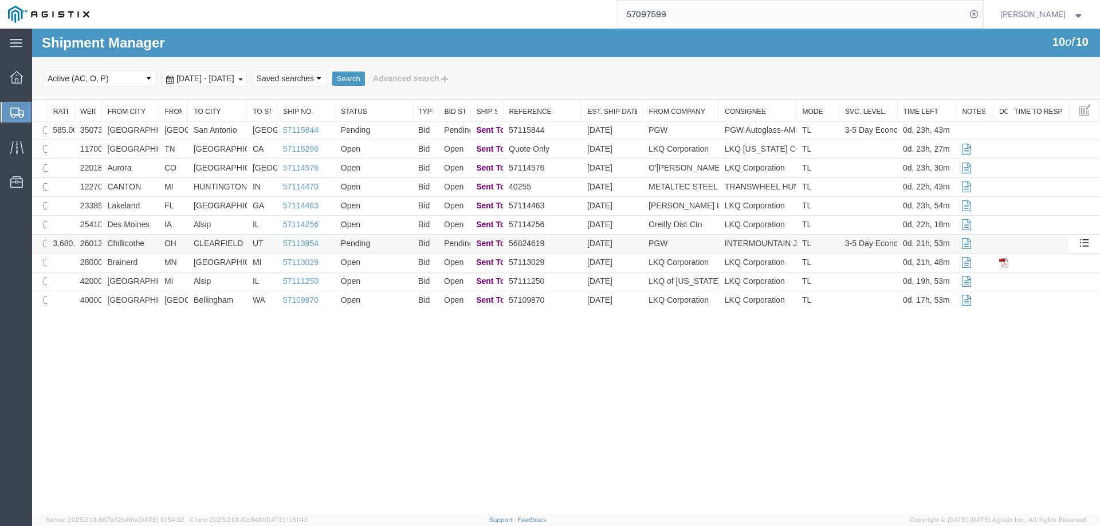
click at [149, 238] on td "Chillicothe" at bounding box center [129, 244] width 57 height 19
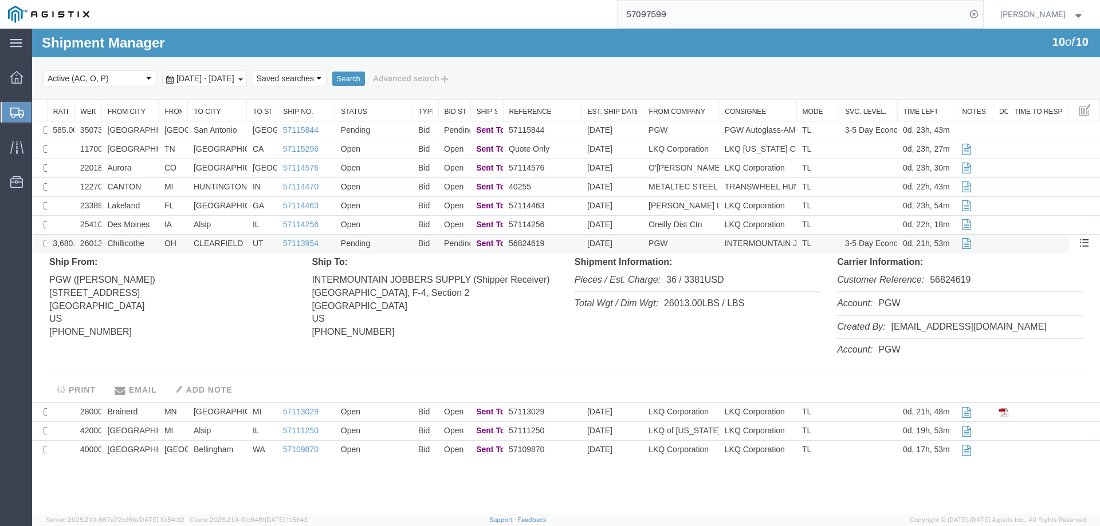
click at [149, 238] on td "Chillicothe" at bounding box center [129, 244] width 57 height 19
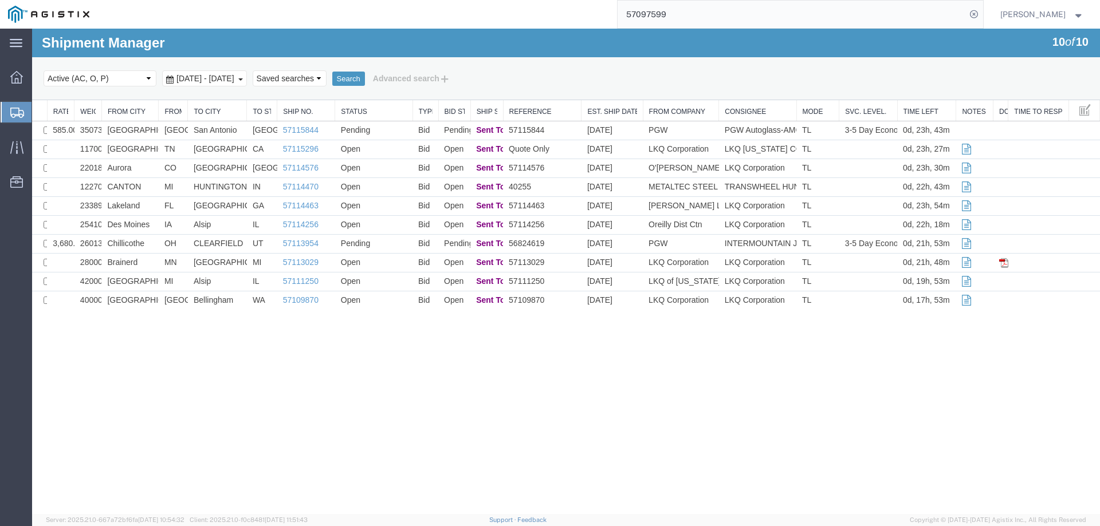
click at [14, 103] on div at bounding box center [17, 112] width 32 height 21
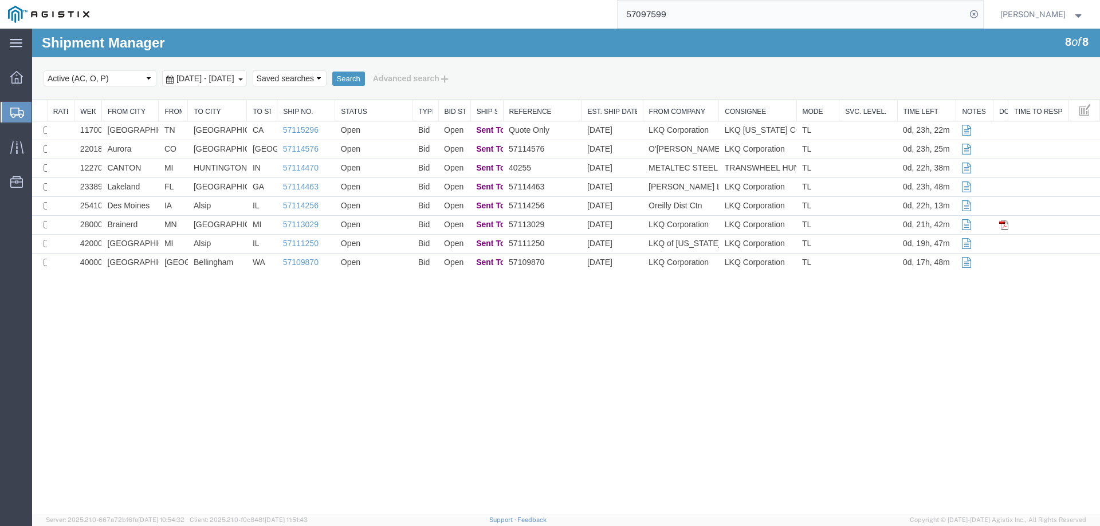
click at [17, 105] on div at bounding box center [17, 112] width 32 height 21
click at [13, 108] on icon at bounding box center [17, 113] width 14 height 10
click at [23, 107] on svg-icon at bounding box center [17, 112] width 14 height 11
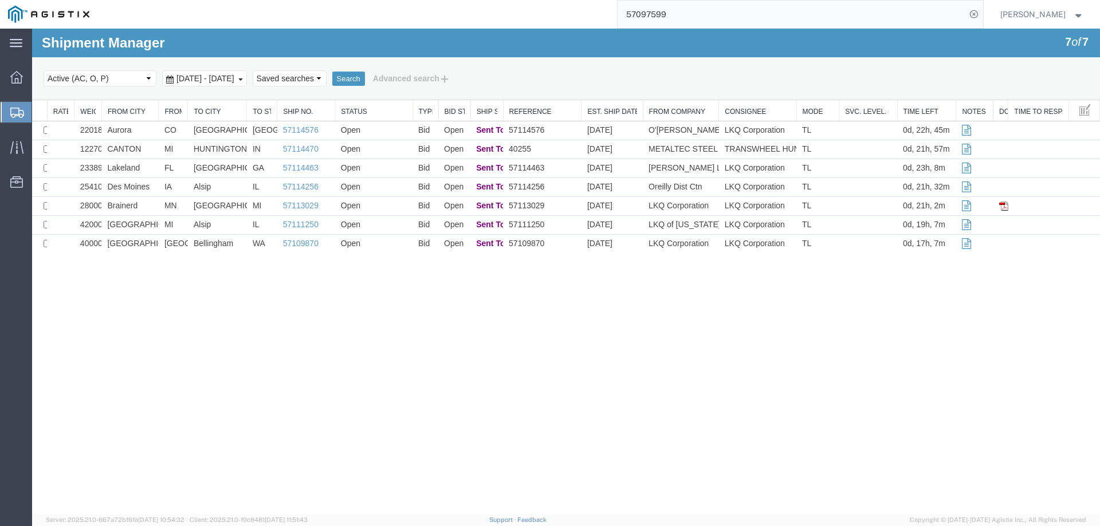
click at [19, 116] on icon at bounding box center [17, 113] width 14 height 10
